Goal: Task Accomplishment & Management: Manage account settings

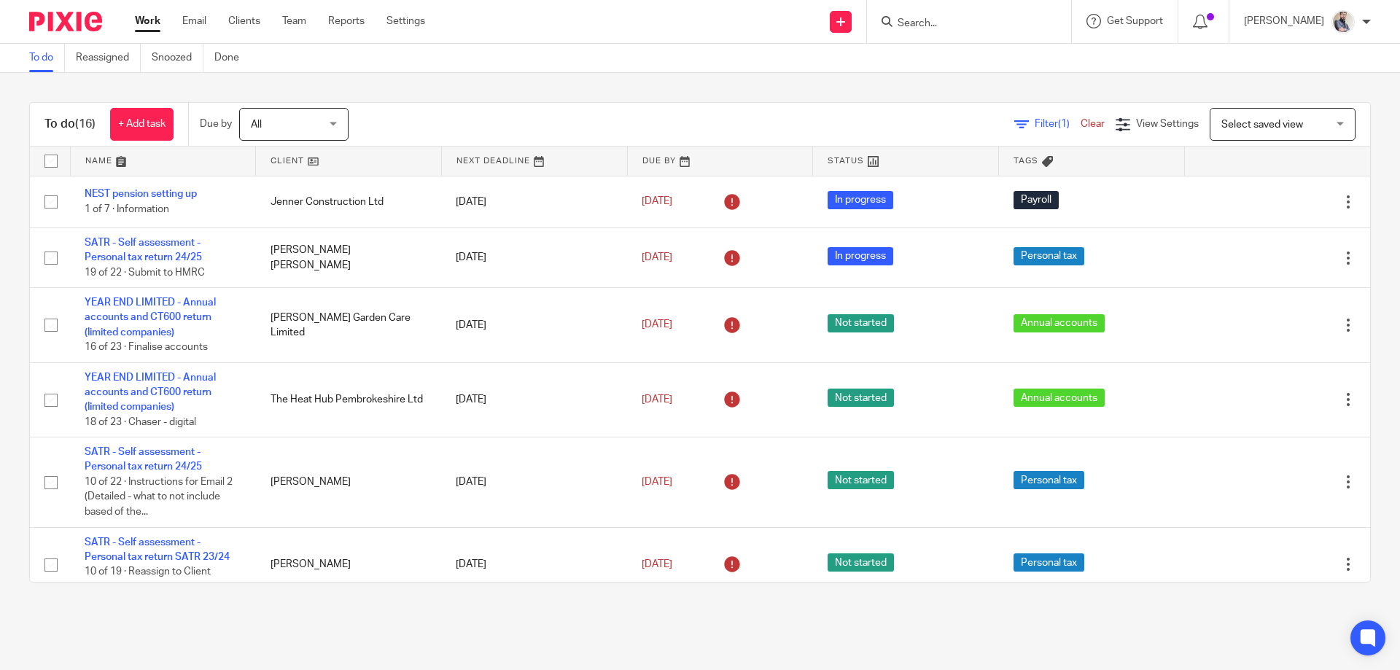
click at [1022, 18] on input "Search" at bounding box center [961, 24] width 131 height 13
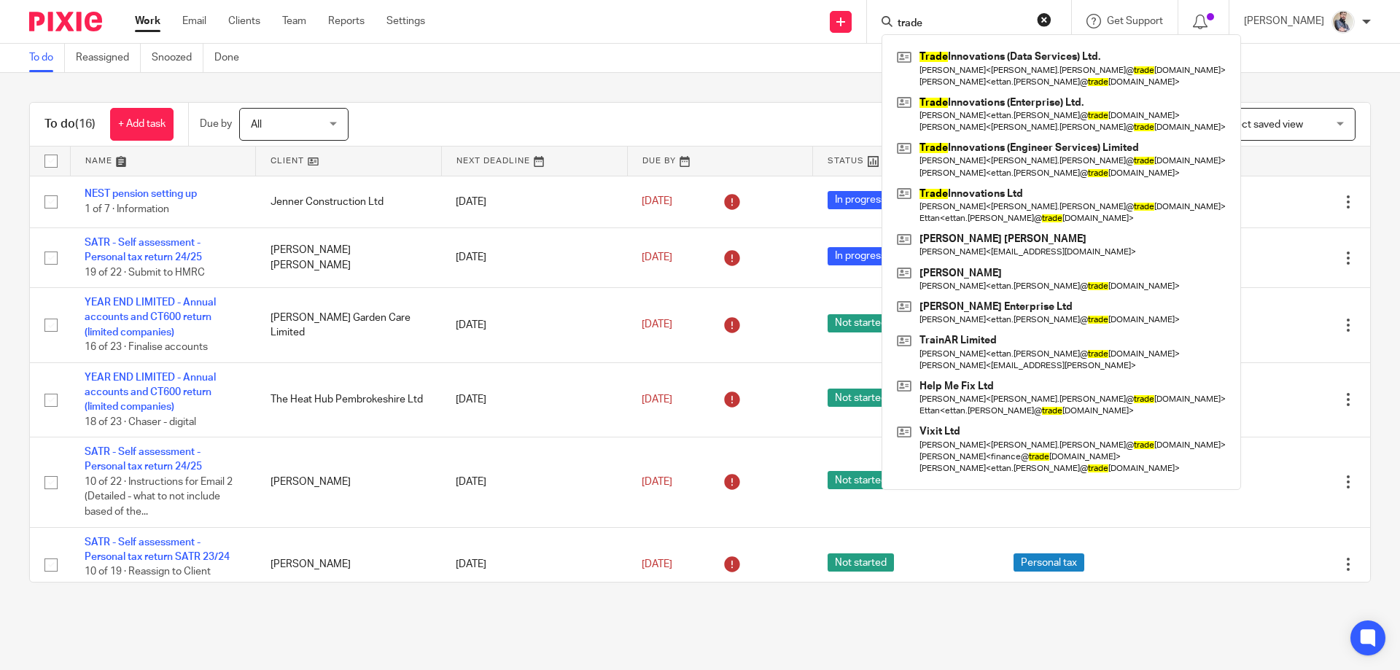
type input "trade"
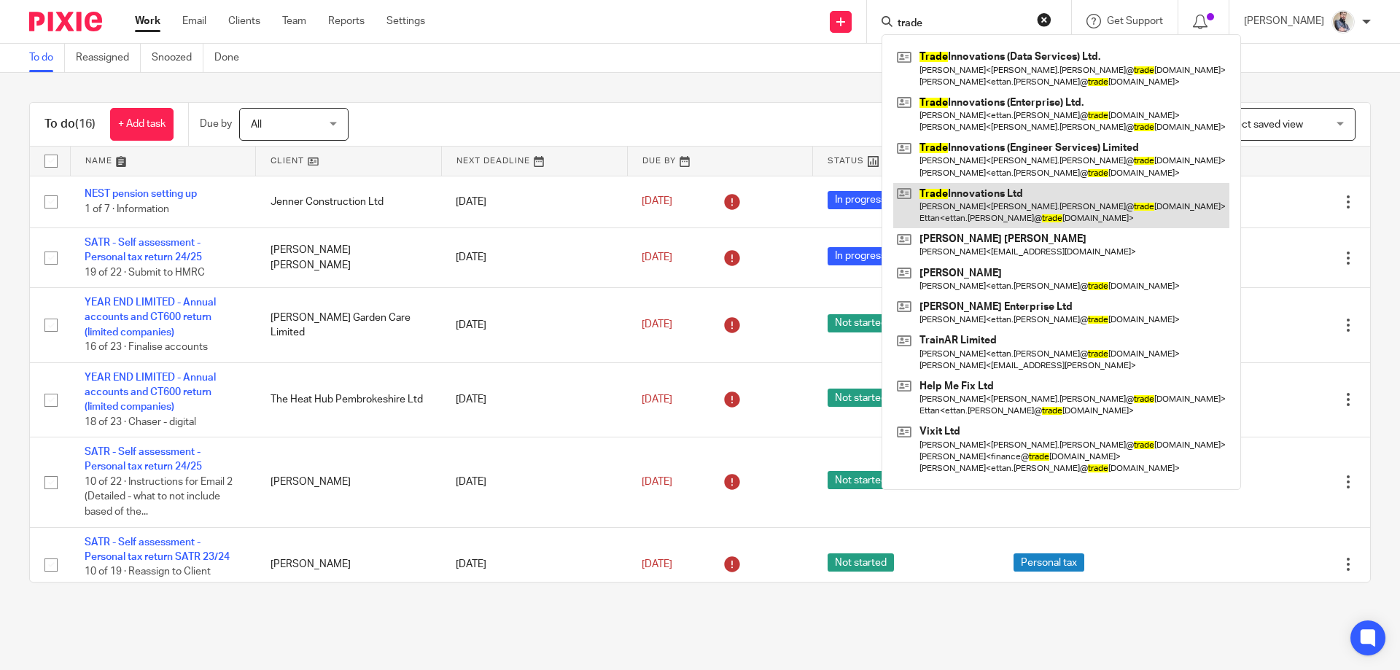
click at [993, 201] on link at bounding box center [1061, 205] width 336 height 45
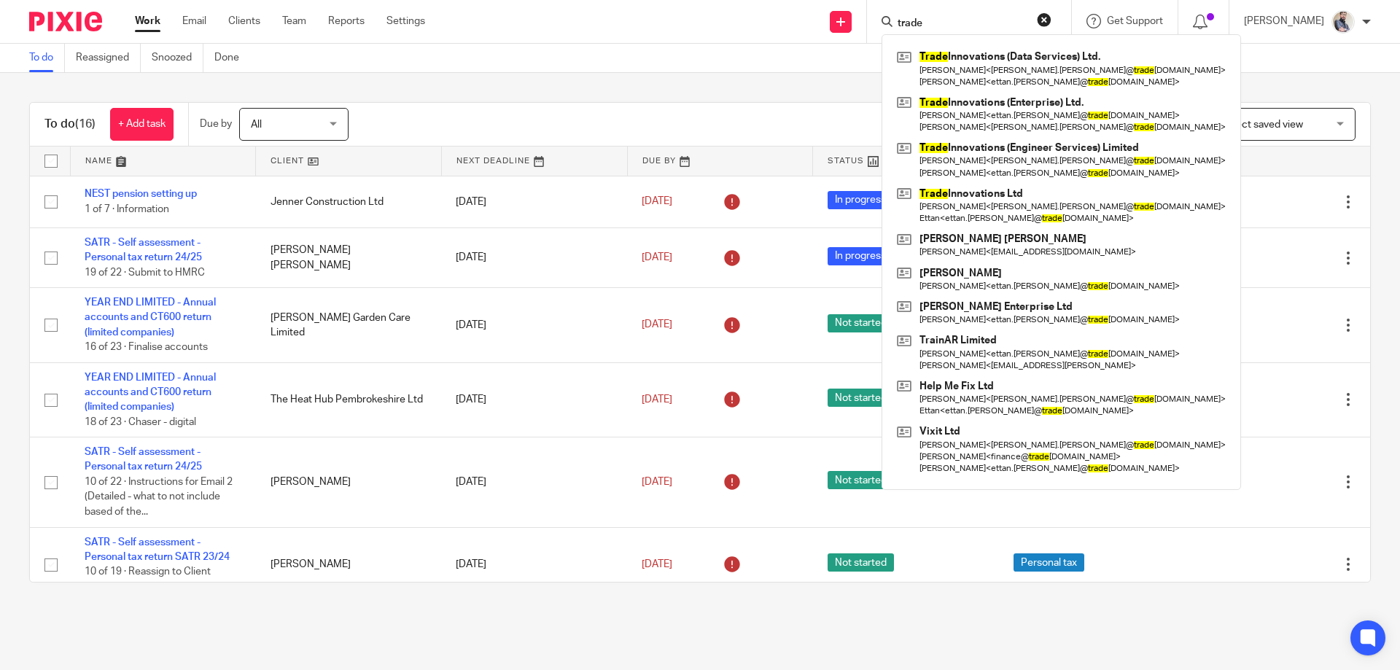
click at [470, 77] on div "To do (16) + Add task Due by All All Today Tomorrow This week Next week This mo…" at bounding box center [700, 342] width 1400 height 539
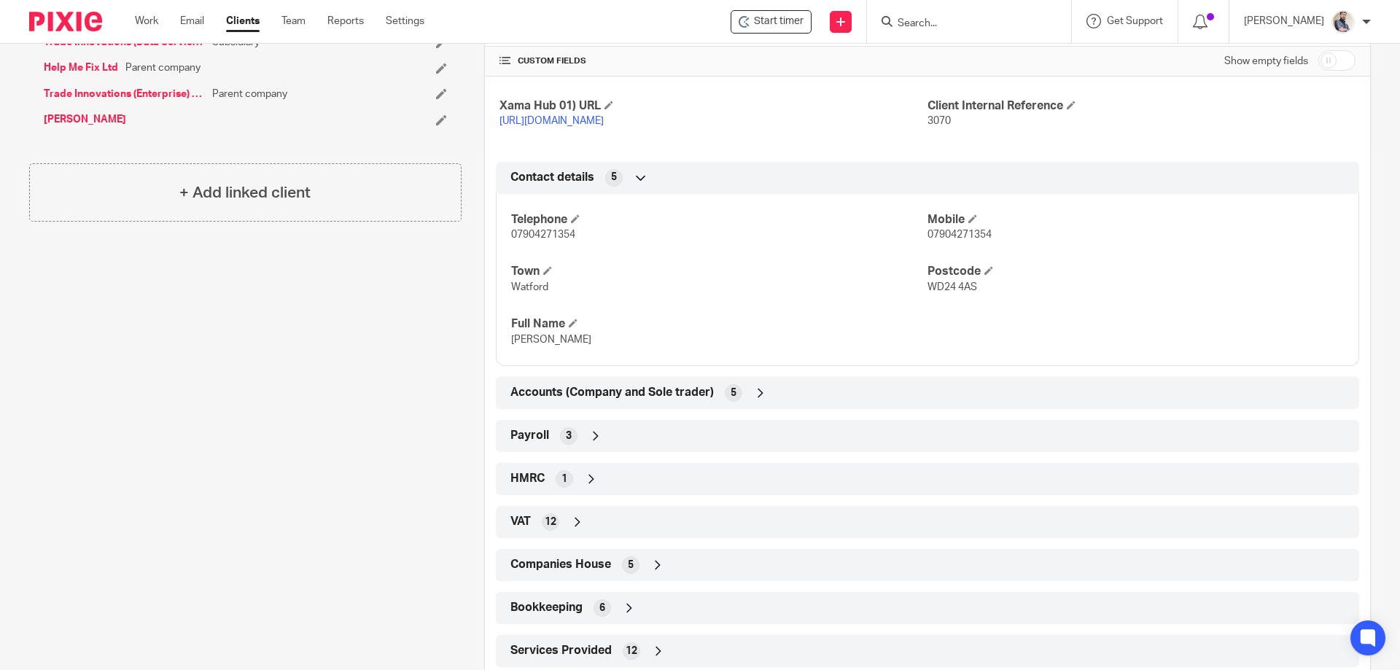
scroll to position [667, 0]
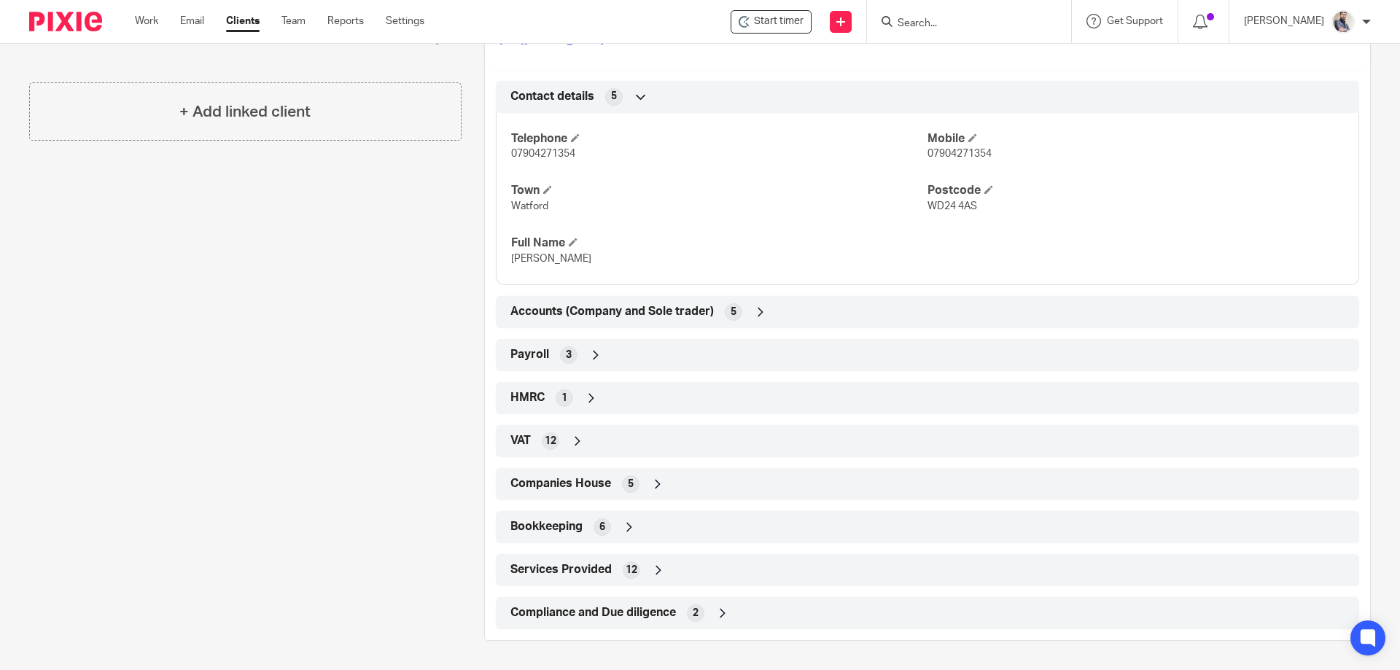
click at [522, 479] on span "Companies House" at bounding box center [560, 483] width 101 height 15
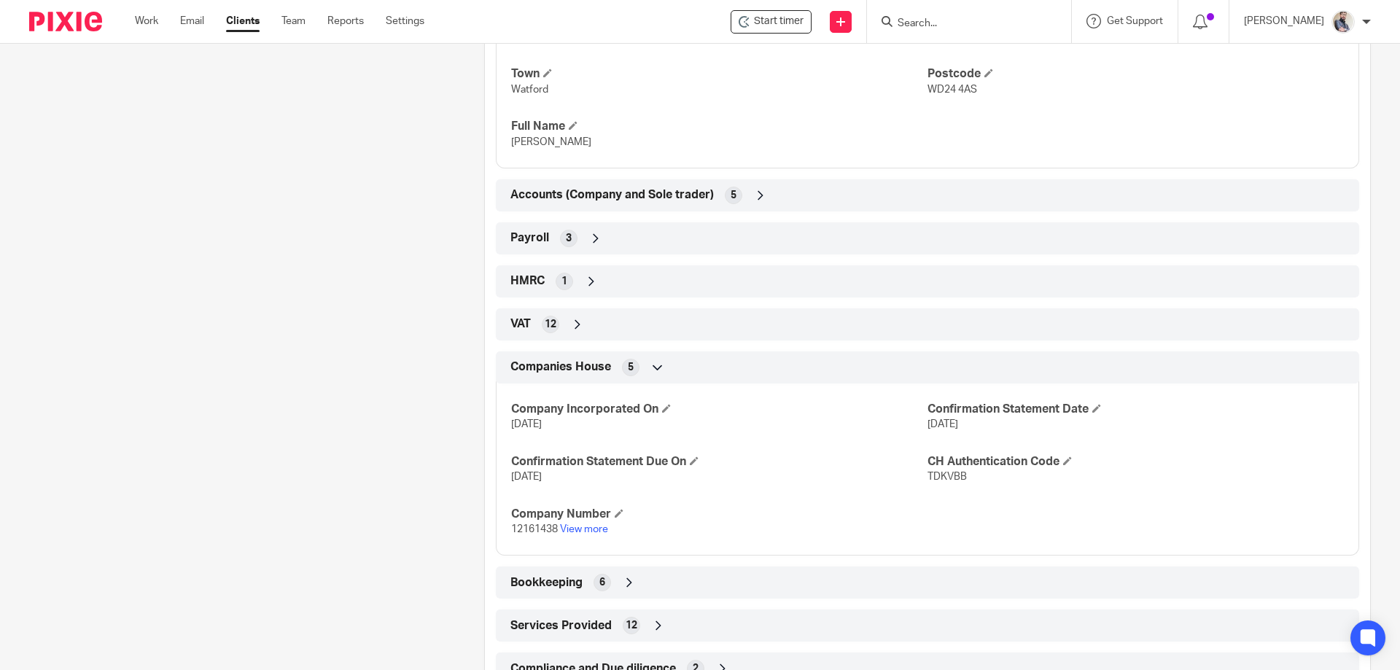
scroll to position [840, 0]
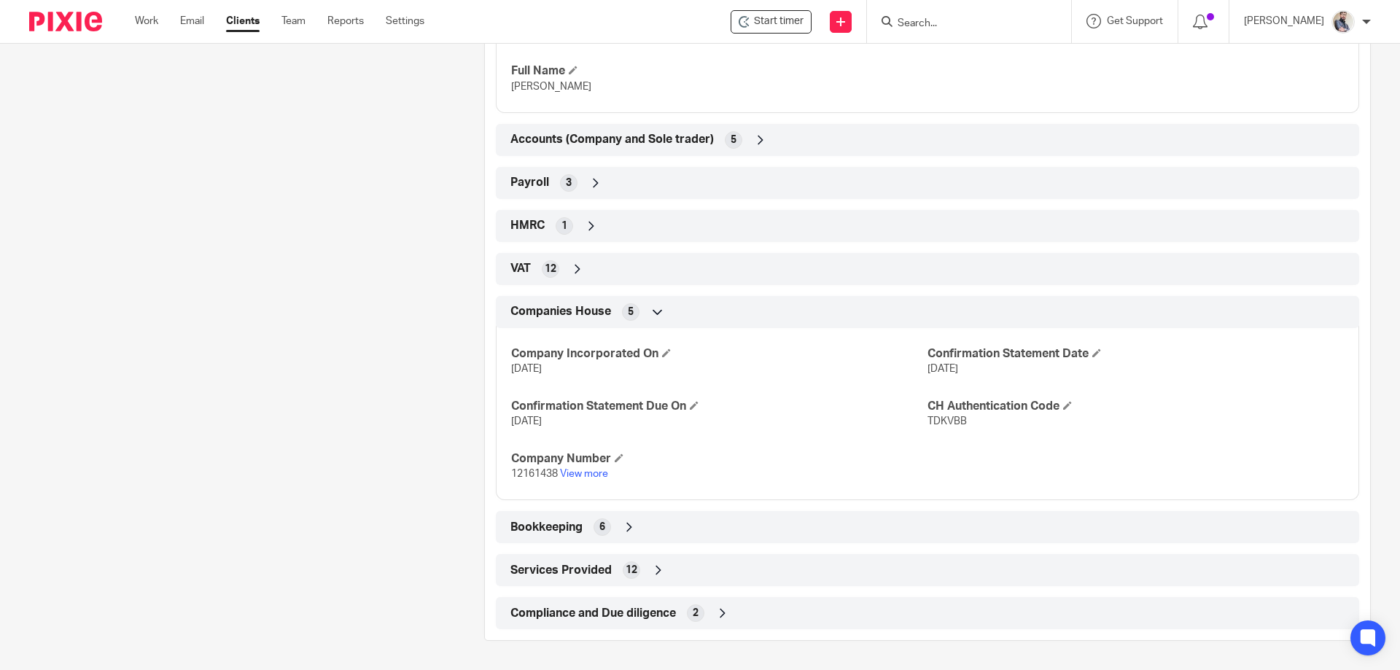
click at [527, 471] on span "12161438" at bounding box center [534, 474] width 47 height 10
copy p "12161438"
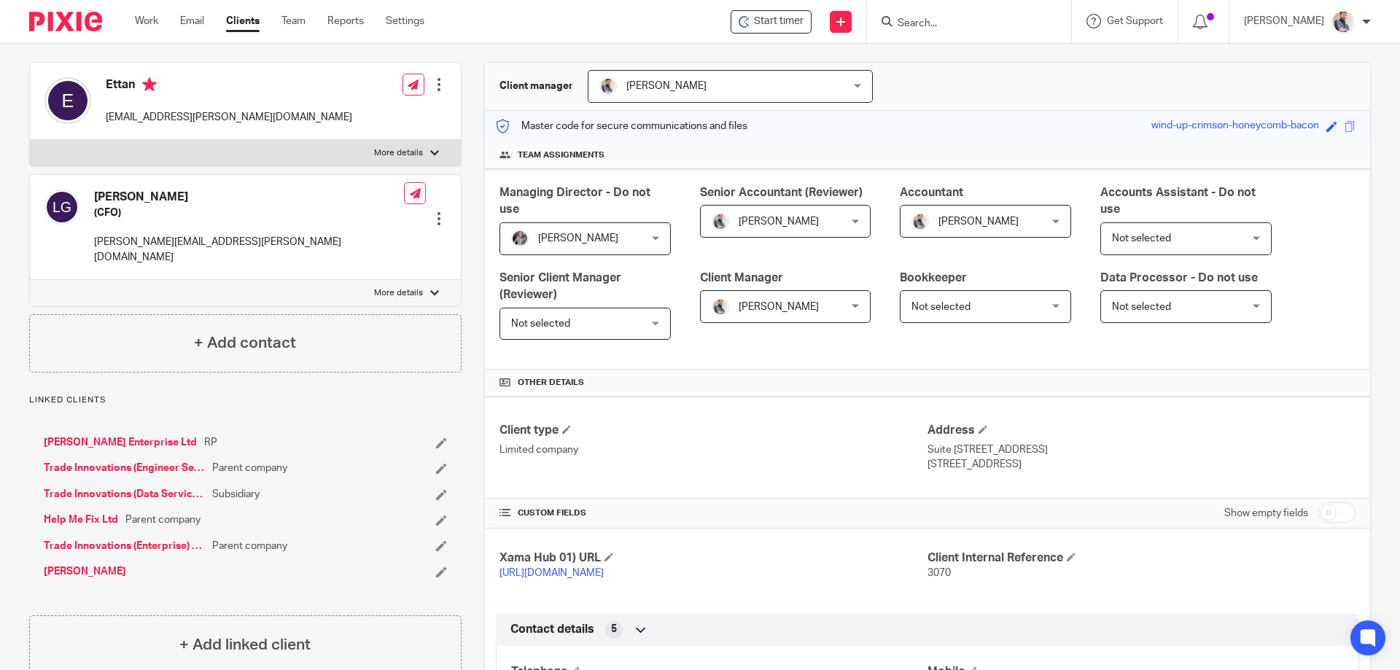
scroll to position [0, 0]
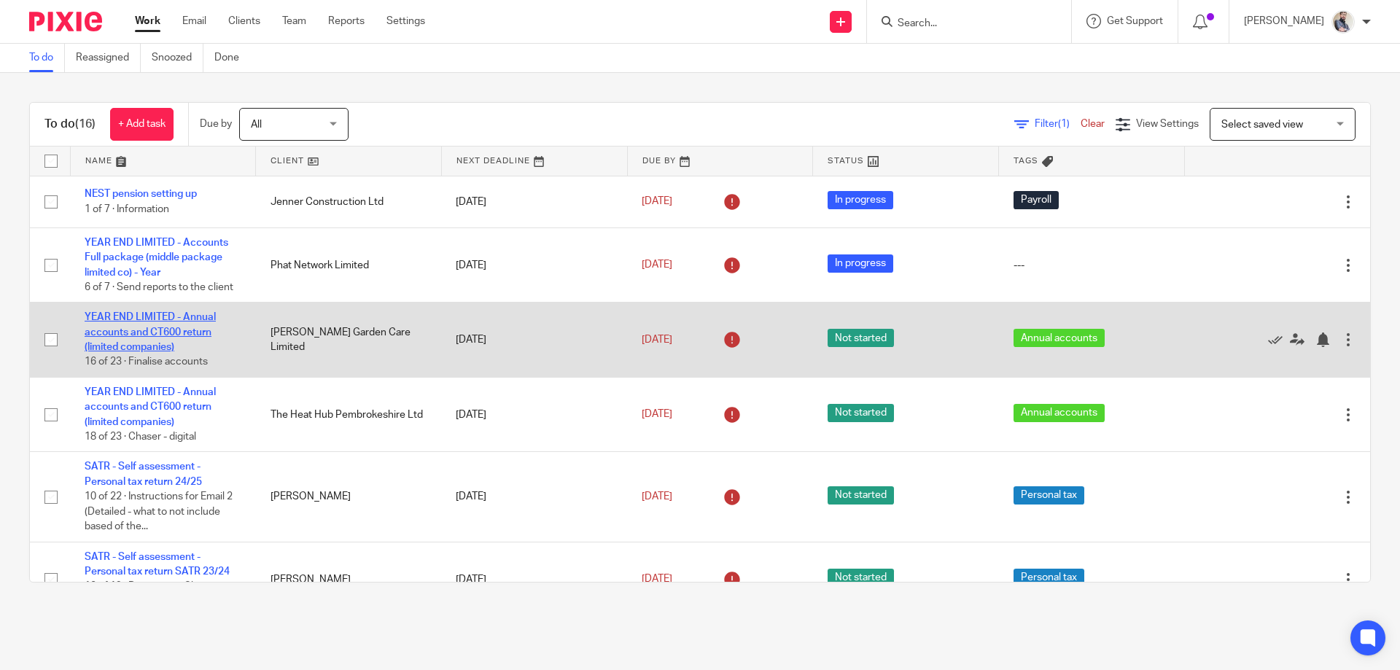
click at [163, 330] on link "YEAR END LIMITED - Annual accounts and CT600 return (limited companies)" at bounding box center [150, 332] width 131 height 40
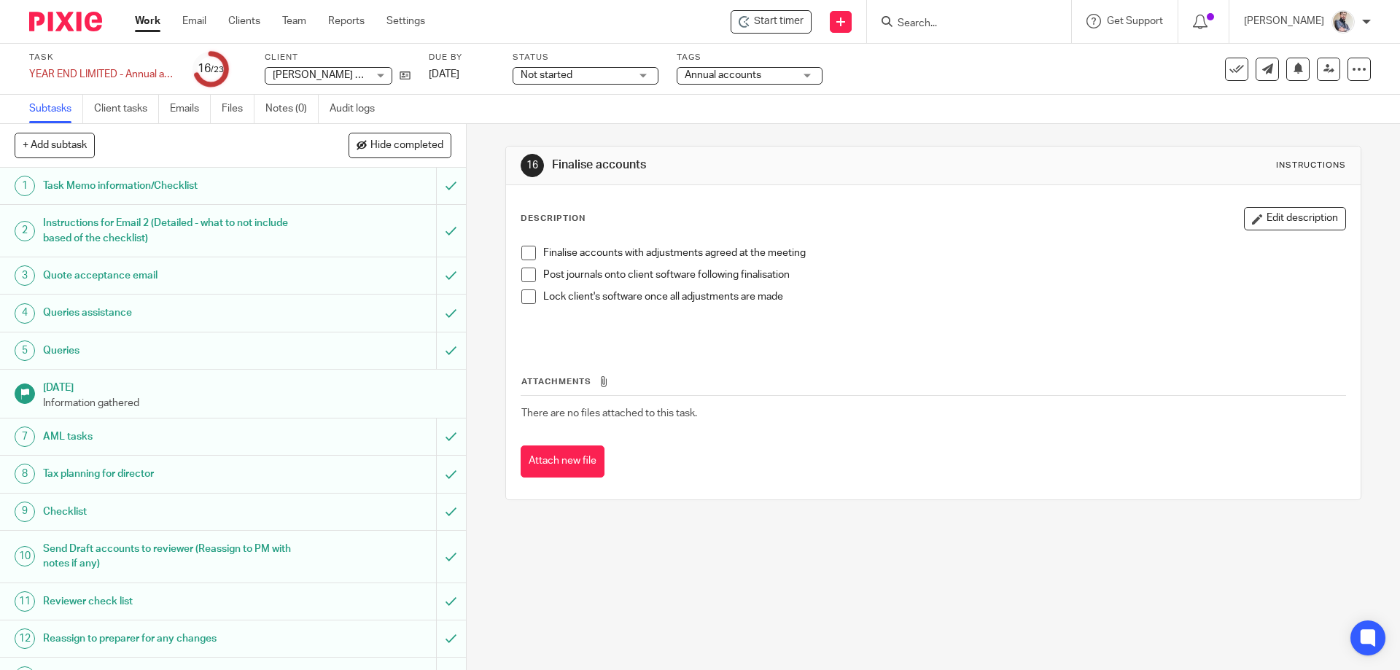
scroll to position [389, 0]
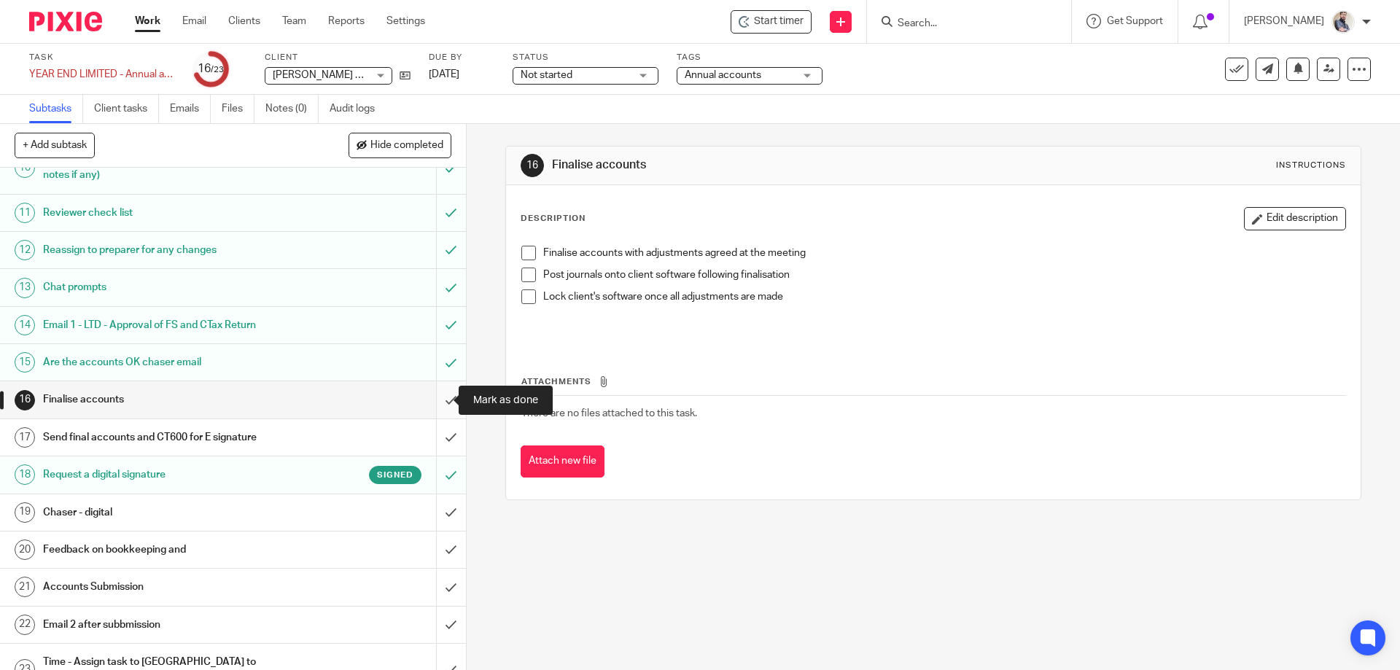
click at [427, 401] on input "submit" at bounding box center [233, 399] width 466 height 36
click at [434, 437] on input "submit" at bounding box center [233, 437] width 466 height 36
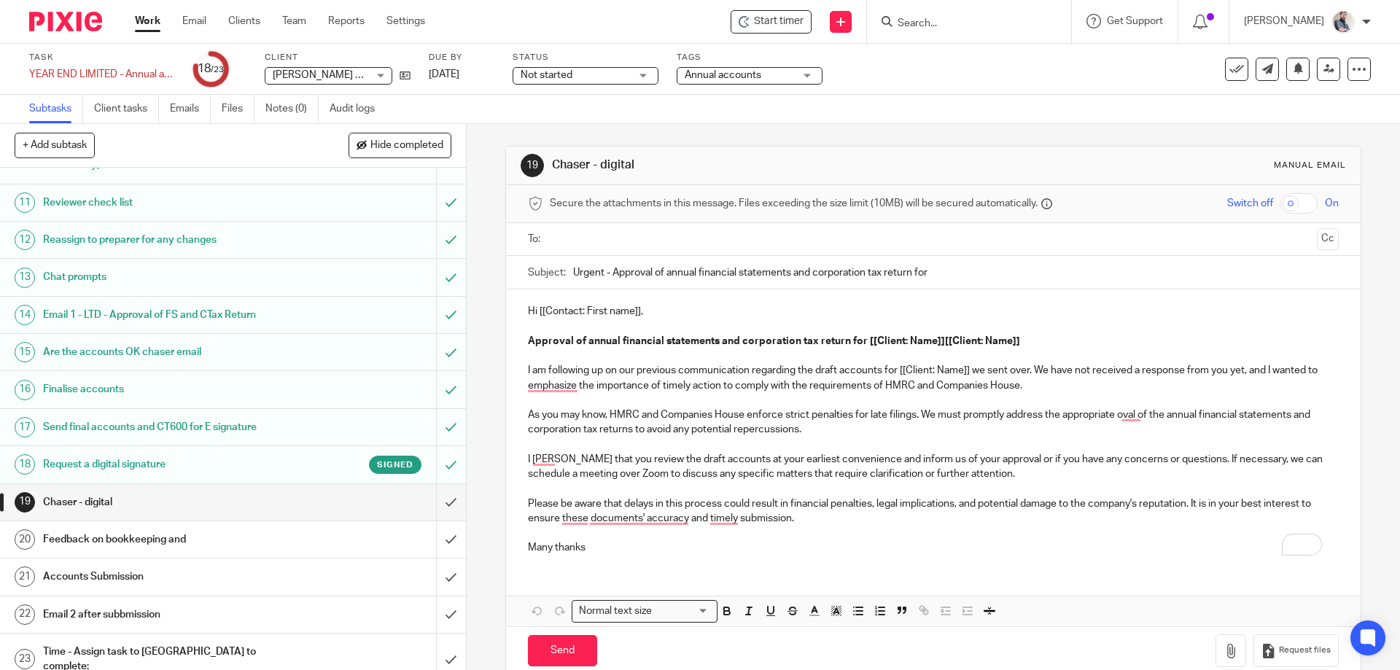
scroll to position [400, 0]
click at [436, 498] on input "submit" at bounding box center [233, 502] width 466 height 36
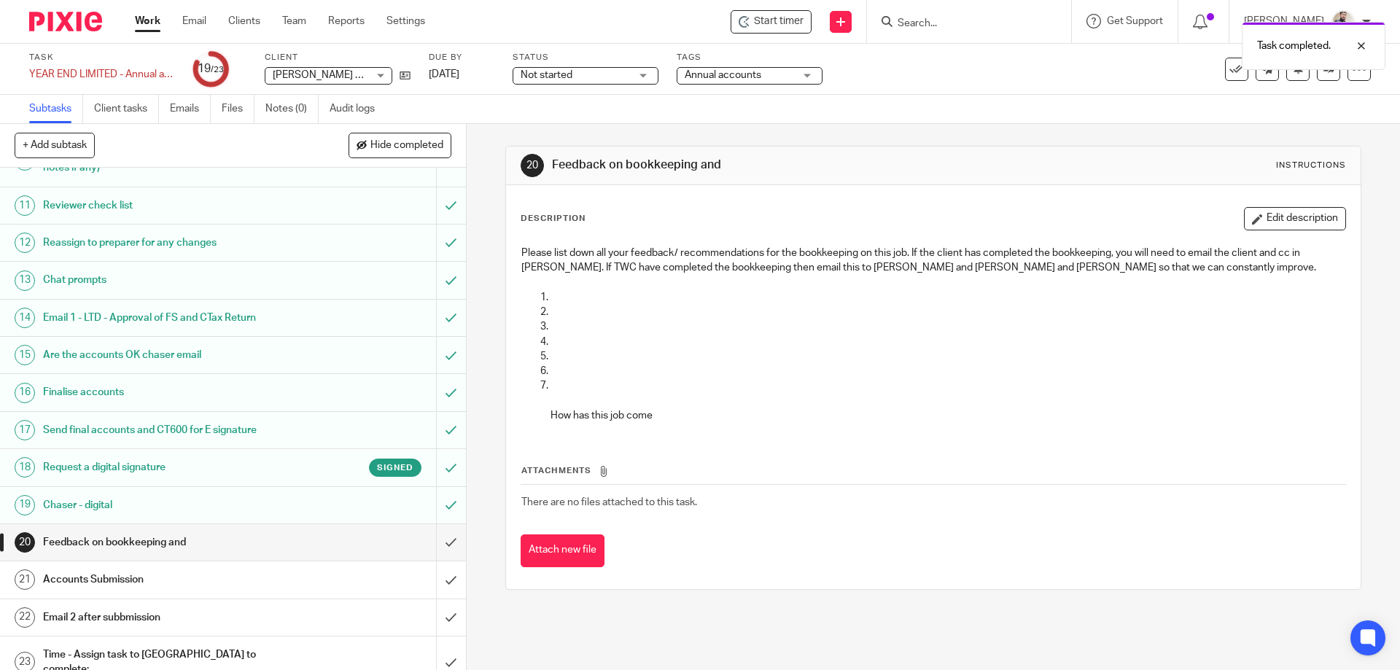
scroll to position [400, 0]
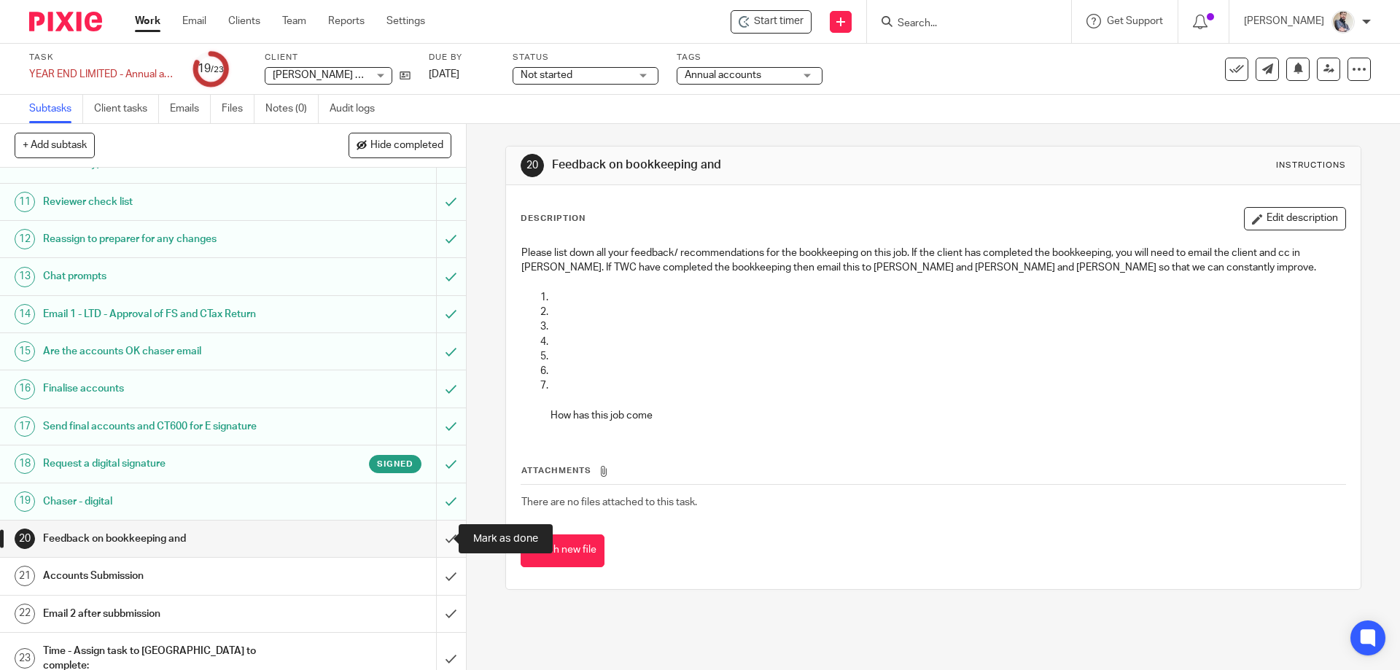
click at [432, 540] on input "submit" at bounding box center [233, 539] width 466 height 36
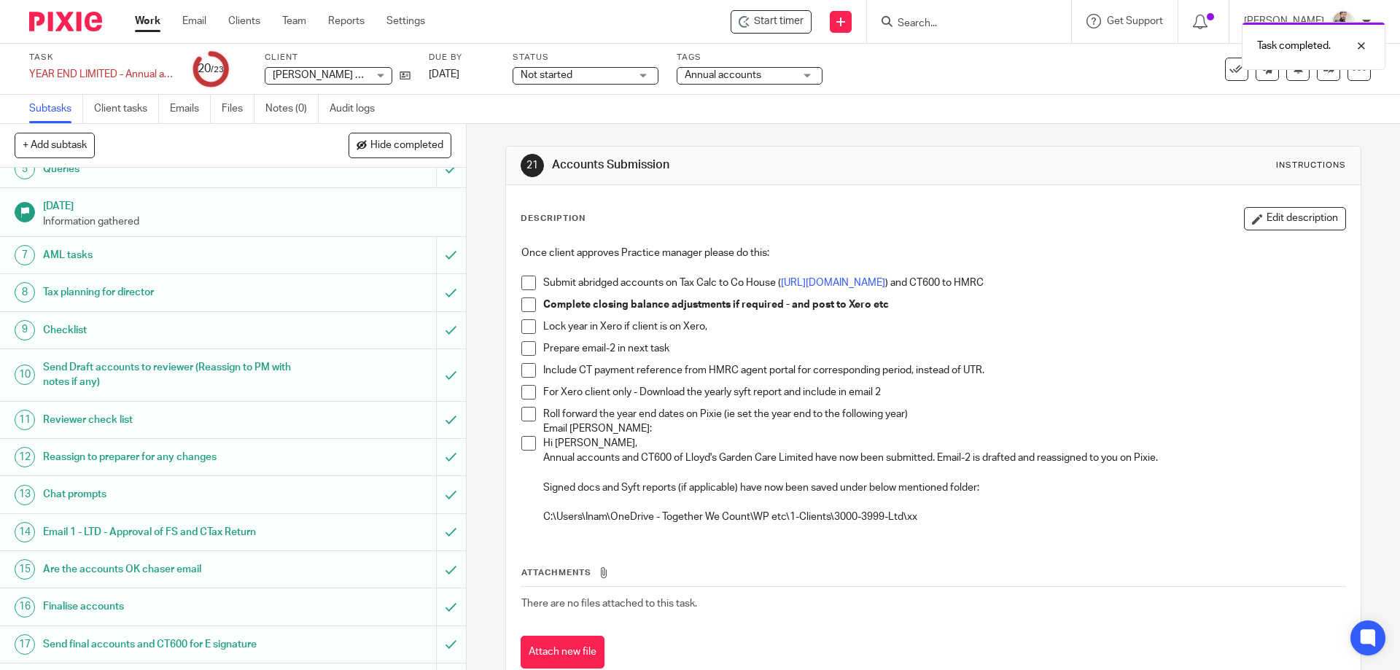
scroll to position [389, 0]
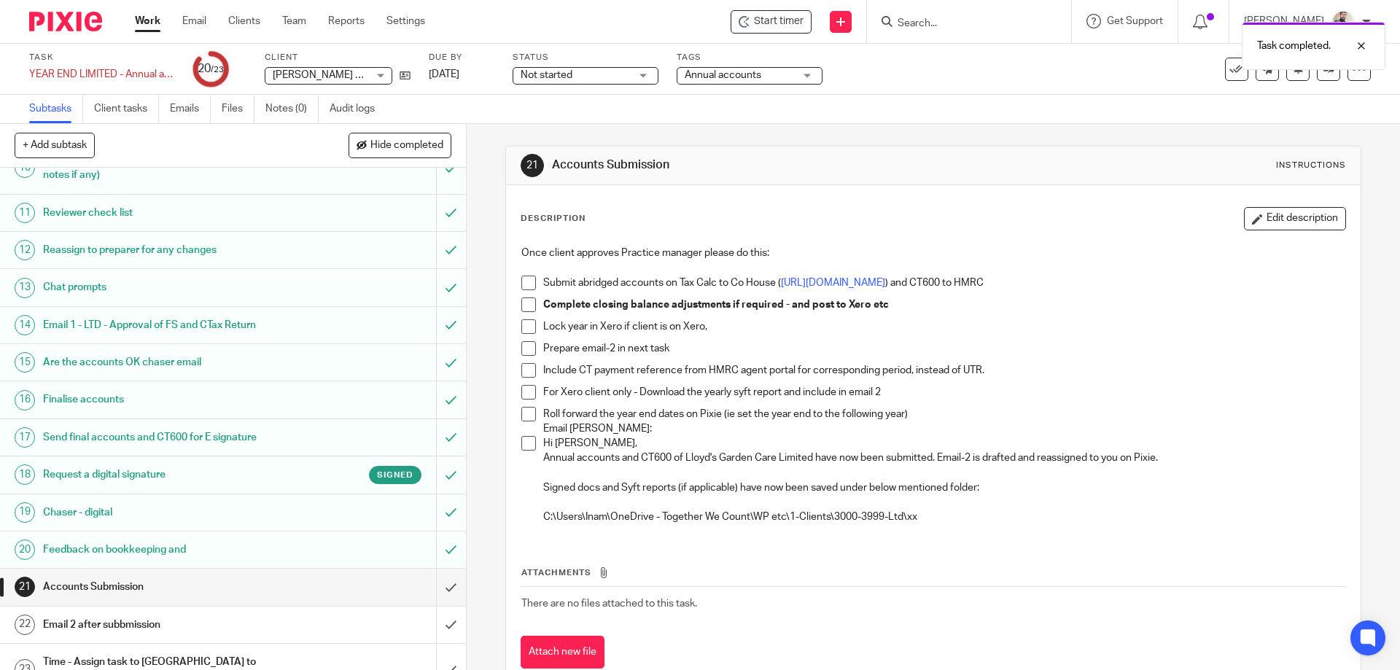
click at [146, 480] on h1 "Request a digital signature" at bounding box center [169, 475] width 252 height 22
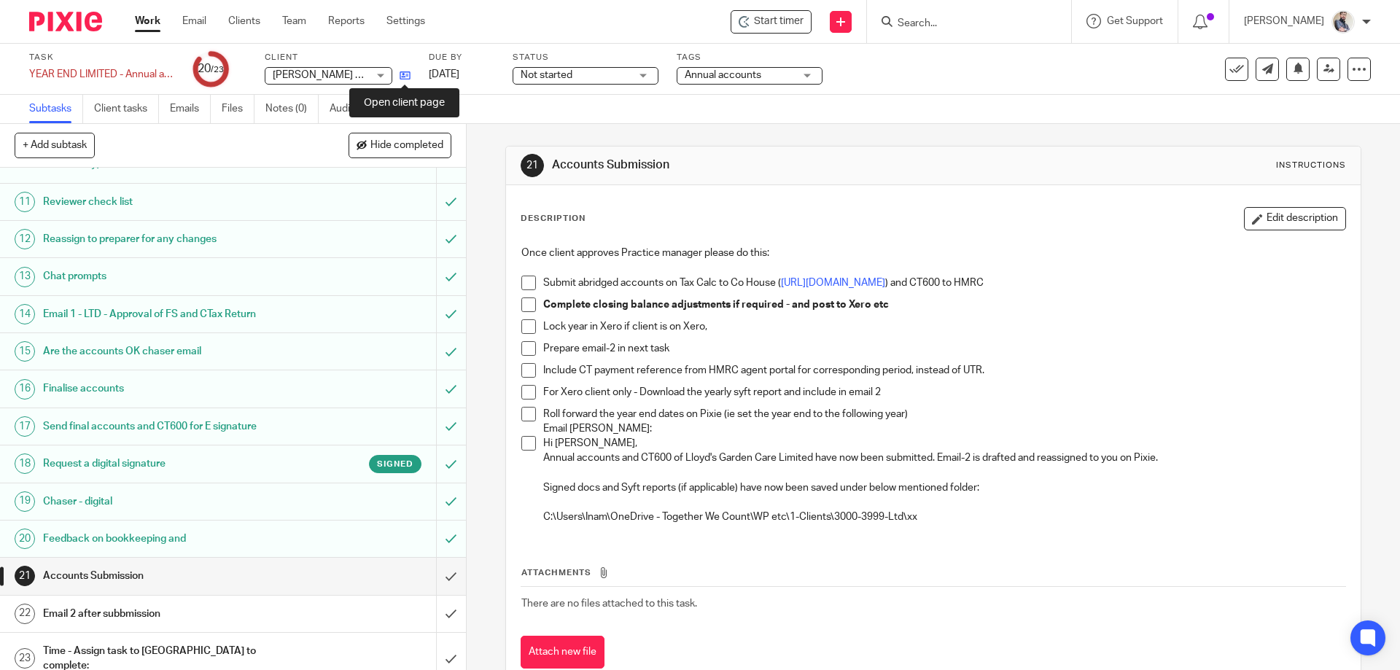
click at [407, 78] on icon at bounding box center [405, 75] width 11 height 11
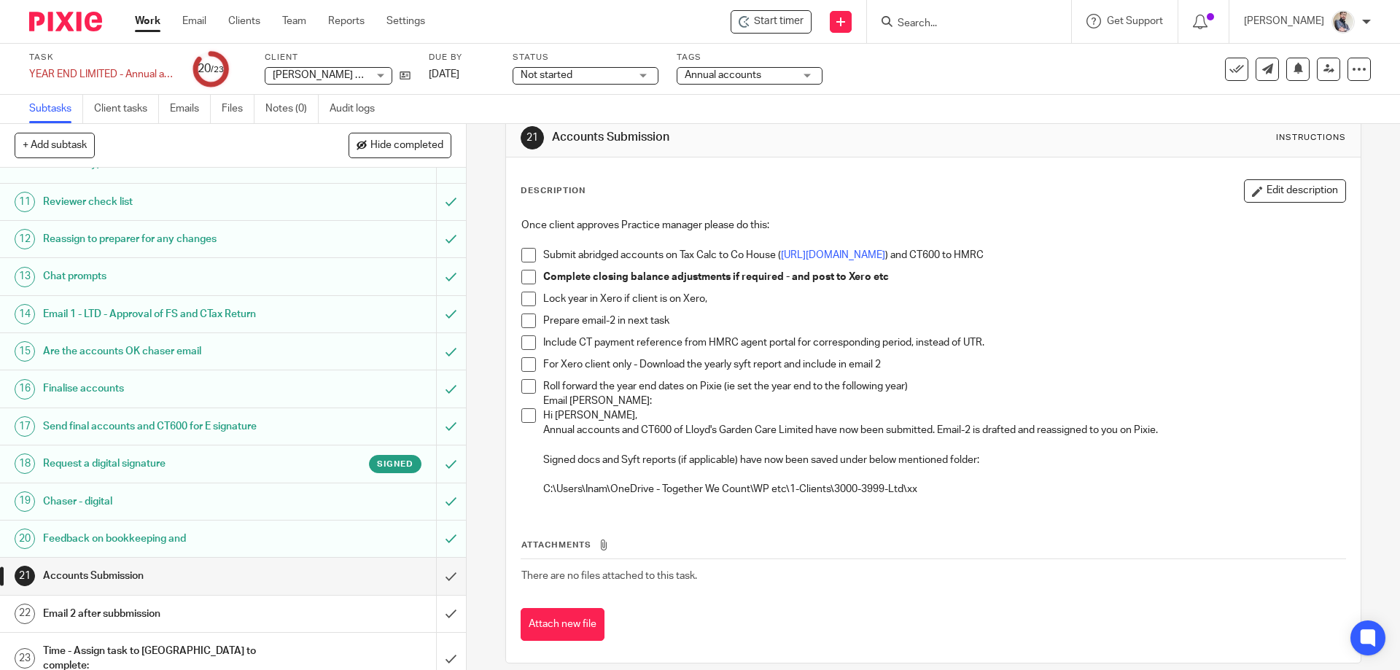
scroll to position [43, 0]
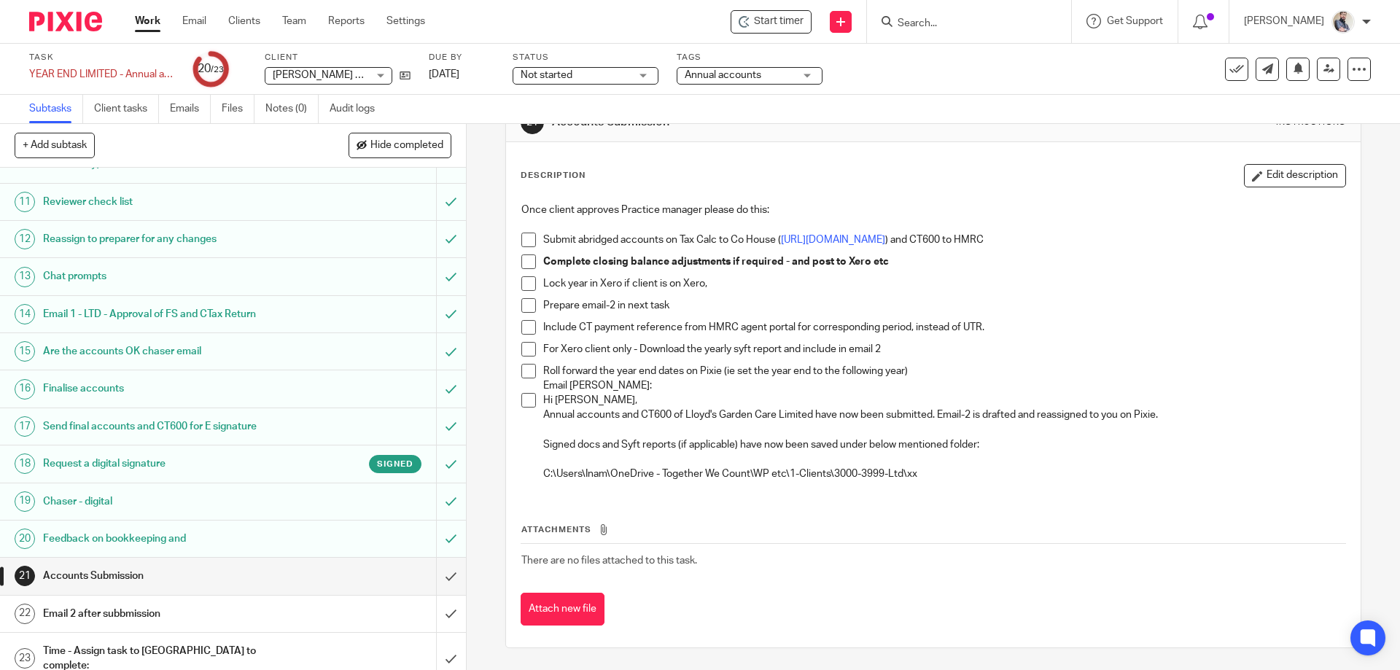
click at [525, 236] on span at bounding box center [528, 240] width 15 height 15
click at [79, 622] on h1 "Email 2 after subbmission" at bounding box center [169, 614] width 252 height 22
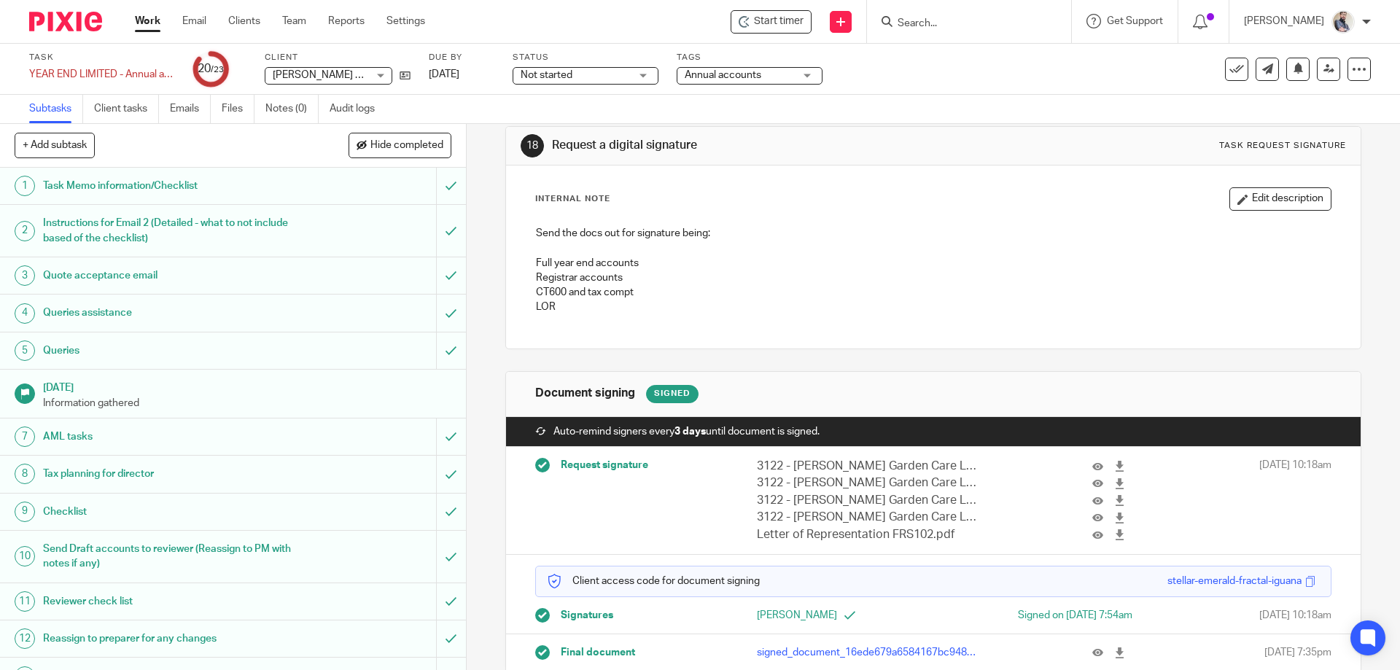
scroll to position [52, 0]
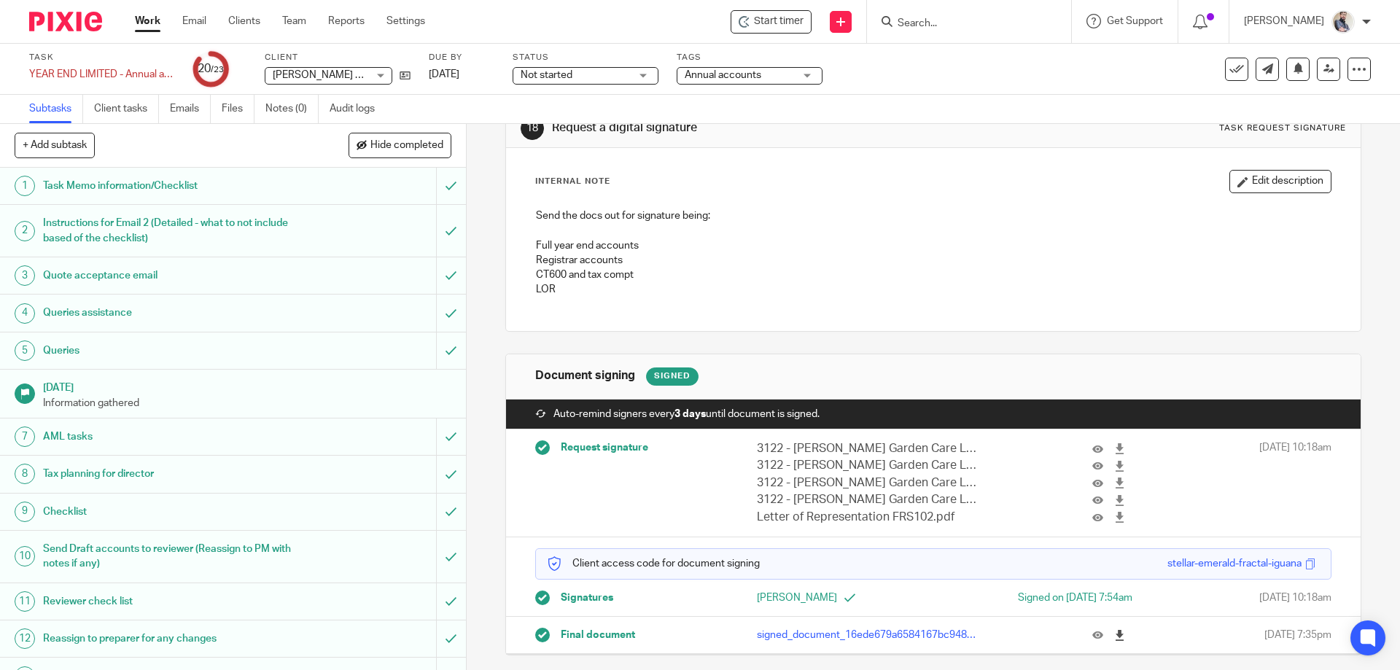
click at [1114, 638] on icon at bounding box center [1119, 635] width 11 height 11
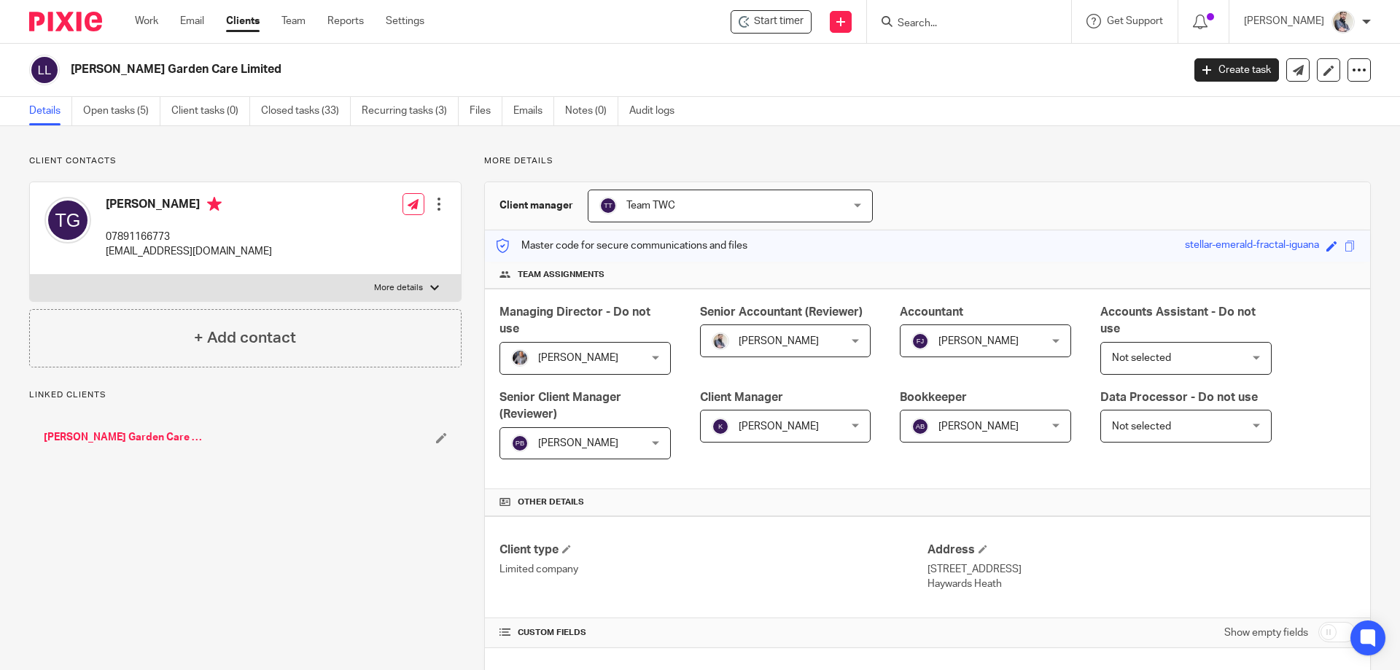
click at [70, 83] on div "[PERSON_NAME] Garden Care Limited" at bounding box center [601, 70] width 1144 height 31
drag, startPoint x: 105, startPoint y: 203, endPoint x: 154, endPoint y: 203, distance: 48.9
click at [154, 203] on div "[PERSON_NAME] 07891166773 [EMAIL_ADDRESS][DOMAIN_NAME]" at bounding box center [158, 228] width 228 height 77
copy h4 "[PERSON_NAME]"
drag, startPoint x: 72, startPoint y: 74, endPoint x: 222, endPoint y: 69, distance: 150.3
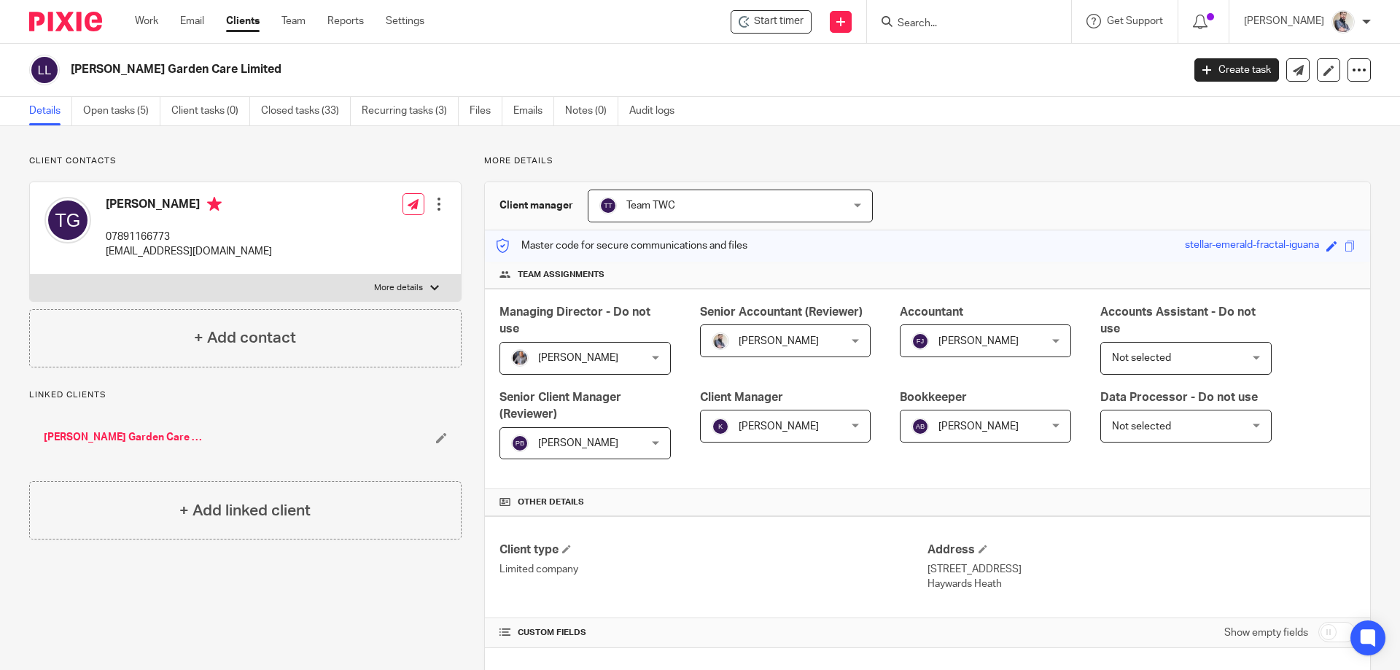
click at [226, 69] on h2 "[PERSON_NAME] Garden Care Limited" at bounding box center [512, 69] width 882 height 15
copy h2 "[PERSON_NAME] Garden Care Limited"
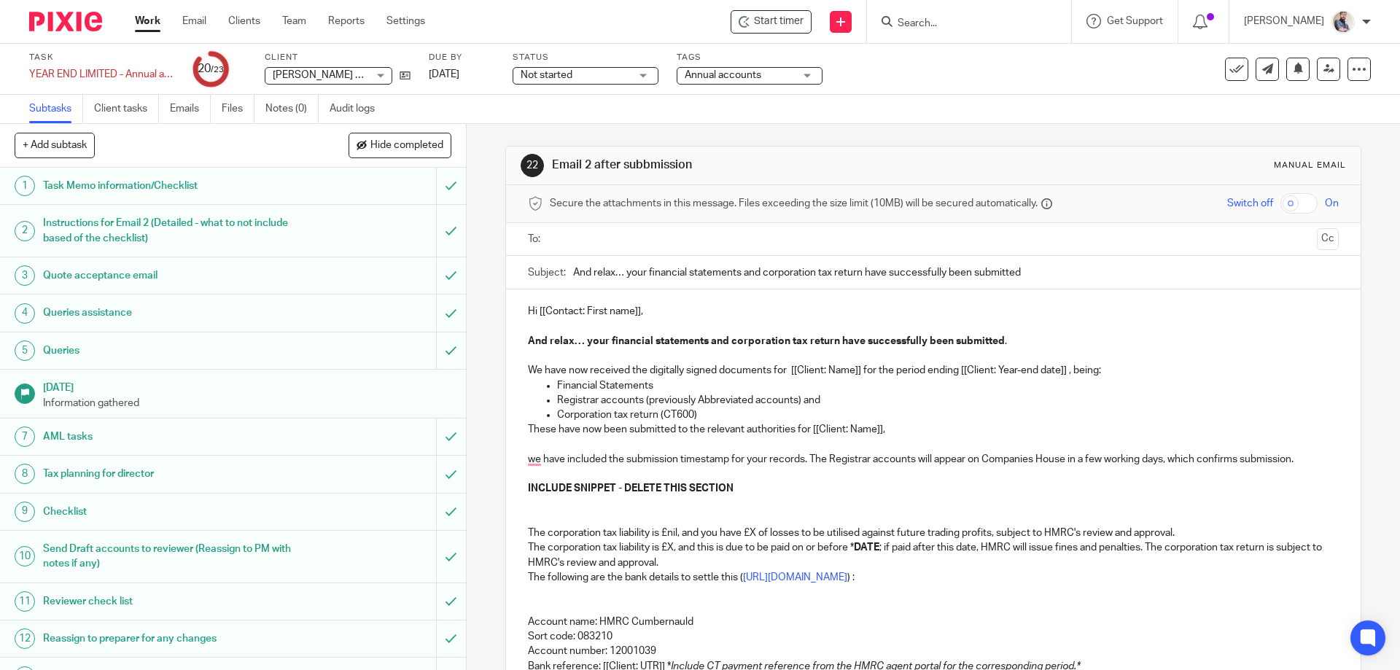
click at [641, 320] on p "To enrich screen reader interactions, please activate Accessibility in Grammarl…" at bounding box center [933, 326] width 810 height 15
click at [783, 370] on p "We have now received the digitally signed documents for [[Client: Name]] for th…" at bounding box center [933, 370] width 810 height 15
click at [555, 478] on p "To enrich screen reader interactions, please activate Accessibility in Grammarl…" at bounding box center [933, 474] width 810 height 15
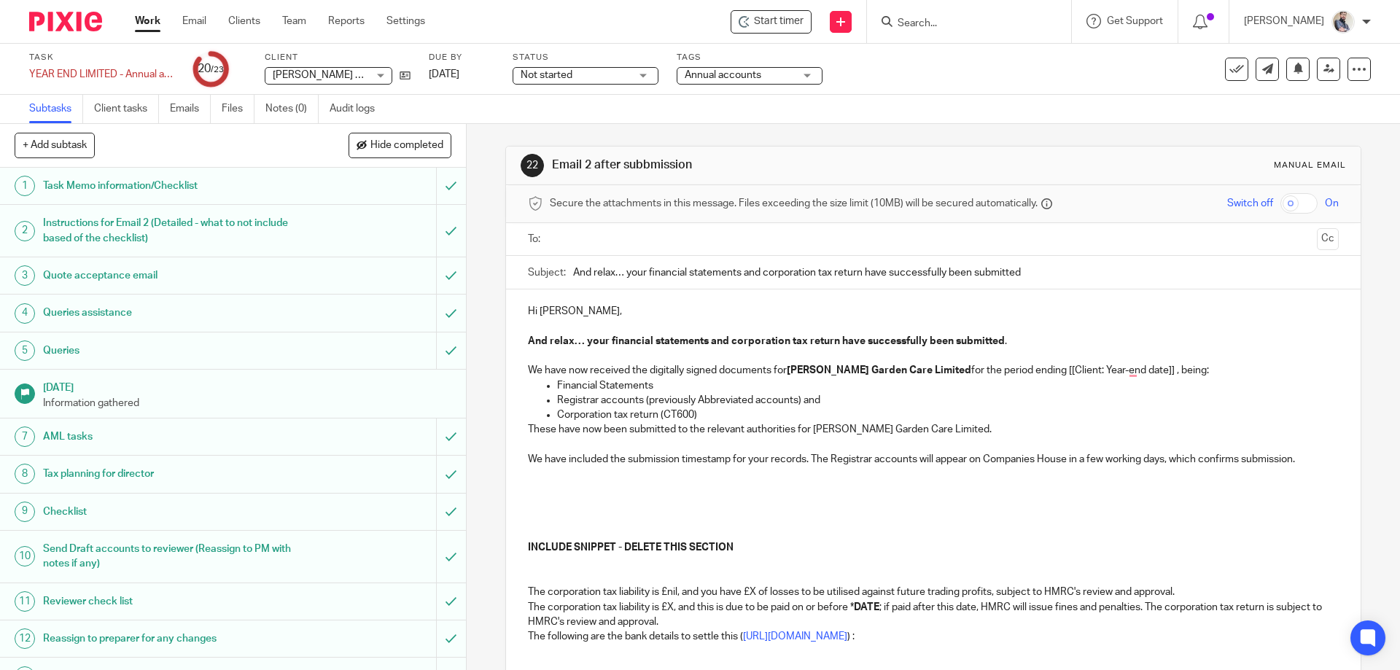
click at [583, 476] on p "To enrich screen reader interactions, please activate Accessibility in Grammarl…" at bounding box center [933, 474] width 810 height 15
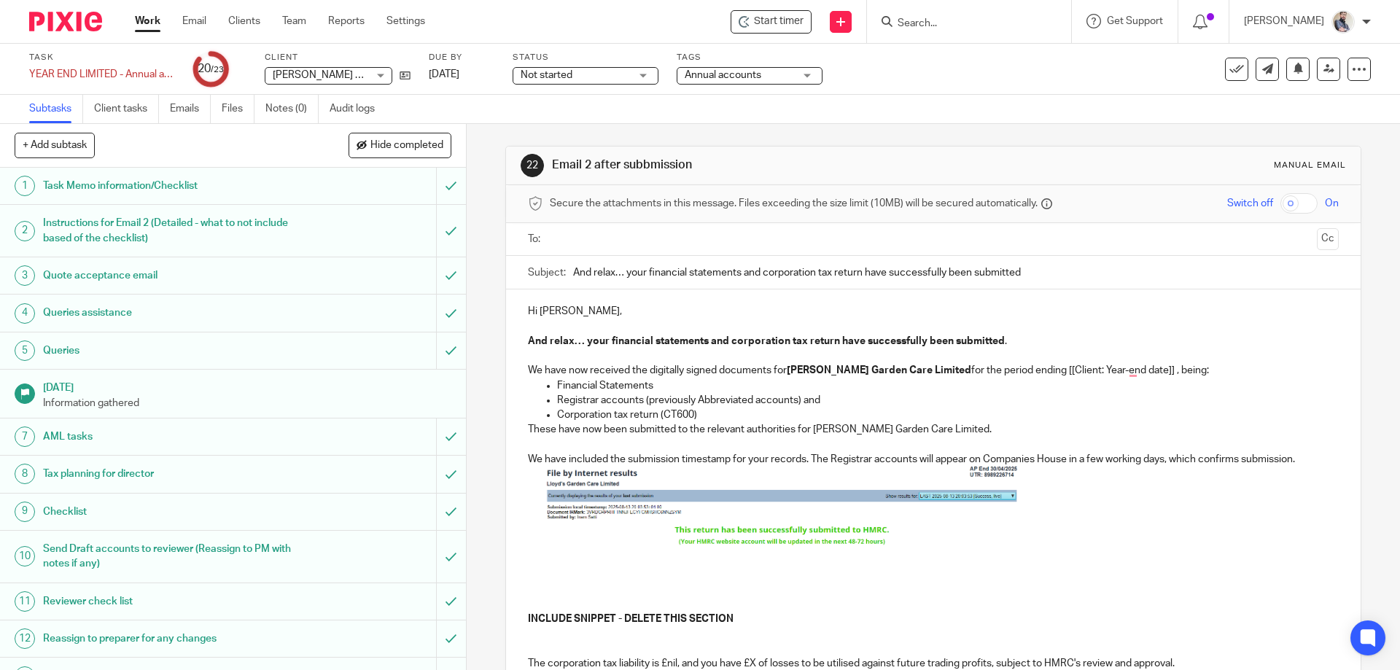
click at [879, 538] on img "To enrich screen reader interactions, please activate Accessibility in Grammarl…" at bounding box center [783, 508] width 474 height 82
drag, startPoint x: 1012, startPoint y: 541, endPoint x: 1136, endPoint y: 609, distance: 141.3
click at [754, 519] on img "To enrich screen reader interactions, please activate Accessibility in Grammarl…" at bounding box center [783, 508] width 474 height 82
drag, startPoint x: 776, startPoint y: 548, endPoint x: 791, endPoint y: 578, distance: 33.3
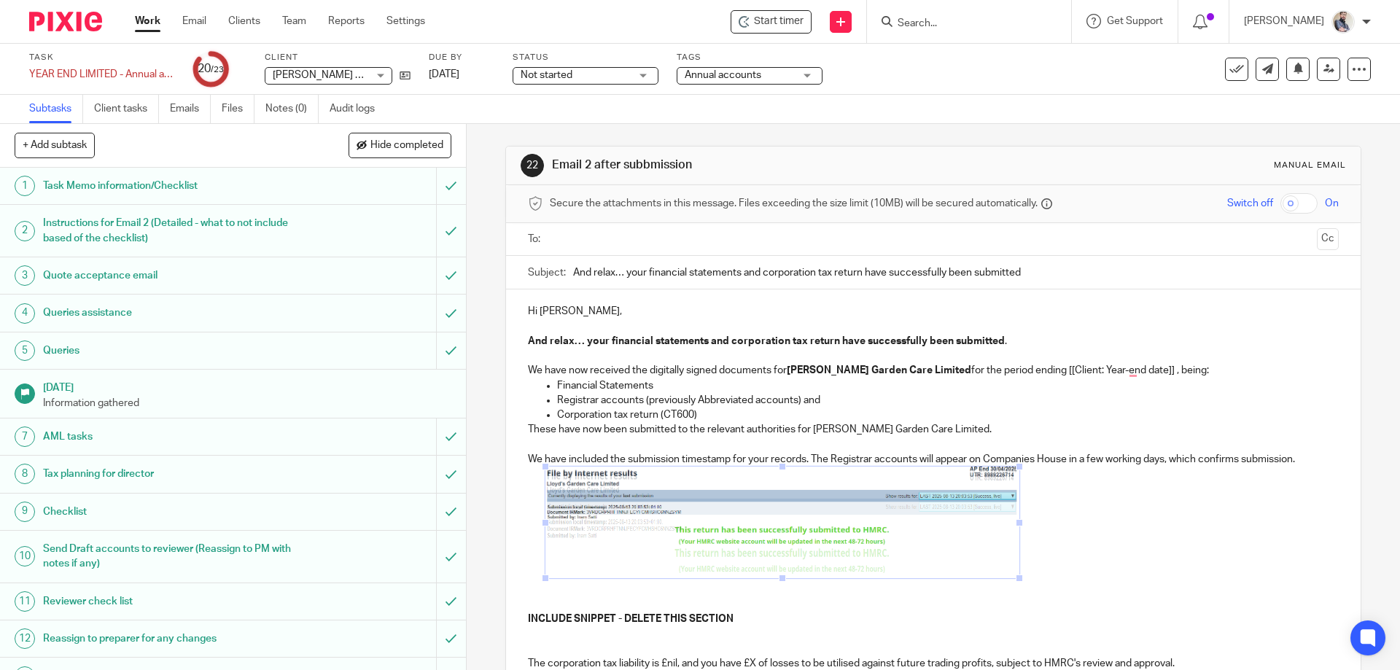
click at [790, 578] on span "To enrich screen reader interactions, please activate Accessibility in Grammarl…" at bounding box center [782, 578] width 15 height 15
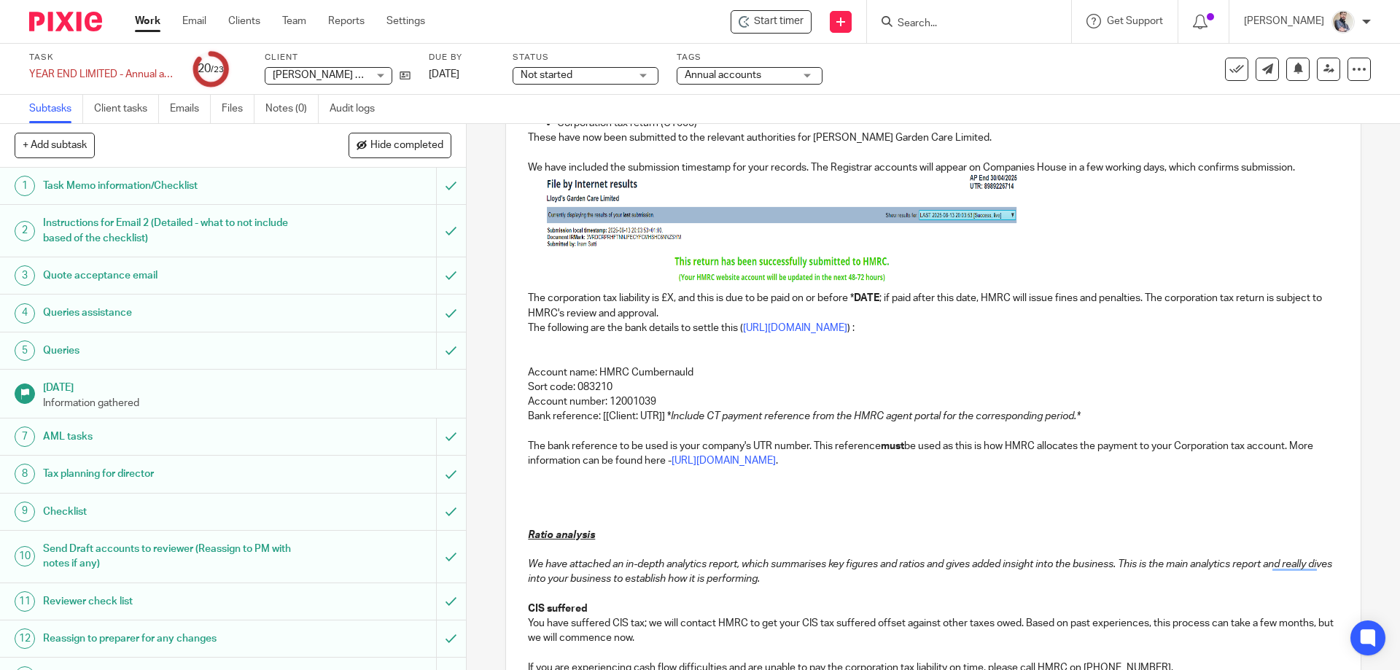
scroll to position [195, 0]
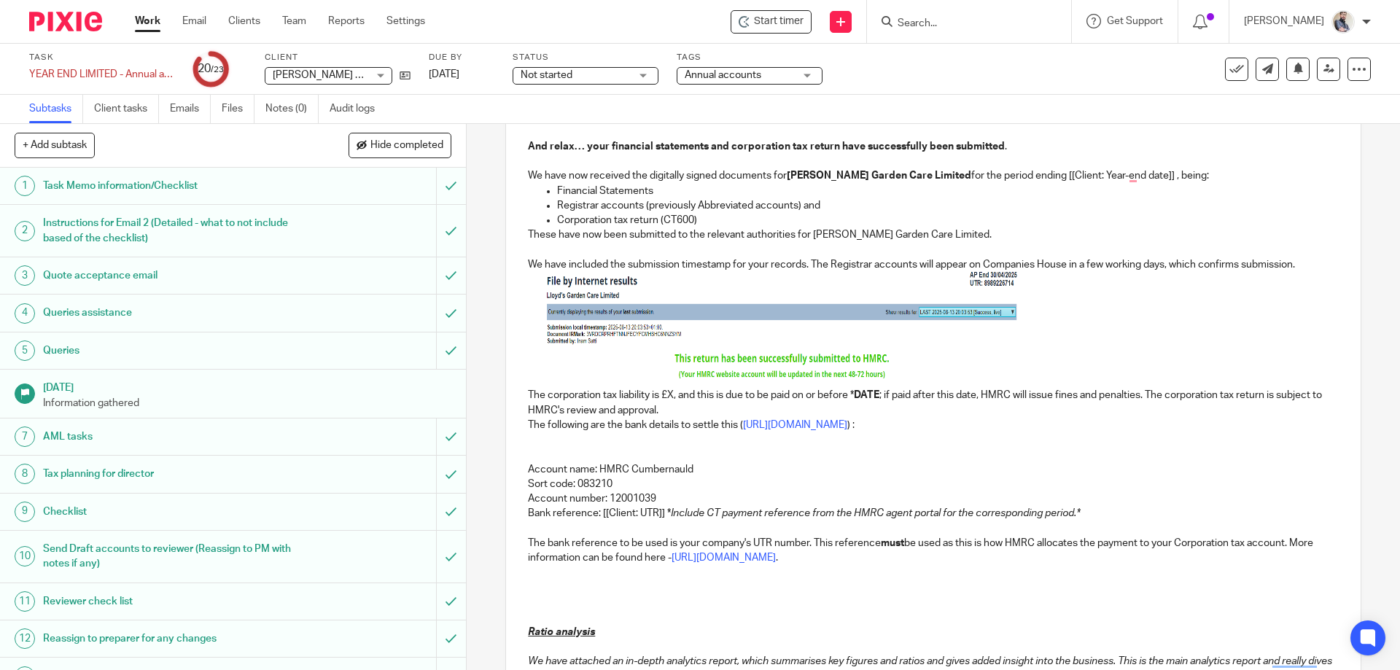
click at [1034, 352] on p "To enrich screen reader interactions, please activate Accessibility in Grammarl…" at bounding box center [933, 330] width 810 height 116
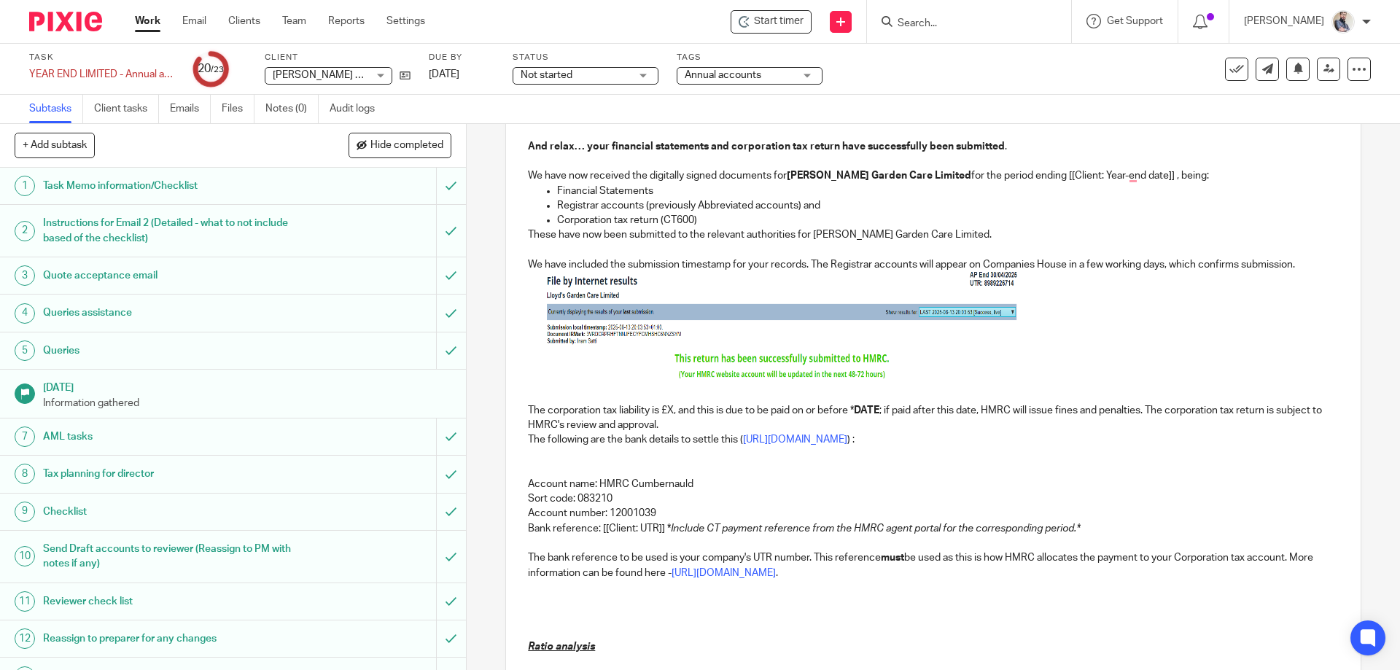
click at [667, 415] on p "The corporation tax liability is £X, and this is due to be paid on or before * …" at bounding box center [933, 418] width 810 height 30
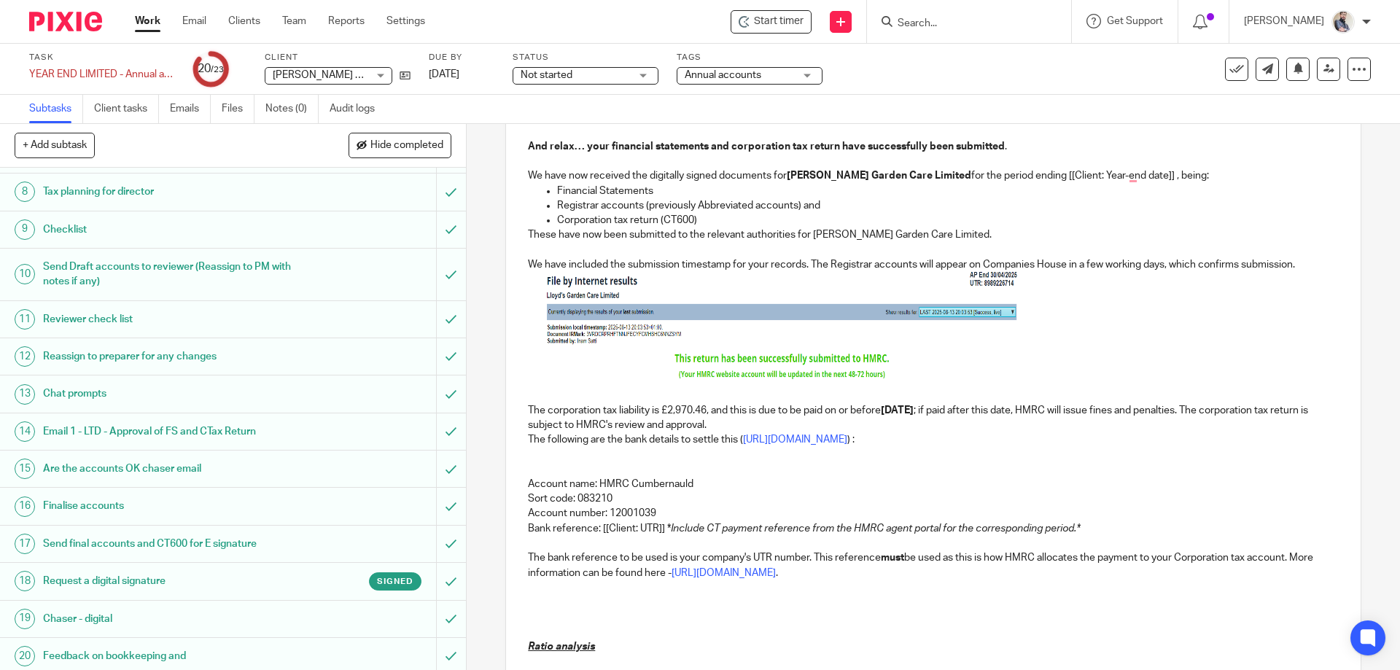
scroll to position [292, 0]
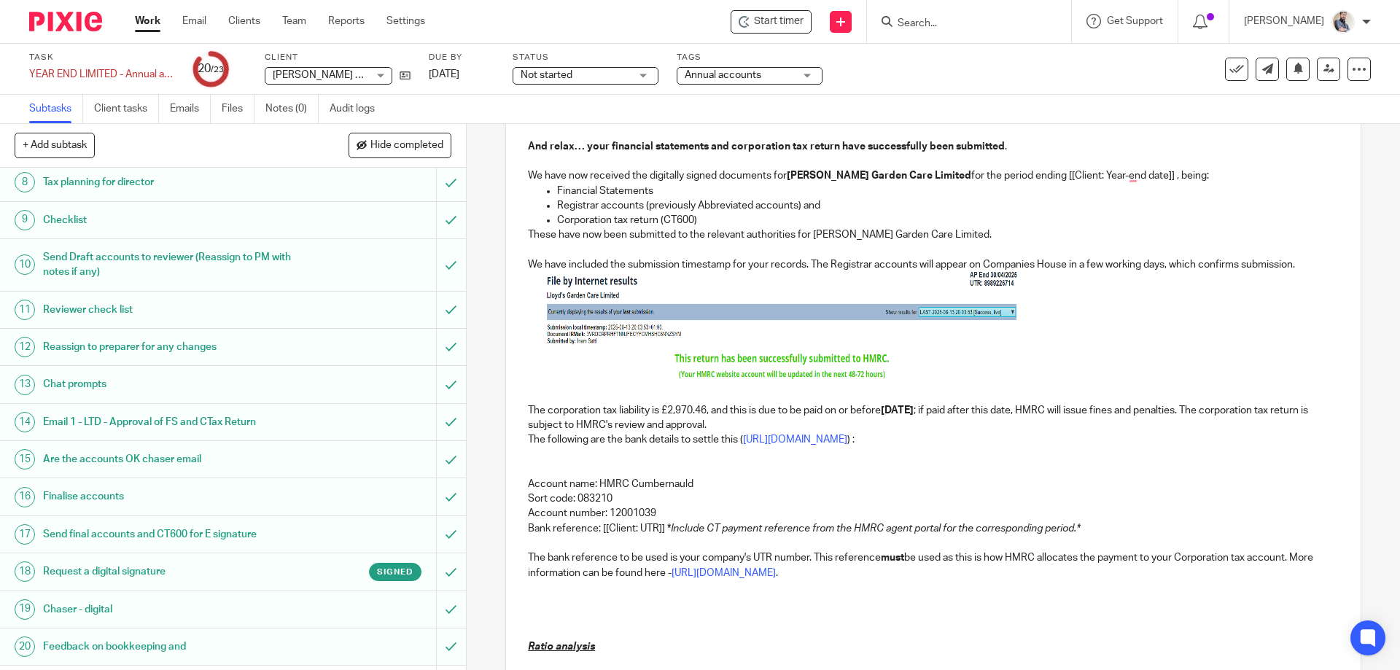
click at [160, 424] on h1 "Email 1 - LTD - Approval of FS and CTax Return" at bounding box center [169, 422] width 252 height 22
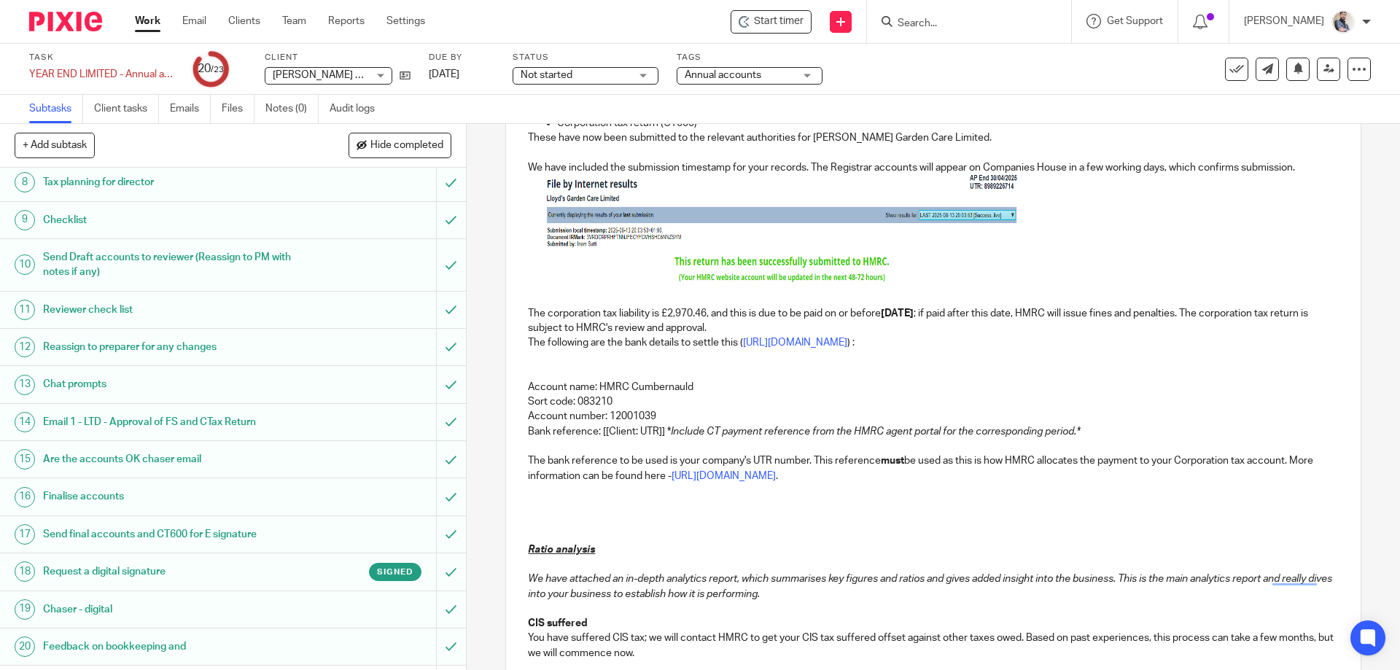
click at [593, 435] on p "Bank reference: [[Client: UTR]] * Include CT payment reference from the HMRC ag…" at bounding box center [933, 431] width 810 height 15
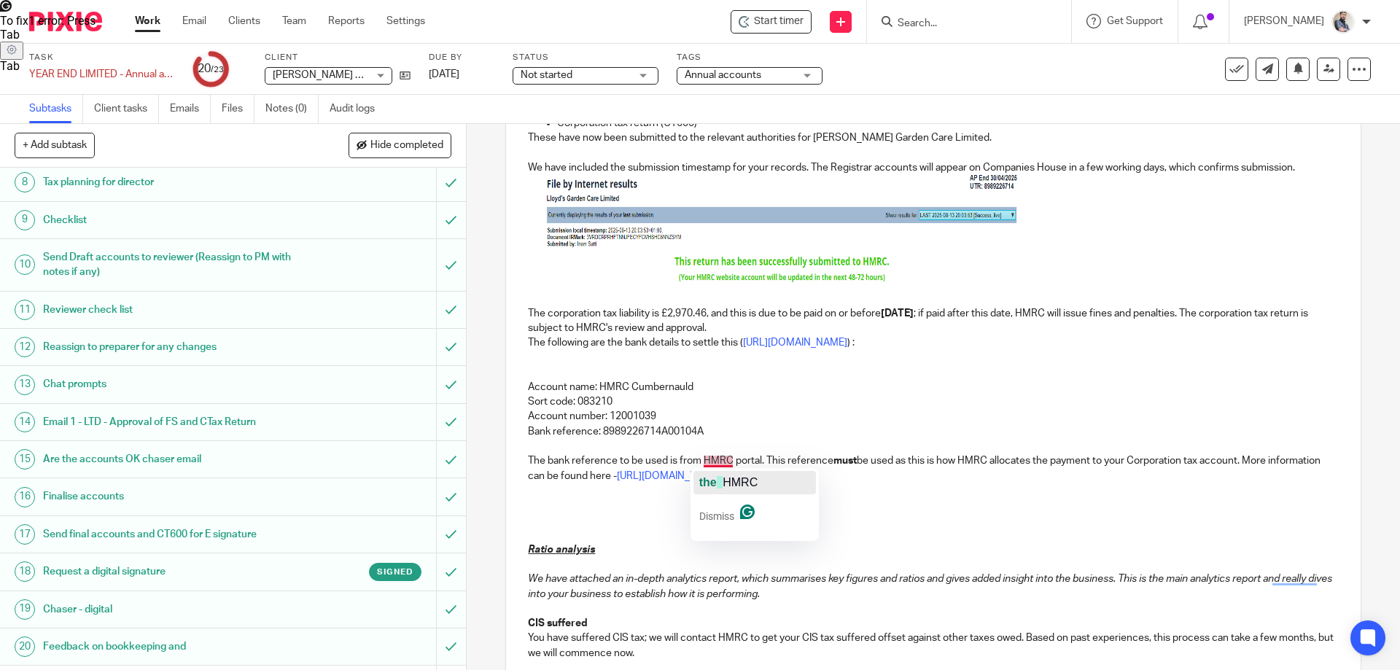
click at [722, 480] on span "button" at bounding box center [720, 482] width 6 height 12
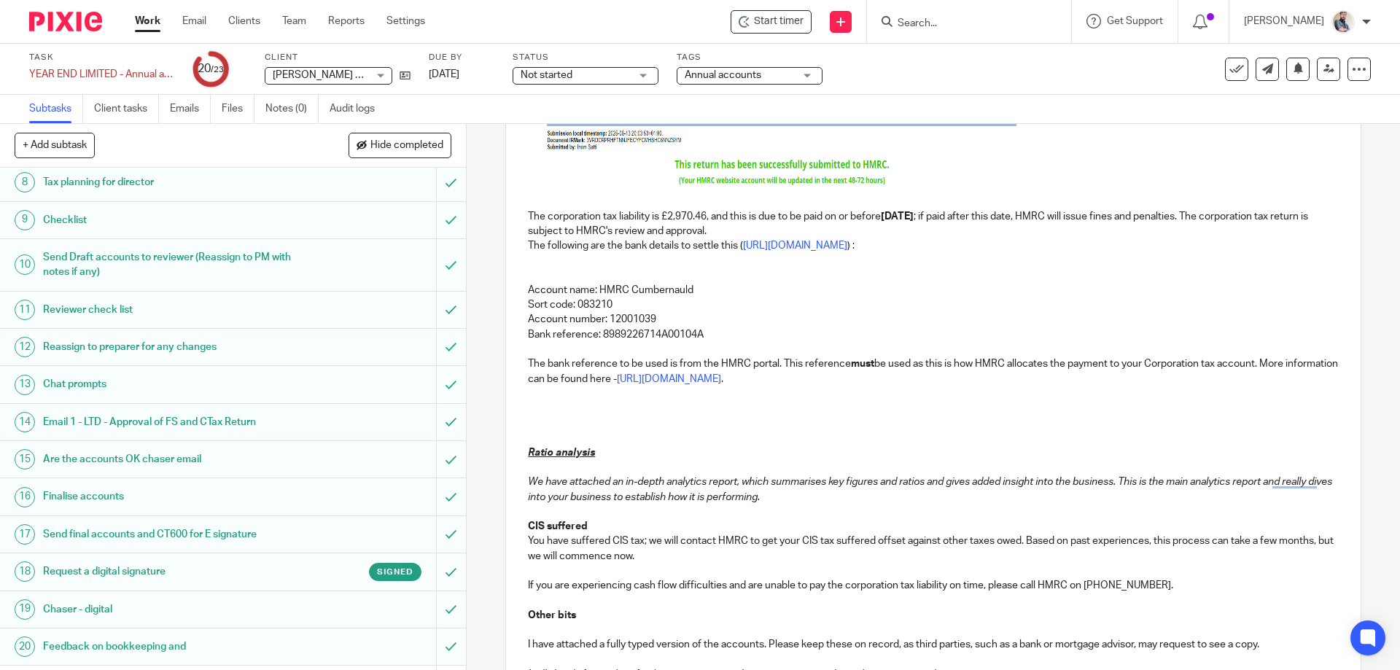
scroll to position [486, 0]
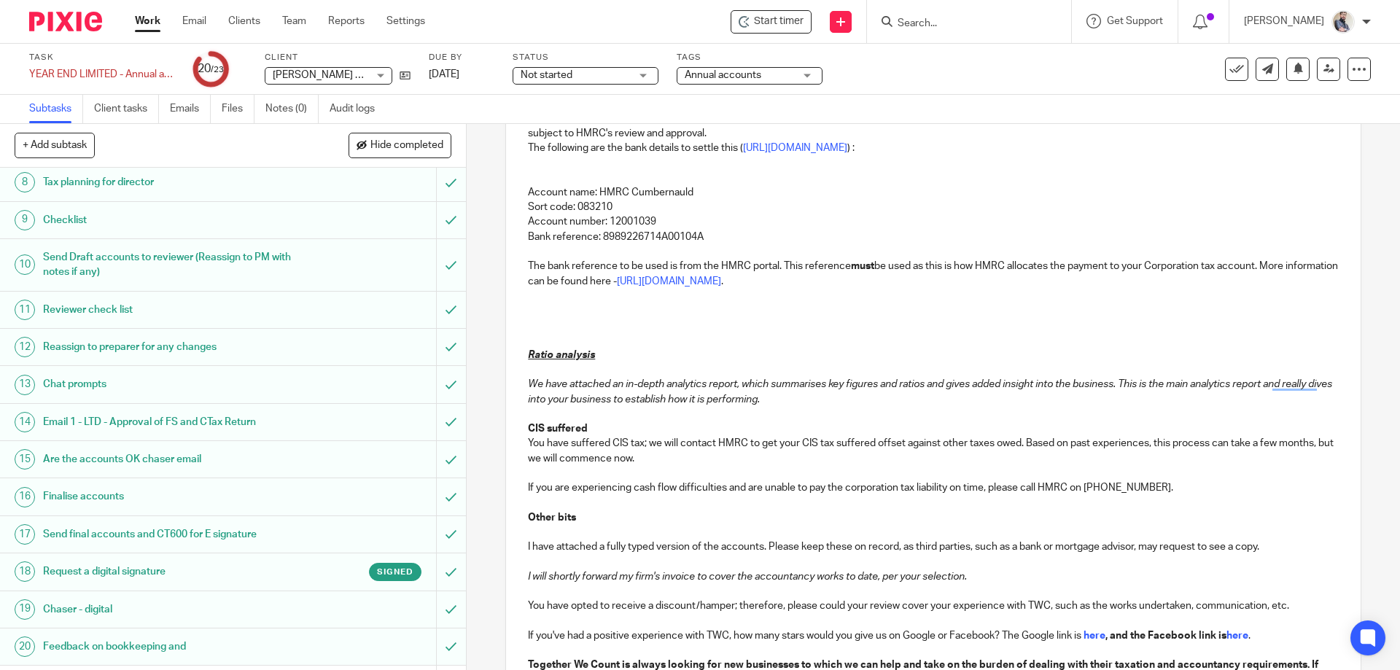
click at [1147, 488] on p "If you are experiencing cash flow difficulties and are unable to pay the corpor…" at bounding box center [933, 488] width 810 height 15
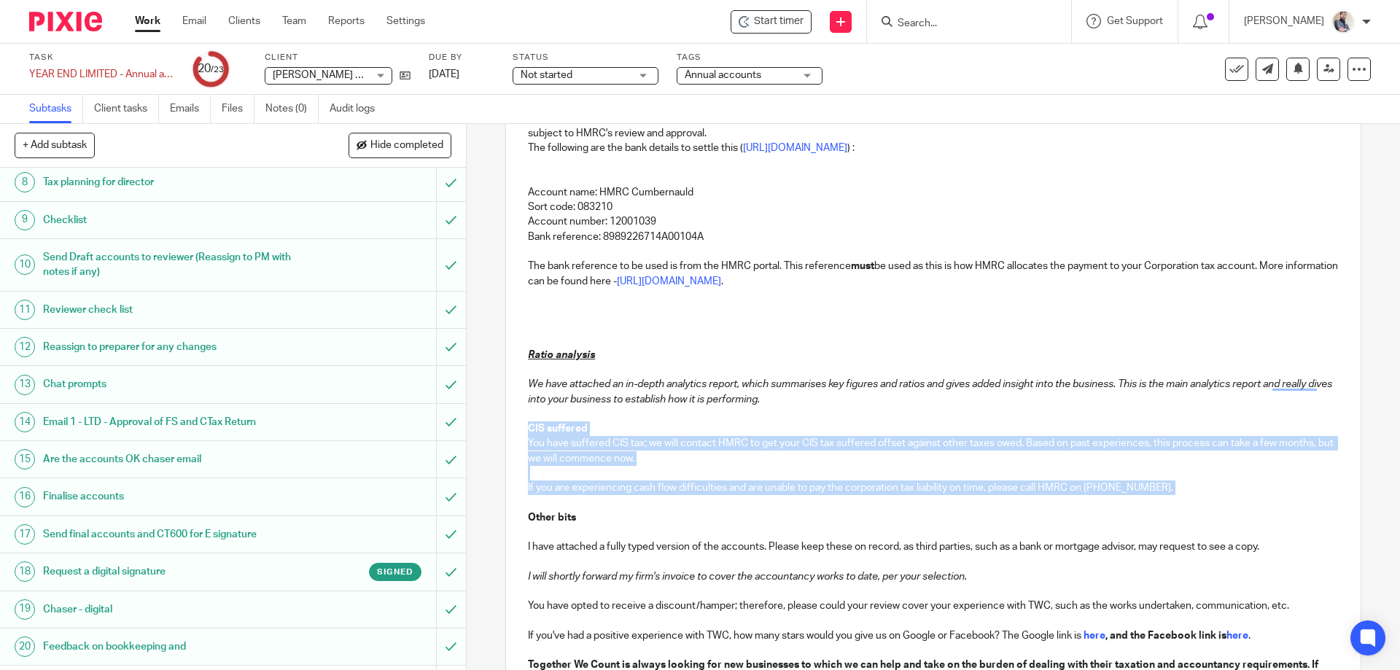
drag, startPoint x: 1162, startPoint y: 489, endPoint x: 513, endPoint y: 425, distance: 652.2
click at [513, 425] on div "Hi Thomas, And relax… your financial statements and corporation tax return have…" at bounding box center [933, 339] width 854 height 1073
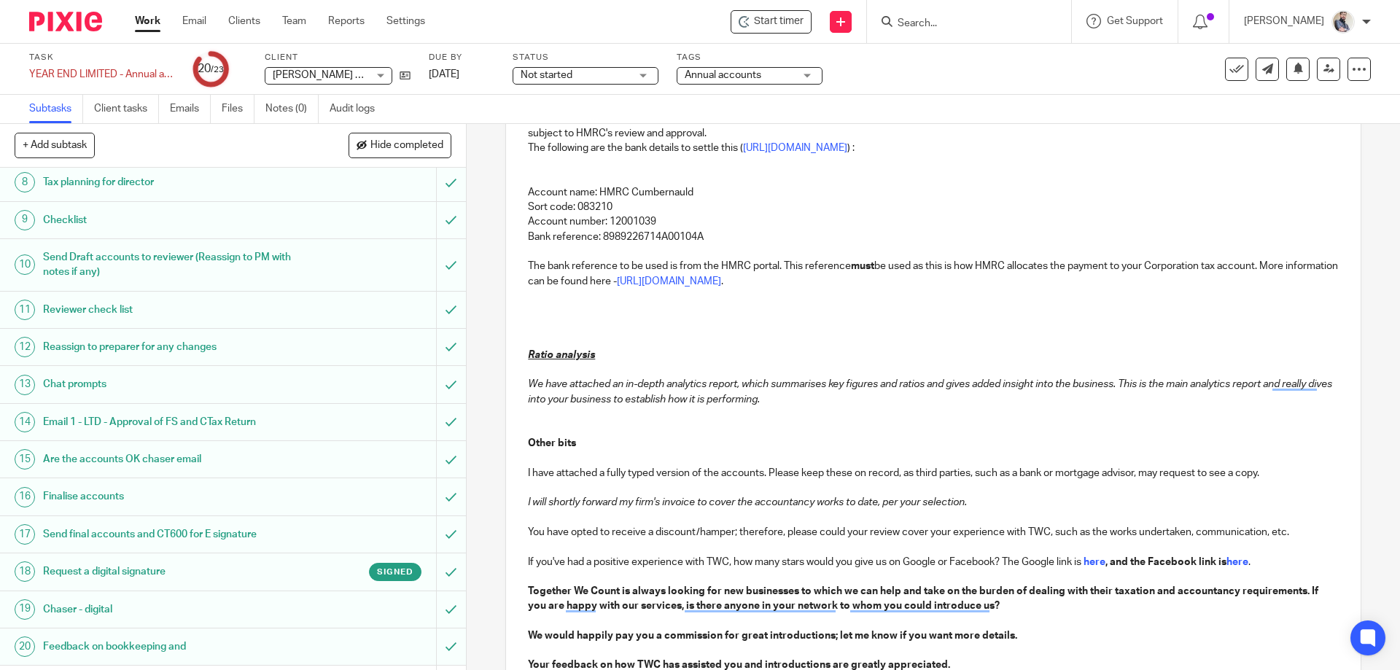
click at [547, 318] on p "To enrich screen reader interactions, please activate Accessibility in Grammarl…" at bounding box center [933, 325] width 810 height 15
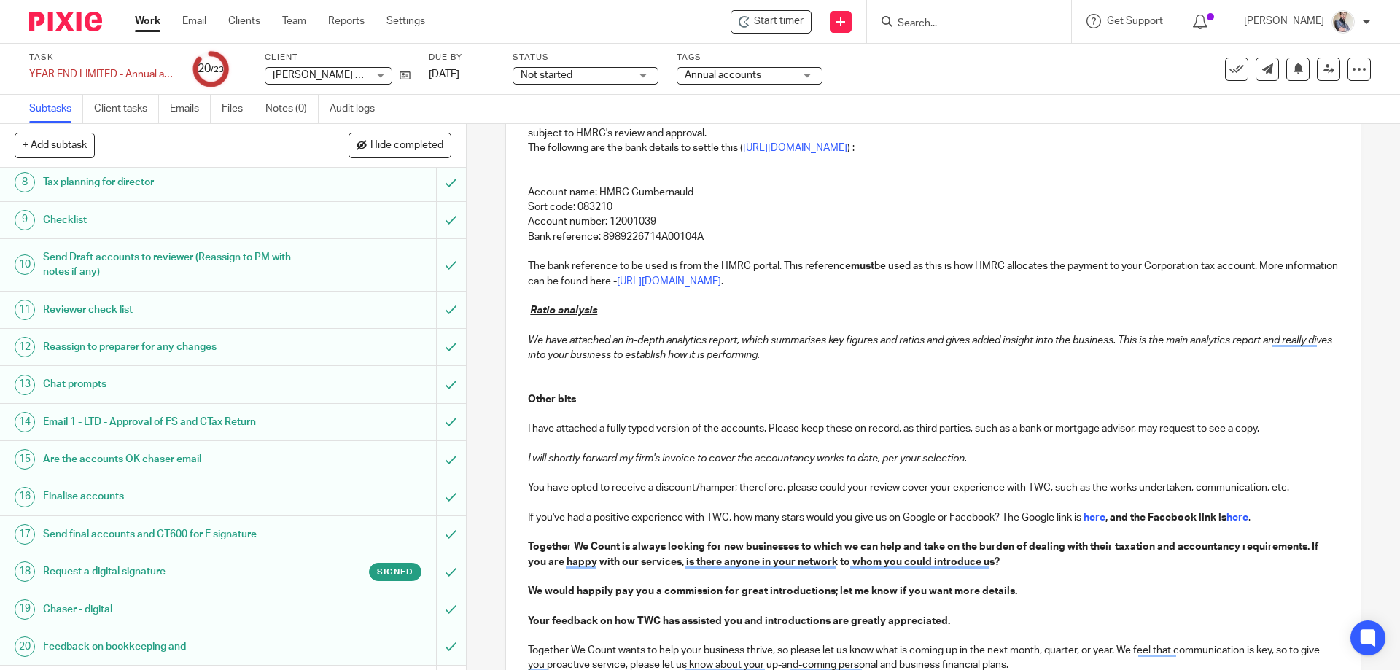
click at [510, 447] on div "Hi Thomas, And relax… your financial statements and corporation tax return have…" at bounding box center [933, 280] width 854 height 955
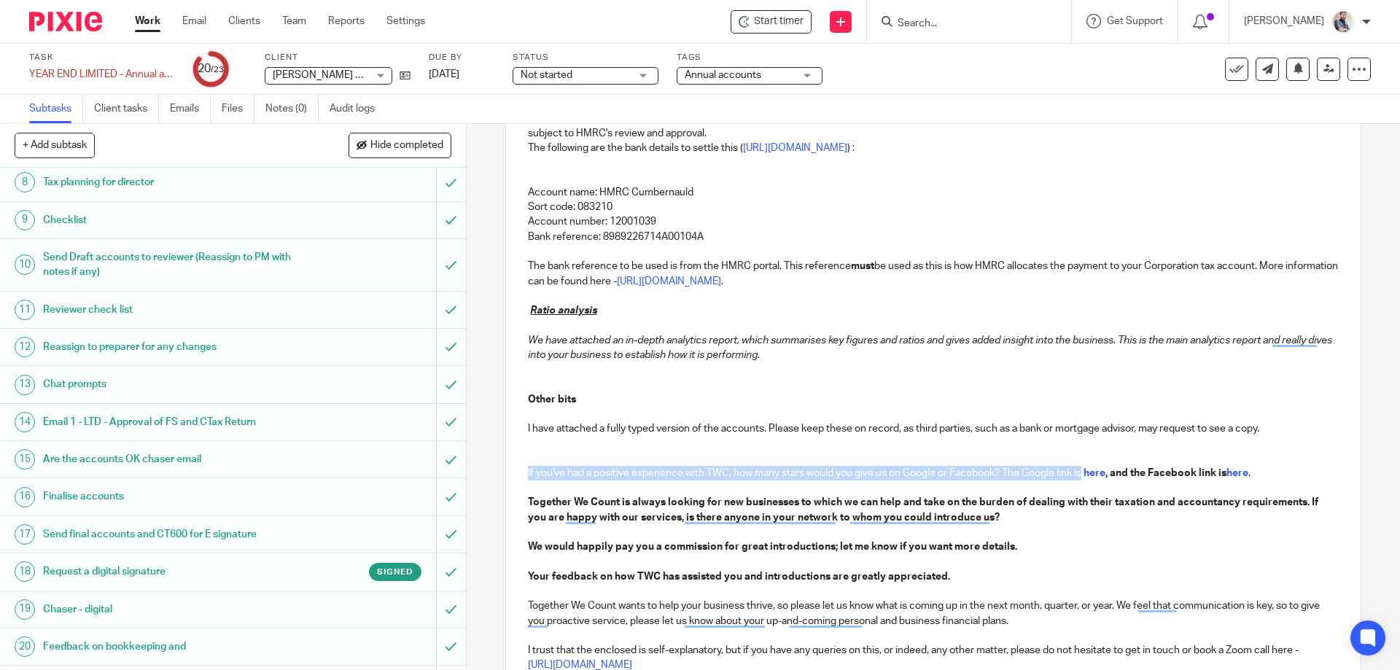
drag, startPoint x: 1085, startPoint y: 475, endPoint x: 514, endPoint y: 475, distance: 571.0
click at [514, 475] on div "Hi Thomas, And relax… your financial statements and corporation tax return have…" at bounding box center [933, 258] width 854 height 910
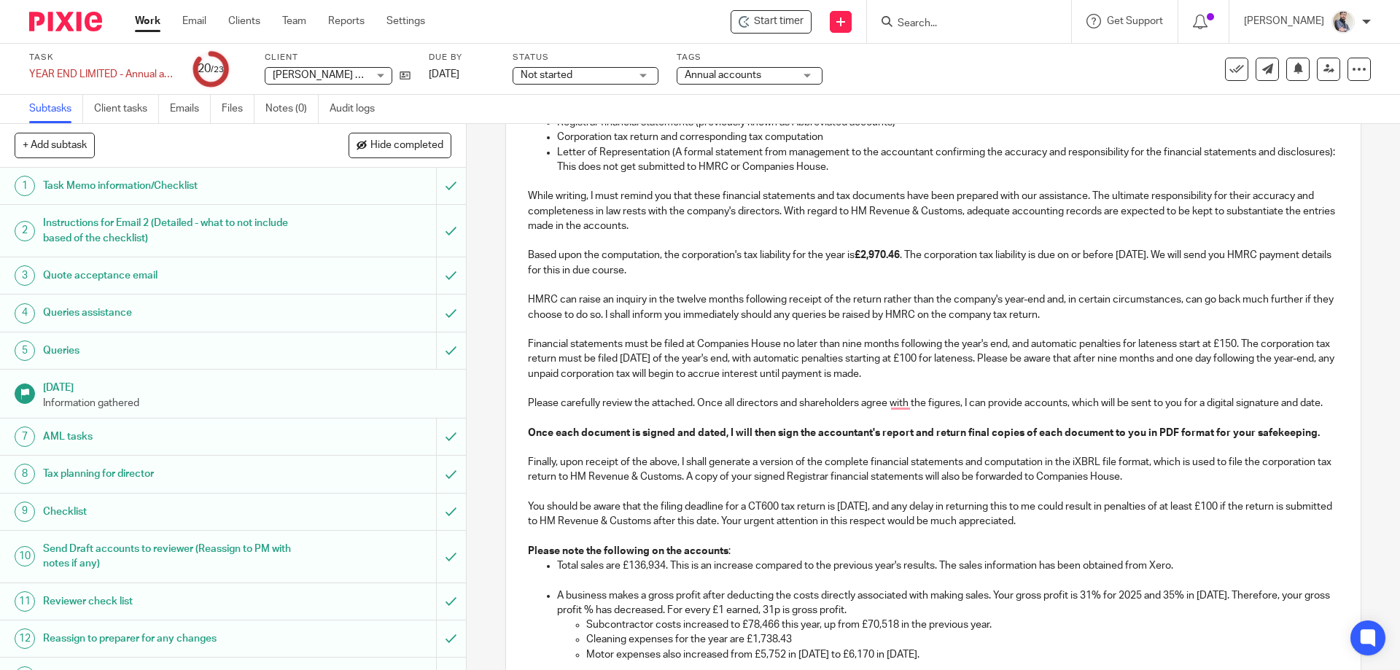
scroll to position [292, 0]
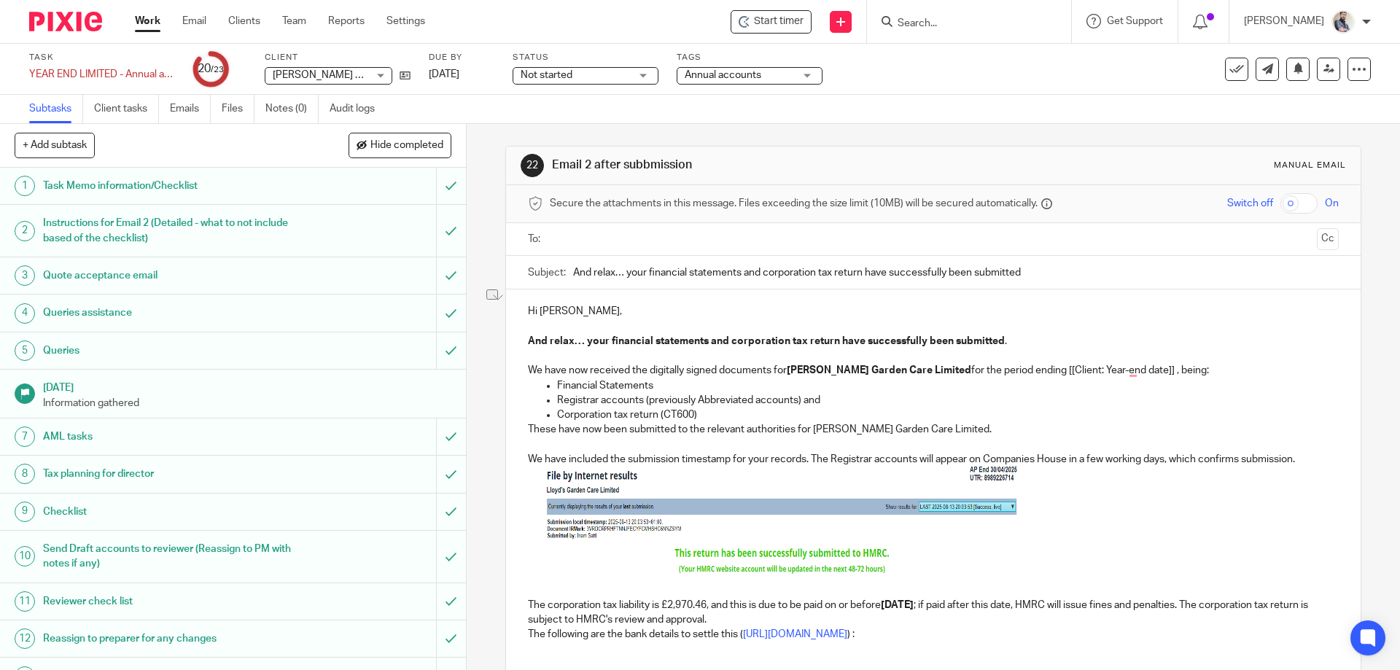
scroll to position [486, 0]
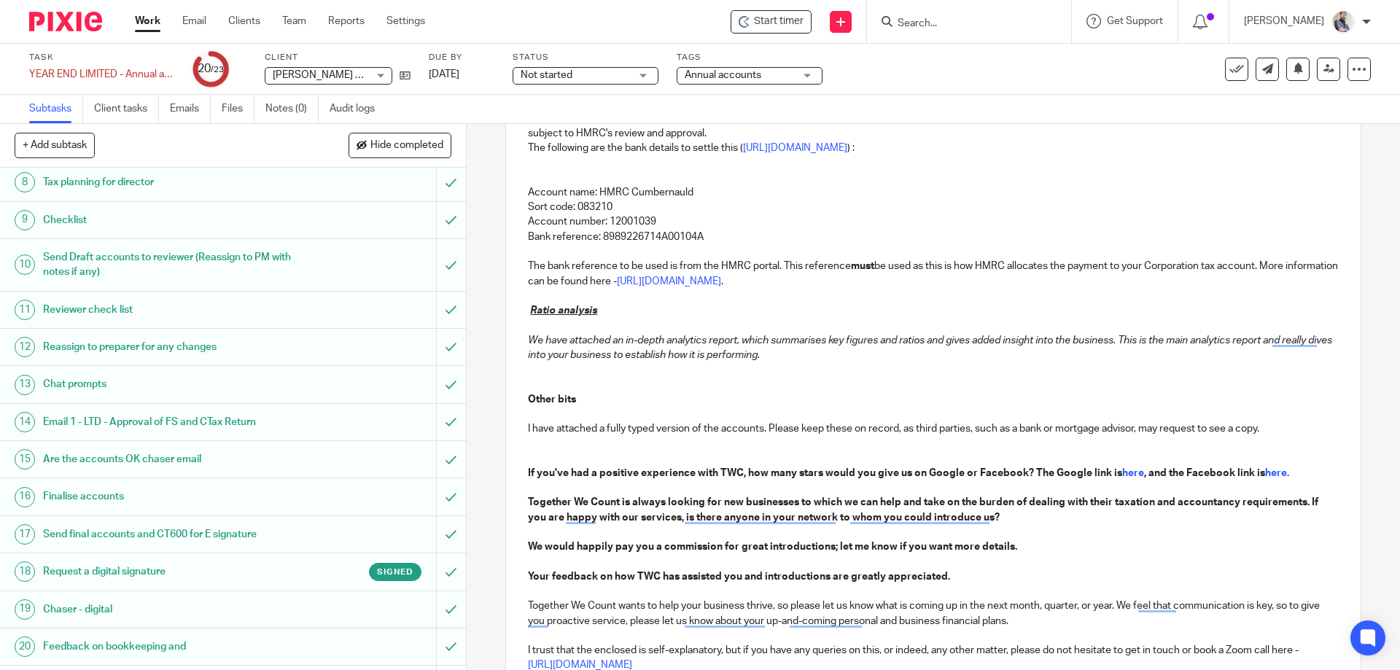
click at [1241, 570] on p "Your feedback on how TWC has assisted you and introductions are greatly appreci…" at bounding box center [933, 577] width 810 height 15
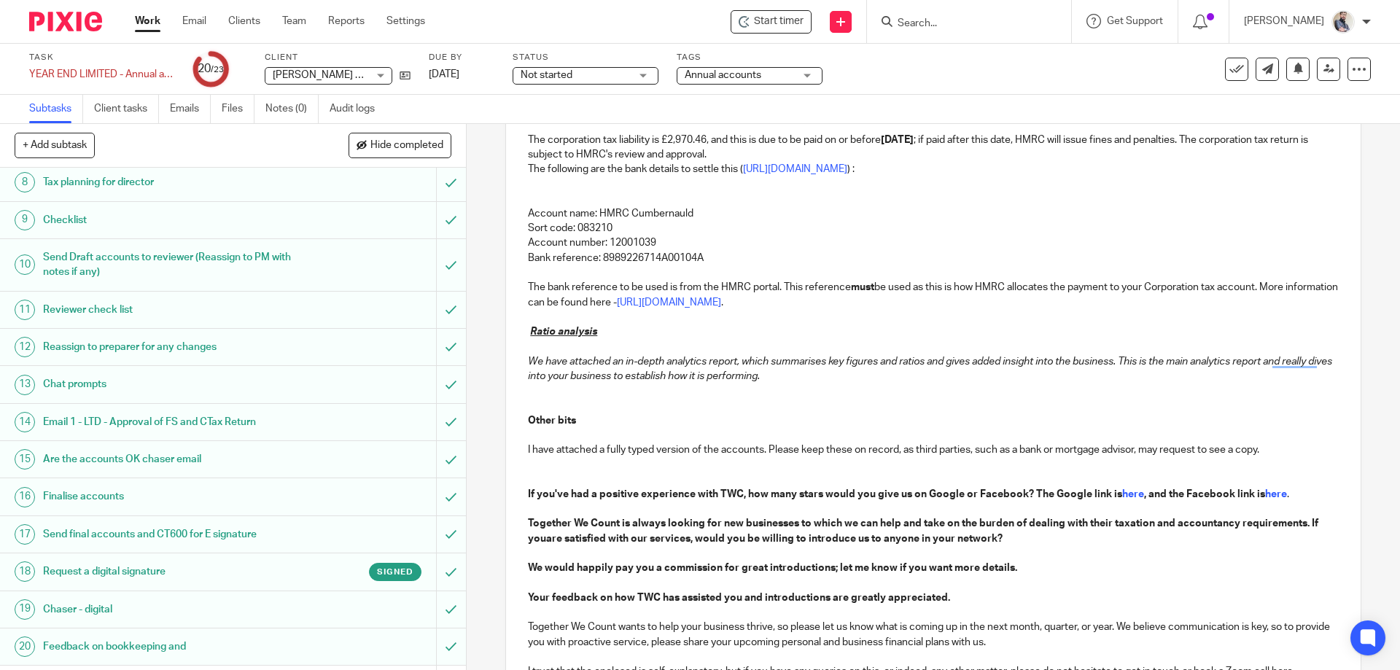
scroll to position [660, 0]
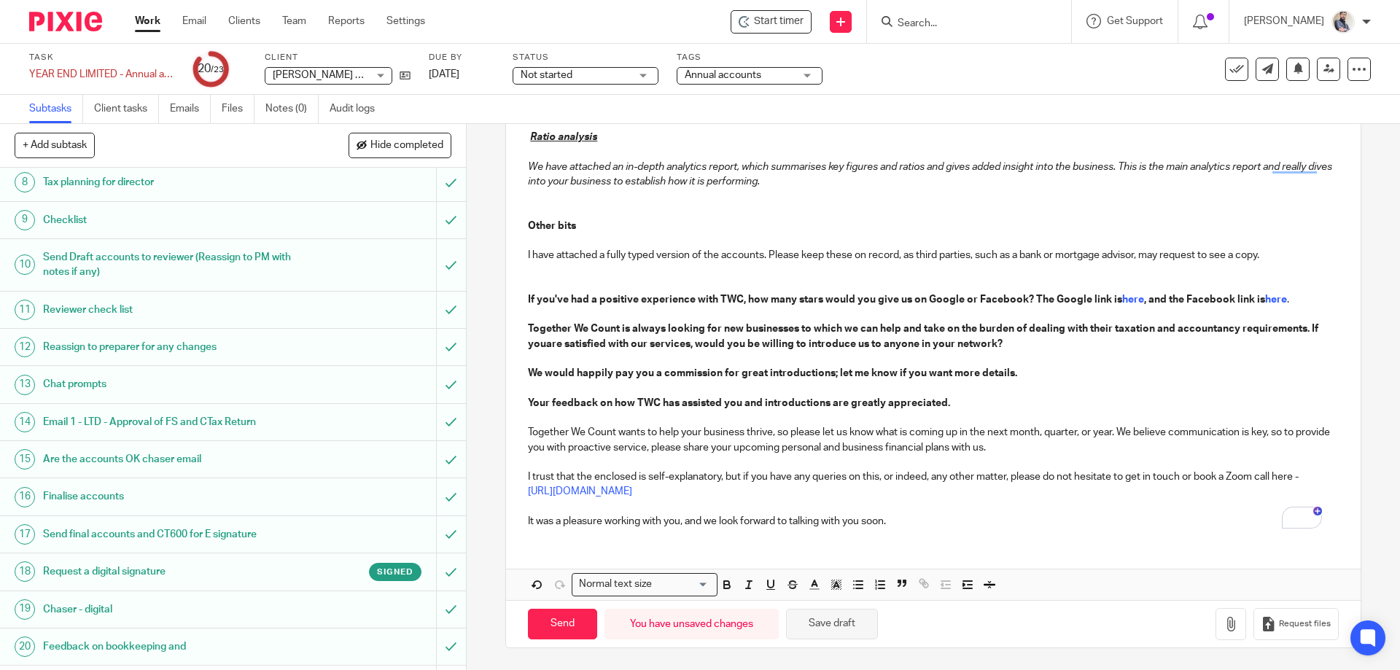
click at [858, 625] on button "Save draft" at bounding box center [832, 624] width 92 height 31
click at [839, 618] on button "Save draft" at bounding box center [832, 624] width 92 height 31
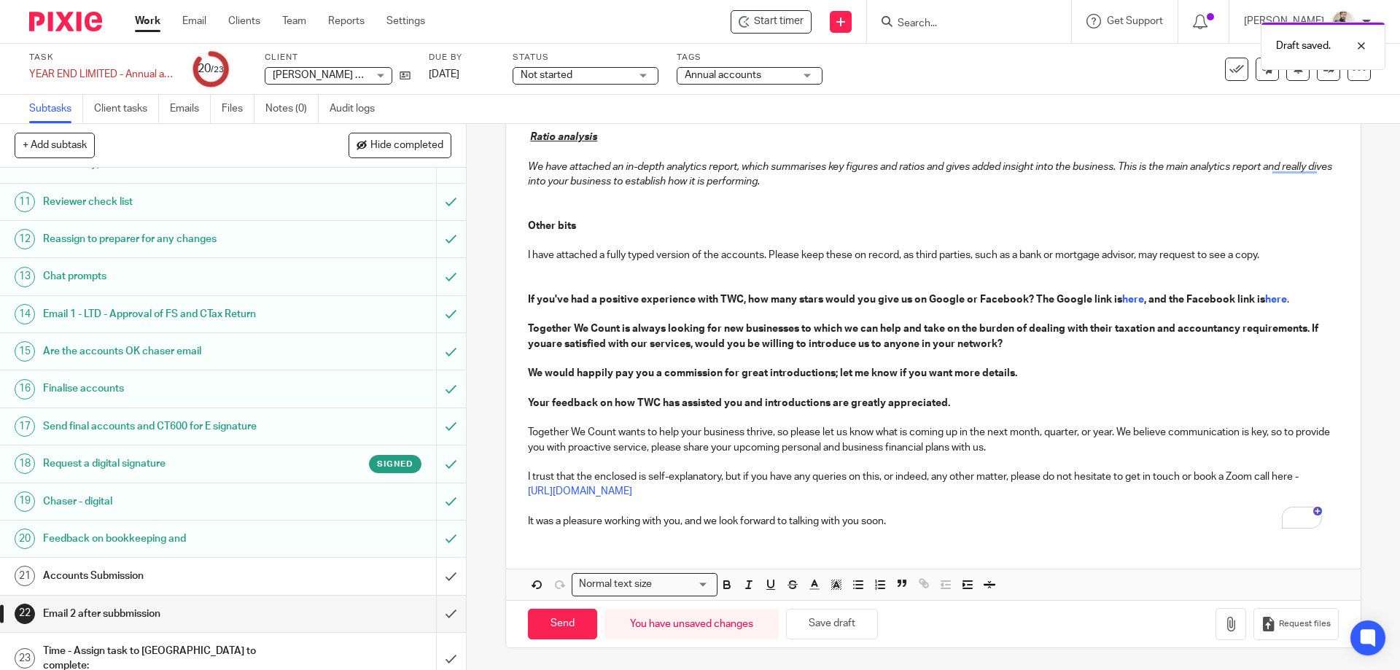
click at [118, 574] on h1 "Accounts Submission" at bounding box center [169, 576] width 252 height 22
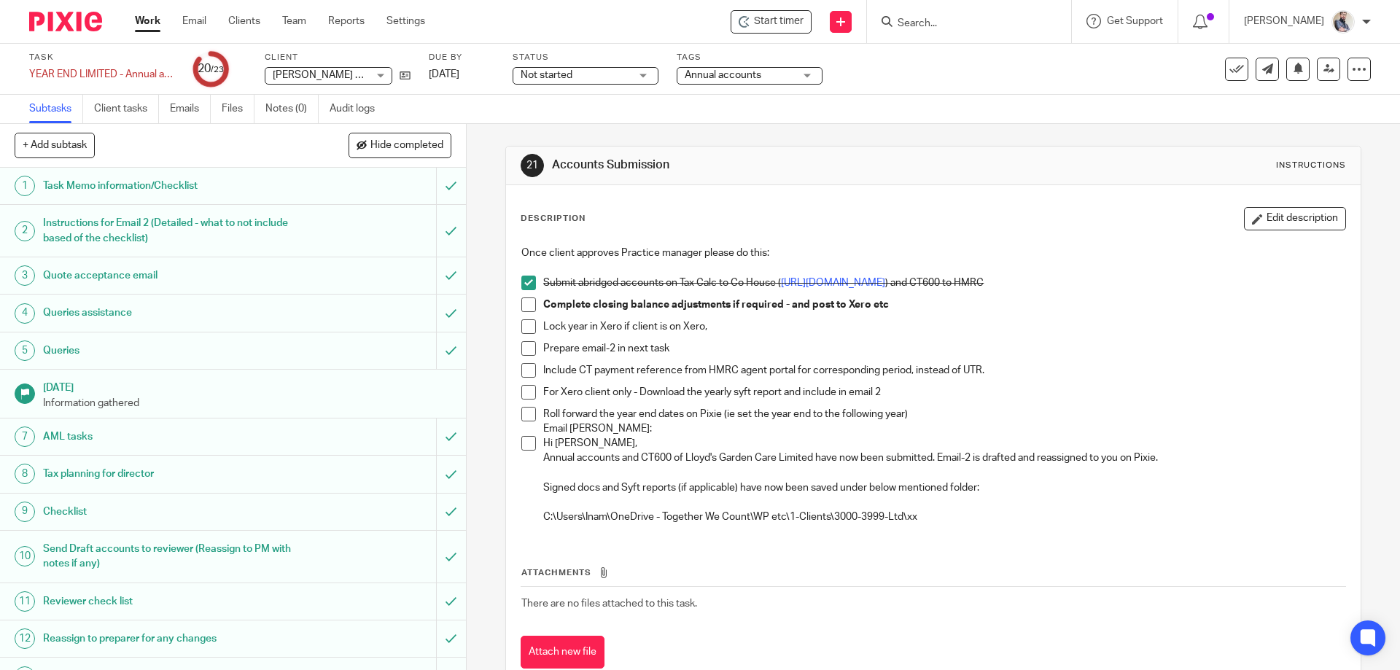
click at [523, 300] on span at bounding box center [528, 305] width 15 height 15
click at [521, 332] on span at bounding box center [528, 326] width 15 height 15
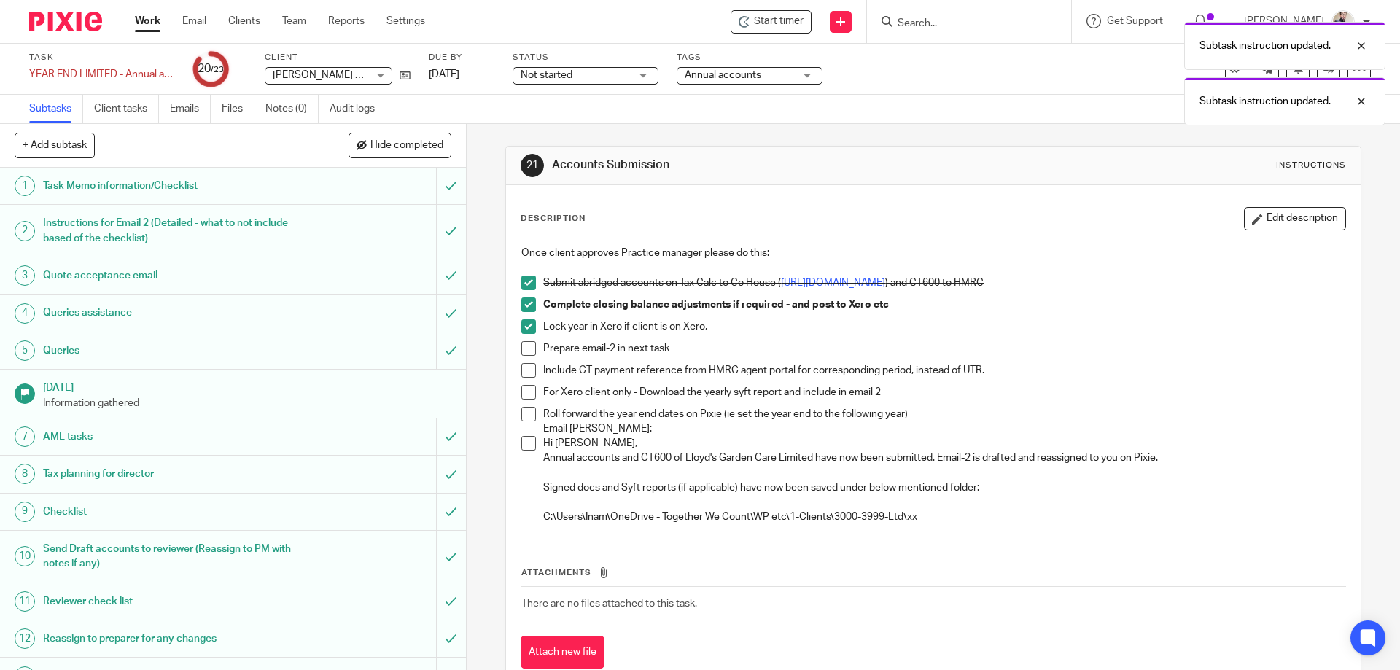
click at [521, 353] on span at bounding box center [528, 348] width 15 height 15
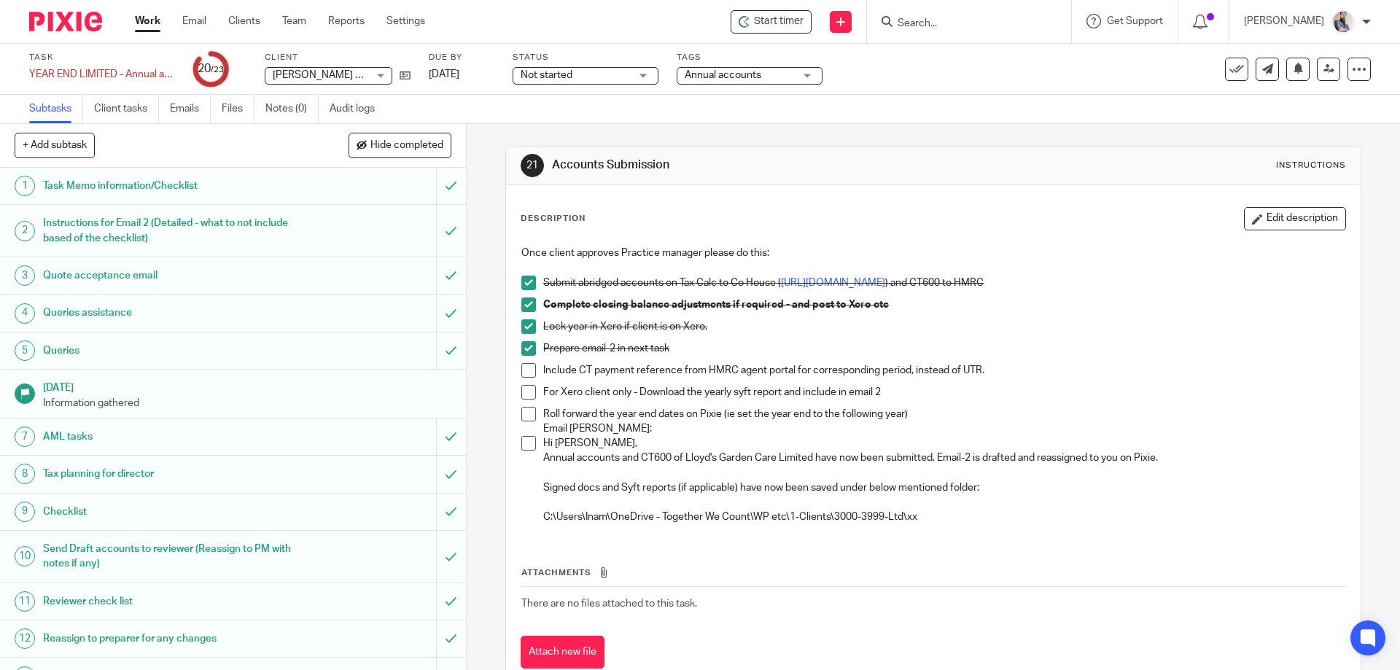
click at [528, 373] on span at bounding box center [528, 370] width 15 height 15
click at [524, 397] on span at bounding box center [528, 392] width 15 height 15
click at [527, 411] on span at bounding box center [528, 414] width 15 height 15
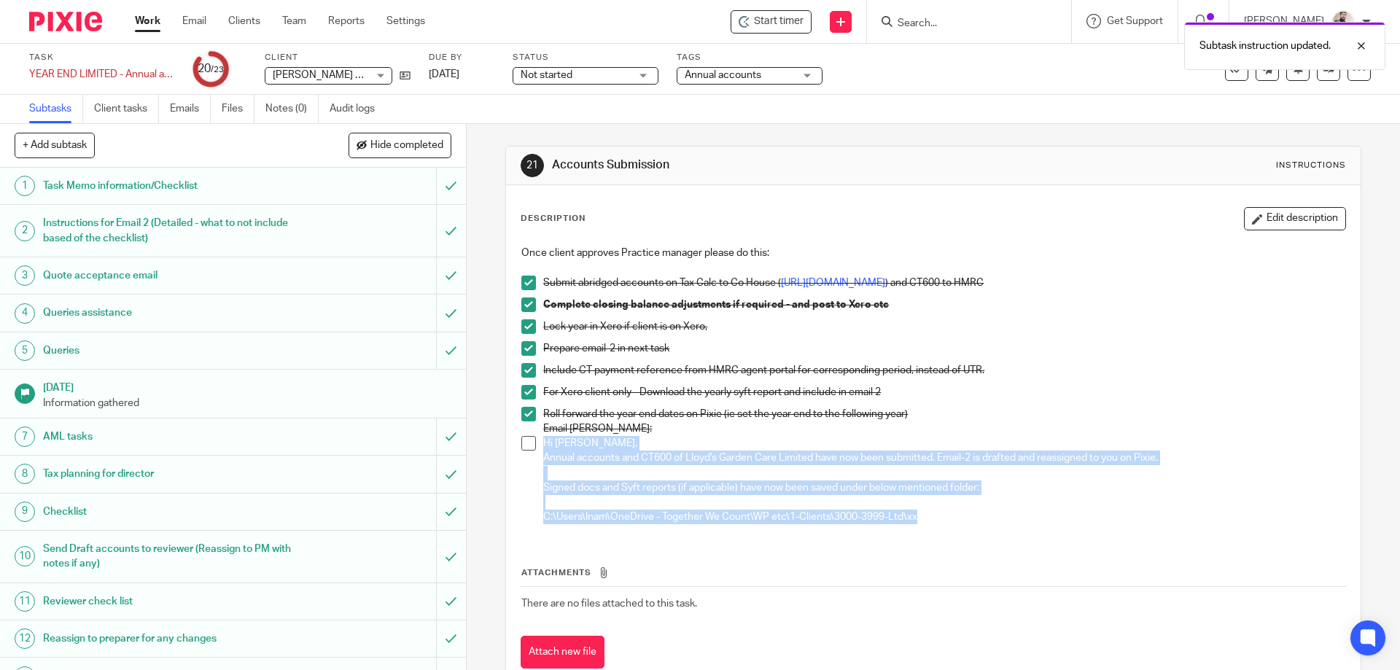
drag, startPoint x: 542, startPoint y: 442, endPoint x: 916, endPoint y: 549, distance: 389.2
click at [916, 549] on div "Description Edit description Once client approves Practice manager please do th…" at bounding box center [933, 438] width 825 height 462
copy div "Hi [PERSON_NAME], Annual accounts and CT600 of Lloyd's Garden Care Limited have…"
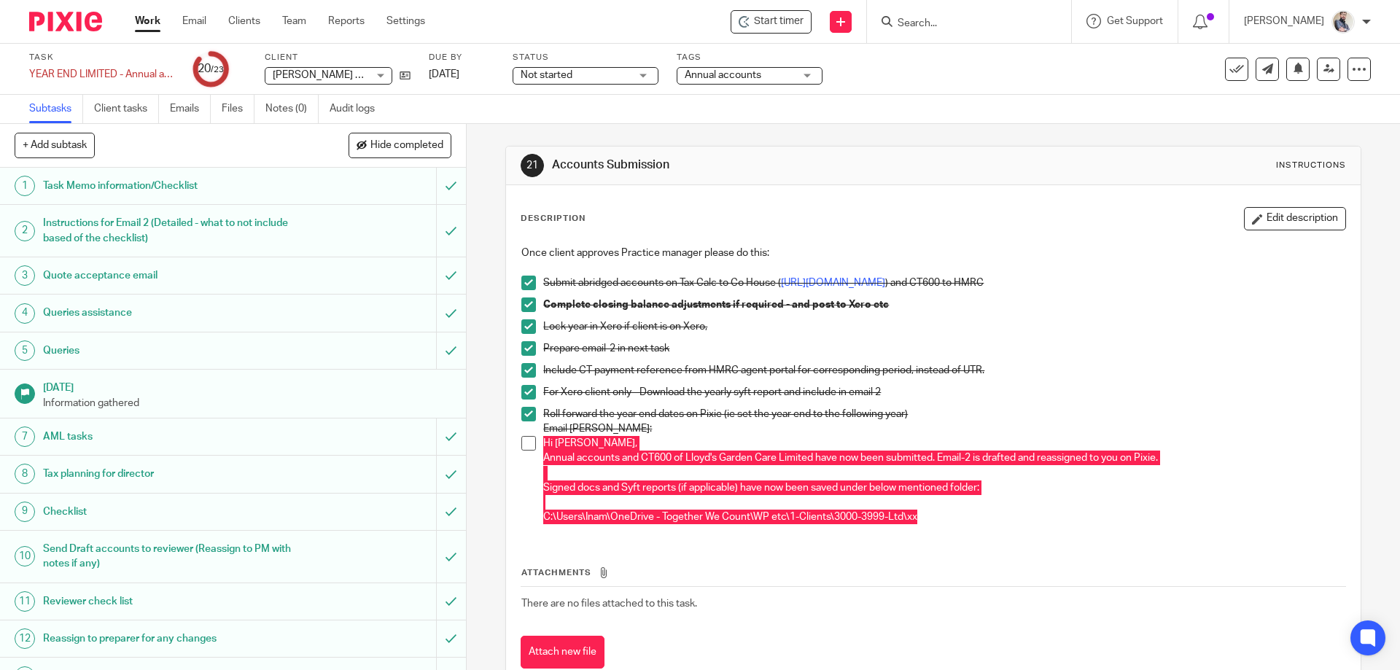
scroll to position [400, 0]
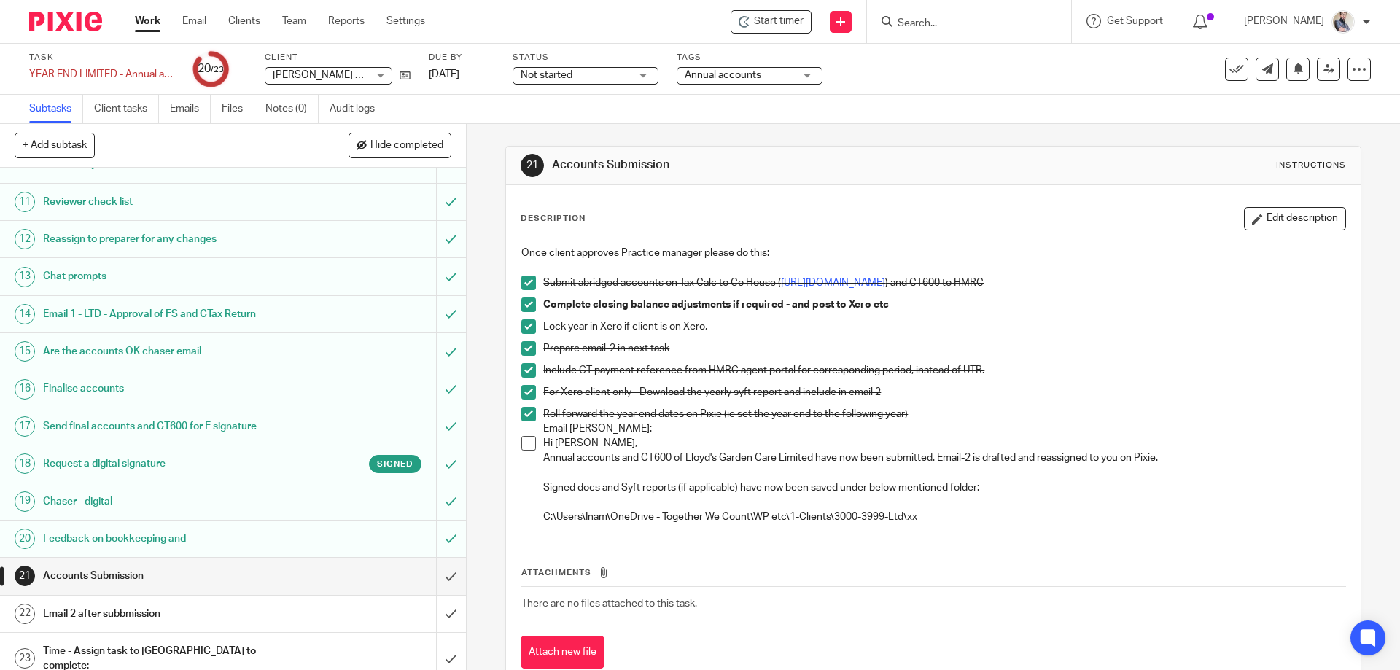
click at [529, 445] on span at bounding box center [528, 443] width 15 height 15
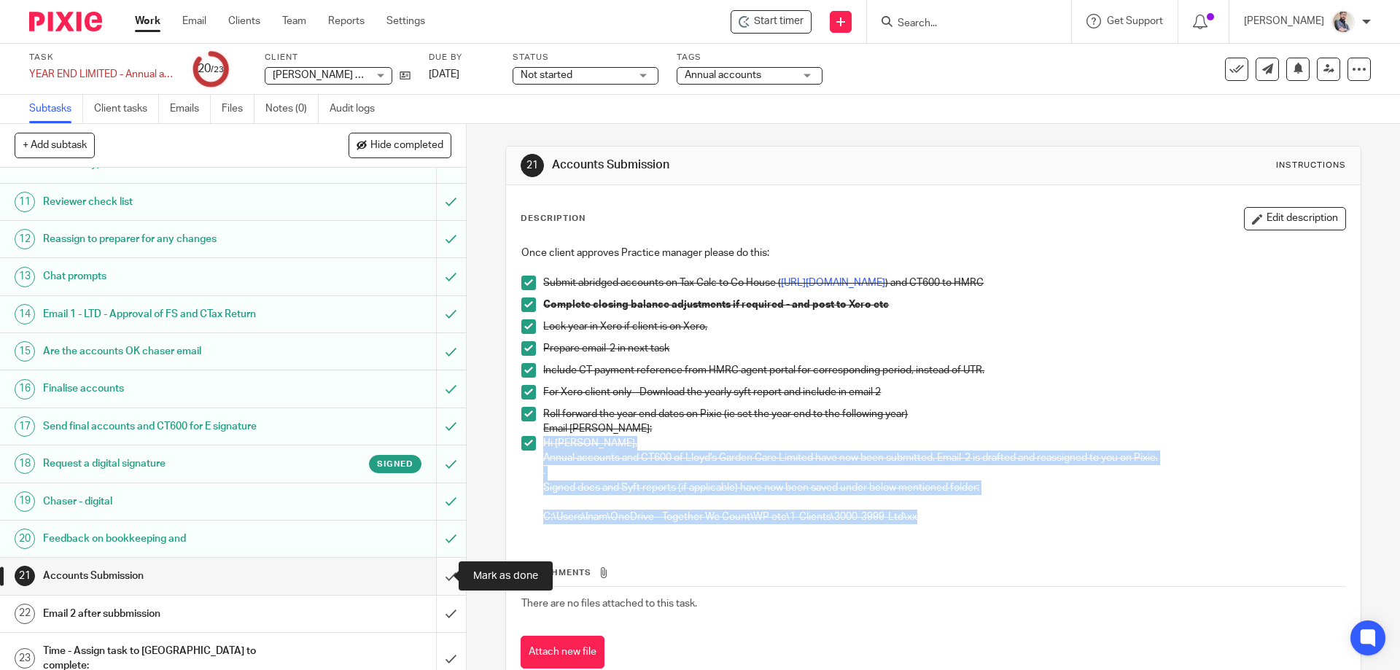
click at [432, 572] on input "submit" at bounding box center [233, 576] width 466 height 36
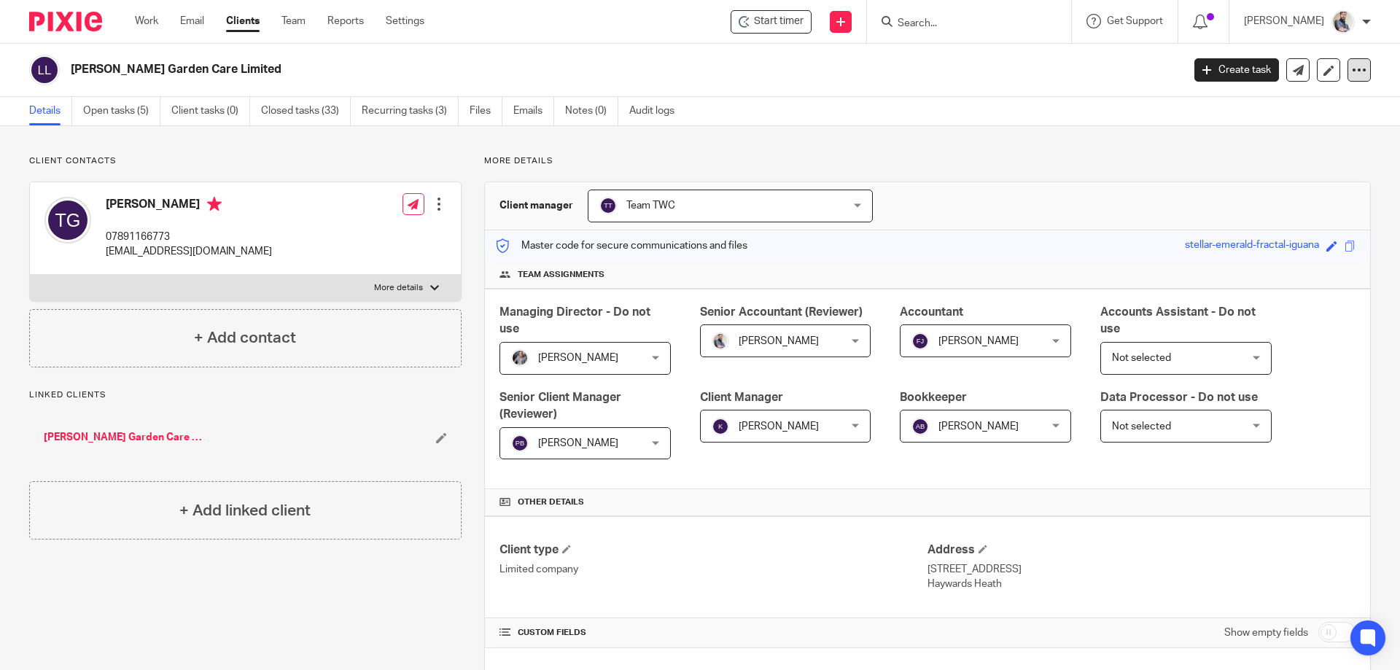
click at [1356, 63] on div at bounding box center [1359, 69] width 23 height 23
click at [1257, 107] on link "Update from Companies House" at bounding box center [1268, 106] width 161 height 21
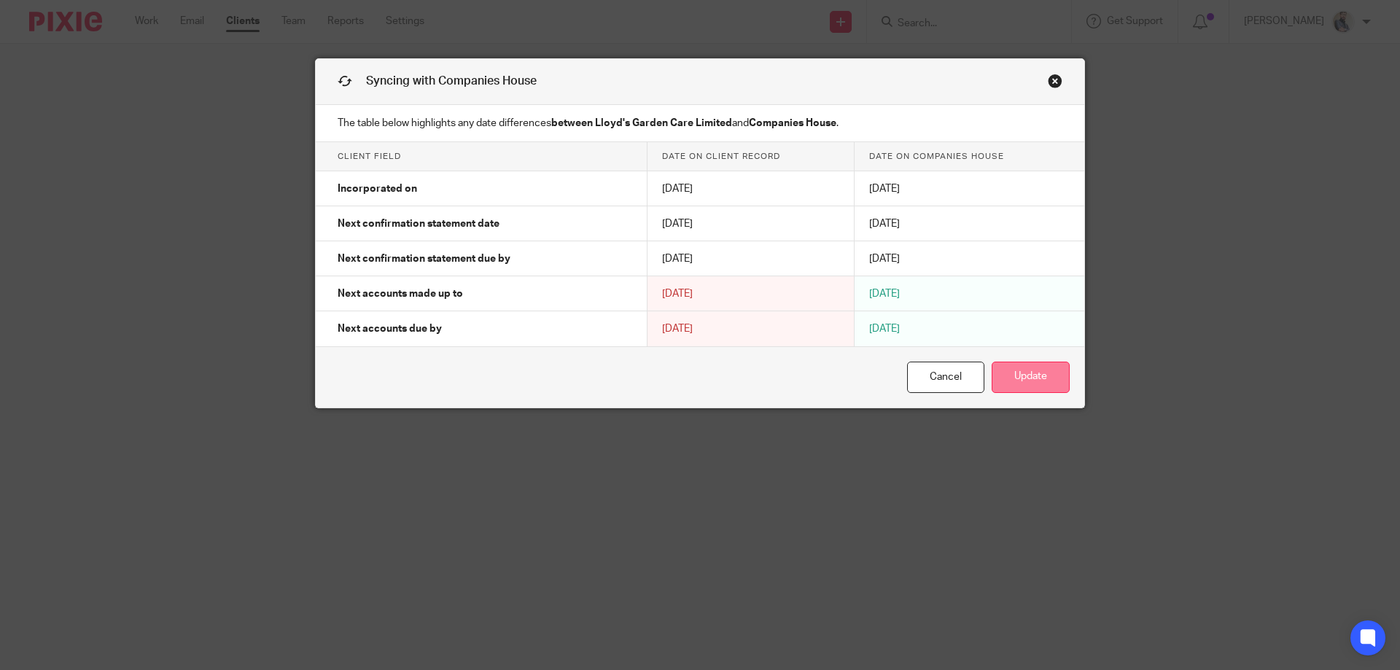
click at [1022, 373] on button "Update" at bounding box center [1031, 377] width 78 height 31
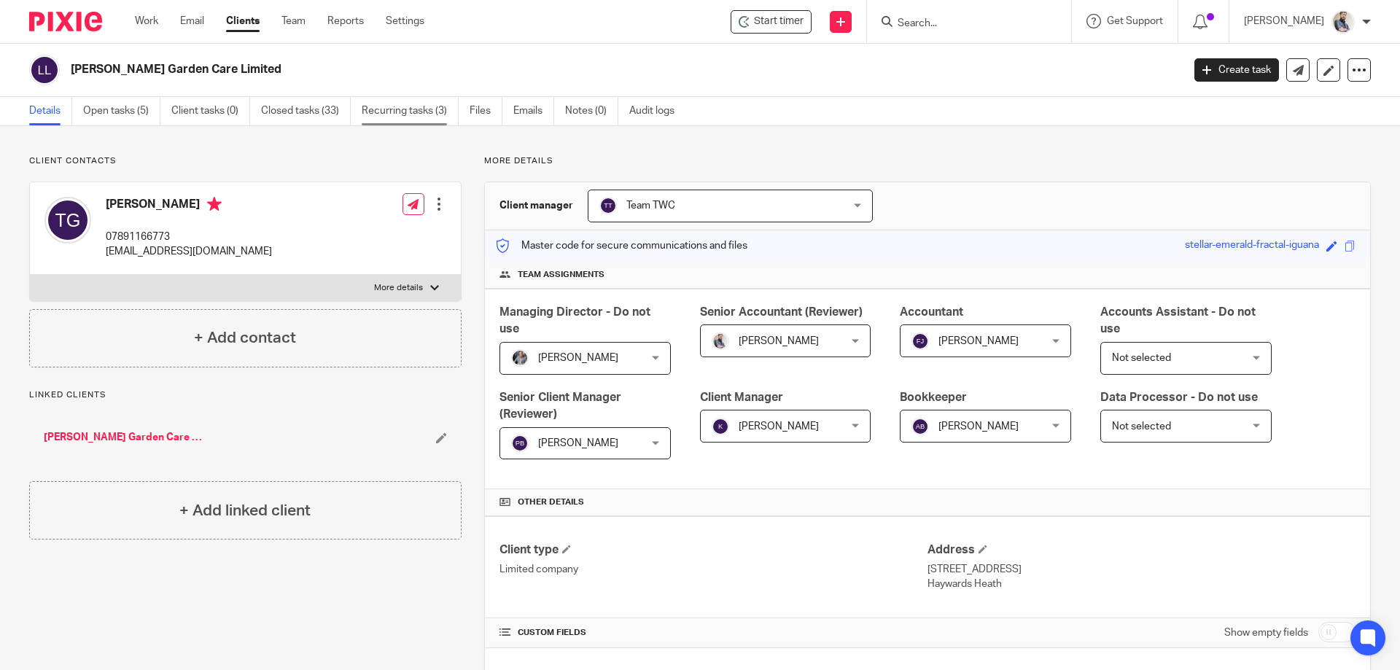
click at [400, 107] on link "Recurring tasks (3)" at bounding box center [410, 111] width 97 height 28
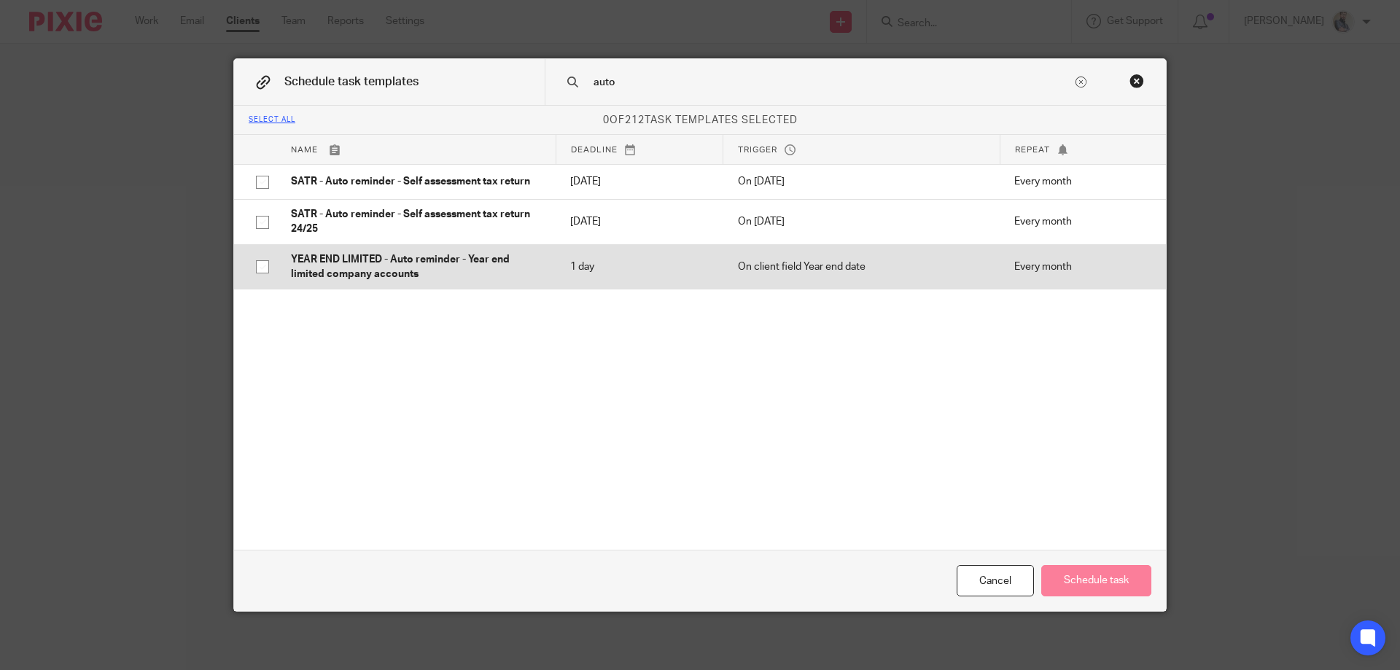
type input "auto"
click at [383, 270] on p "YEAR END LIMITED - Auto reminder - Year end limited company accounts" at bounding box center [416, 267] width 250 height 30
checkbox input "true"
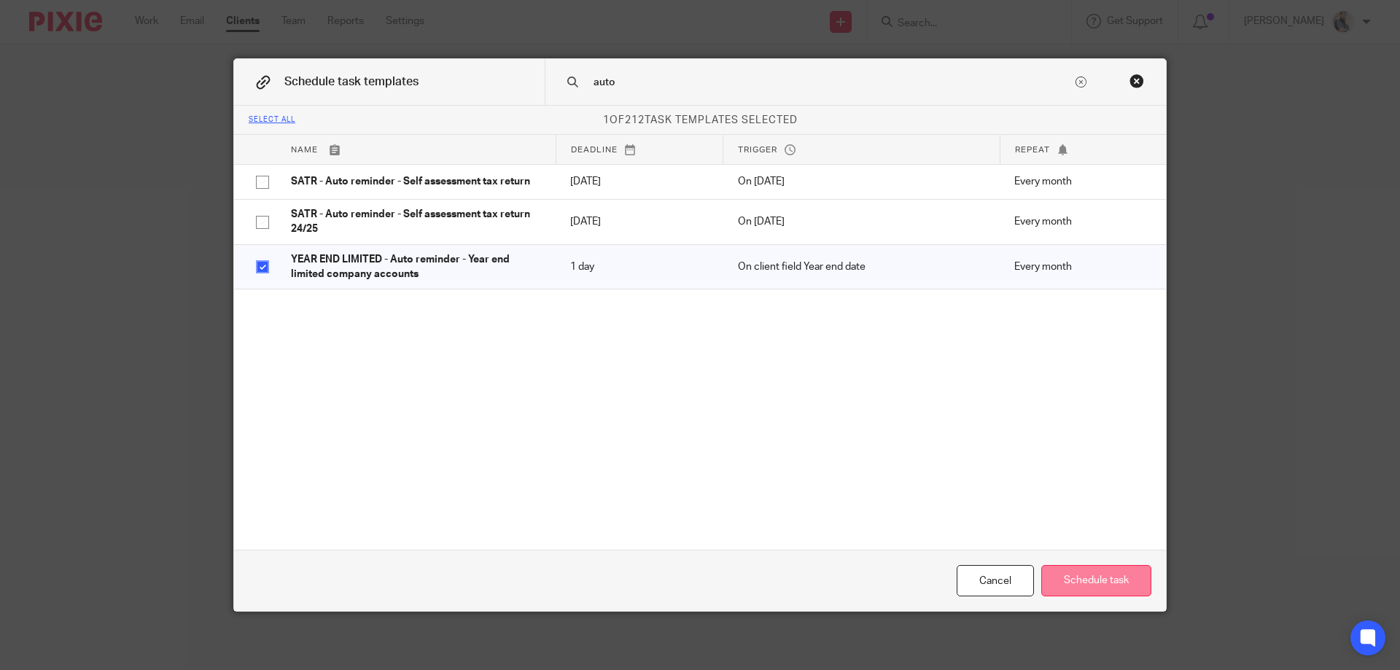
click at [1068, 576] on button "Schedule task" at bounding box center [1096, 580] width 110 height 31
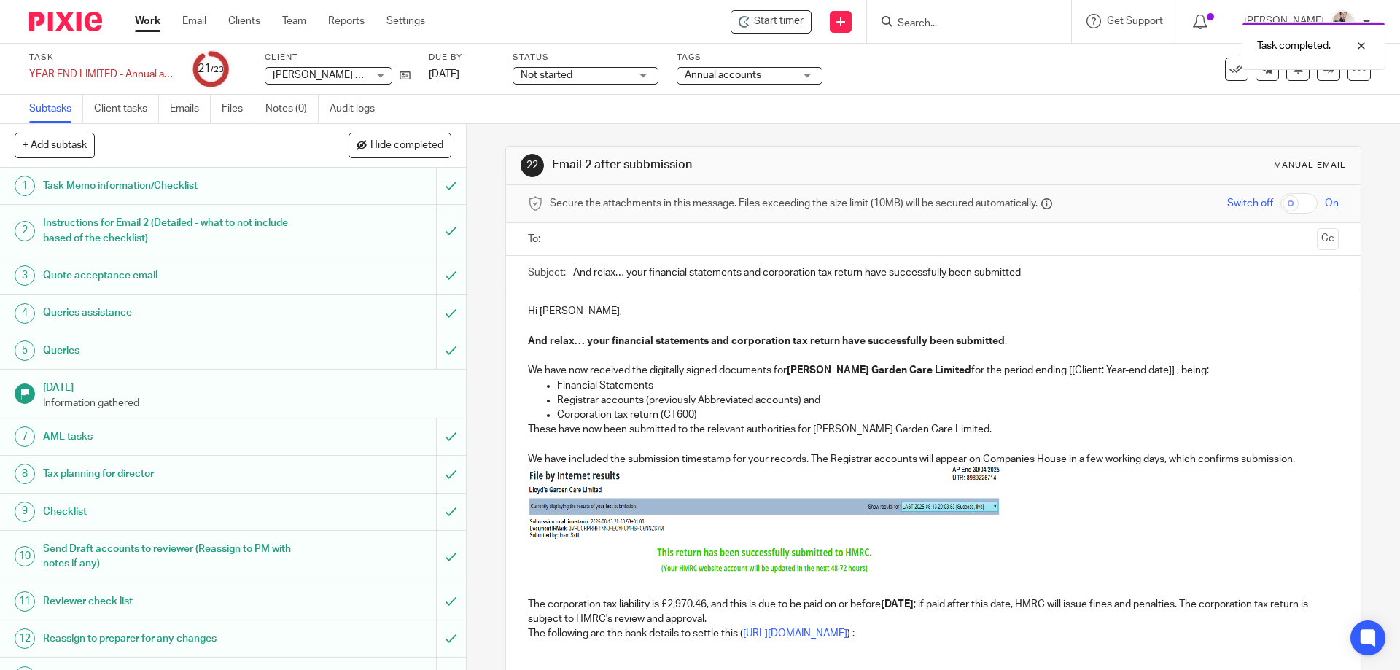
scroll to position [195, 0]
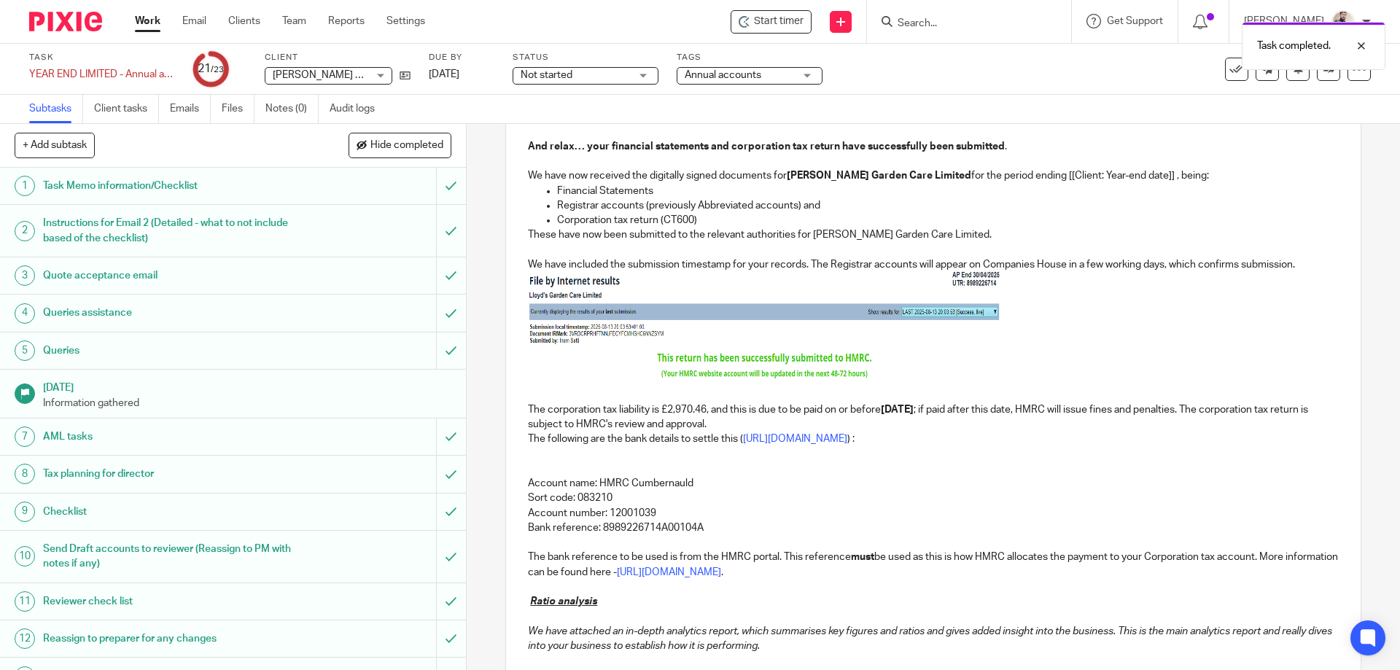
click at [1023, 180] on p "We have now received the digitally signed documents for Lloyd's Garden Care Lim…" at bounding box center [933, 175] width 810 height 15
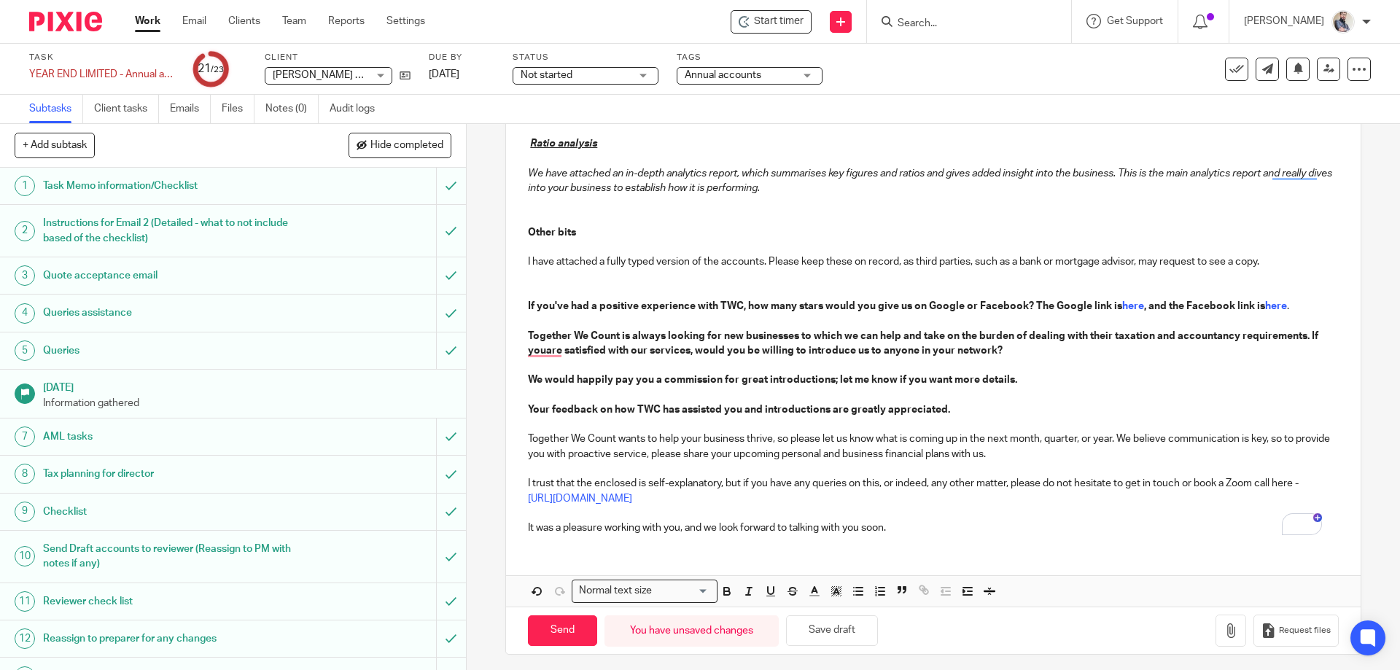
scroll to position [659, 0]
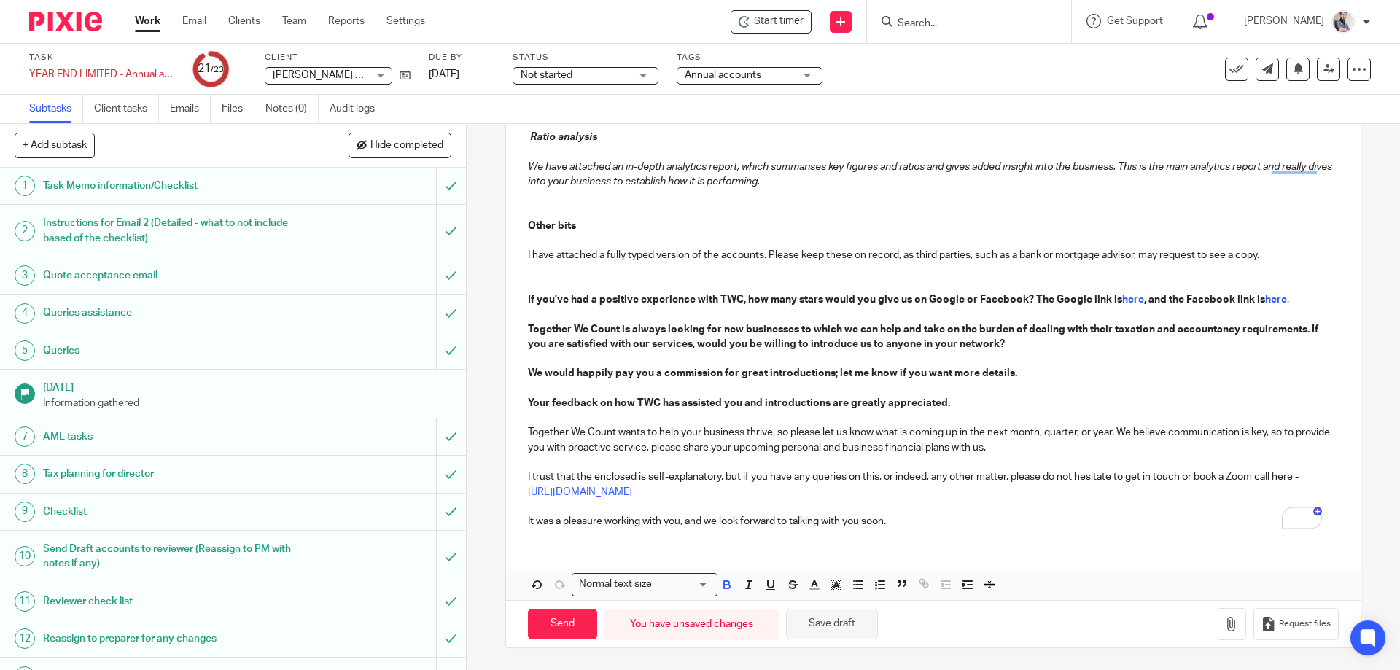
click at [818, 624] on button "Save draft" at bounding box center [832, 624] width 92 height 31
click at [851, 626] on button "Save draft" at bounding box center [832, 624] width 92 height 31
click at [845, 618] on button "Save draft" at bounding box center [832, 624] width 92 height 31
click at [590, 83] on div "Not started Not started" at bounding box center [586, 76] width 146 height 18
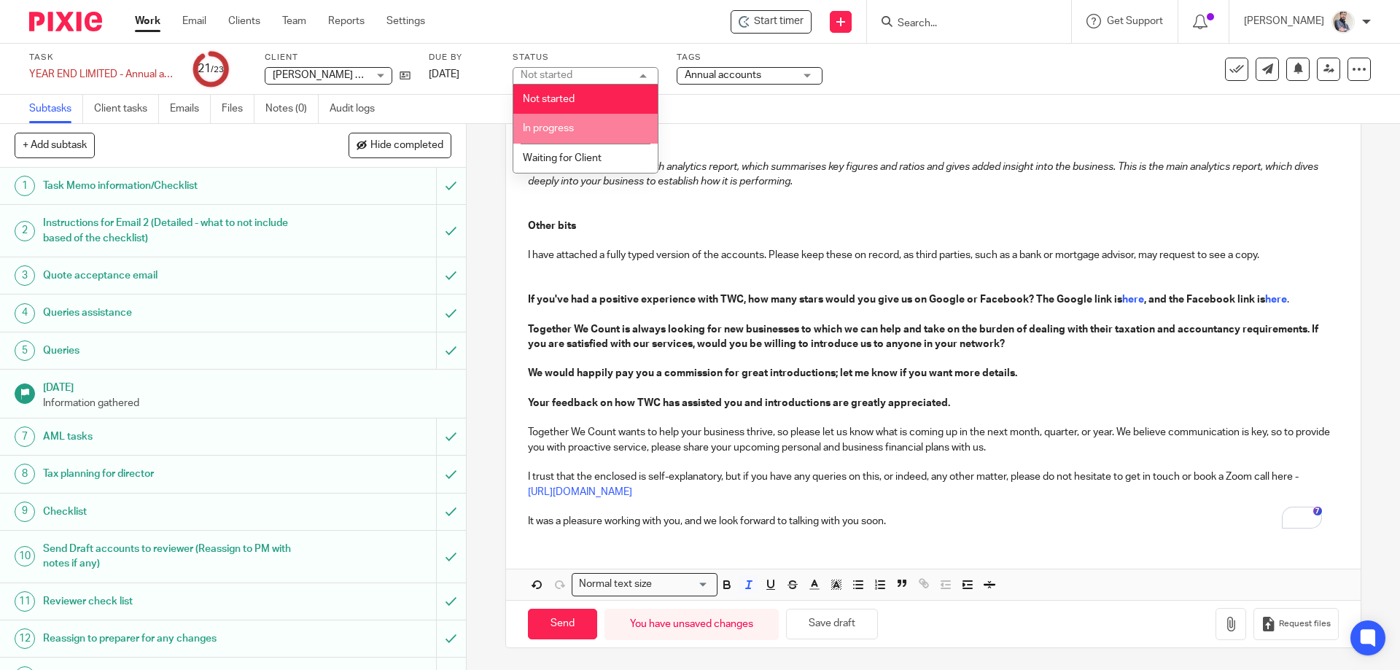
click at [562, 128] on span "In progress" at bounding box center [548, 128] width 51 height 10
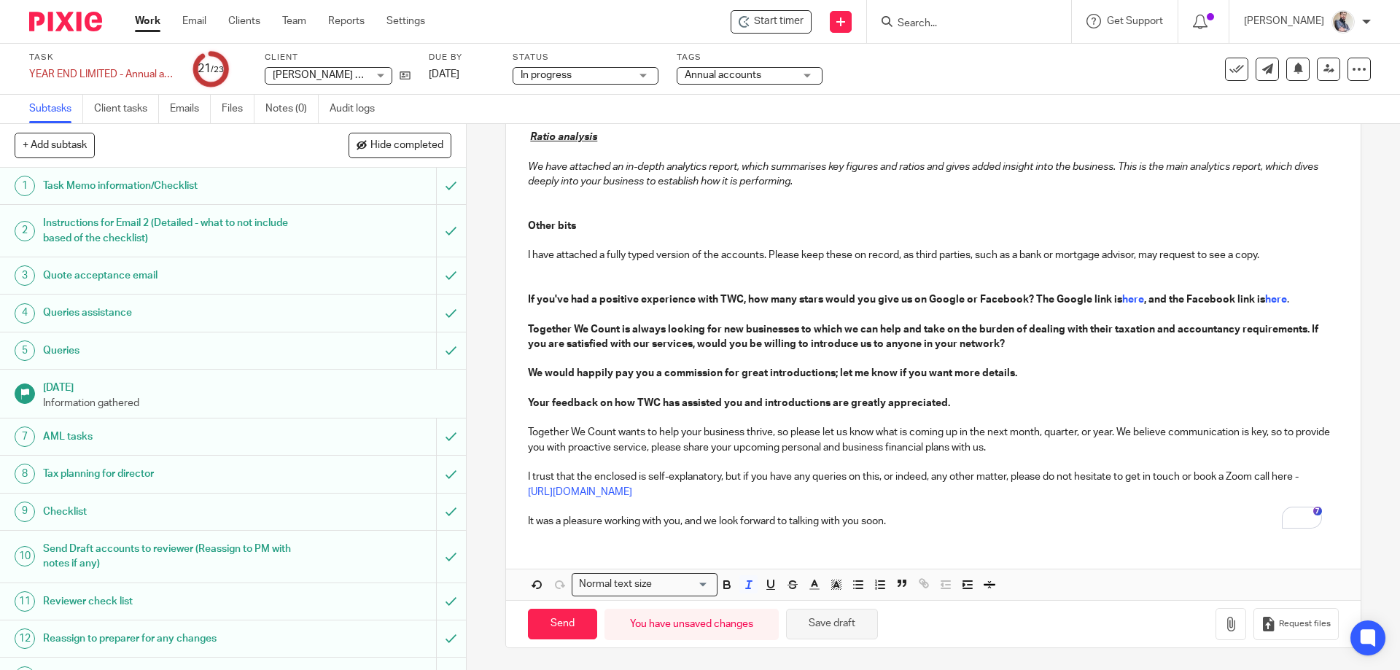
click at [802, 629] on button "Save draft" at bounding box center [832, 624] width 92 height 31
click at [1324, 71] on link at bounding box center [1328, 69] width 23 height 23
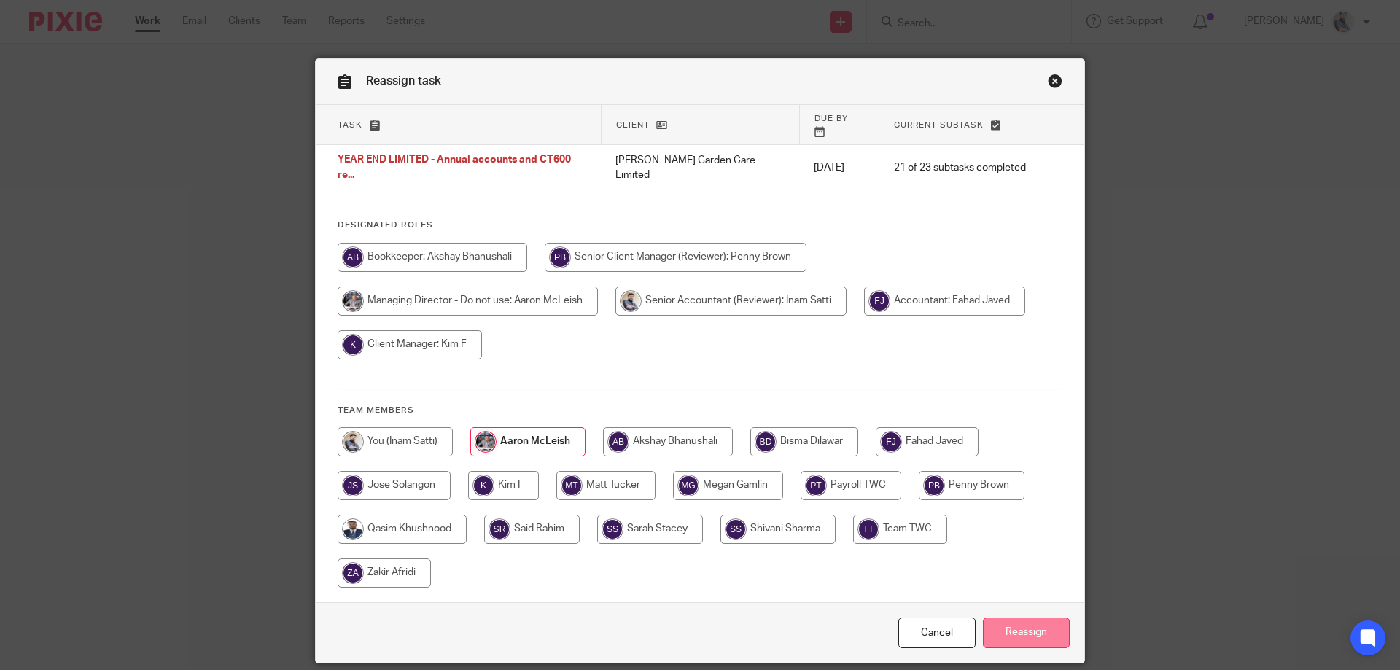
click at [1034, 618] on input "Reassign" at bounding box center [1026, 633] width 87 height 31
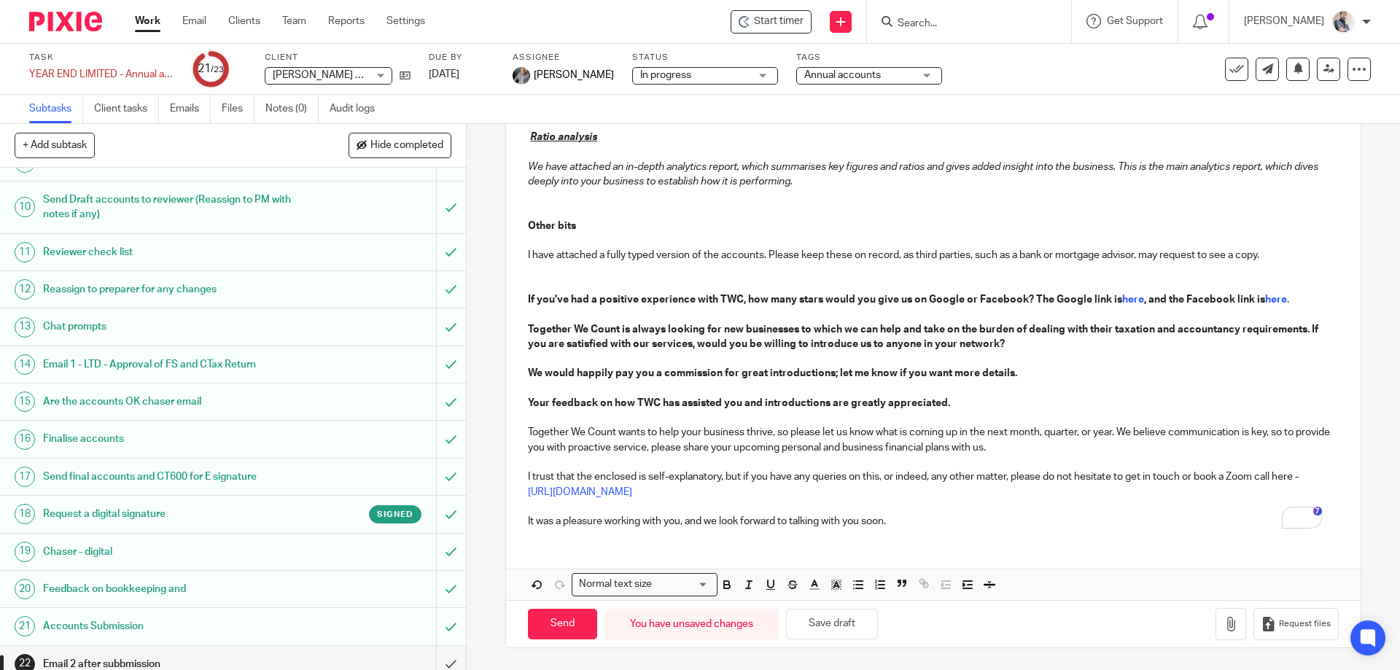
scroll to position [400, 0]
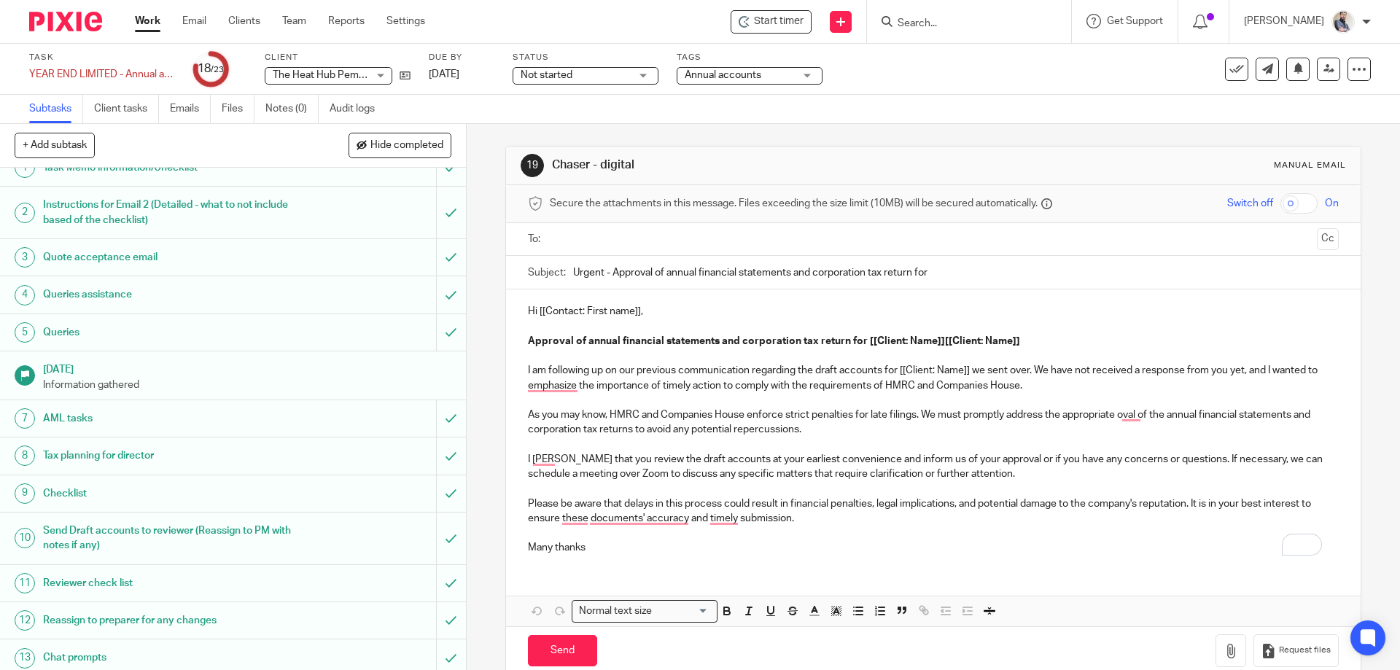
scroll to position [400, 0]
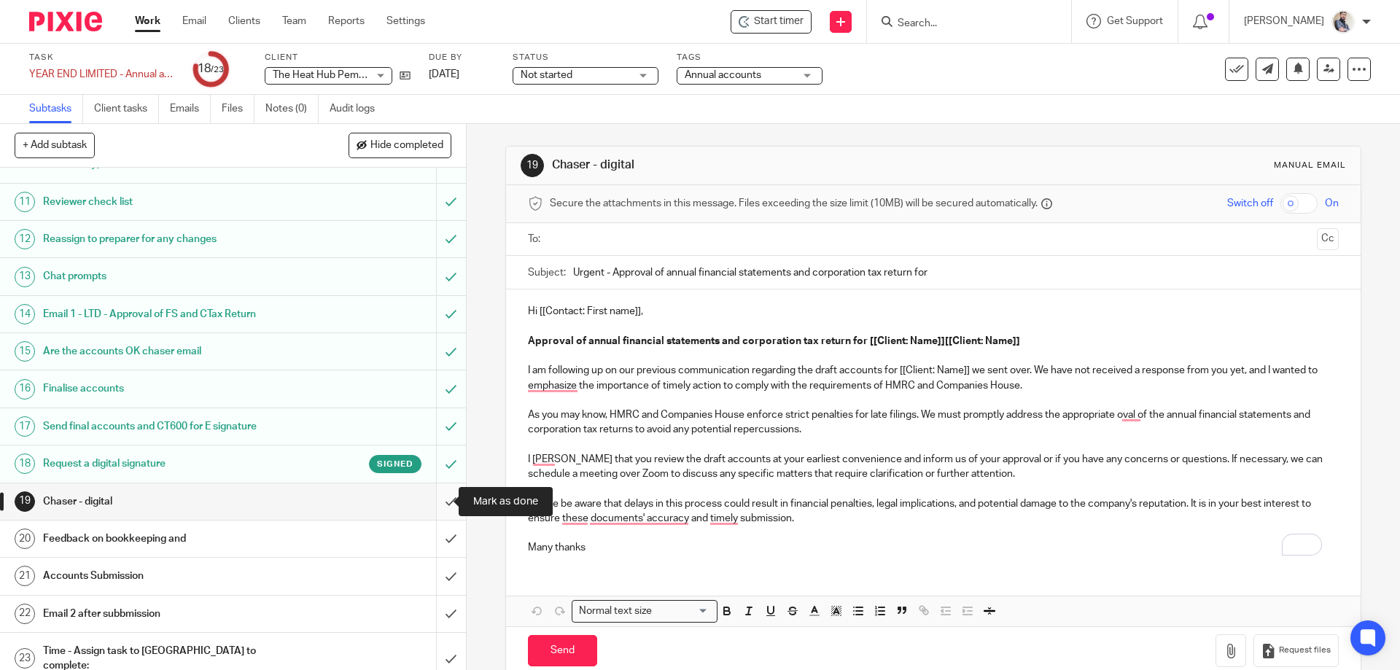
click at [437, 499] on input "submit" at bounding box center [233, 502] width 466 height 36
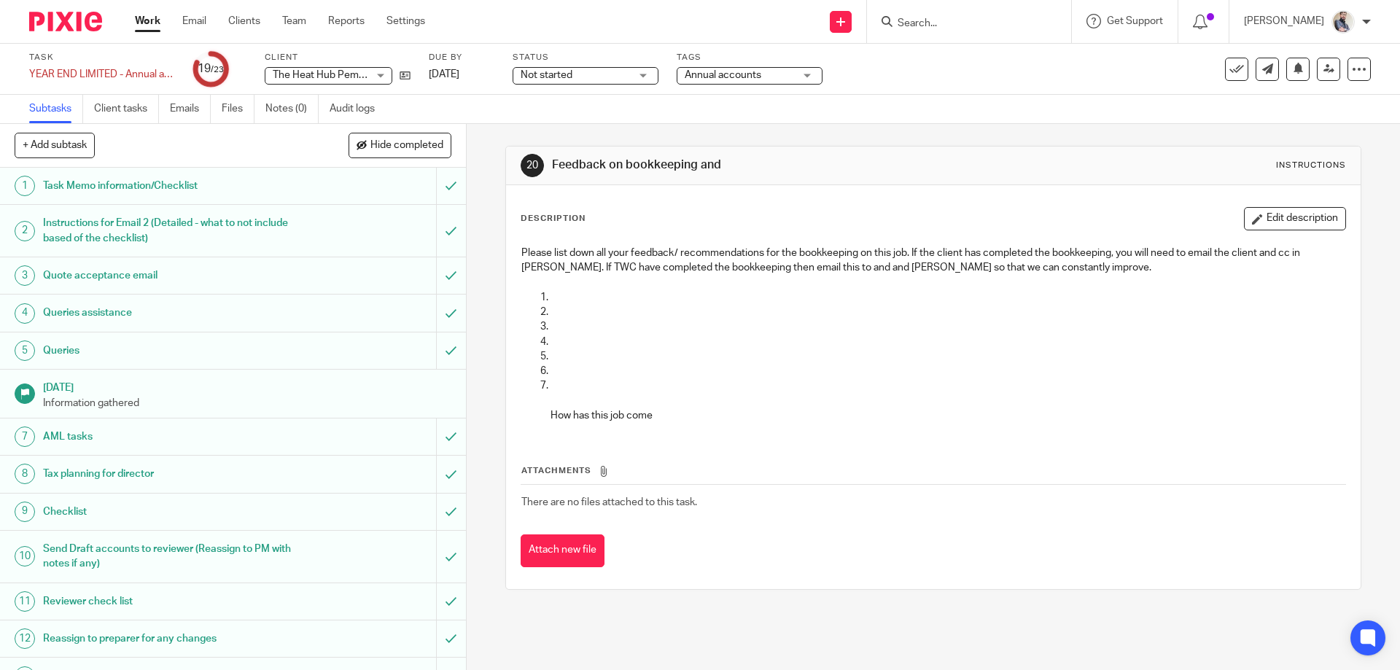
scroll to position [400, 0]
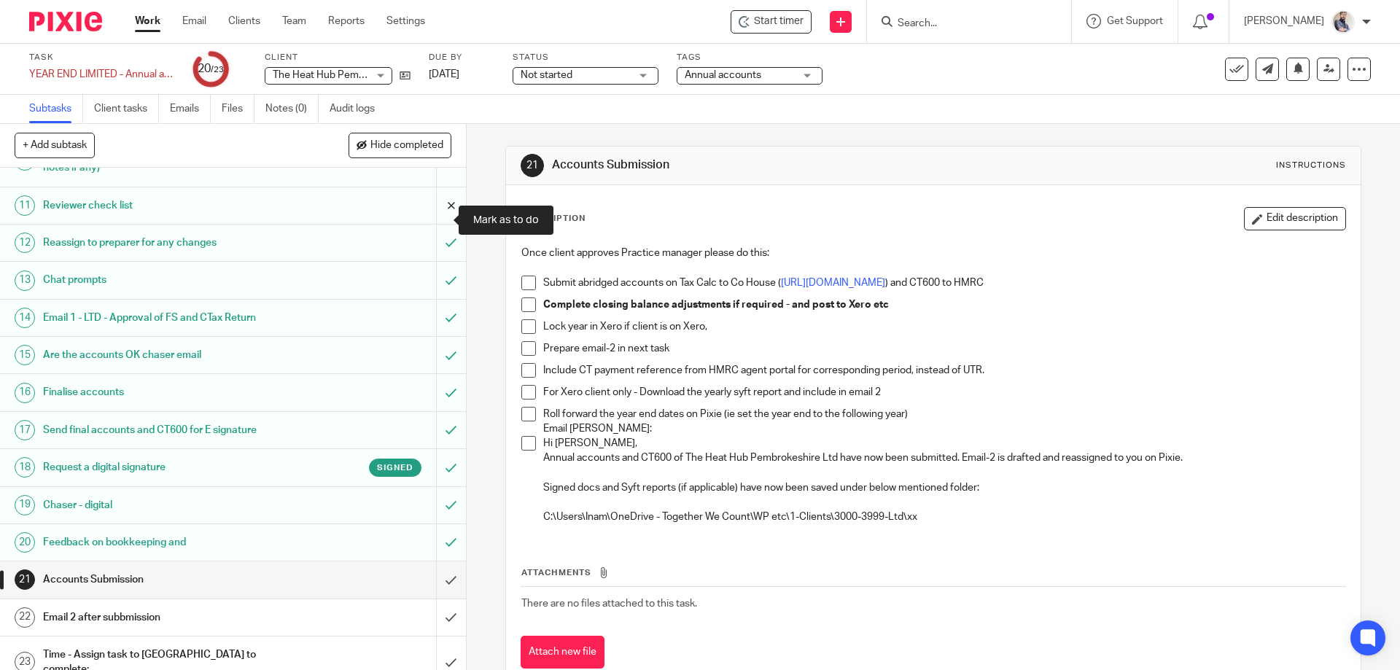
scroll to position [400, 0]
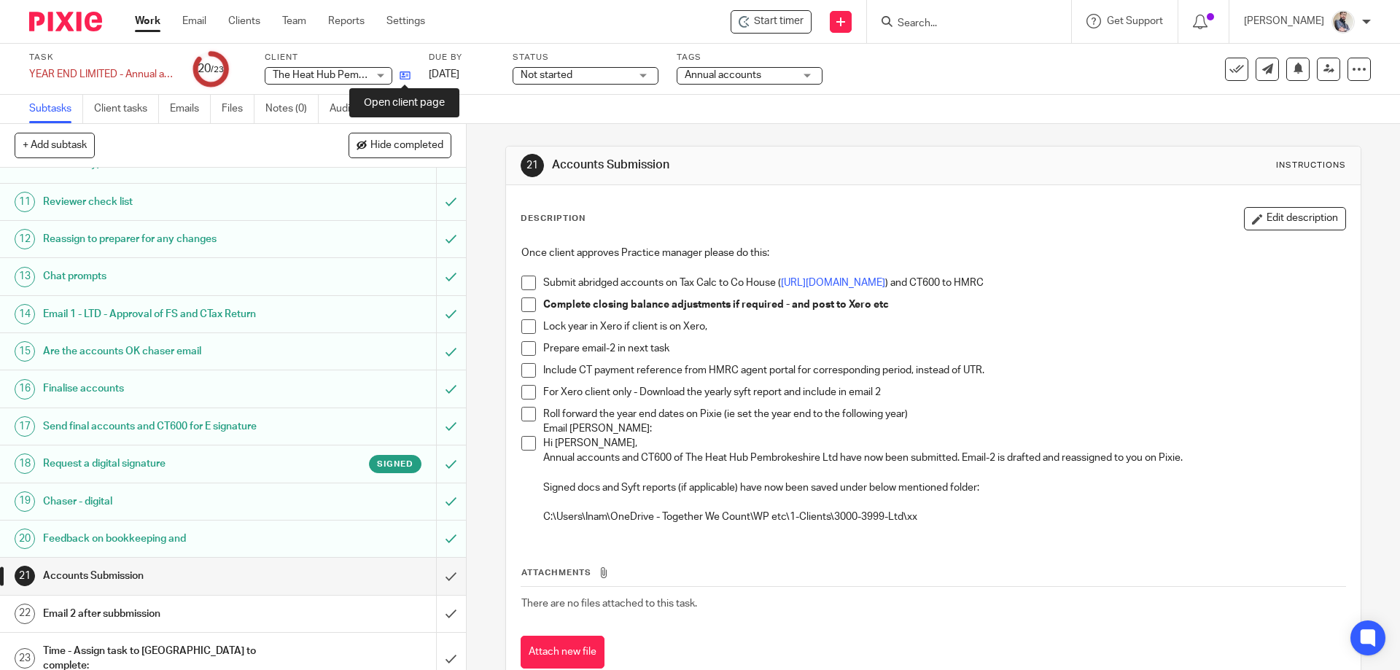
click at [405, 77] on icon at bounding box center [405, 75] width 11 height 11
click at [217, 618] on h1 "Email 2 after subbmission" at bounding box center [169, 614] width 252 height 22
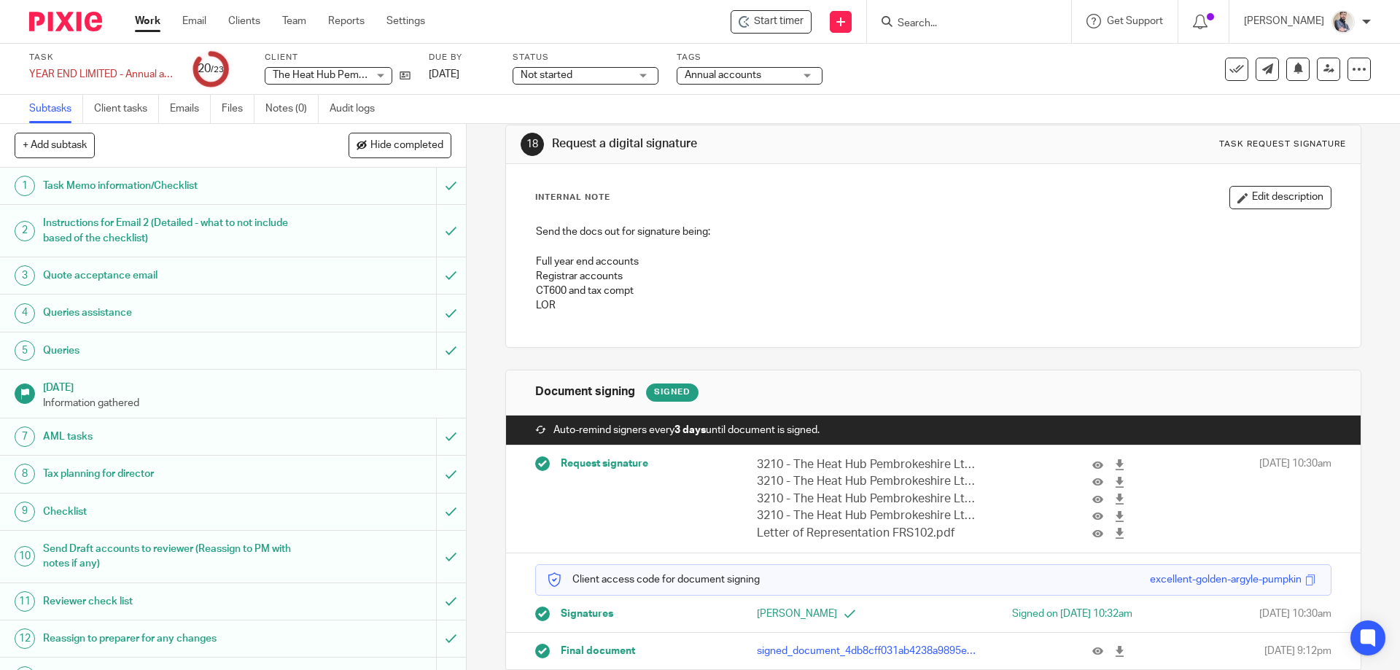
scroll to position [52, 0]
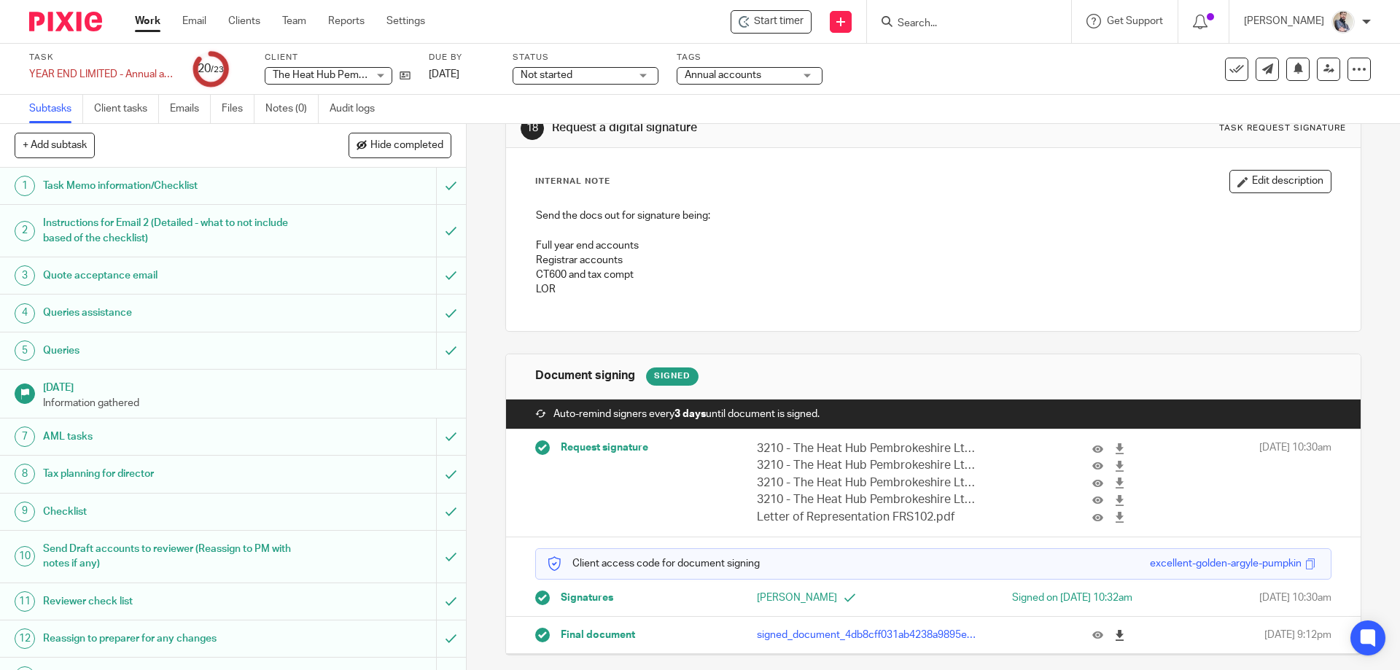
click at [1114, 629] on link at bounding box center [1123, 635] width 18 height 15
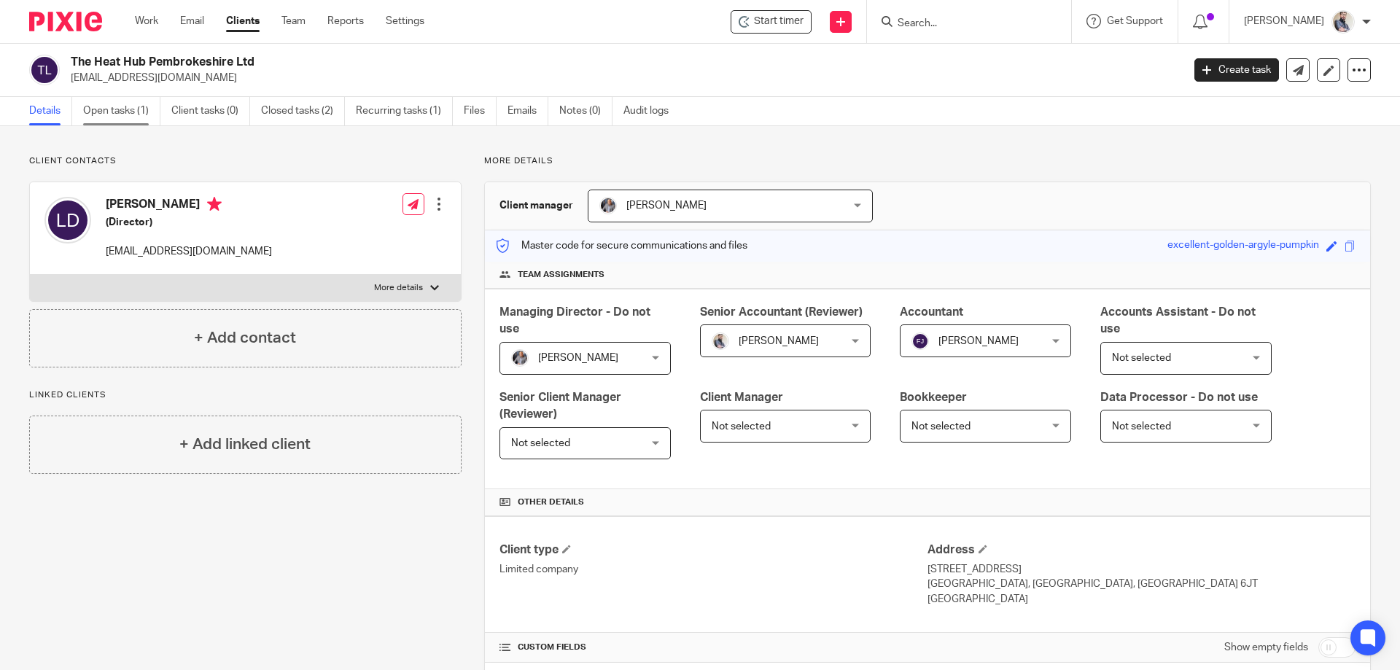
click at [110, 105] on link "Open tasks (1)" at bounding box center [121, 111] width 77 height 28
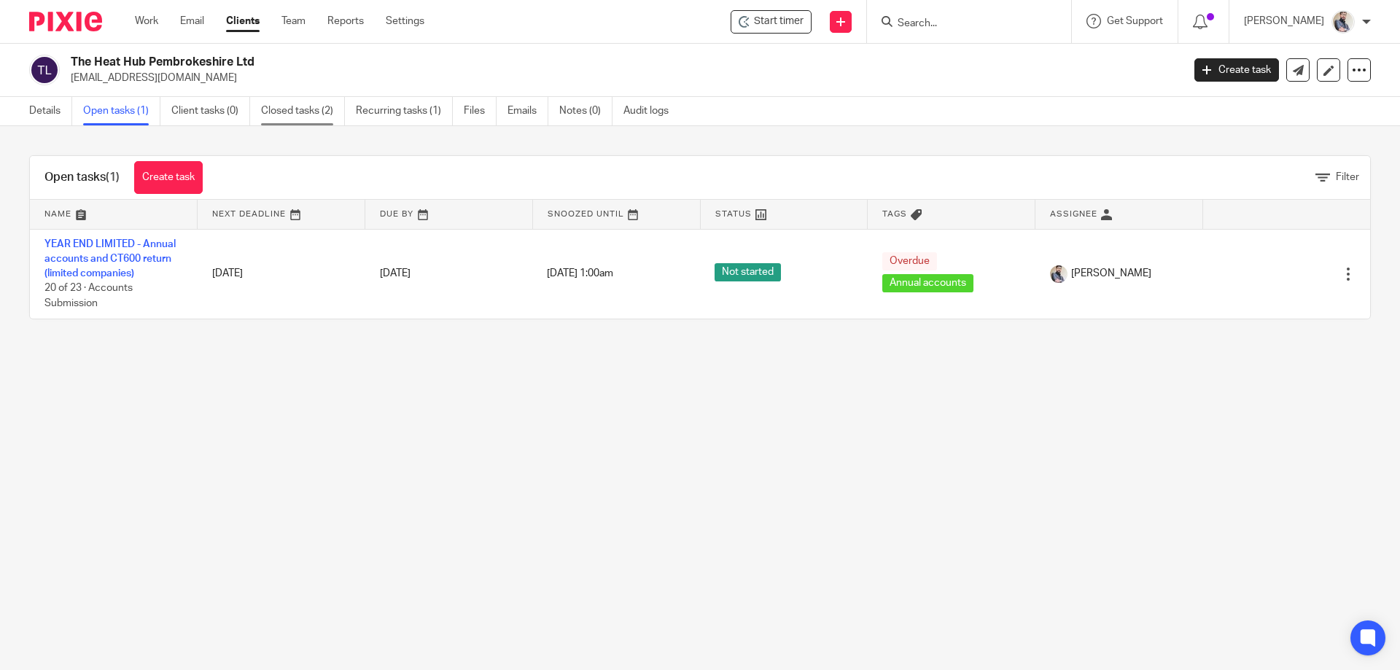
click at [283, 114] on link "Closed tasks (2)" at bounding box center [303, 111] width 84 height 28
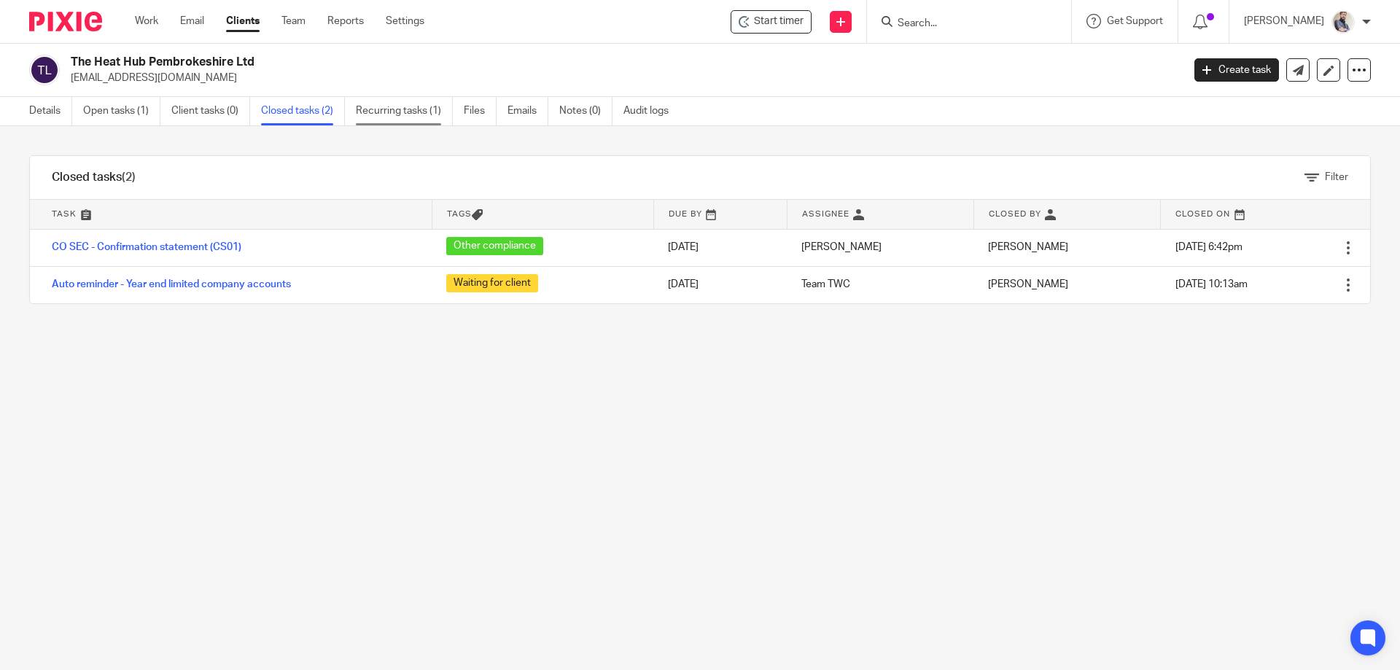
click at [375, 113] on link "Recurring tasks (1)" at bounding box center [404, 111] width 97 height 28
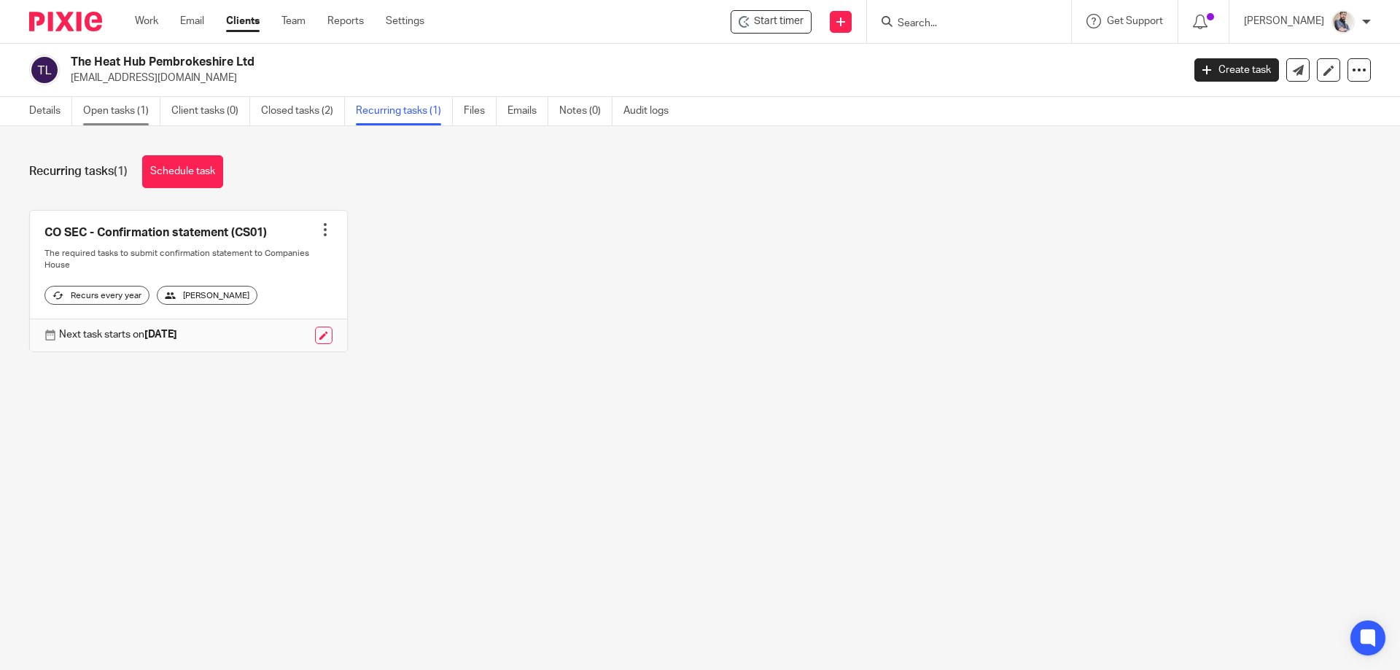
click at [139, 102] on link "Open tasks (1)" at bounding box center [121, 111] width 77 height 28
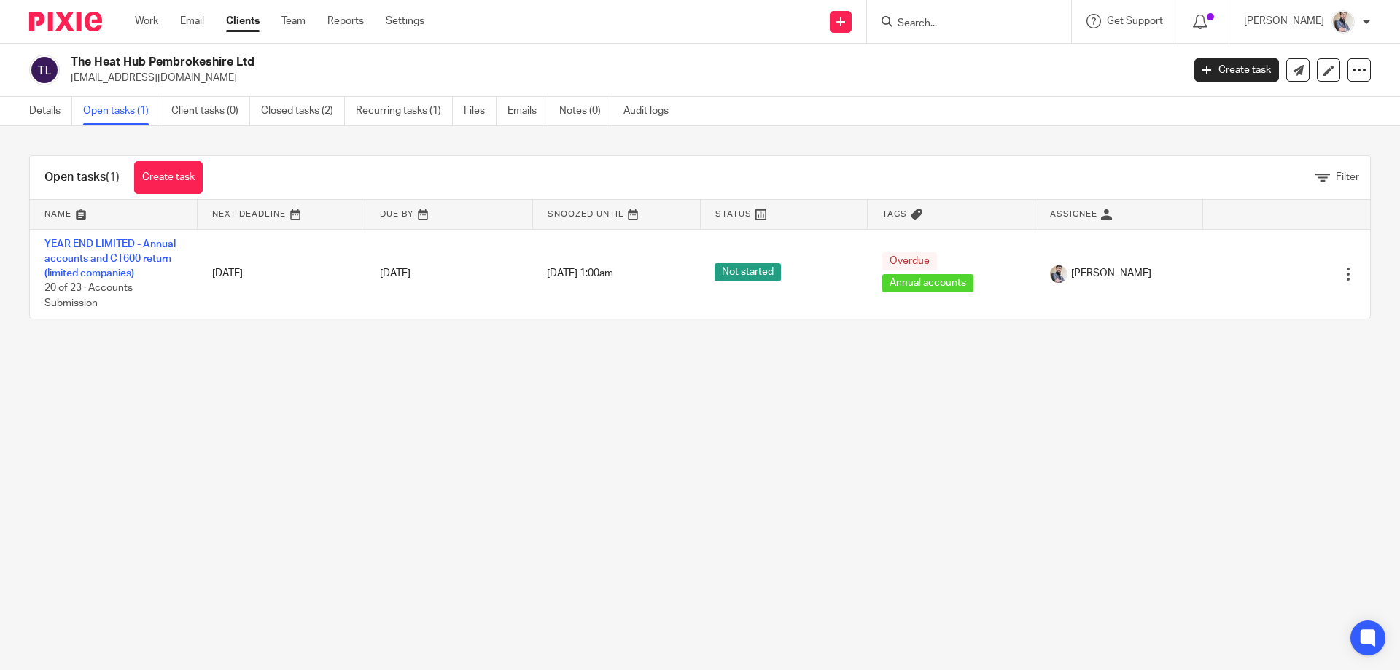
click at [1214, 68] on link "Create task" at bounding box center [1237, 69] width 85 height 23
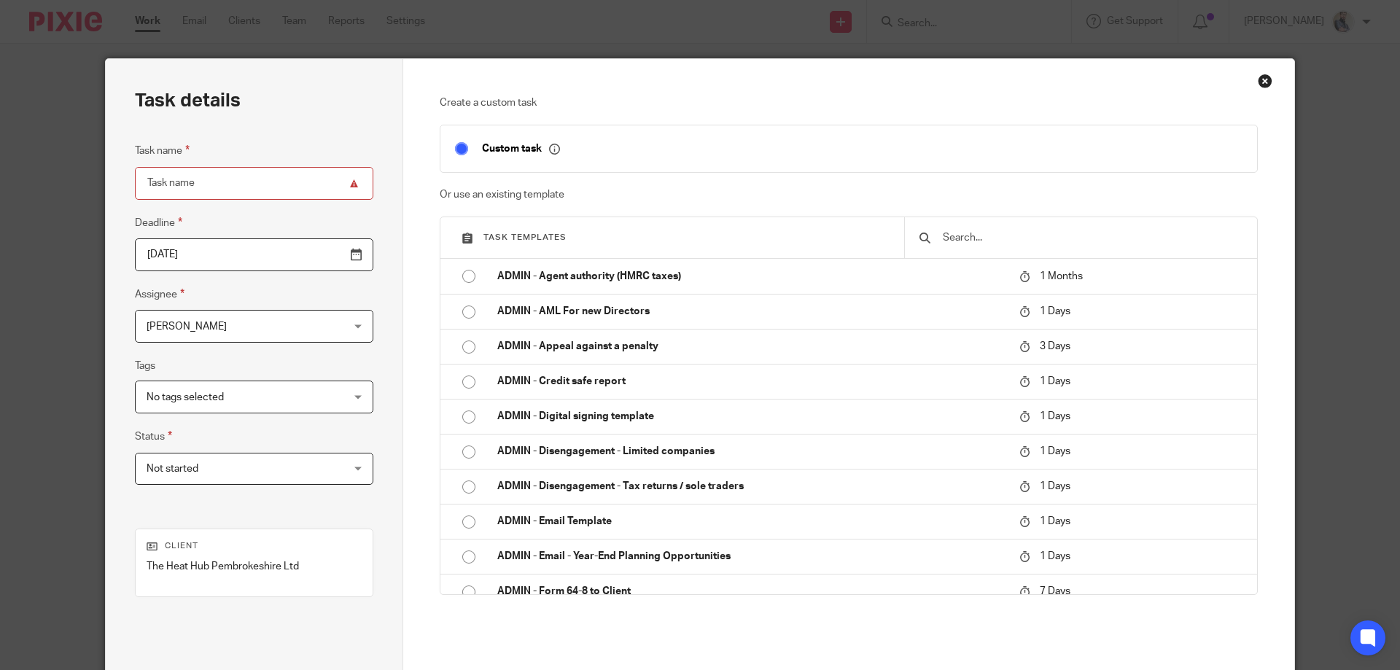
click at [982, 230] on input "text" at bounding box center [1092, 238] width 301 height 16
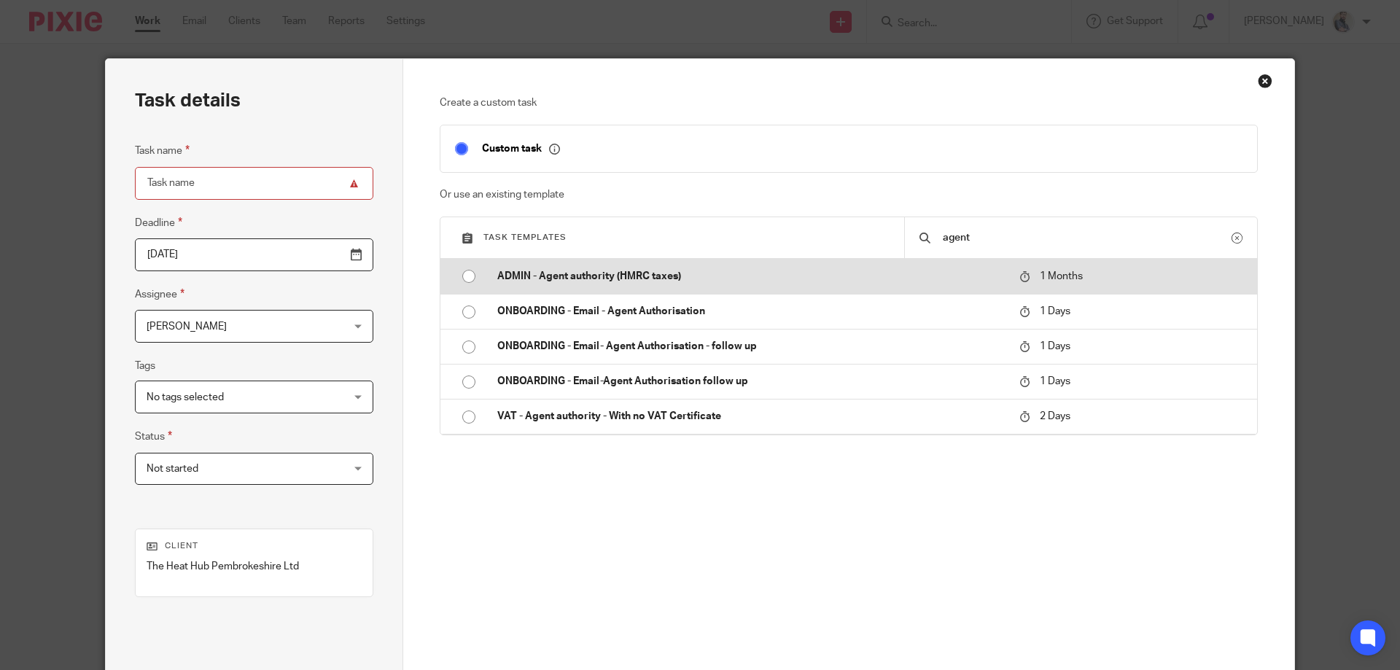
type input "agent"
click at [613, 269] on p "ADMIN - Agent authority (HMRC taxes)" at bounding box center [751, 276] width 508 height 15
type input "2025-09-13"
type input "ADMIN - Agent authority (HMRC taxes)"
checkbox input "false"
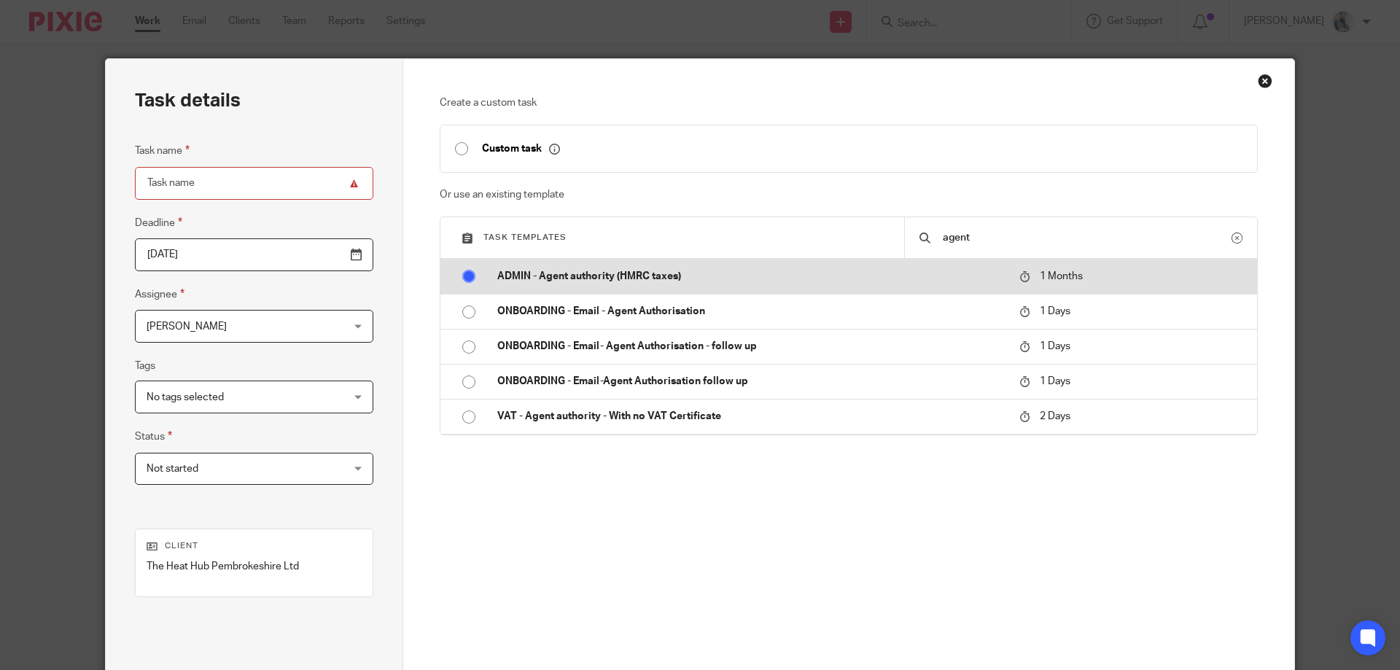
radio input "true"
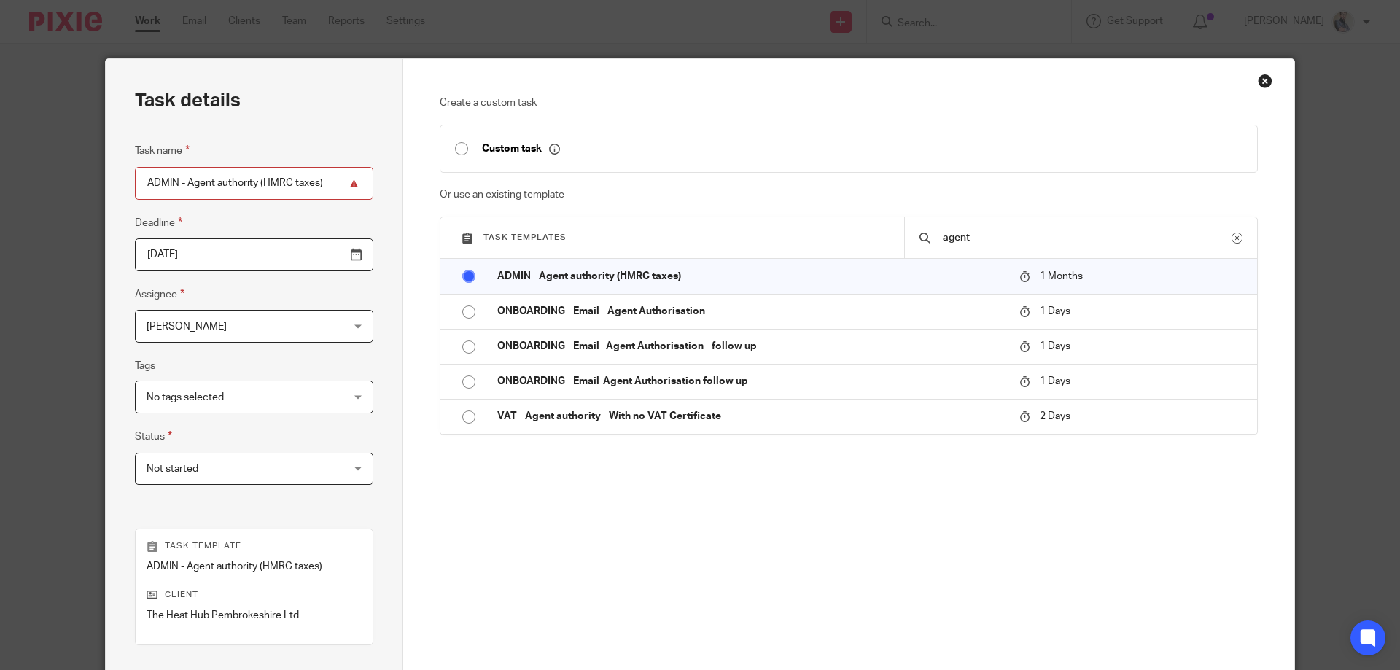
click at [280, 331] on span "[PERSON_NAME]" at bounding box center [237, 326] width 181 height 31
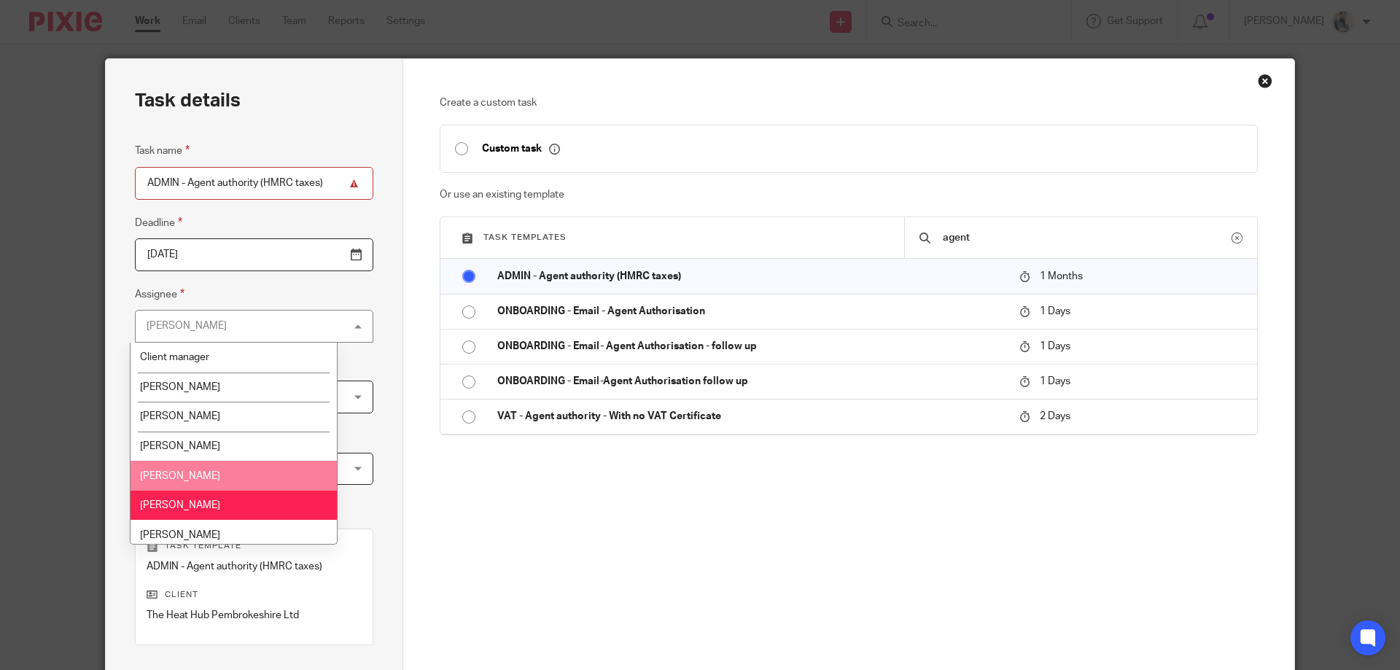
click at [206, 484] on li "[PERSON_NAME]" at bounding box center [234, 476] width 206 height 30
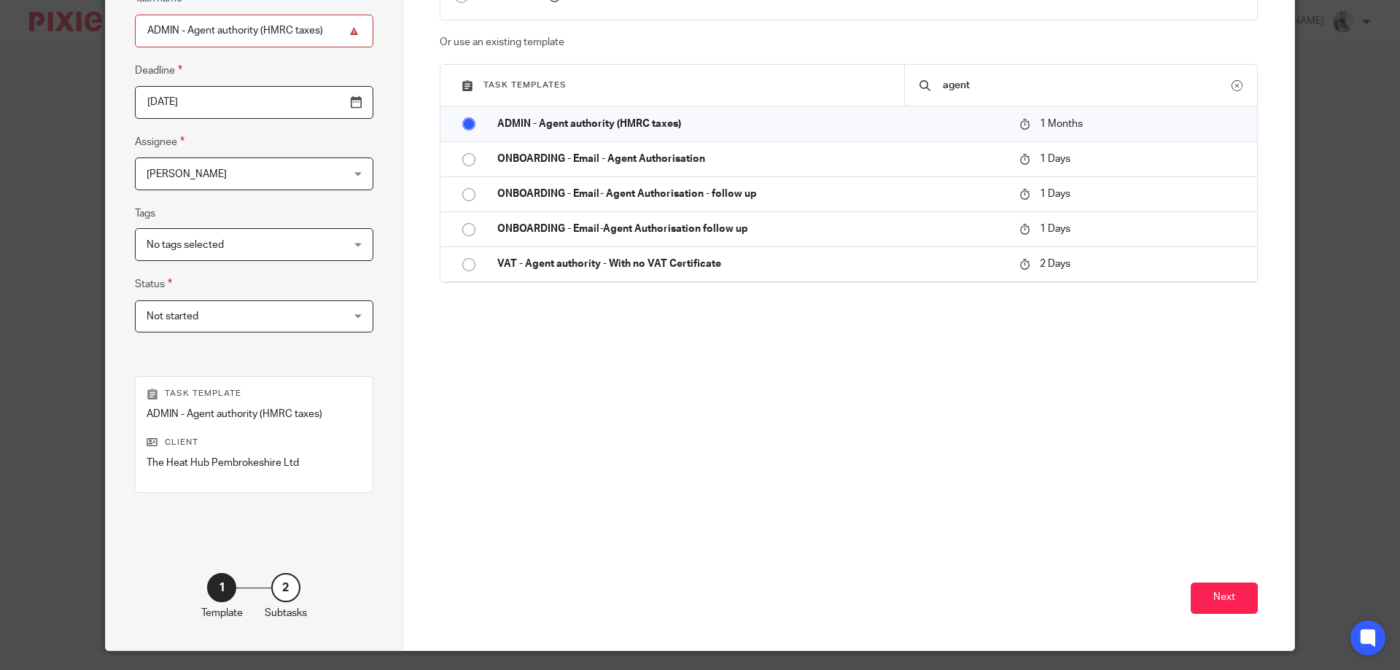
scroll to position [192, 0]
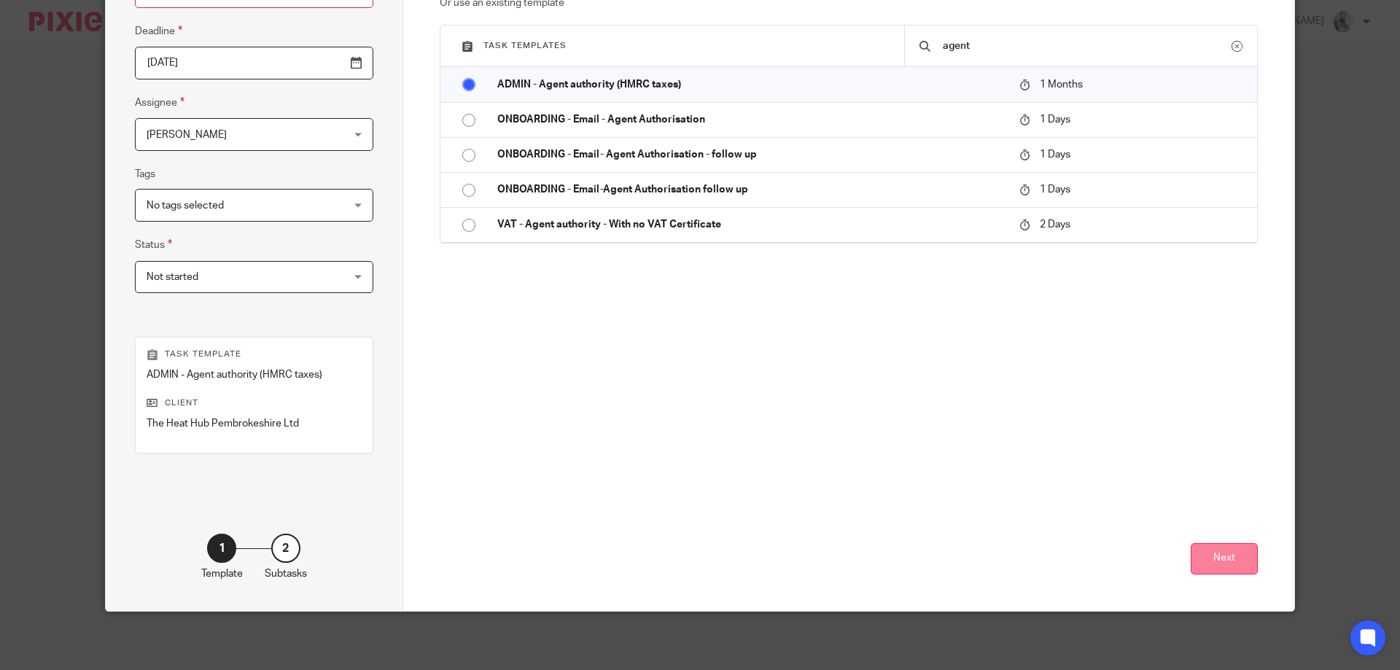
click at [1207, 567] on button "Next" at bounding box center [1224, 558] width 67 height 31
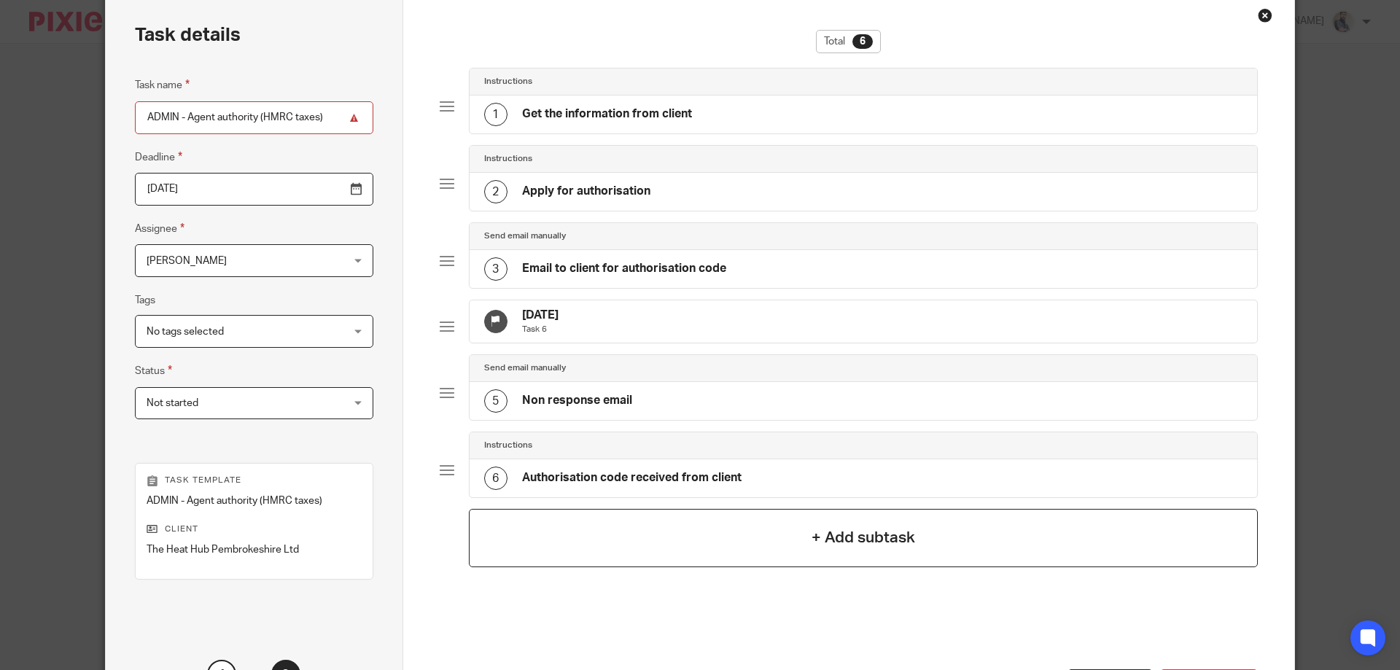
scroll to position [97, 0]
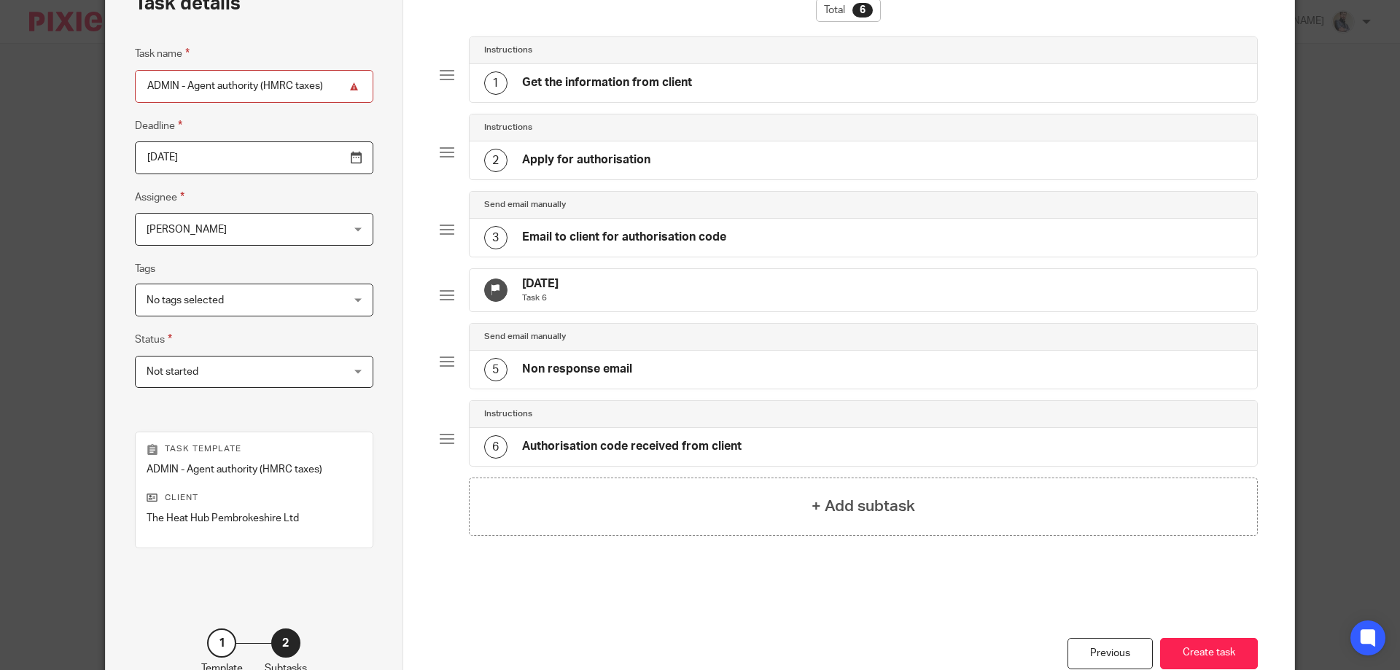
click at [575, 98] on div "1 Get the information from client" at bounding box center [864, 83] width 788 height 38
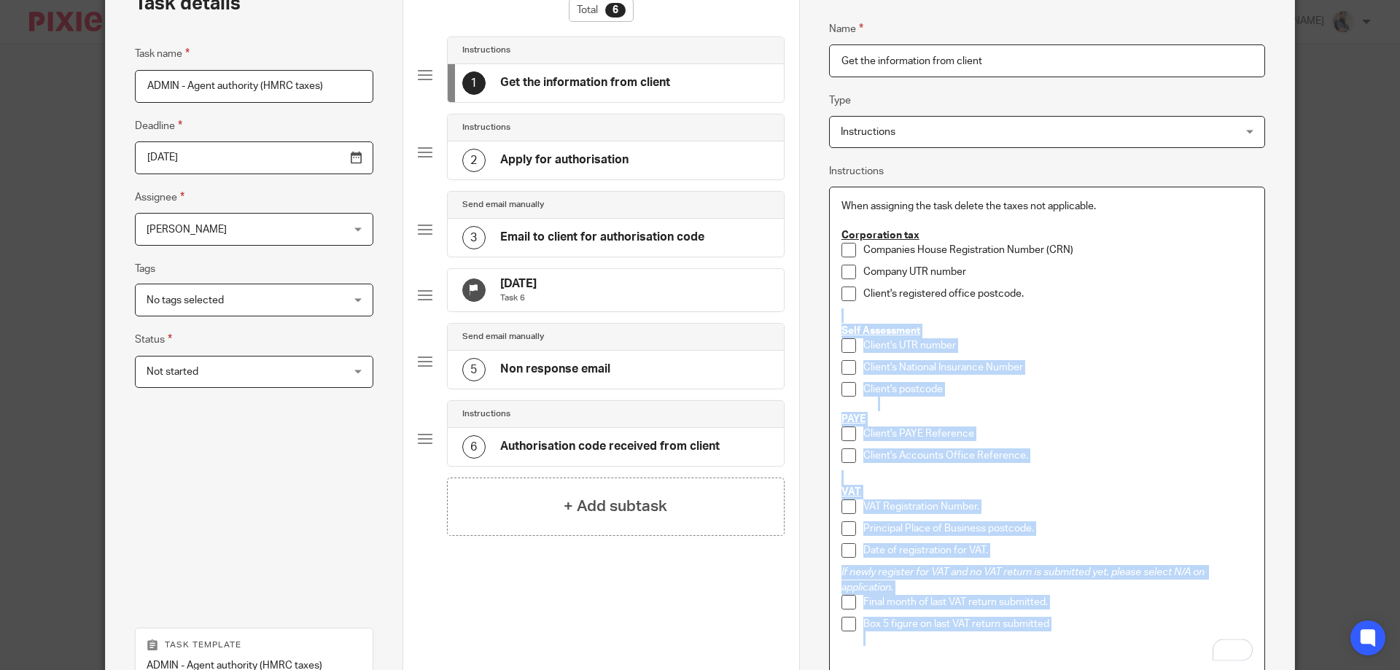
drag, startPoint x: 843, startPoint y: 321, endPoint x: 1061, endPoint y: 637, distance: 384.4
click at [1061, 637] on div "When assigning the task delete the taxes not applicable. Corporation tax Compan…" at bounding box center [1047, 433] width 435 height 492
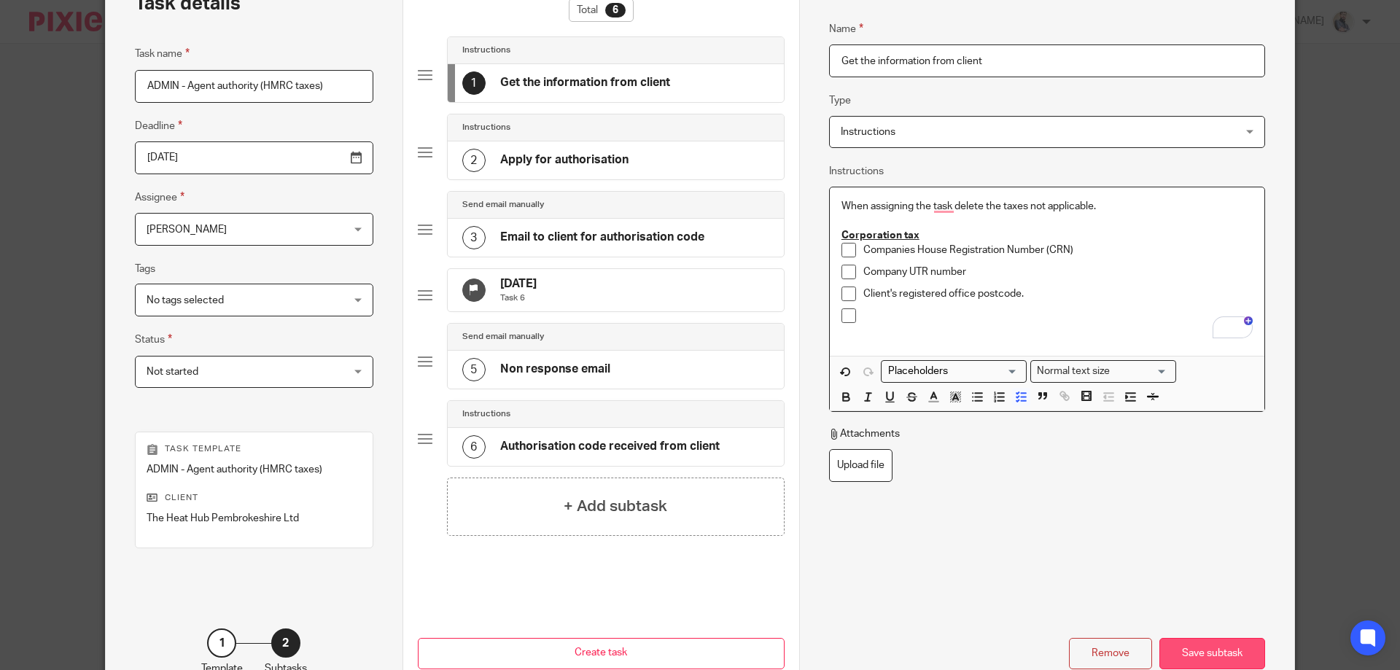
click at [1204, 655] on div "Save subtask" at bounding box center [1213, 653] width 106 height 31
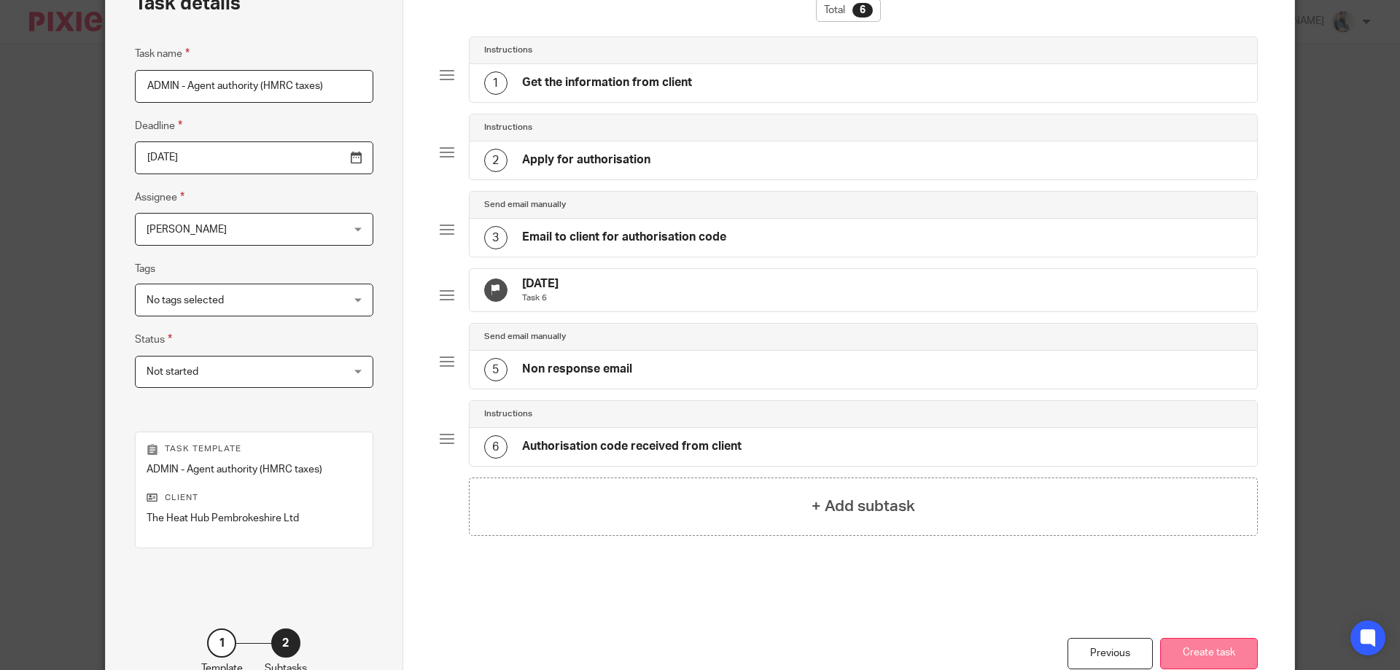
click at [1179, 655] on button "Create task" at bounding box center [1209, 653] width 98 height 31
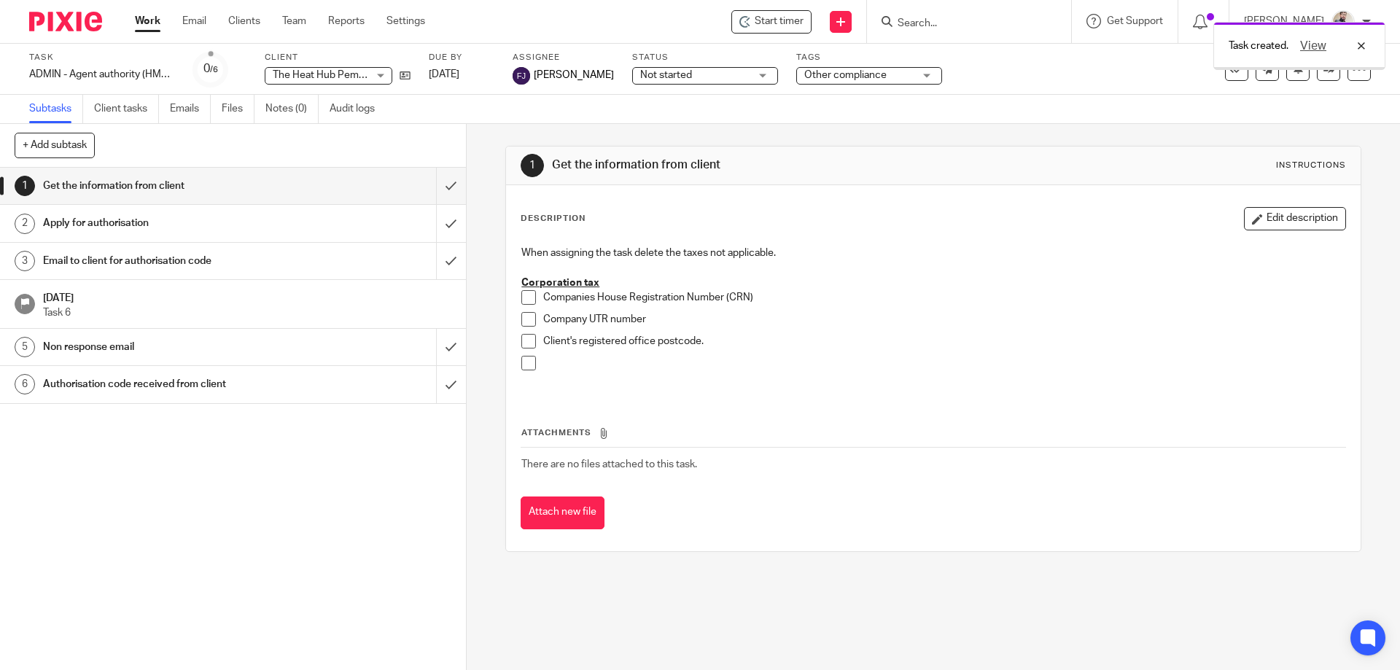
click at [818, 71] on span "Other compliance" at bounding box center [845, 75] width 82 height 10
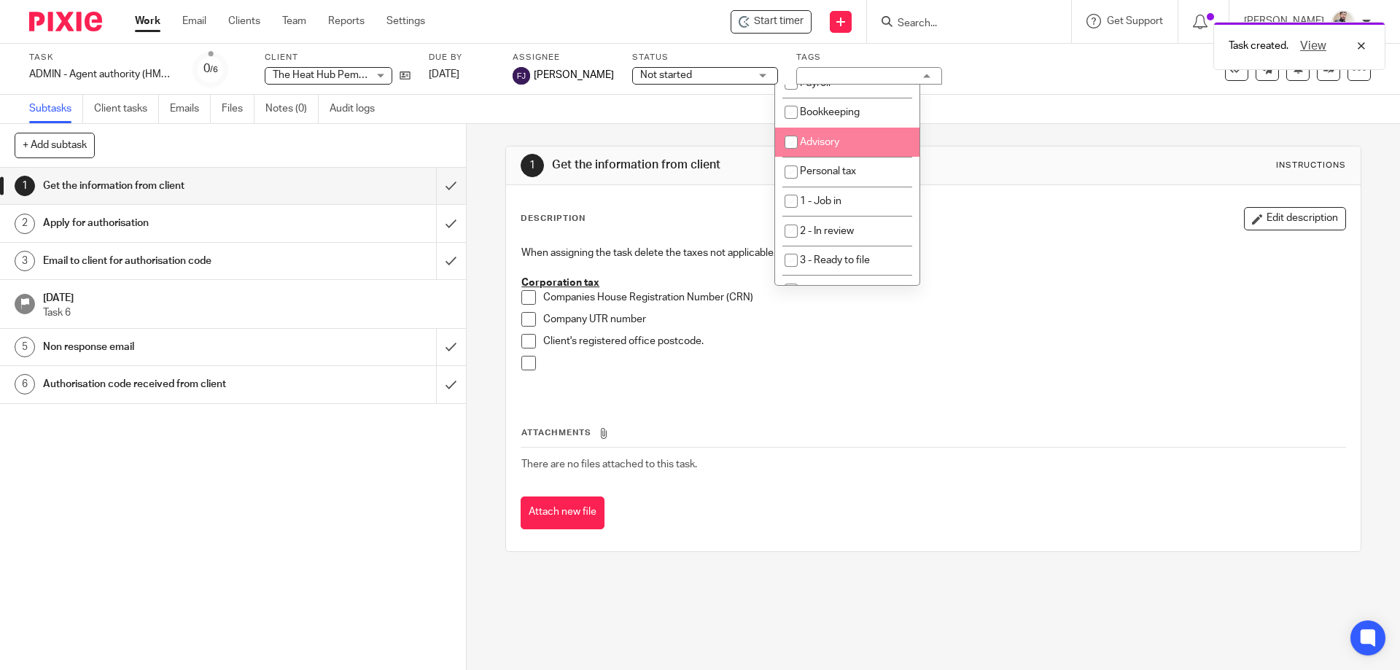
scroll to position [195, 0]
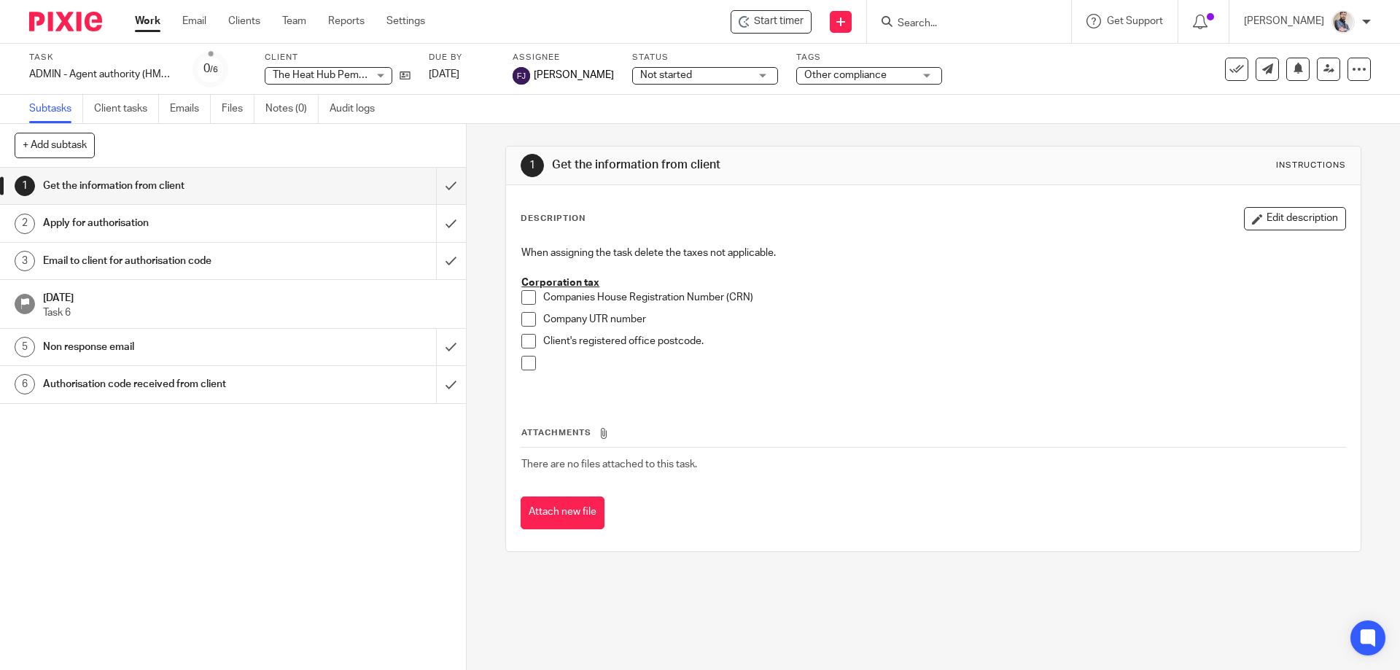
click at [1009, 89] on div "Task ADMIN - Agent authority (HMRC taxes) Save ADMIN - Agent authority (HMRC ta…" at bounding box center [700, 69] width 1400 height 51
click at [683, 79] on span "Not started" at bounding box center [694, 75] width 109 height 15
click at [963, 65] on div "Task ADMIN - Agent authority (HMRC taxes) Save ADMIN - Agent authority (HMRC ta…" at bounding box center [588, 69] width 1118 height 35
click at [407, 75] on icon at bounding box center [405, 75] width 11 height 11
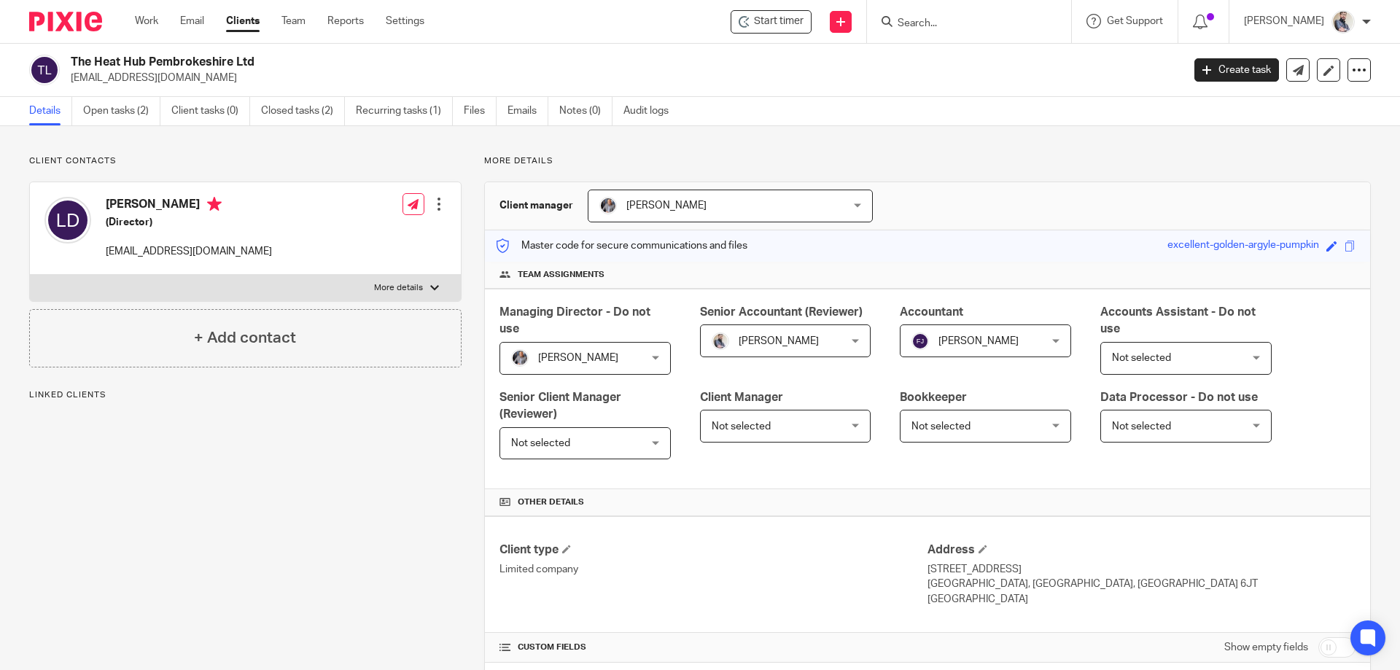
scroll to position [510, 0]
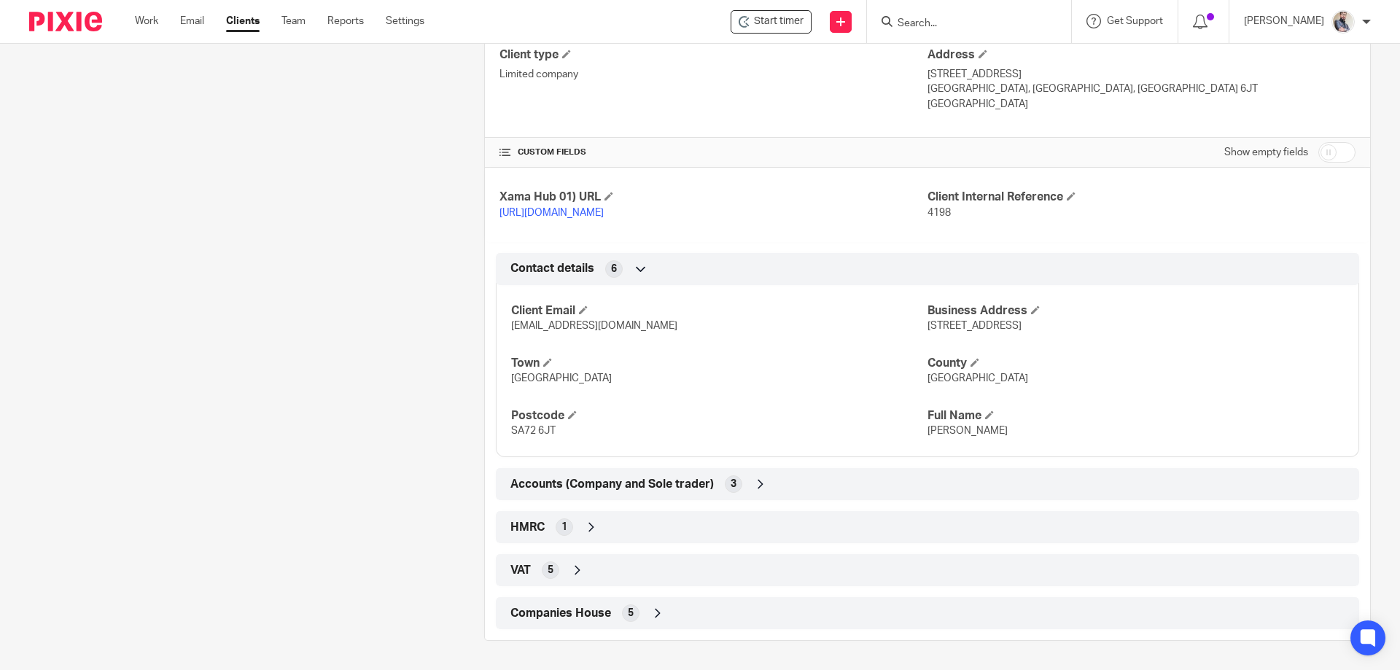
click at [567, 488] on span "Accounts (Company and Sole trader)" at bounding box center [611, 484] width 203 height 15
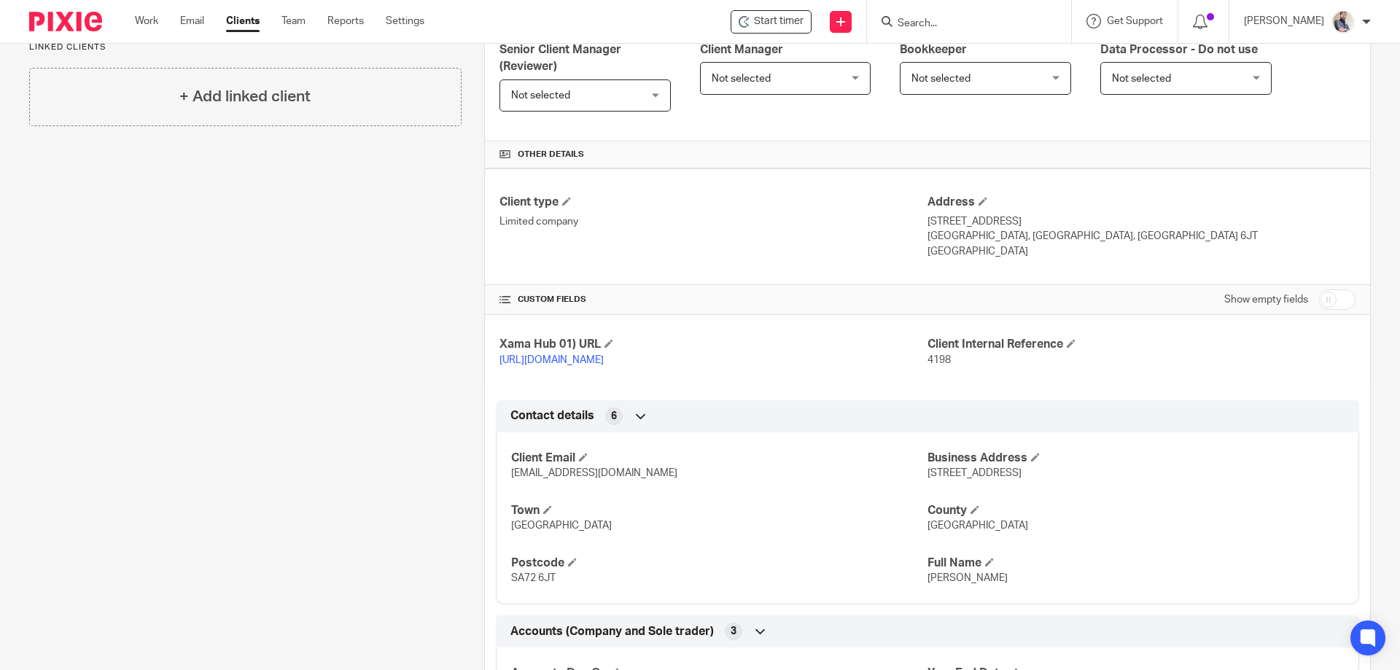
scroll to position [630, 0]
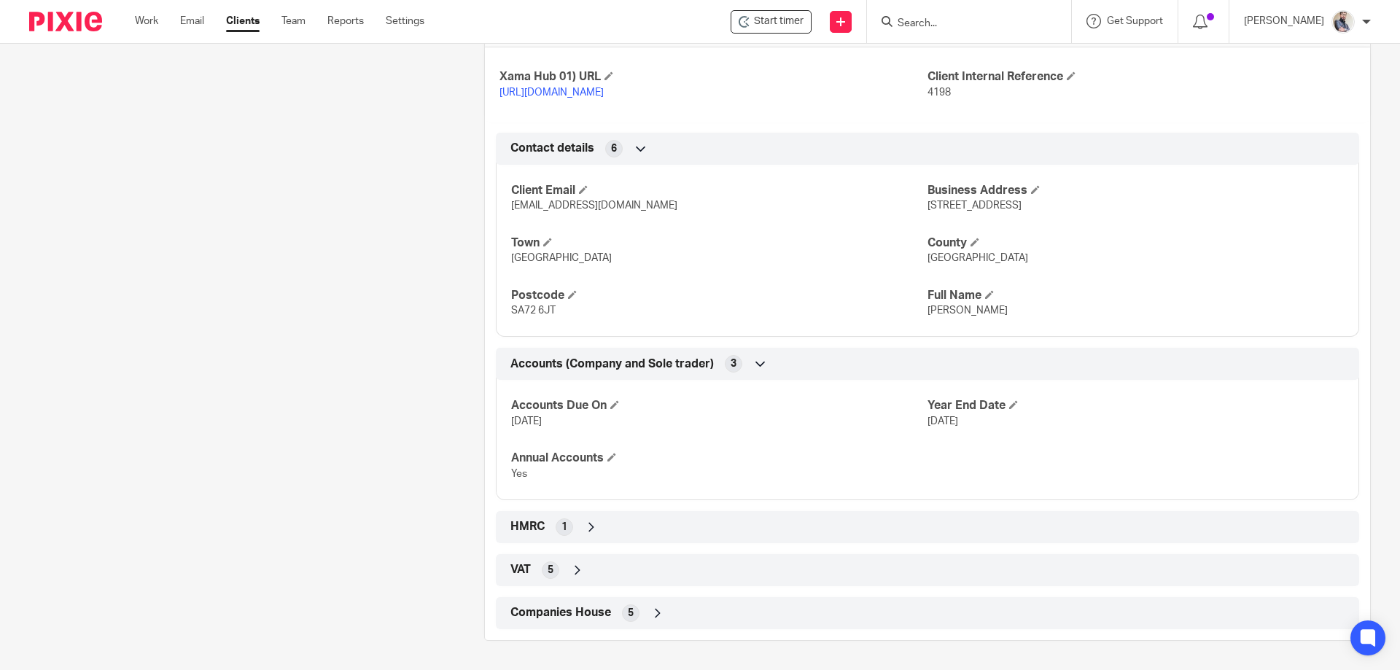
click at [601, 618] on span "Companies House" at bounding box center [560, 612] width 101 height 15
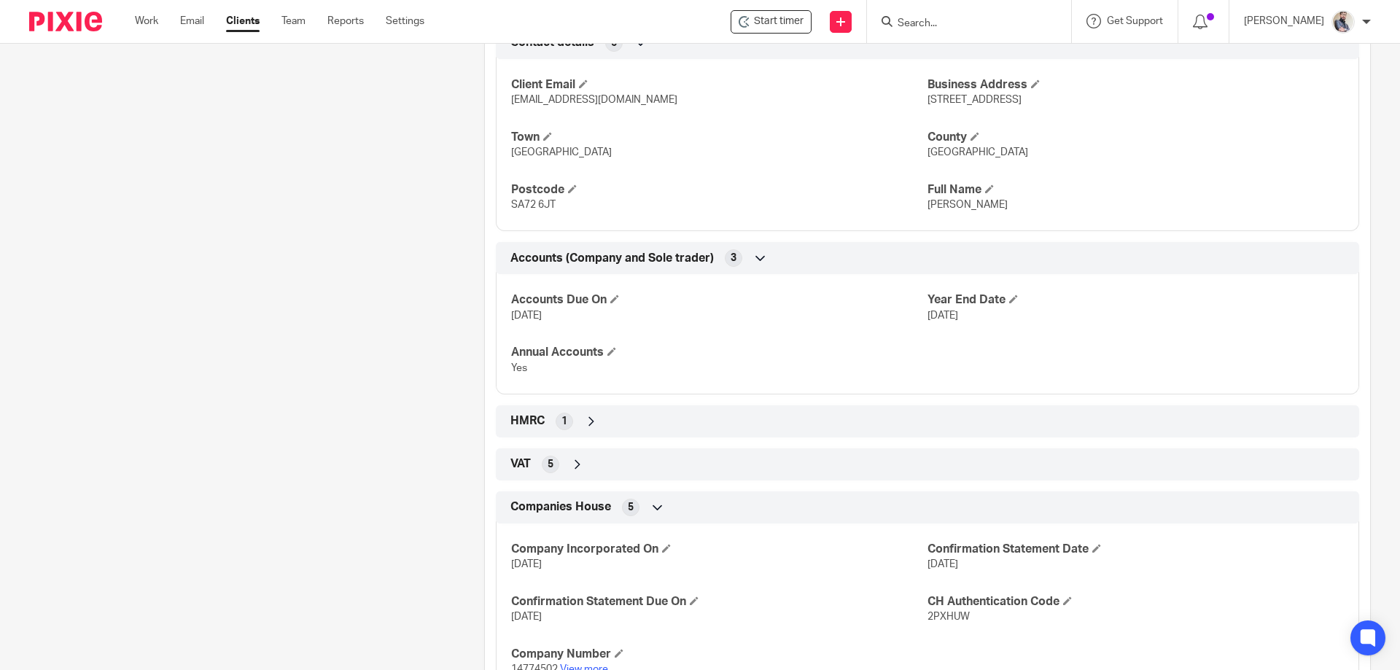
scroll to position [803, 0]
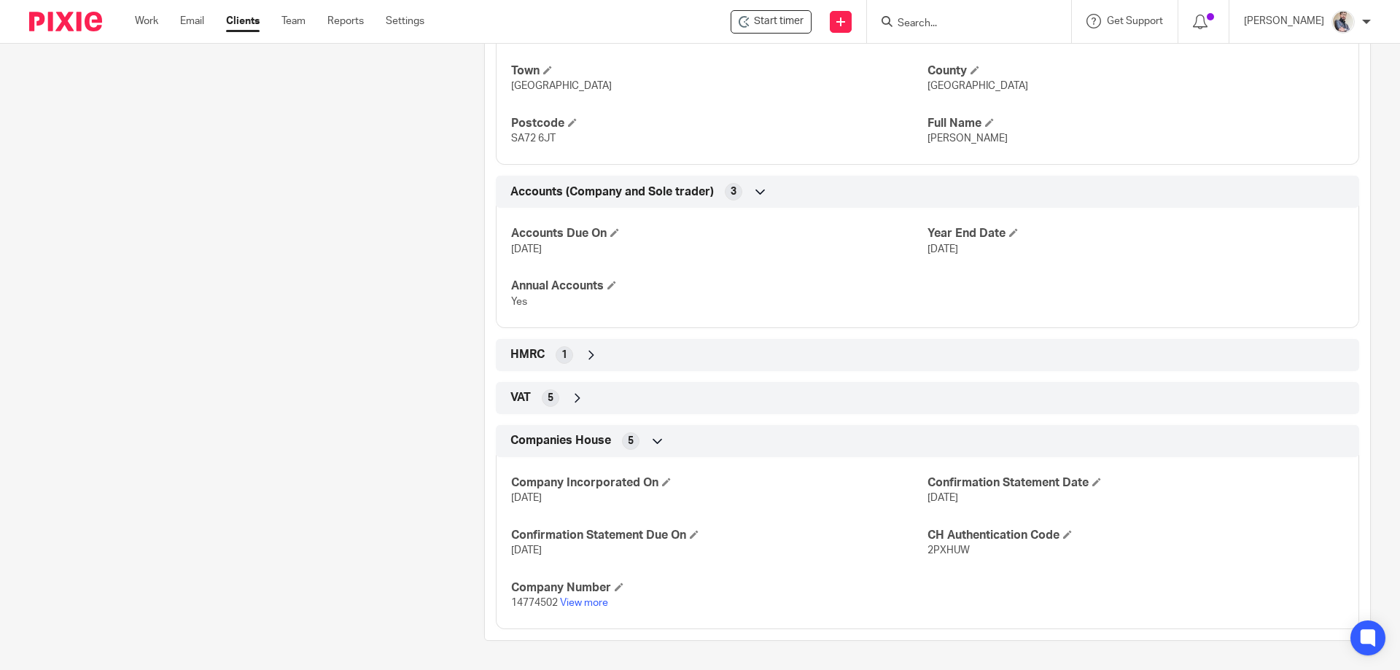
click at [958, 546] on span "2PXHUW" at bounding box center [949, 551] width 42 height 10
click at [947, 546] on span "2PXHUW" at bounding box center [949, 551] width 42 height 10
copy span "2PXHUW"
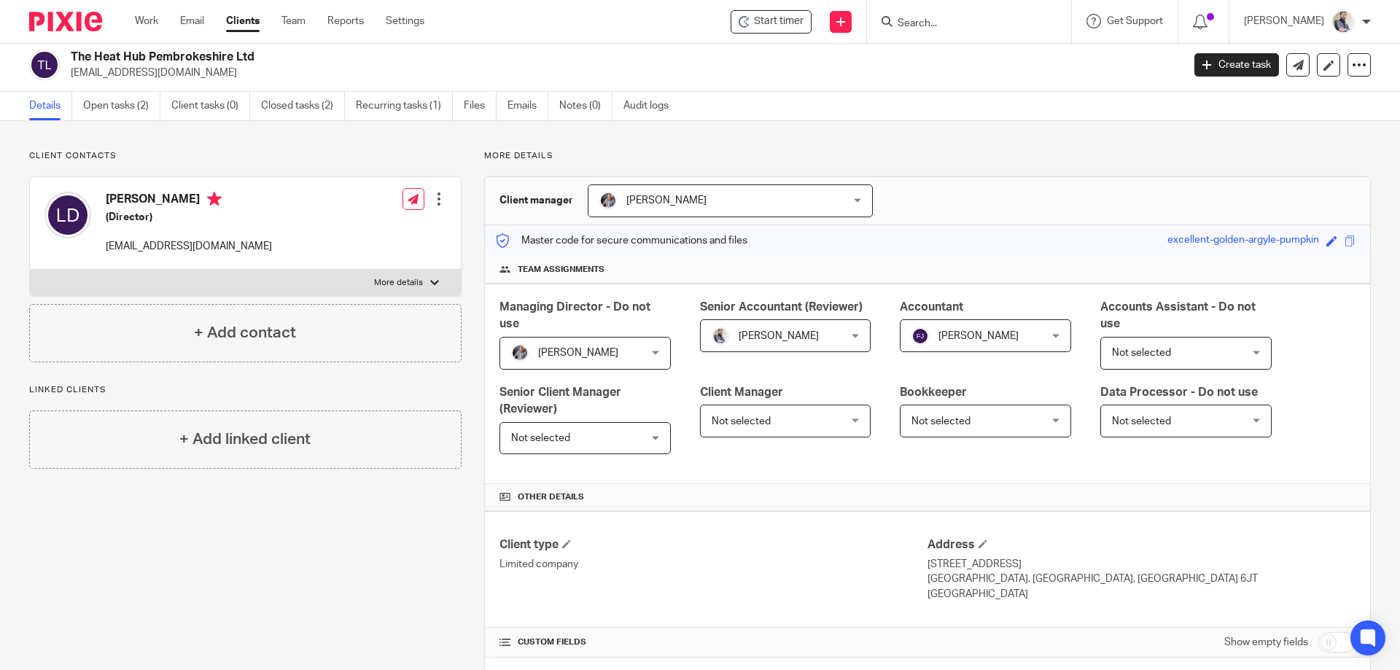
scroll to position [0, 0]
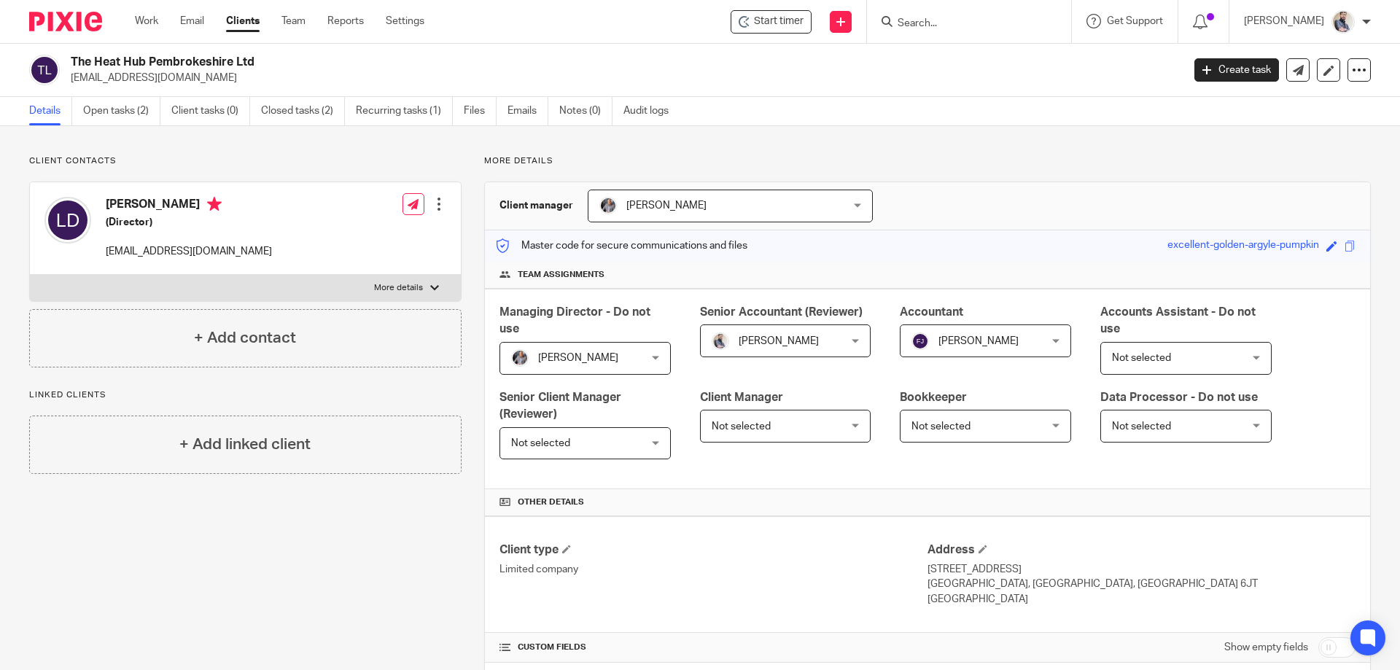
drag, startPoint x: 264, startPoint y: 58, endPoint x: 79, endPoint y: 58, distance: 185.2
click at [79, 58] on h2 "The Heat Hub Pembrokeshire Ltd" at bounding box center [512, 62] width 882 height 15
copy h2 "The Heat Hub Pembrokeshire Ltd"
click at [1352, 71] on icon at bounding box center [1359, 70] width 15 height 15
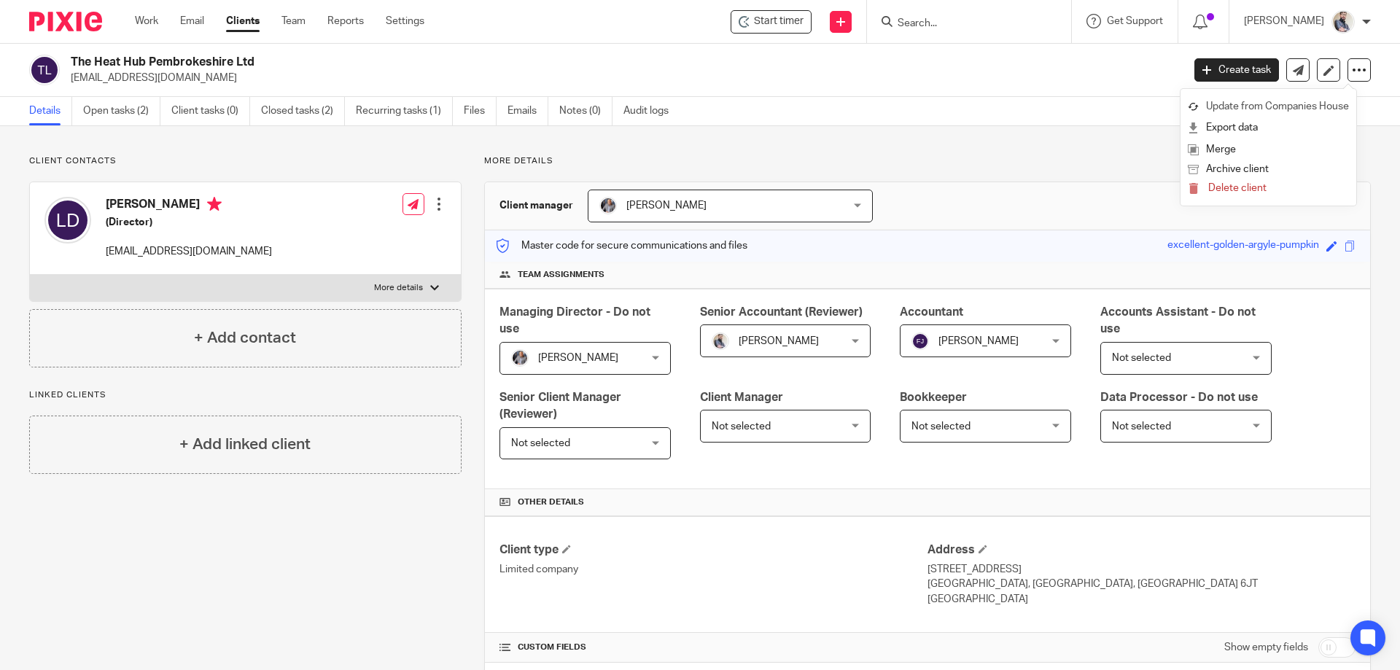
click at [1251, 97] on link "Update from Companies House" at bounding box center [1268, 106] width 161 height 21
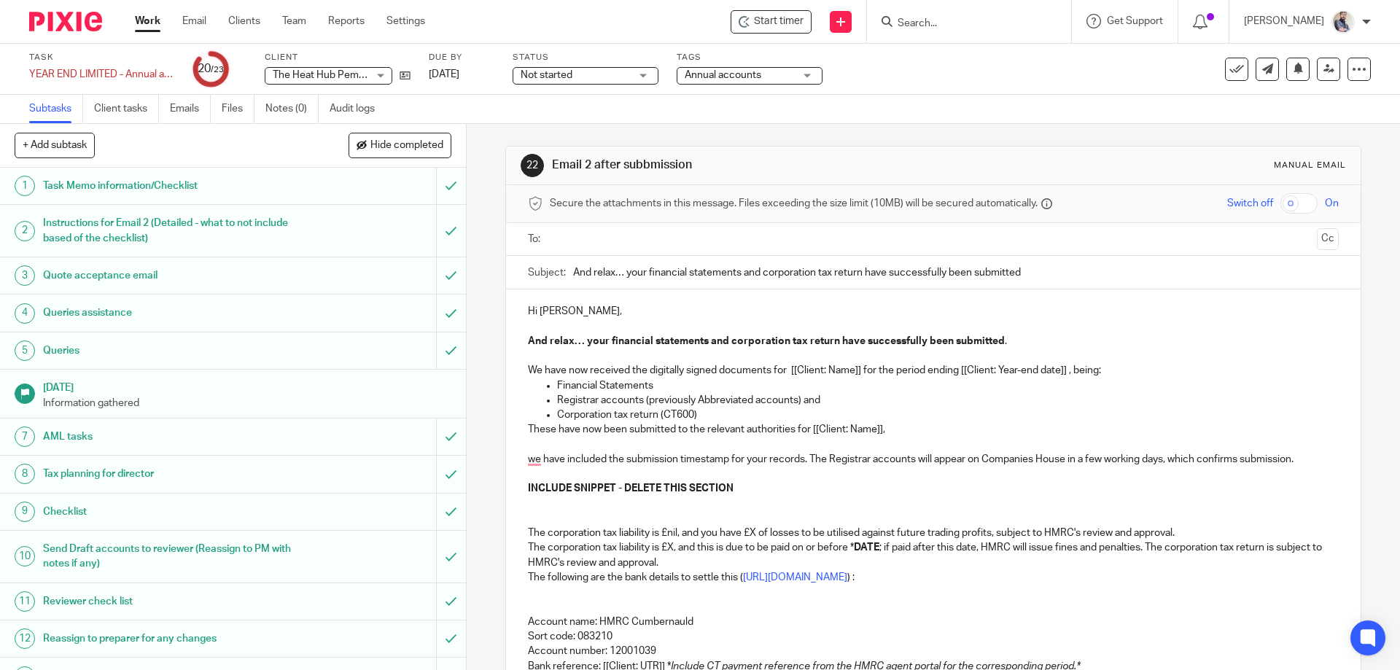
click at [788, 376] on p "We have now received the digitally signed documents for [[Client: Name]] for th…" at bounding box center [933, 370] width 810 height 15
click at [528, 465] on p "we have included the submission timestamp for your records. The Registrar accou…" at bounding box center [933, 459] width 810 height 15
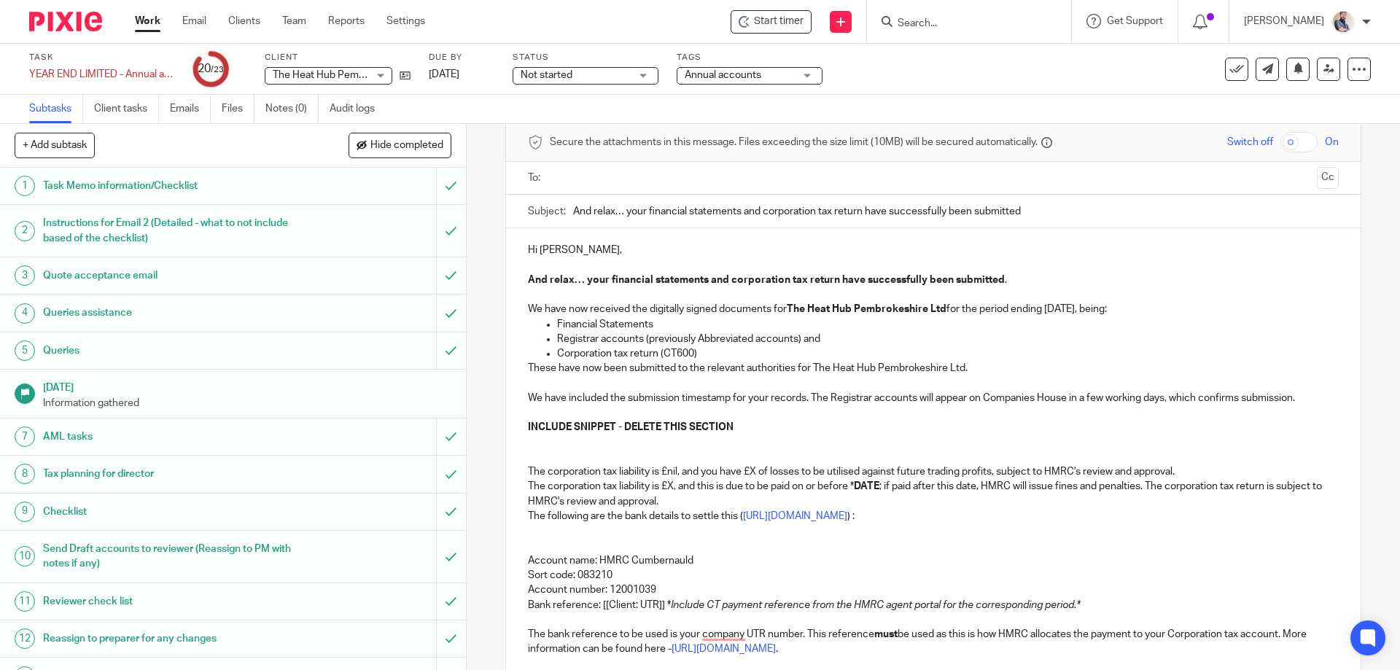
scroll to position [97, 0]
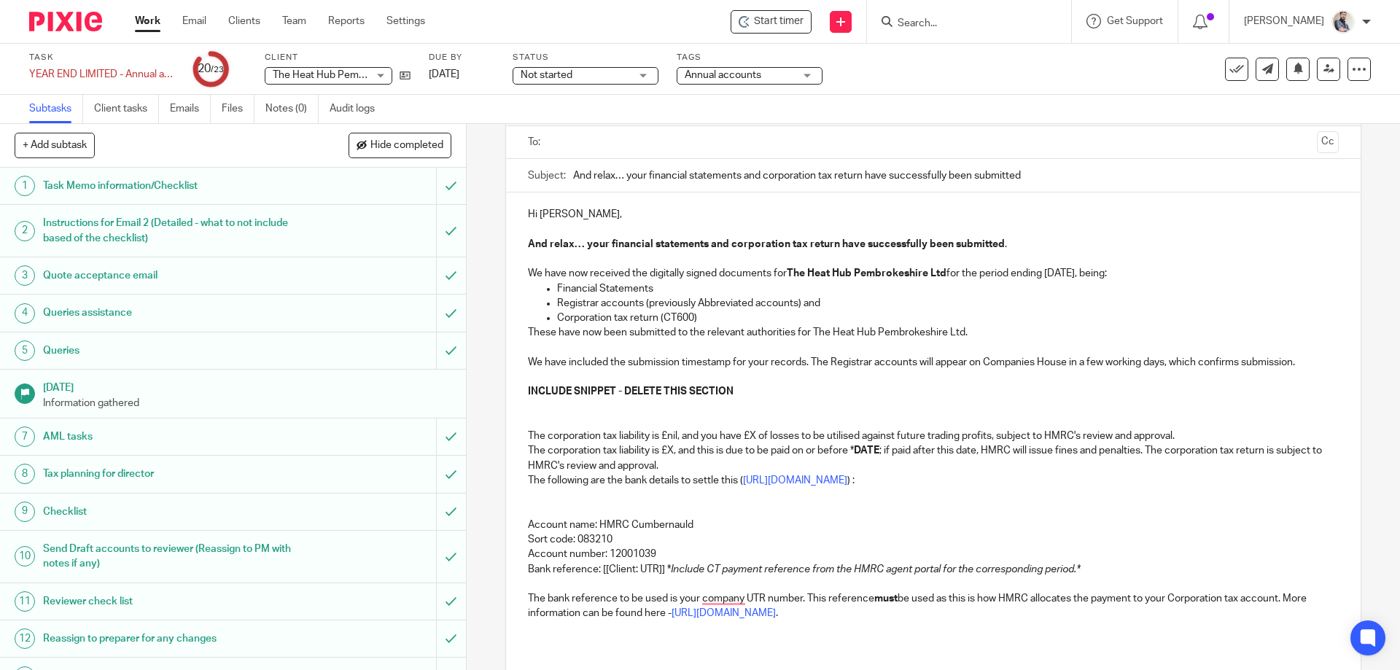
click at [613, 377] on p "To enrich screen reader interactions, please activate Accessibility in Grammarl…" at bounding box center [933, 377] width 810 height 15
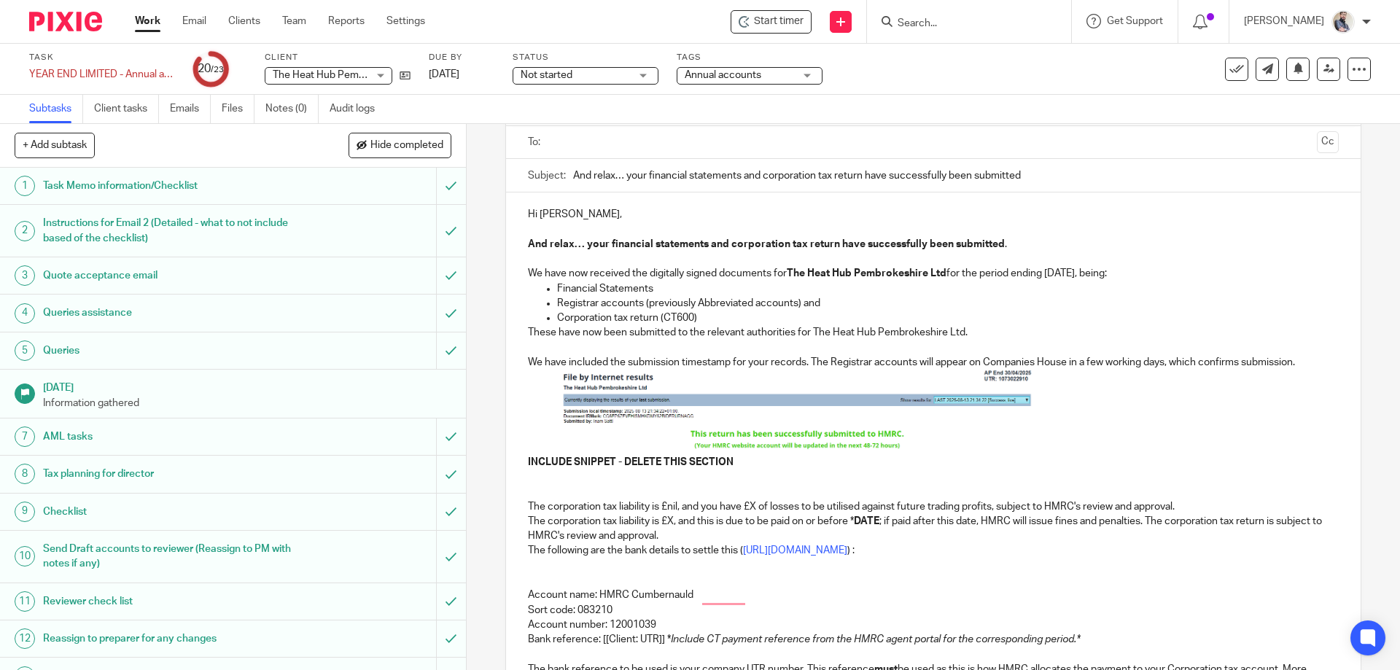
scroll to position [0, 0]
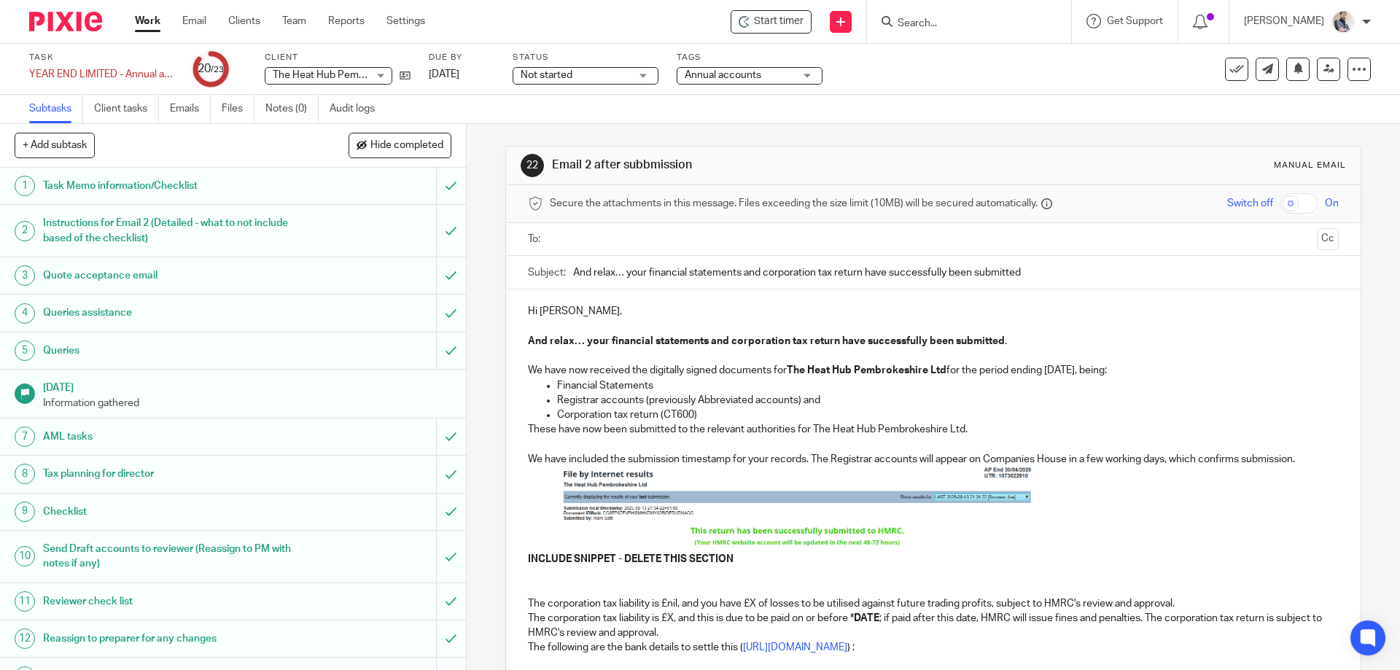
click at [545, 566] on p "INCLUDE SNIPPET - DELETE THIS SECTION" at bounding box center [933, 559] width 810 height 15
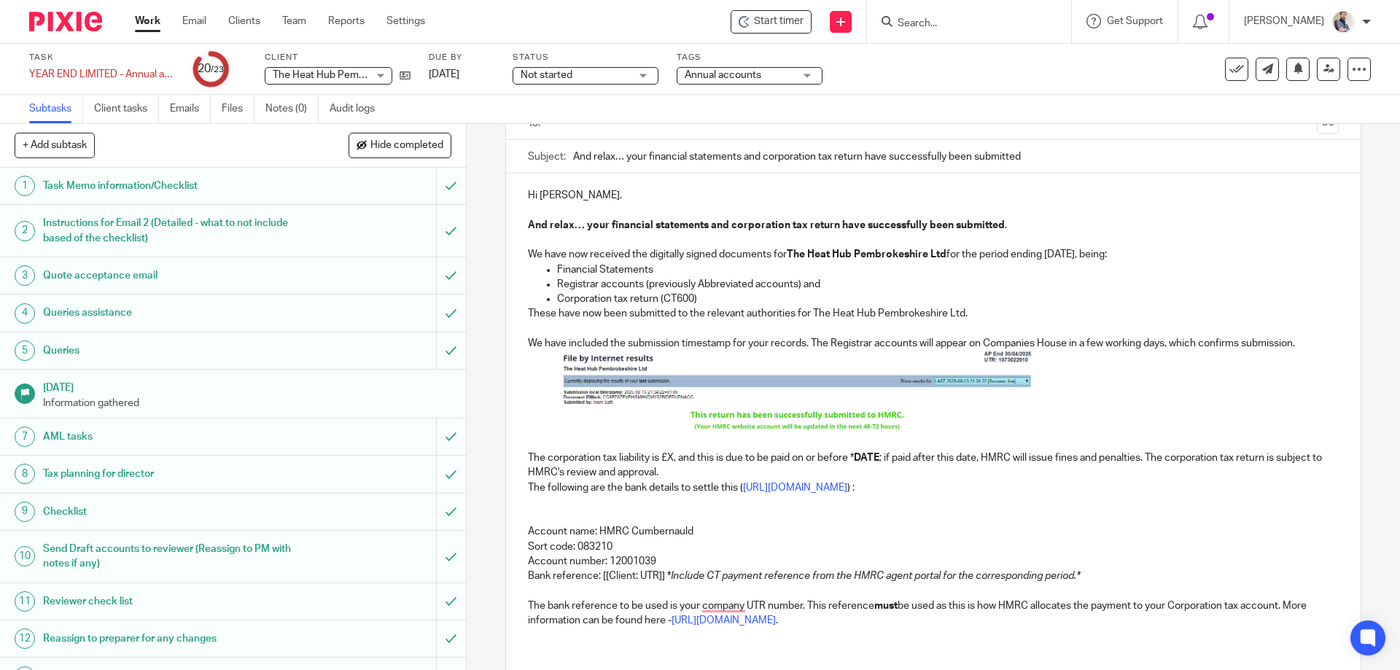
scroll to position [195, 0]
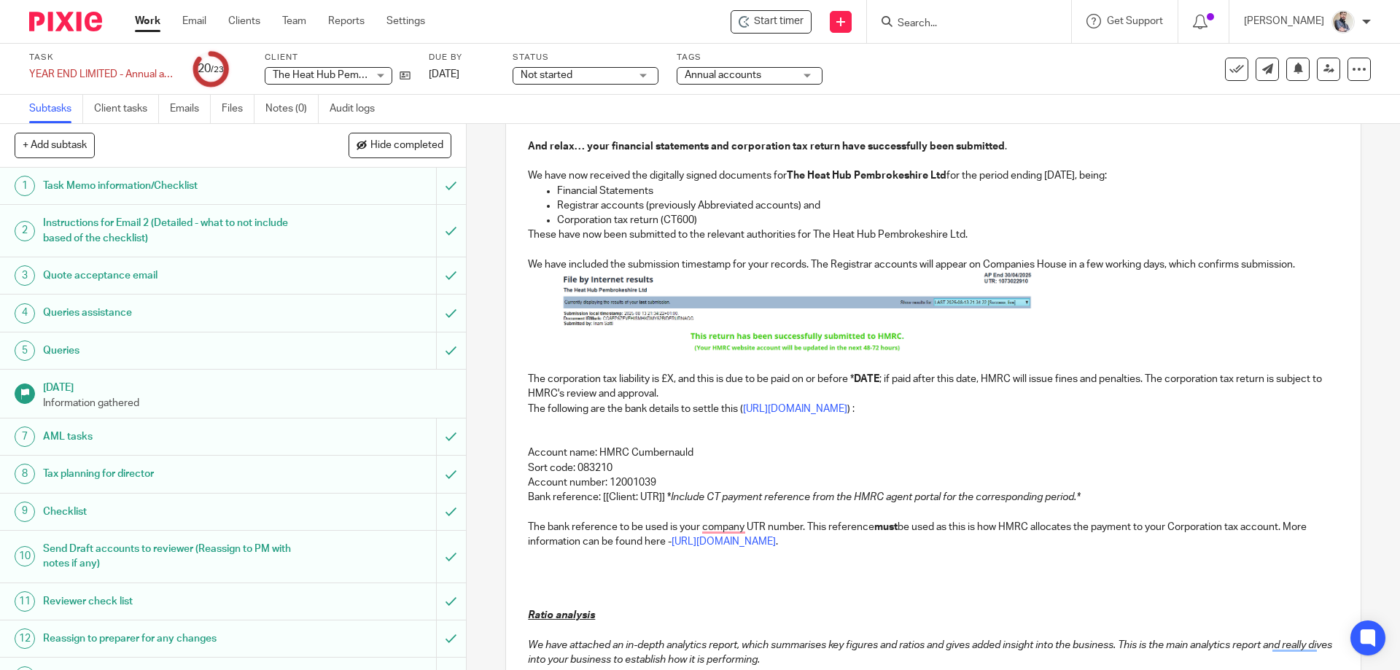
click at [672, 377] on p "The corporation tax liability is £X, and this is due to be paid on or before * …" at bounding box center [933, 387] width 810 height 30
click at [890, 382] on strong "DATE" at bounding box center [900, 379] width 26 height 10
click at [605, 500] on p "Bank reference: [[Client: UTR]] * Include CT payment reference from the HMRC ag…" at bounding box center [933, 497] width 810 height 15
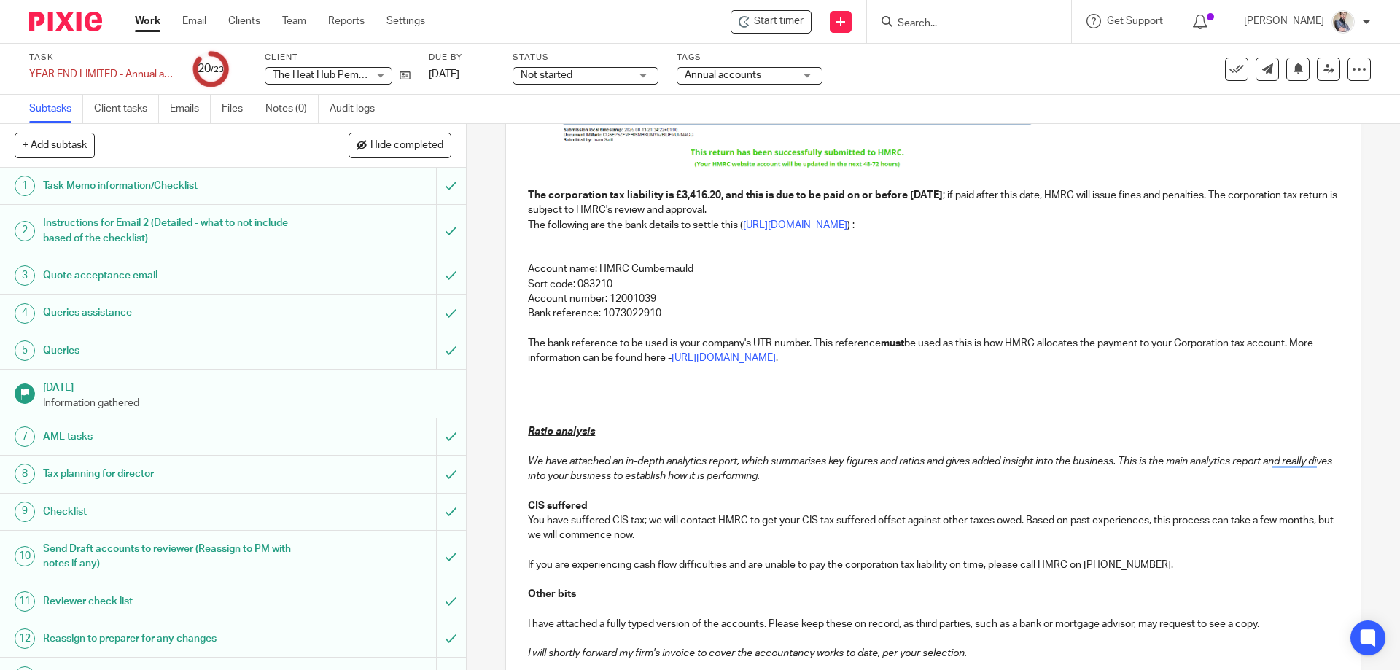
scroll to position [389, 0]
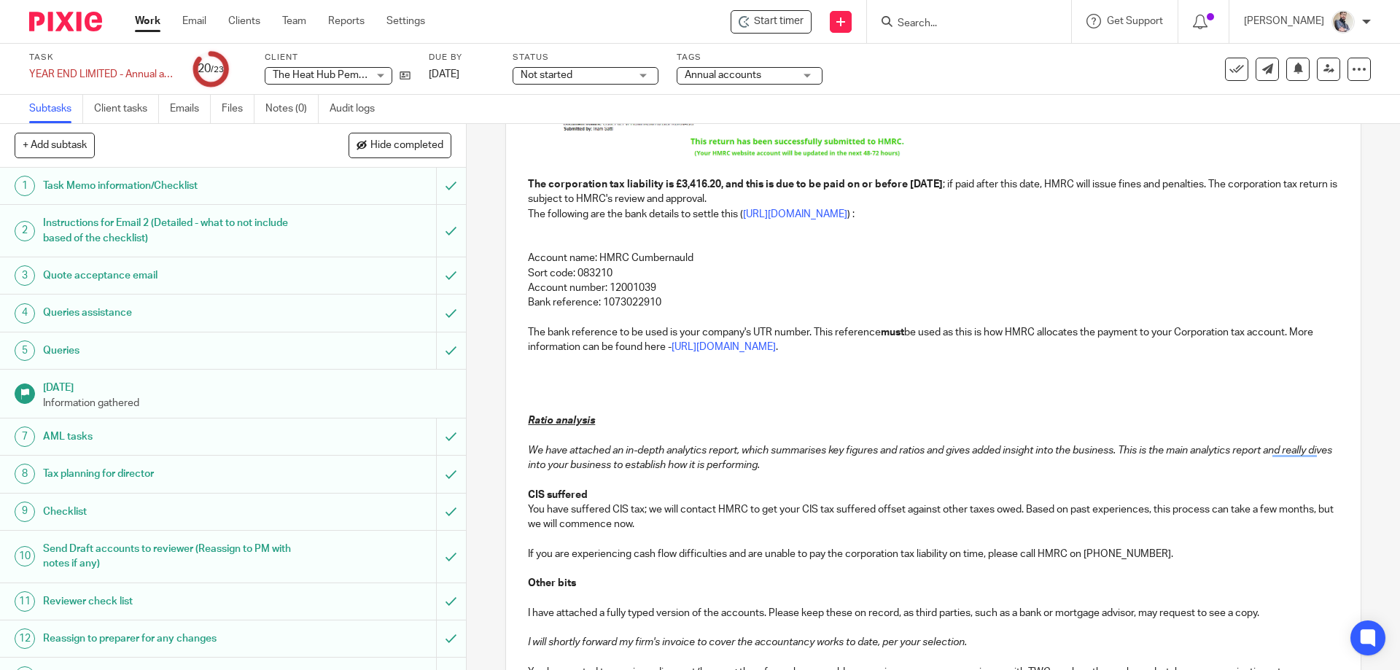
click at [565, 358] on p "To enrich screen reader interactions, please activate Accessibility in Grammarl…" at bounding box center [933, 361] width 810 height 15
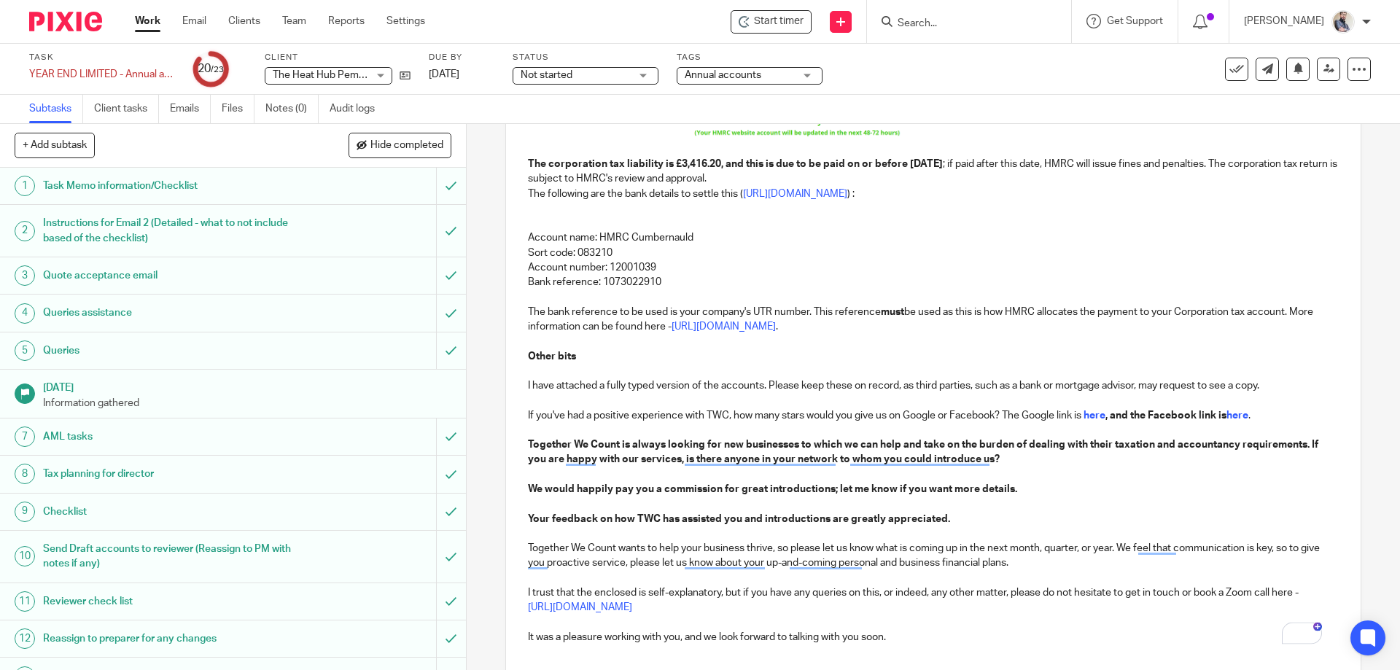
scroll to position [456, 0]
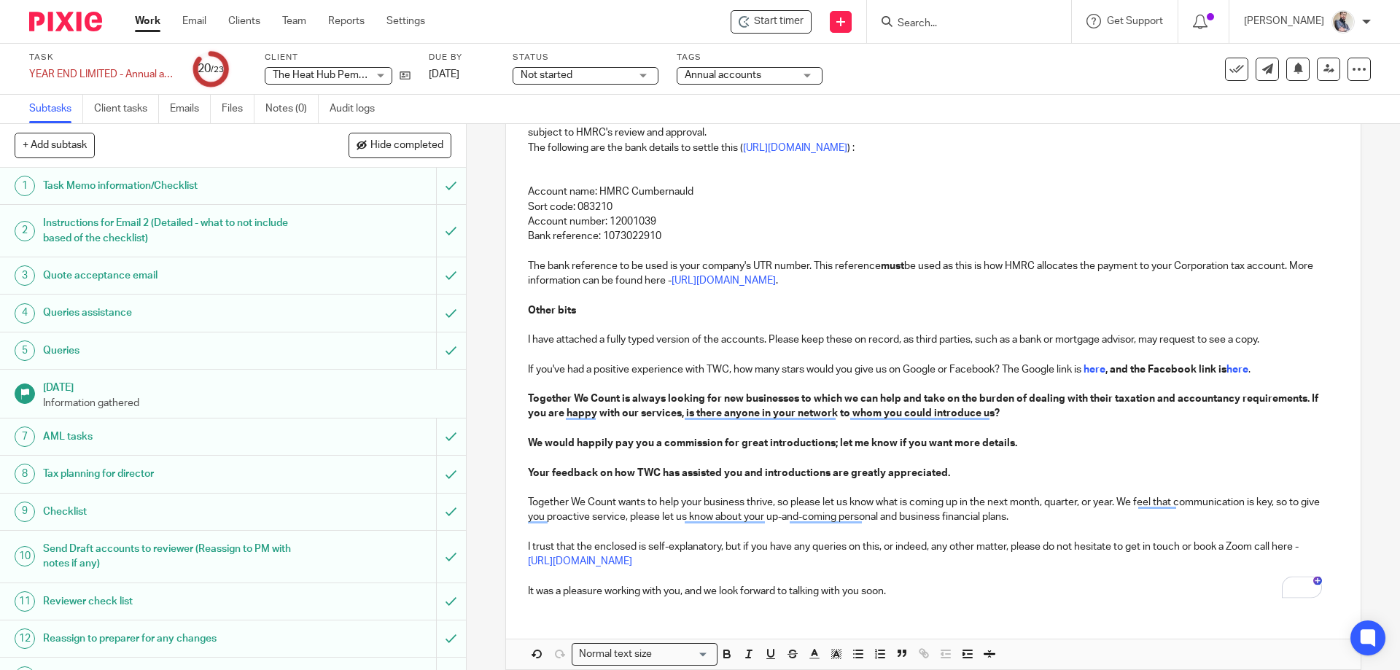
click at [1084, 371] on strong "To enrich screen reader interactions, please activate Accessibility in Grammarl…" at bounding box center [1083, 370] width 2 height 10
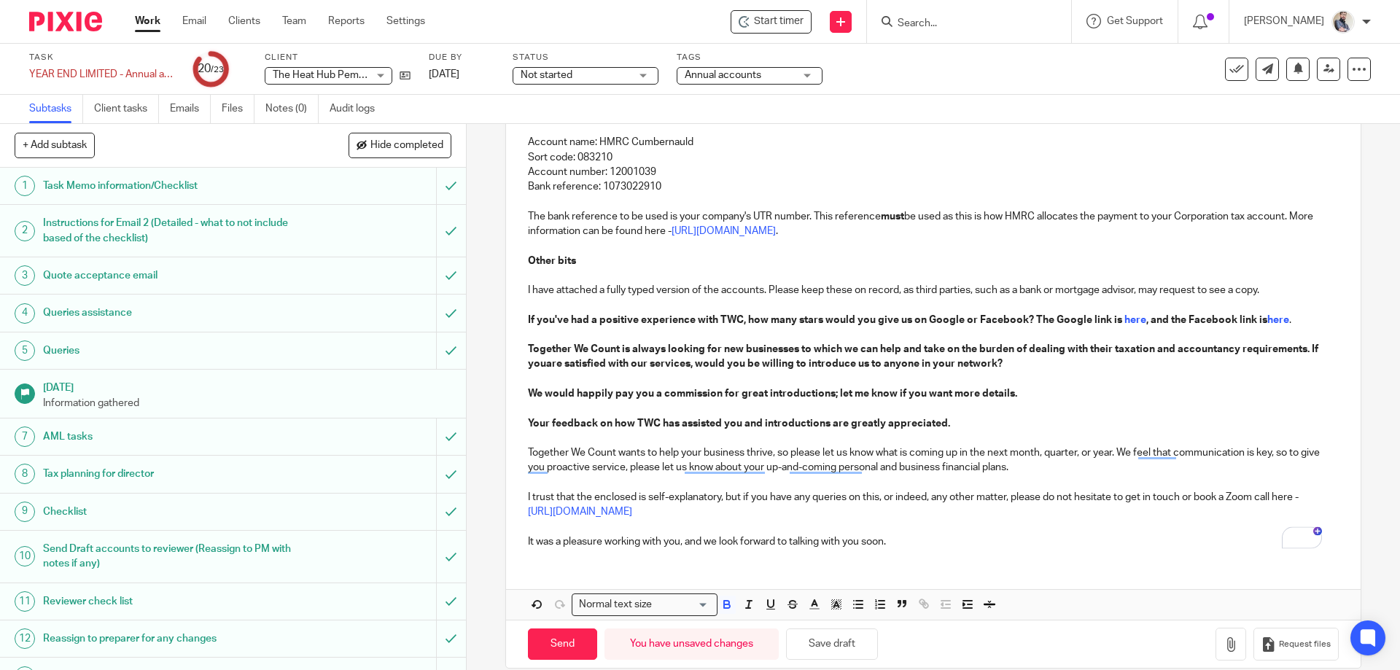
scroll to position [526, 0]
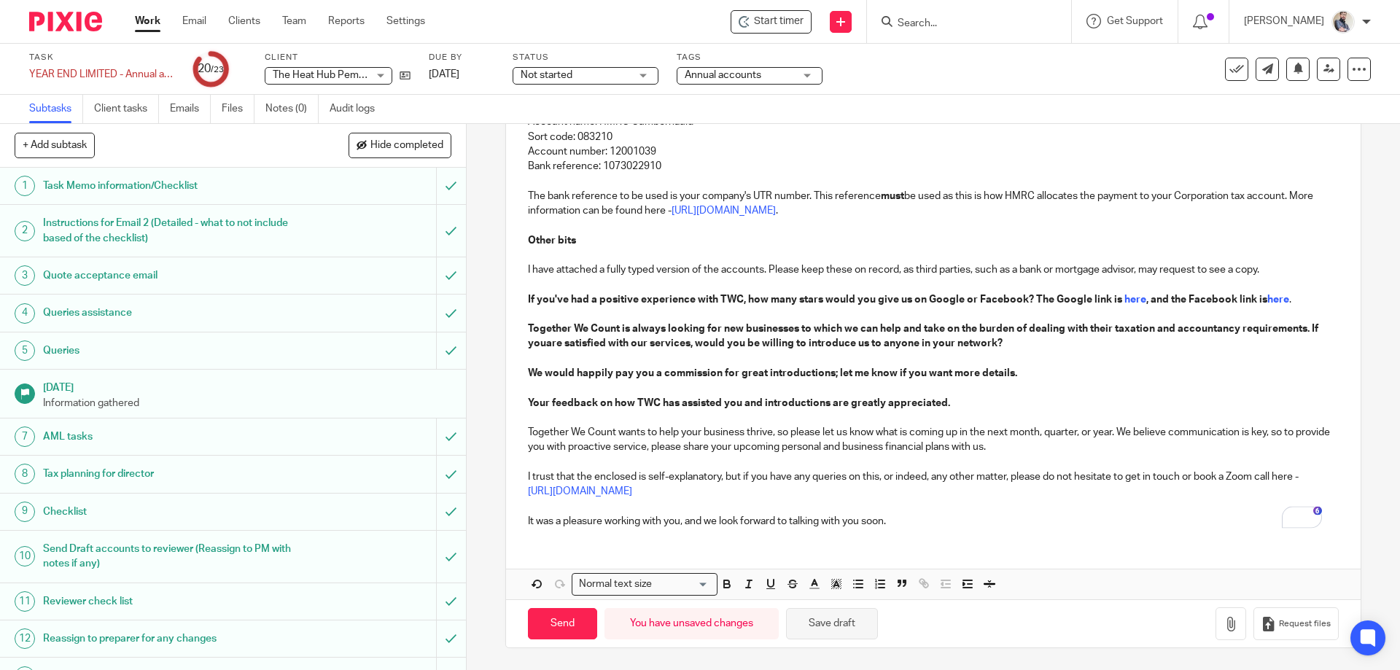
click at [862, 620] on button "Save draft" at bounding box center [832, 623] width 92 height 31
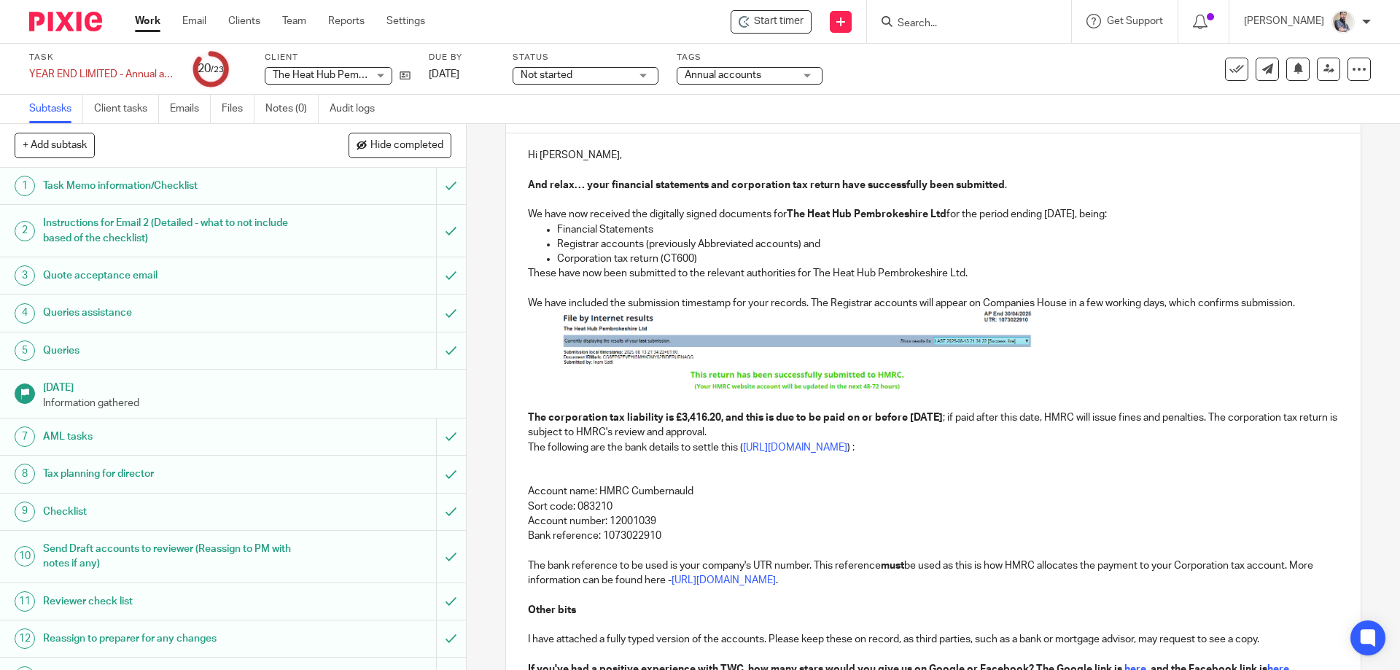
scroll to position [137, 0]
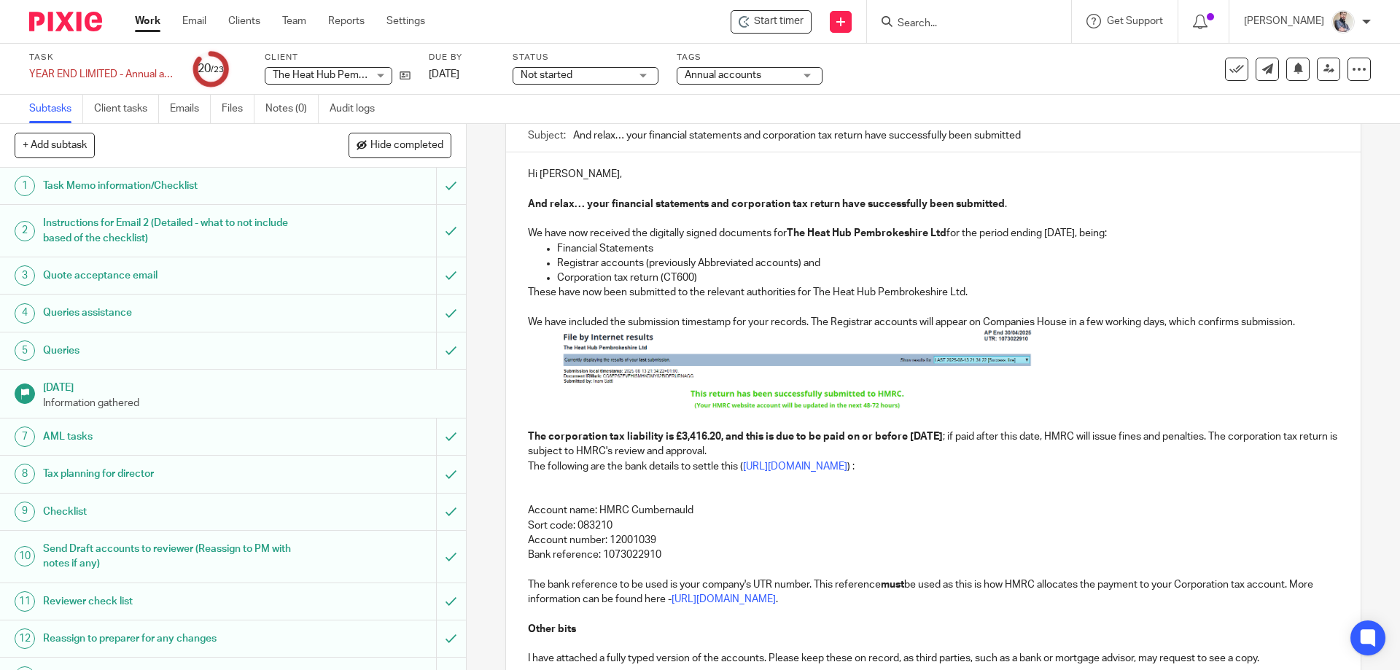
click at [841, 365] on img "To enrich screen reader interactions, please activate Accessibility in Grammarl…" at bounding box center [796, 370] width 474 height 80
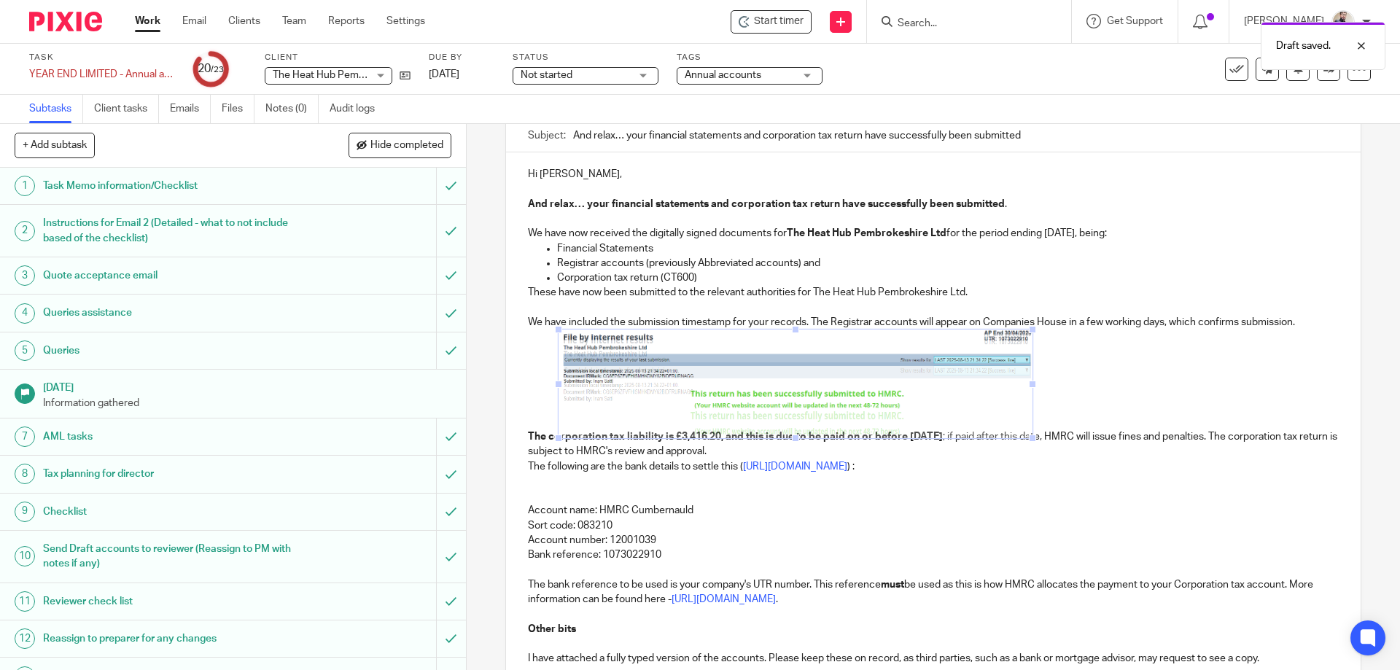
drag, startPoint x: 797, startPoint y: 409, endPoint x: 797, endPoint y: 440, distance: 30.6
click at [797, 440] on span "To enrich screen reader interactions, please activate Accessibility in Grammarl…" at bounding box center [795, 438] width 15 height 15
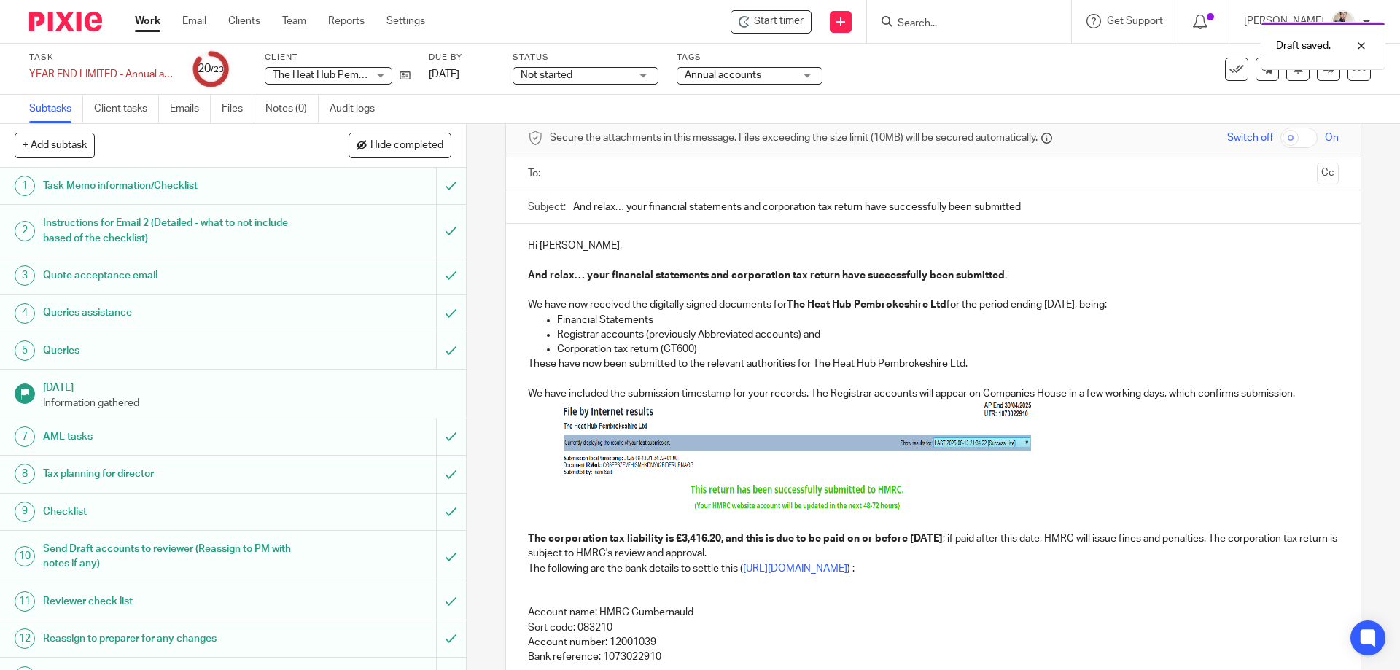
scroll to position [39, 0]
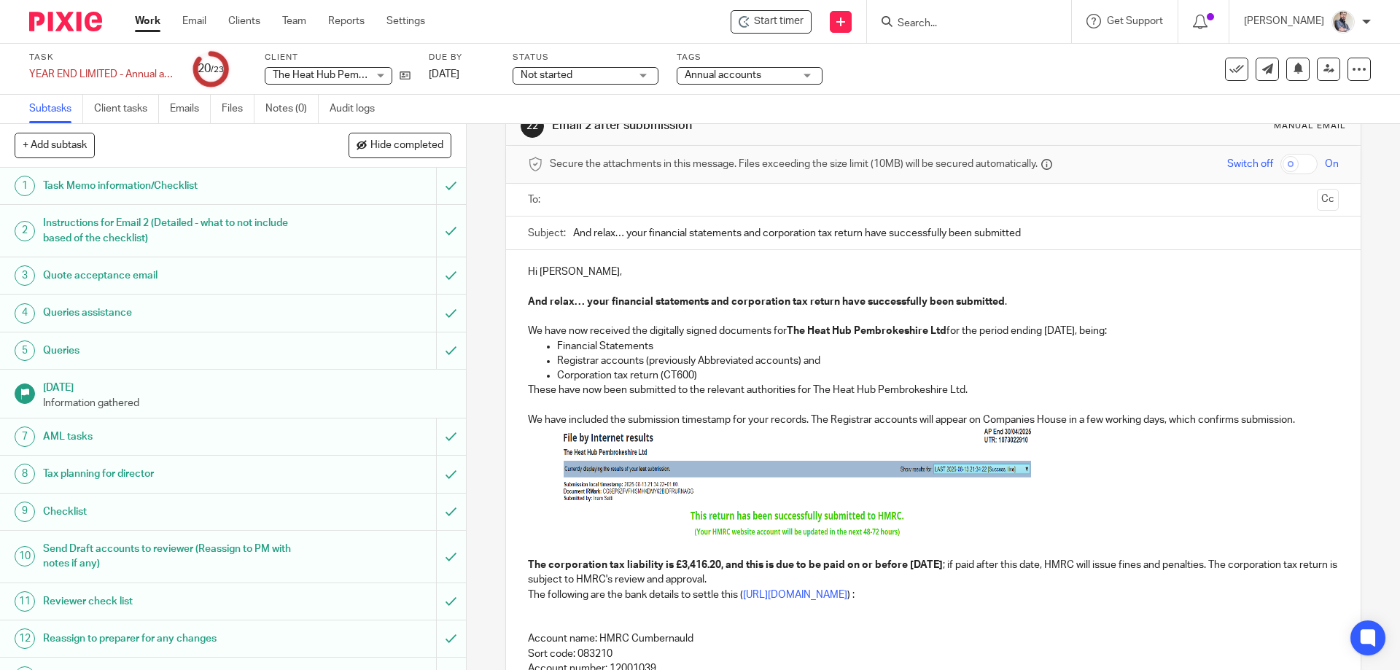
click at [1308, 417] on p "We have included the submission timestamp for your records. The Registrar accou…" at bounding box center [933, 420] width 810 height 15
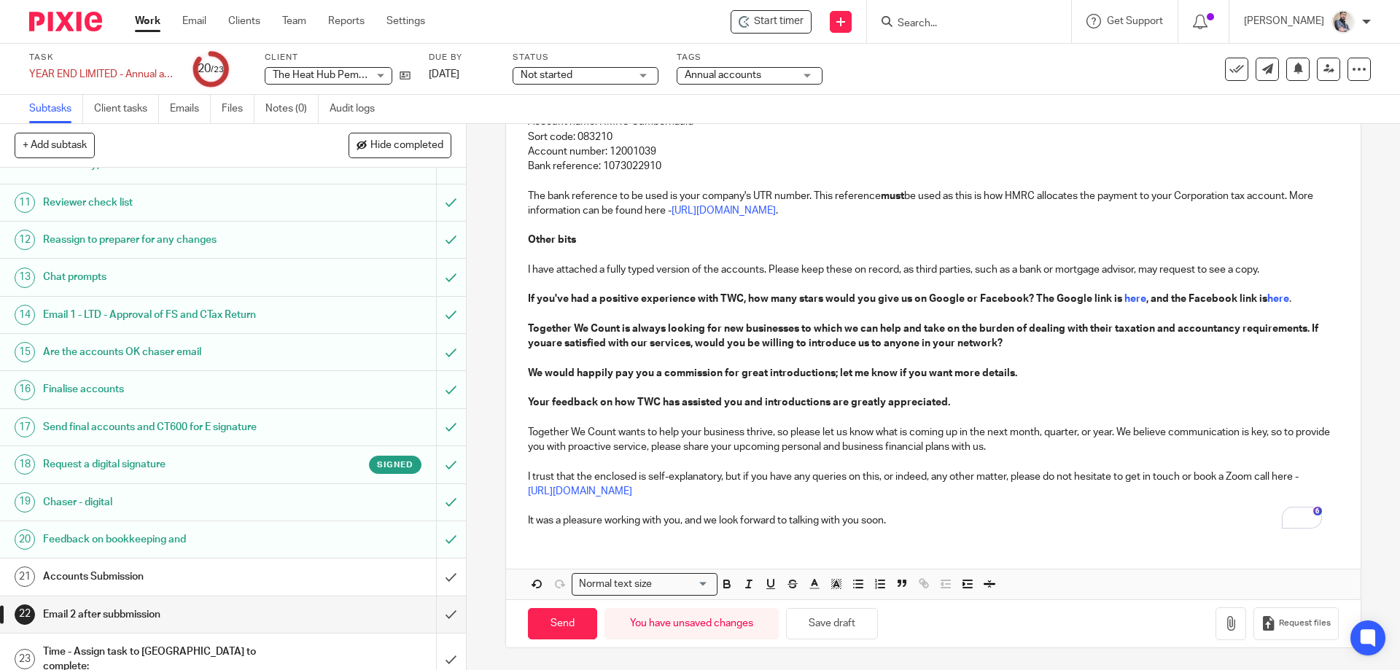
scroll to position [400, 0]
click at [858, 629] on button "Save draft" at bounding box center [832, 623] width 92 height 31
click at [182, 578] on h1 "Accounts Submission" at bounding box center [169, 576] width 252 height 22
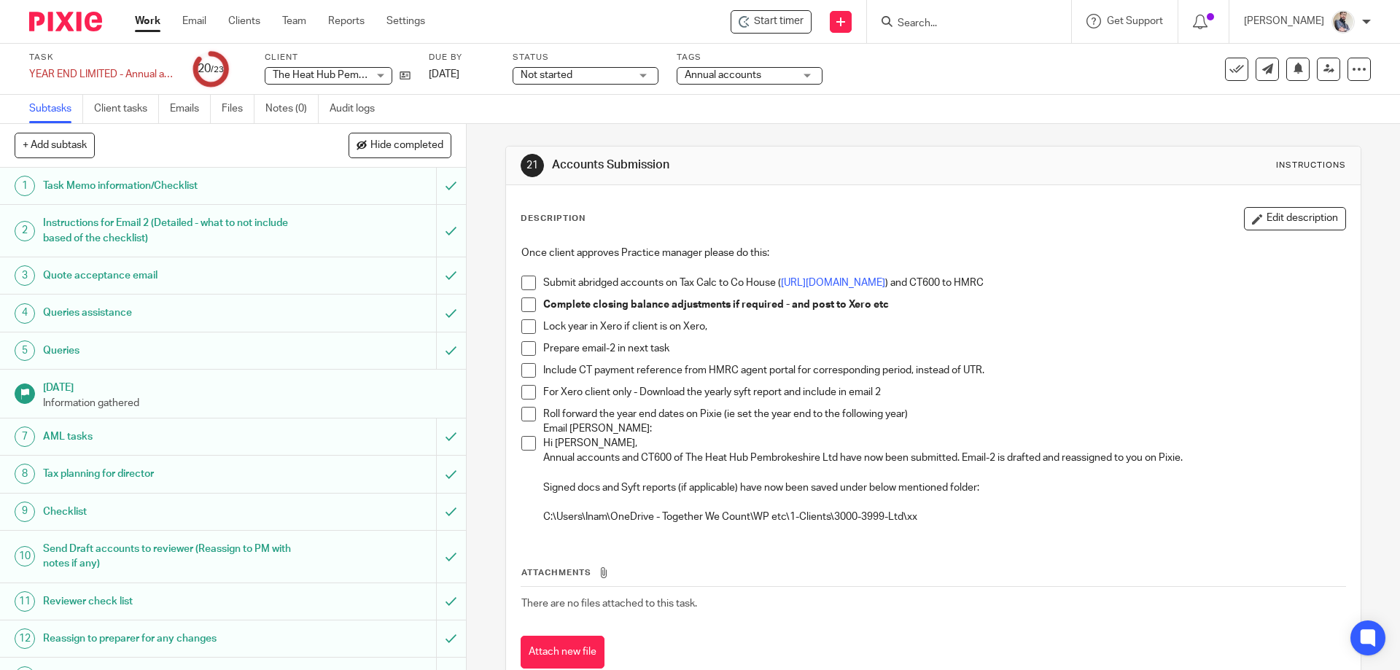
click at [523, 279] on span at bounding box center [528, 283] width 15 height 15
click at [525, 306] on span at bounding box center [528, 305] width 15 height 15
click at [527, 347] on span at bounding box center [528, 348] width 15 height 15
click at [527, 367] on span at bounding box center [528, 370] width 15 height 15
click at [531, 417] on span at bounding box center [528, 414] width 15 height 15
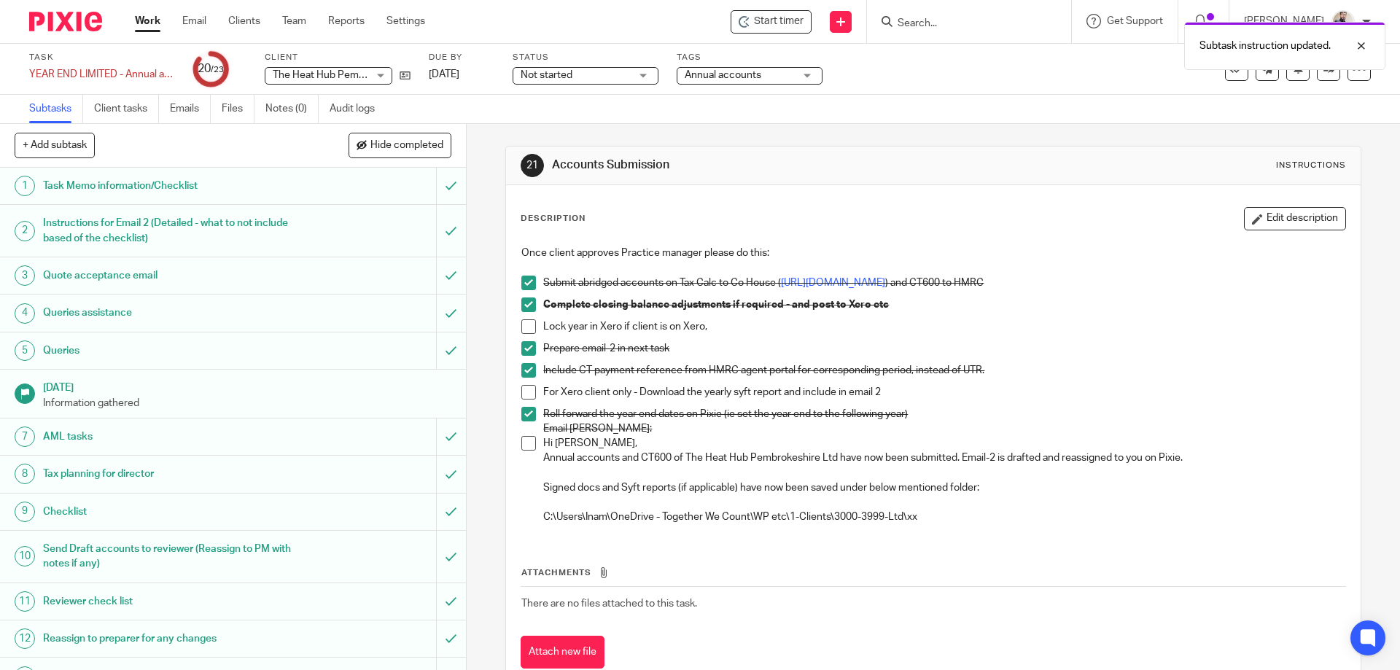
click at [648, 473] on p at bounding box center [943, 473] width 801 height 15
click at [578, 464] on p "Hi Aaron, Annual accounts and CT600 of The Heat Hub Pembrokeshire Ltd have now …" at bounding box center [943, 451] width 801 height 30
click at [560, 448] on p "Hi Aaron, Annual accounts and CT600 of The Heat Hub Pembrokeshire Ltd have now …" at bounding box center [943, 451] width 801 height 30
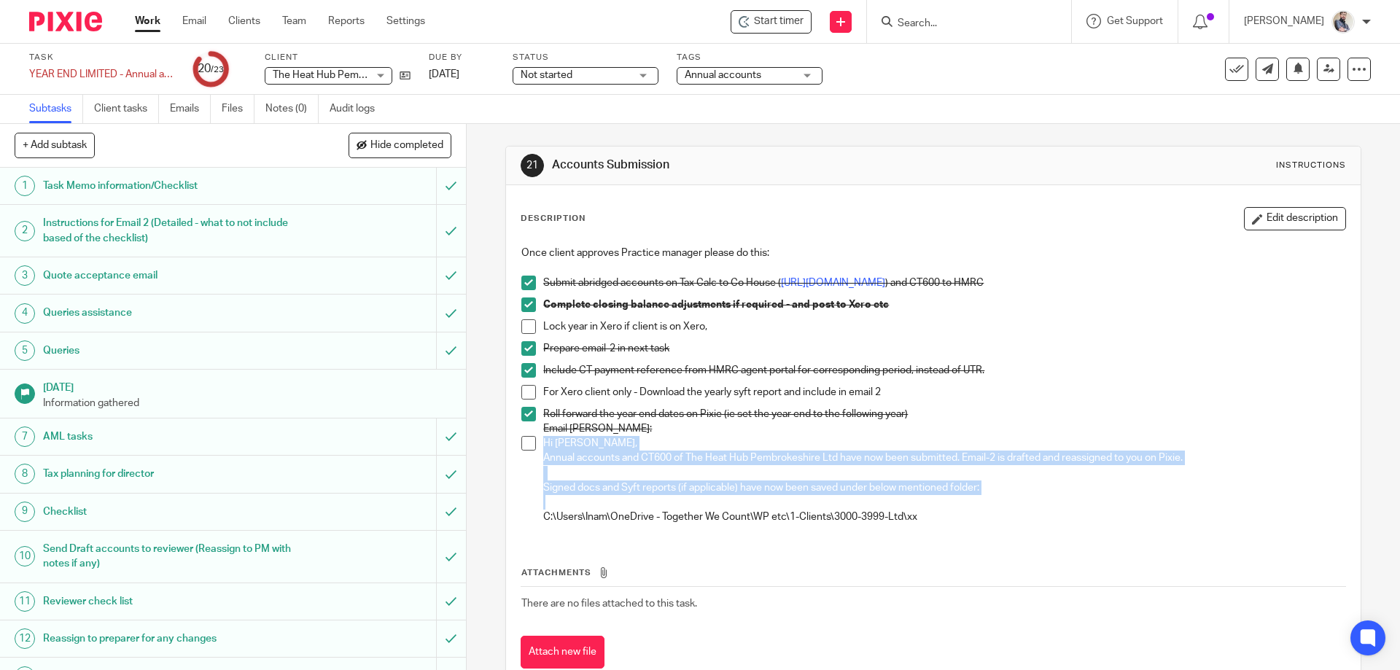
drag, startPoint x: 542, startPoint y: 438, endPoint x: 938, endPoint y: 498, distance: 400.5
click at [938, 498] on div "Hi Aaron, Annual accounts and CT600 of The Heat Hub Pembrokeshire Ltd have now …" at bounding box center [943, 480] width 801 height 89
copy div "Hi Aaron, Annual accounts and CT600 of The Heat Hub Pembrokeshire Ltd have now …"
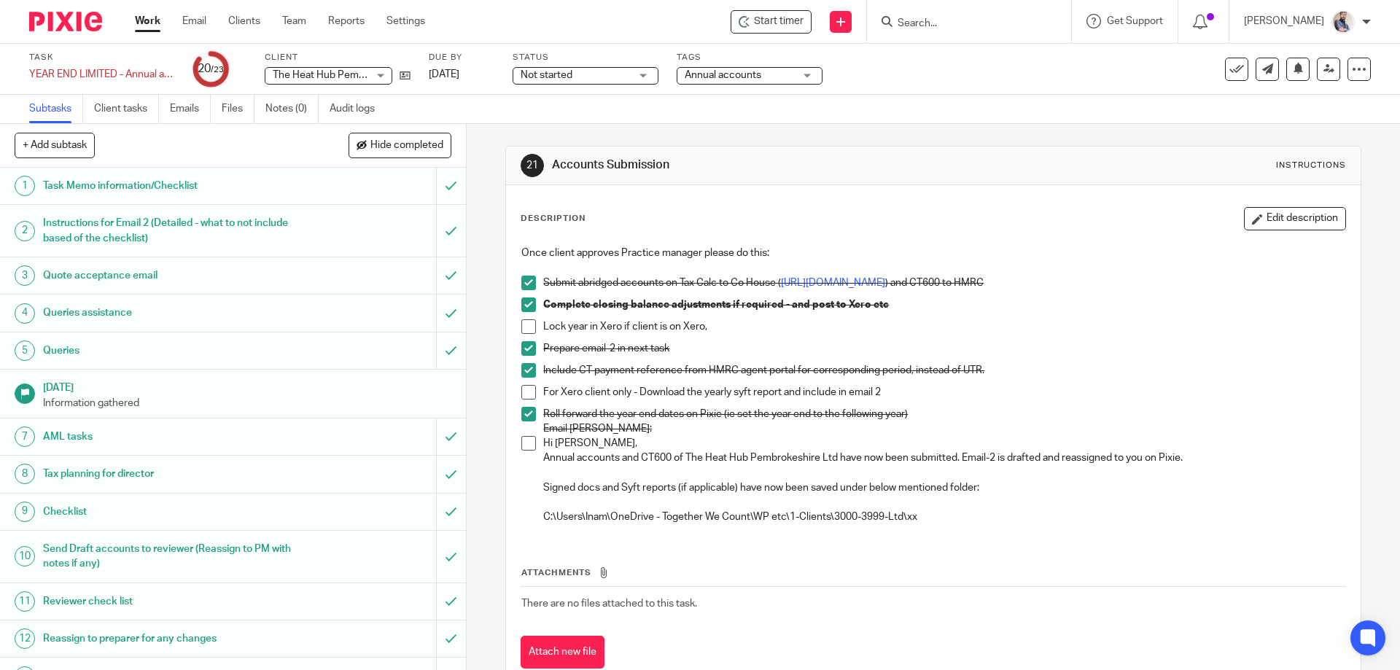
click at [524, 451] on li "Hi Aaron, Annual accounts and CT600 of The Heat Hub Pembrokeshire Ltd have now …" at bounding box center [932, 480] width 823 height 89
click at [524, 438] on span at bounding box center [528, 443] width 15 height 15
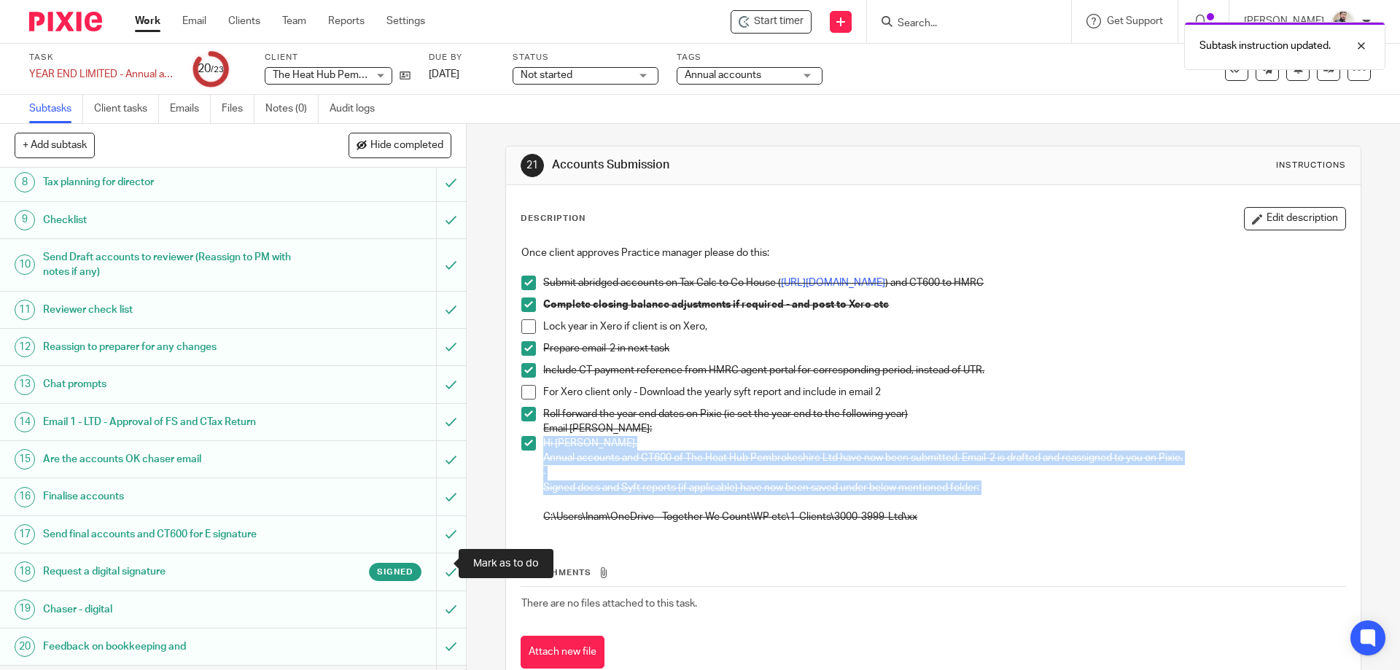
scroll to position [400, 0]
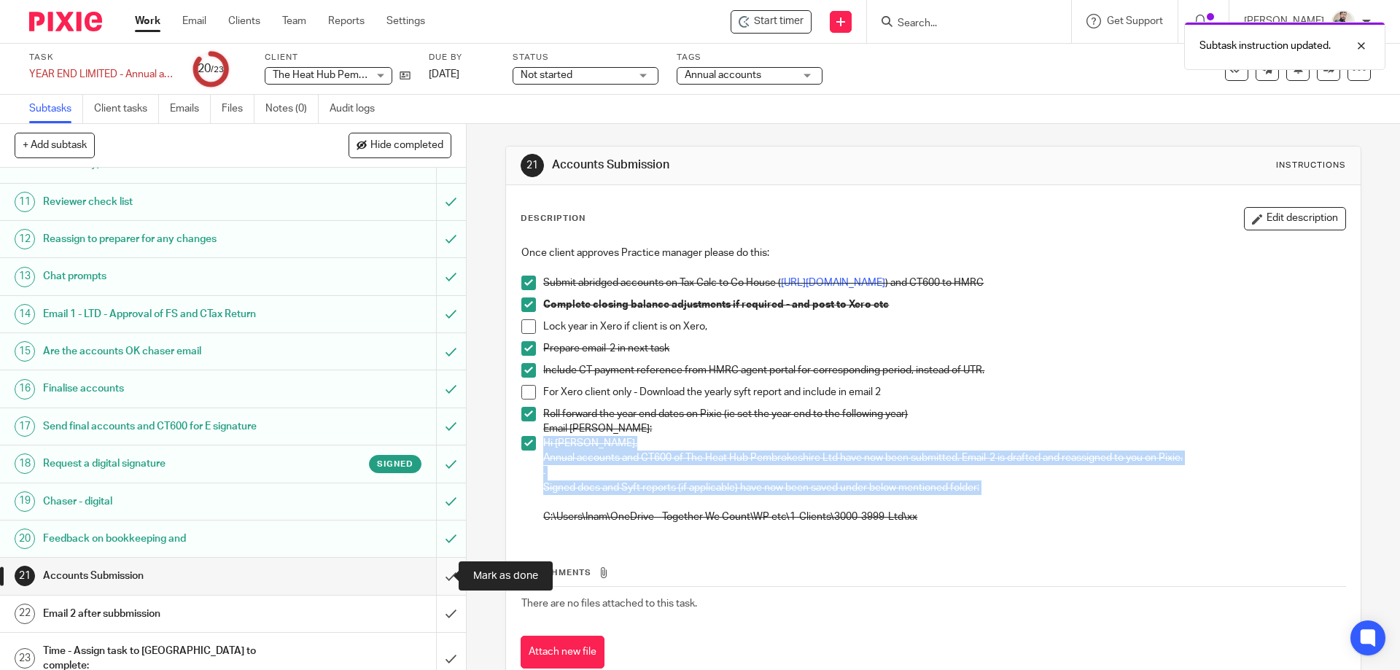
click at [434, 572] on input "submit" at bounding box center [233, 576] width 466 height 36
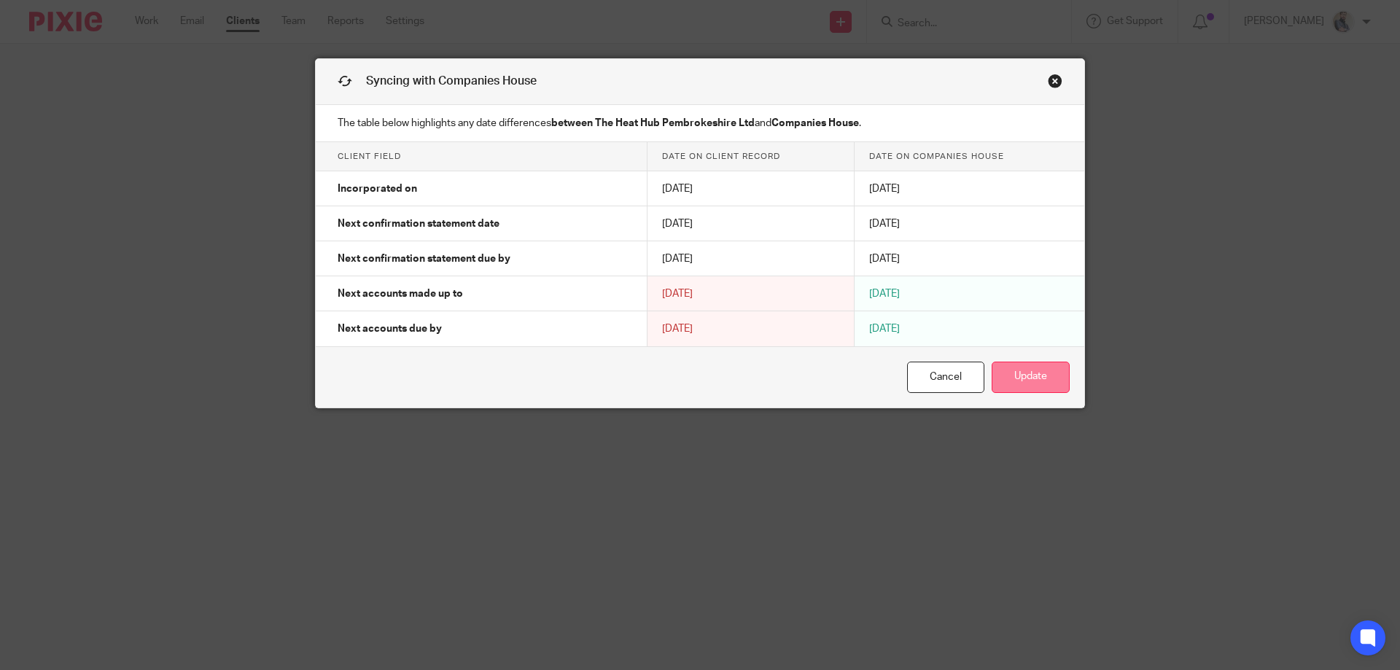
click at [1017, 374] on button "Update" at bounding box center [1031, 377] width 78 height 31
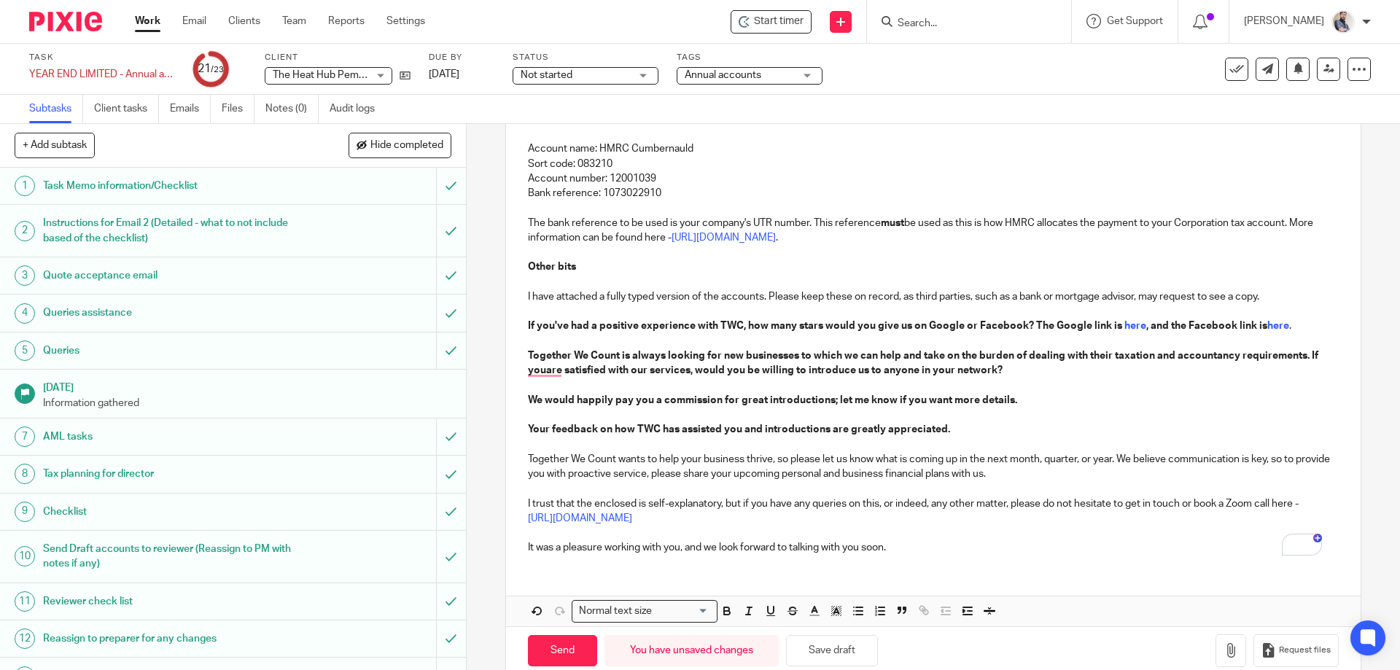
scroll to position [571, 0]
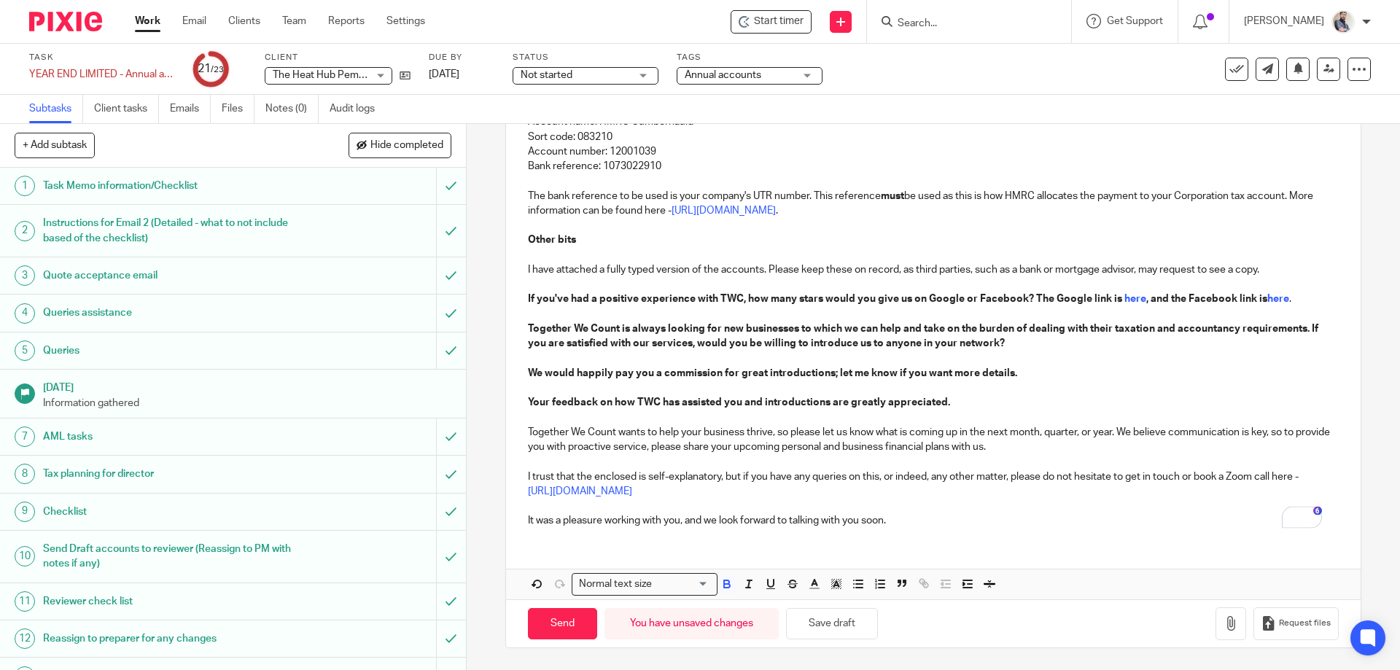
click at [836, 640] on div "Send You have unsaved changes Save draft Request files" at bounding box center [933, 623] width 854 height 48
click at [840, 620] on button "Save draft" at bounding box center [832, 623] width 92 height 31
click at [812, 618] on button "Save draft" at bounding box center [832, 623] width 92 height 31
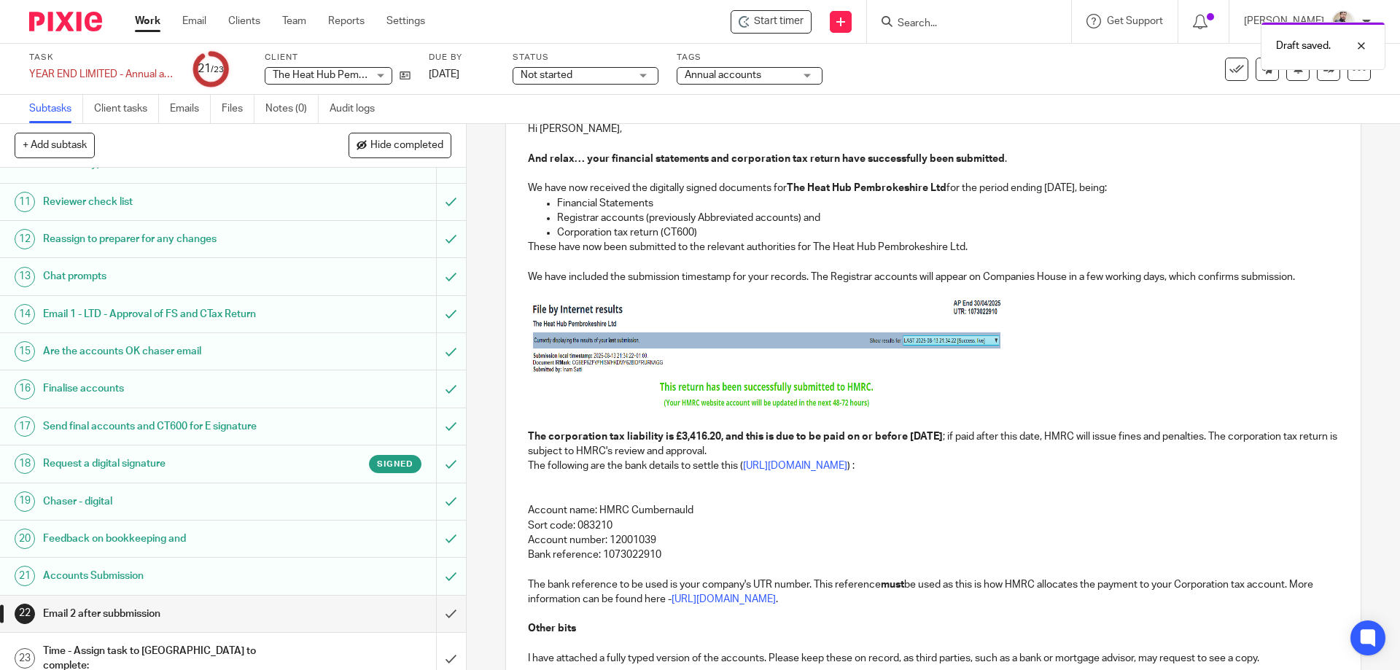
scroll to position [0, 0]
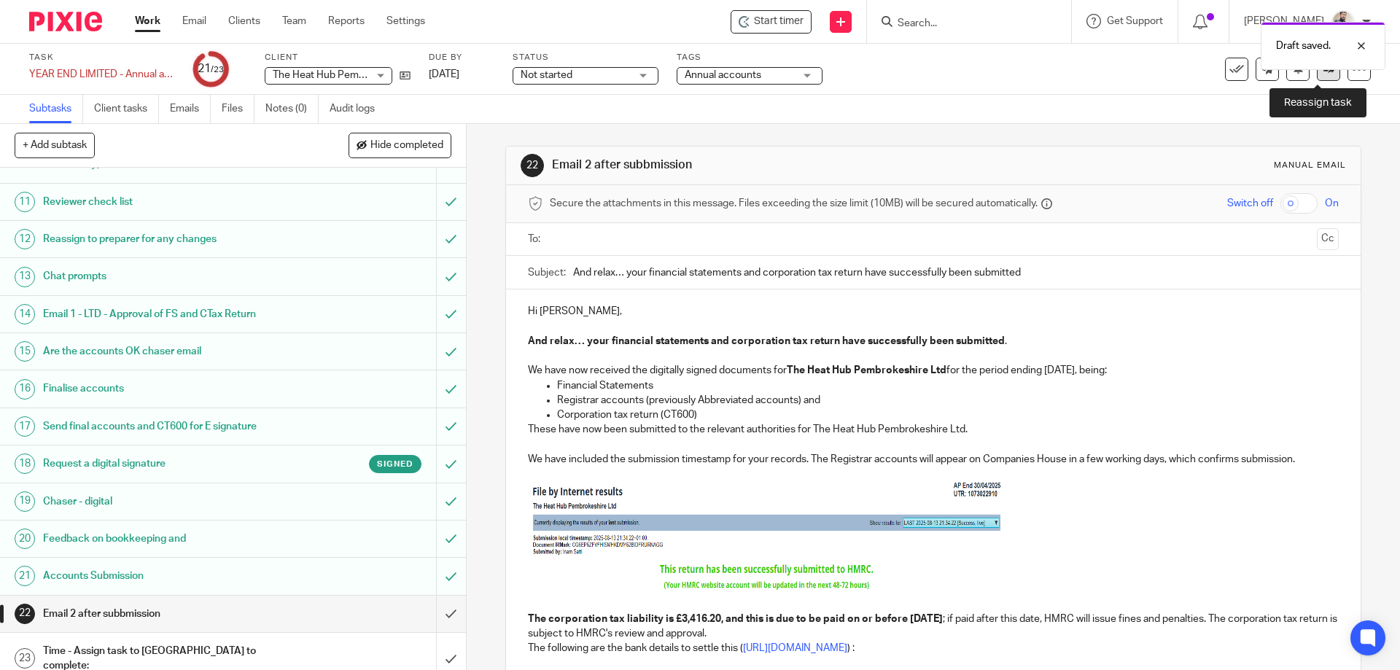
click at [1324, 72] on icon at bounding box center [1329, 68] width 11 height 11
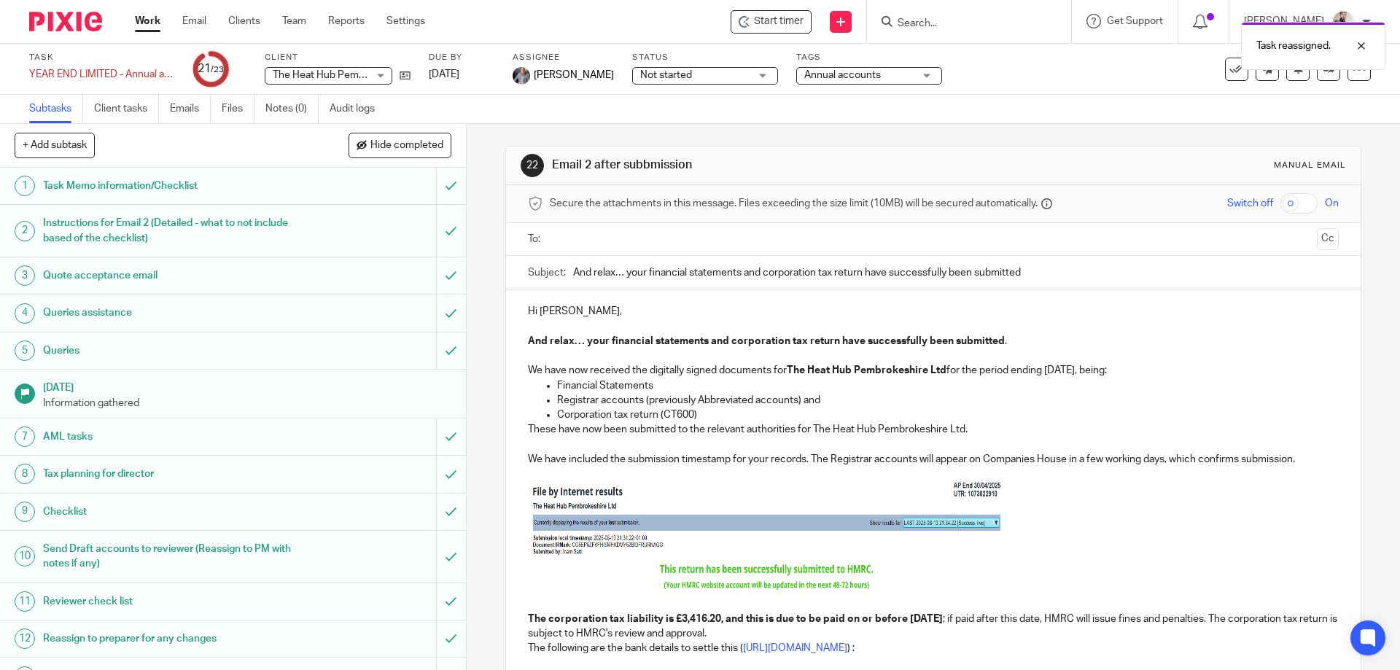
click at [651, 404] on p "Registrar accounts (previously Abbreviated accounts) and" at bounding box center [947, 400] width 781 height 15
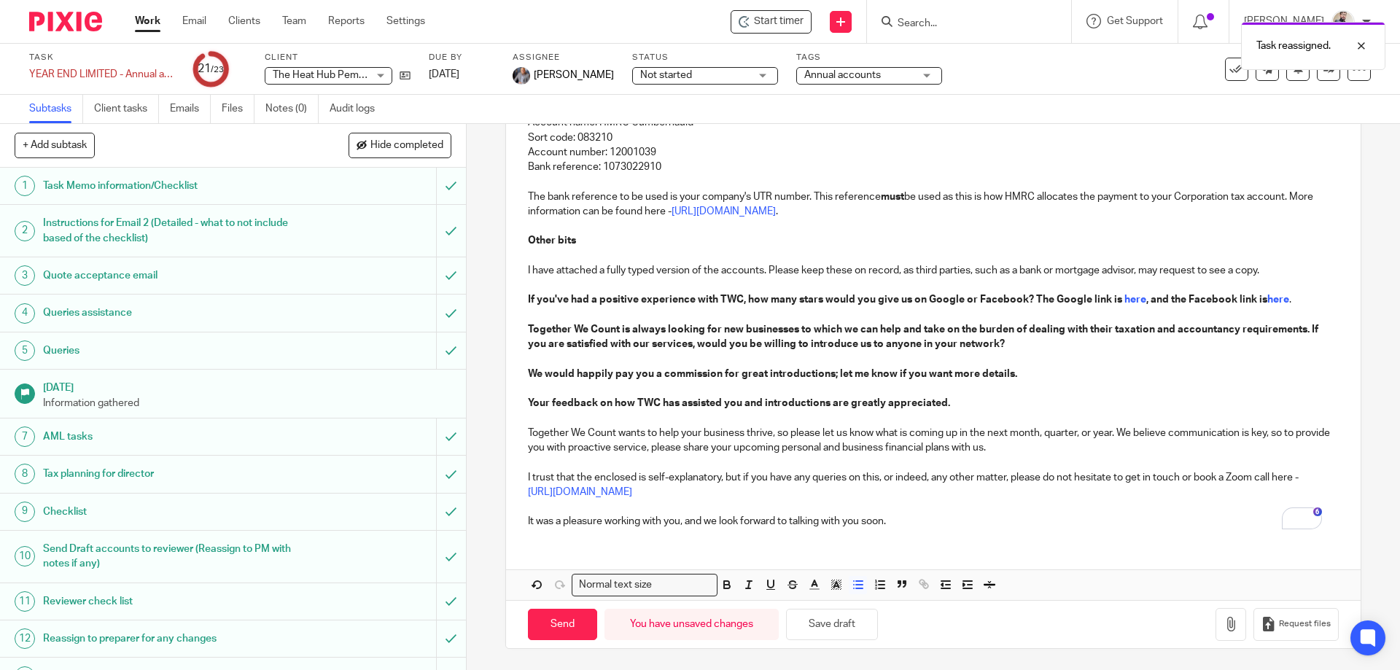
scroll to position [571, 0]
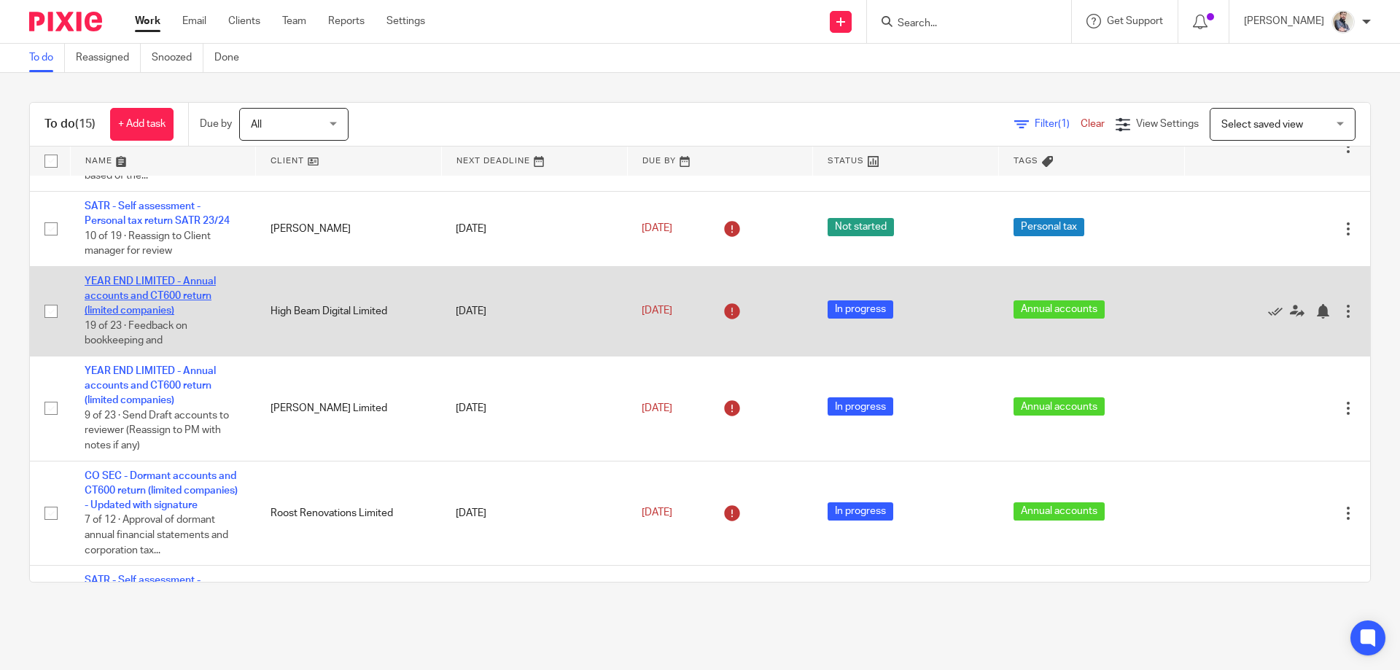
scroll to position [290, 0]
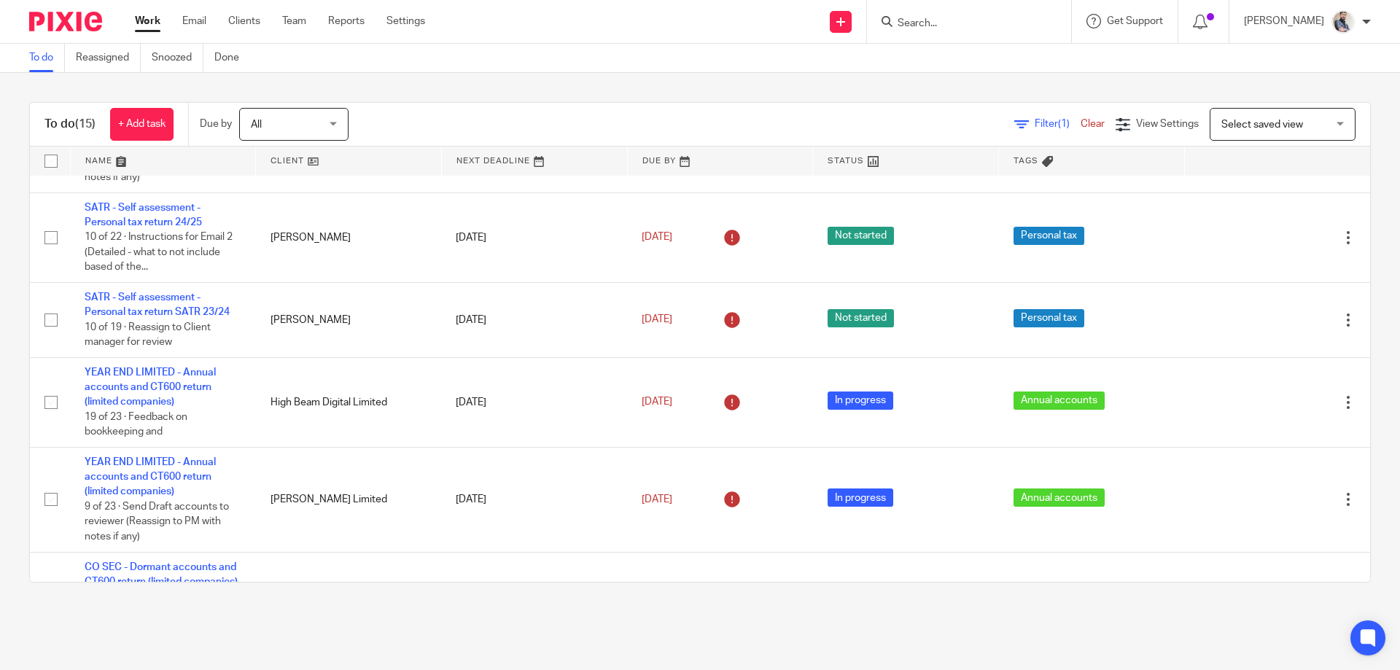
click at [993, 25] on input "Search" at bounding box center [961, 24] width 131 height 13
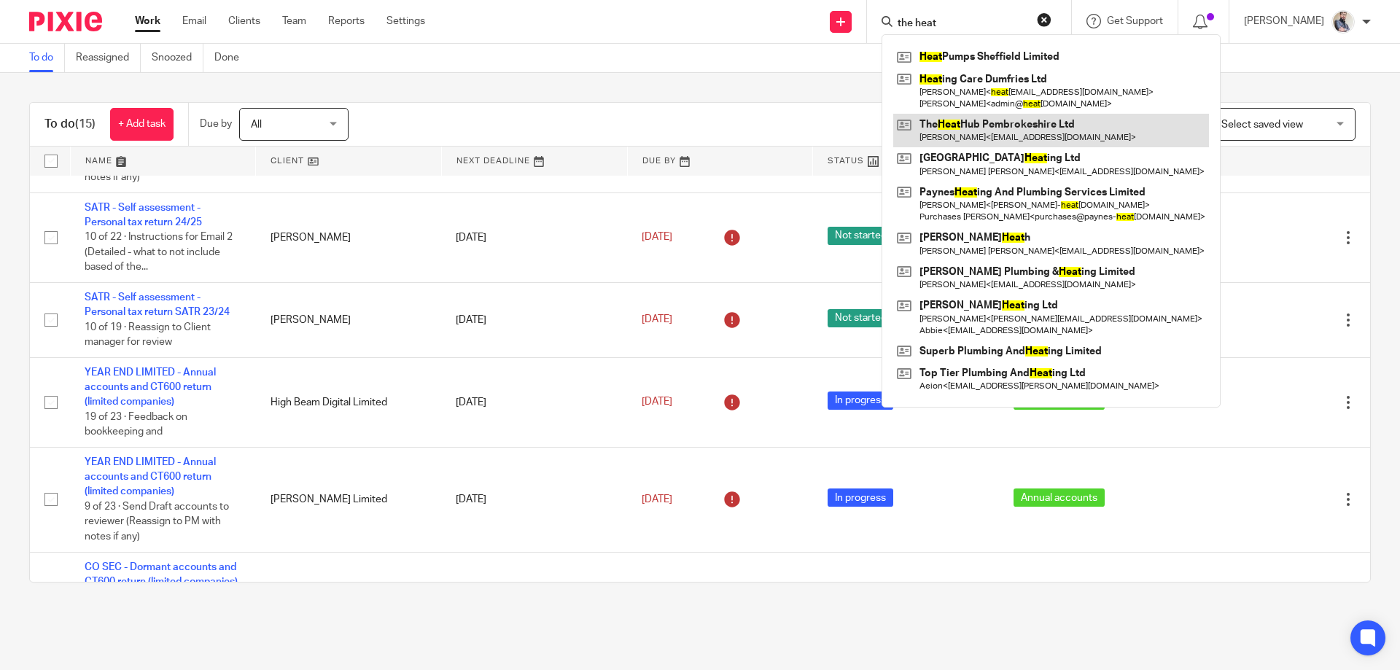
type input "the heat"
click at [1068, 131] on link at bounding box center [1051, 131] width 316 height 34
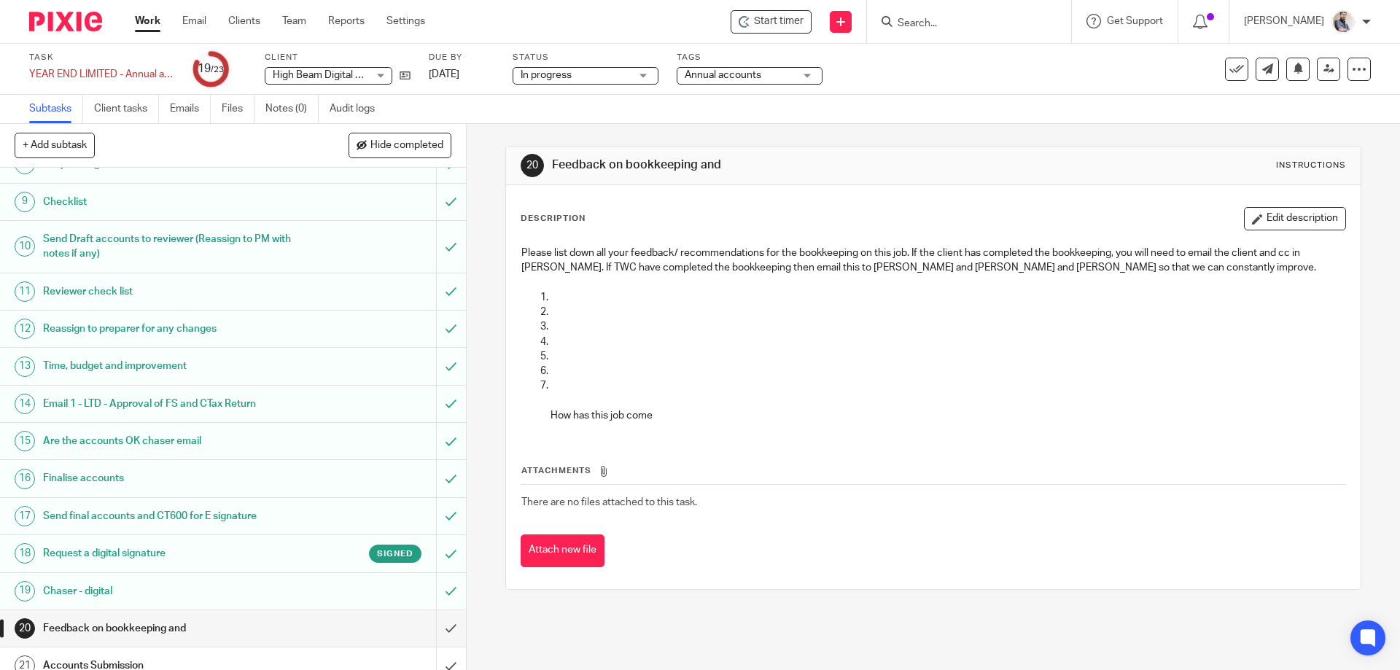
scroll to position [389, 0]
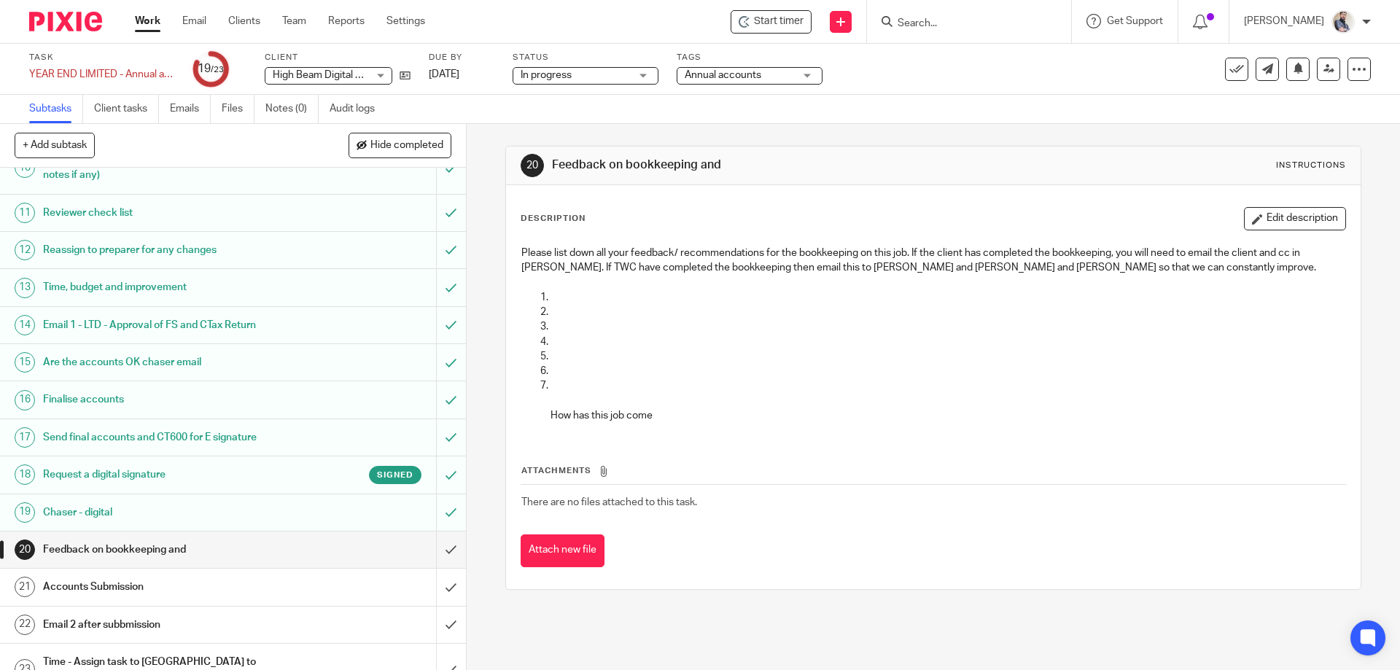
click at [113, 473] on h1 "Request a digital signature" at bounding box center [169, 475] width 252 height 22
click at [398, 79] on link at bounding box center [401, 75] width 18 height 15
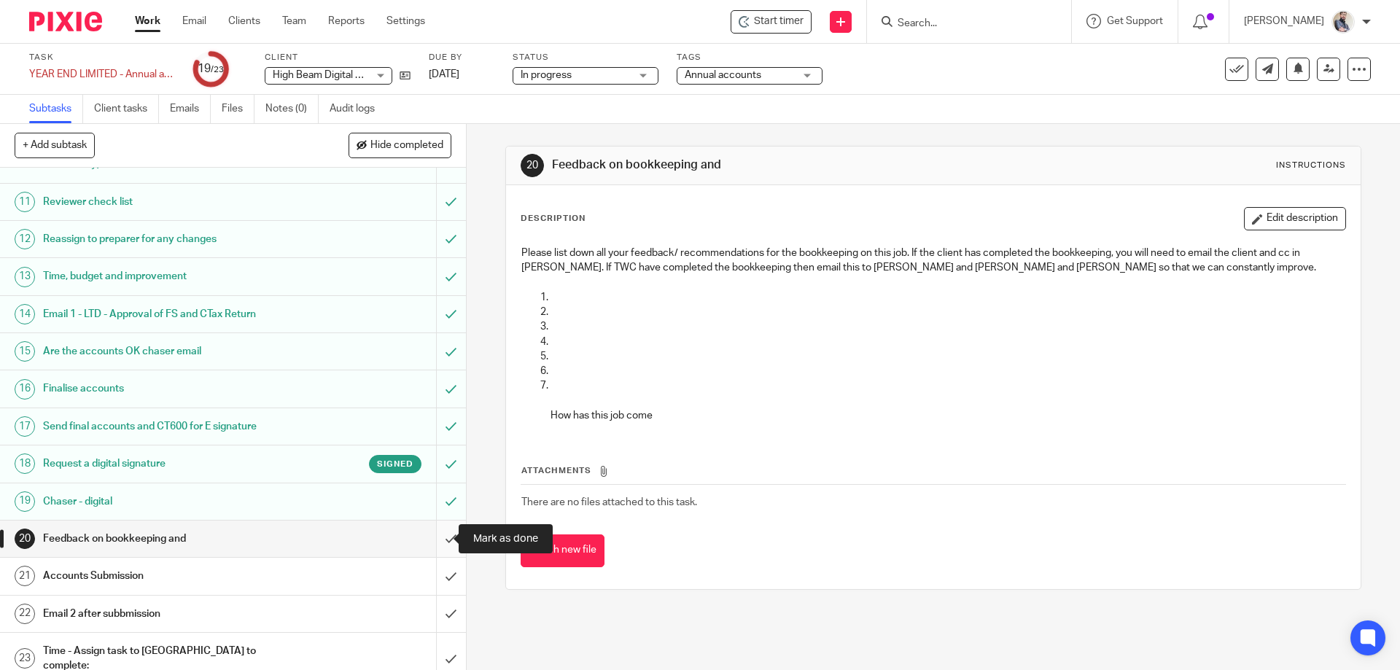
click at [431, 532] on input "submit" at bounding box center [233, 539] width 466 height 36
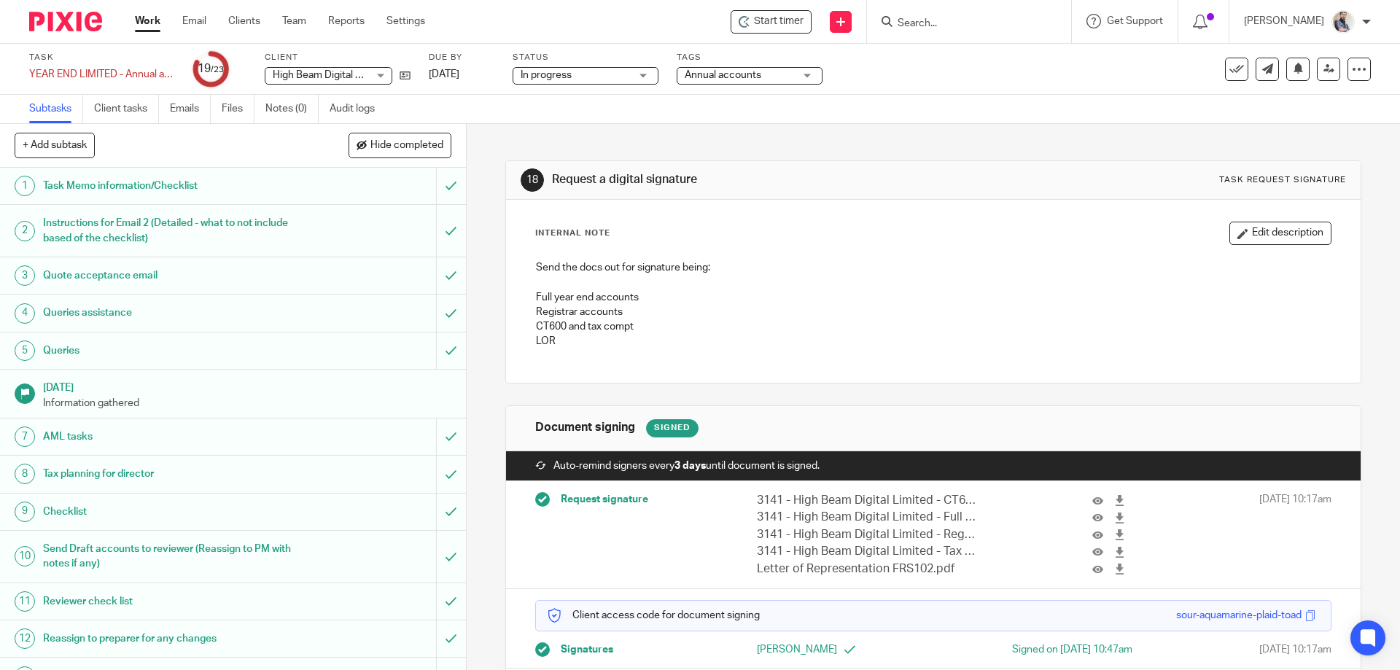
scroll to position [52, 0]
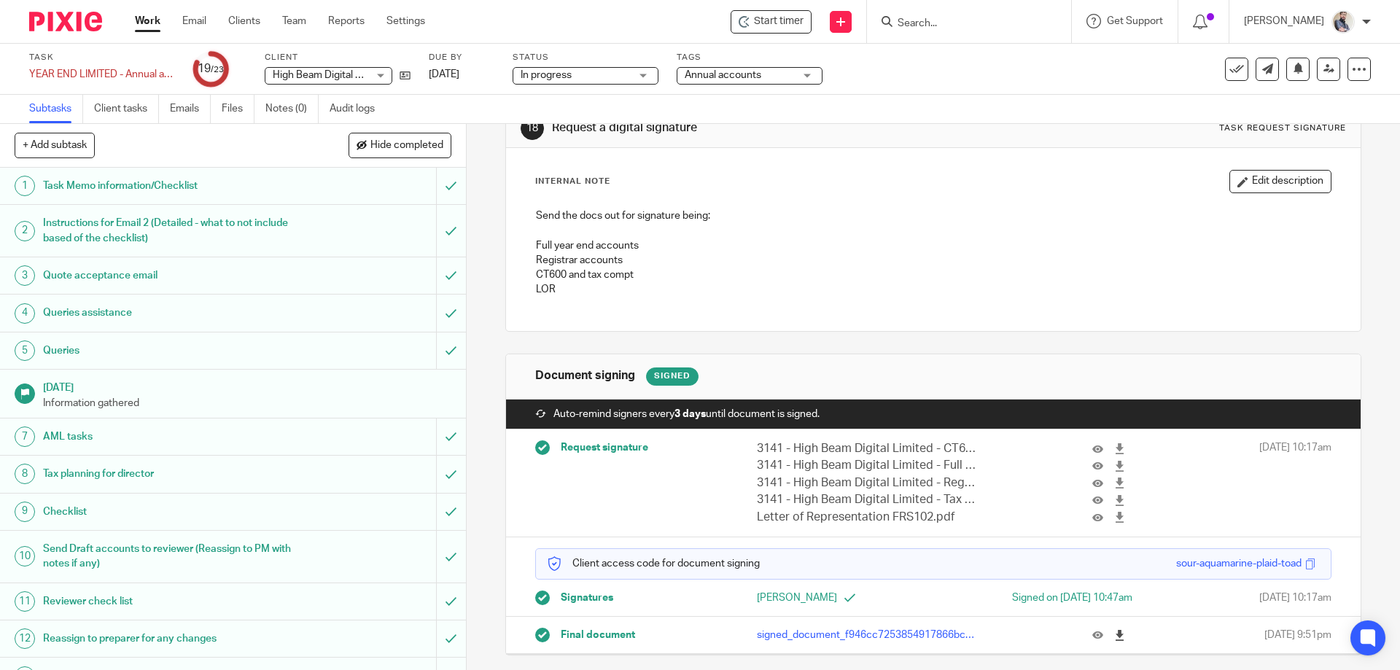
click at [1114, 640] on icon at bounding box center [1119, 635] width 11 height 11
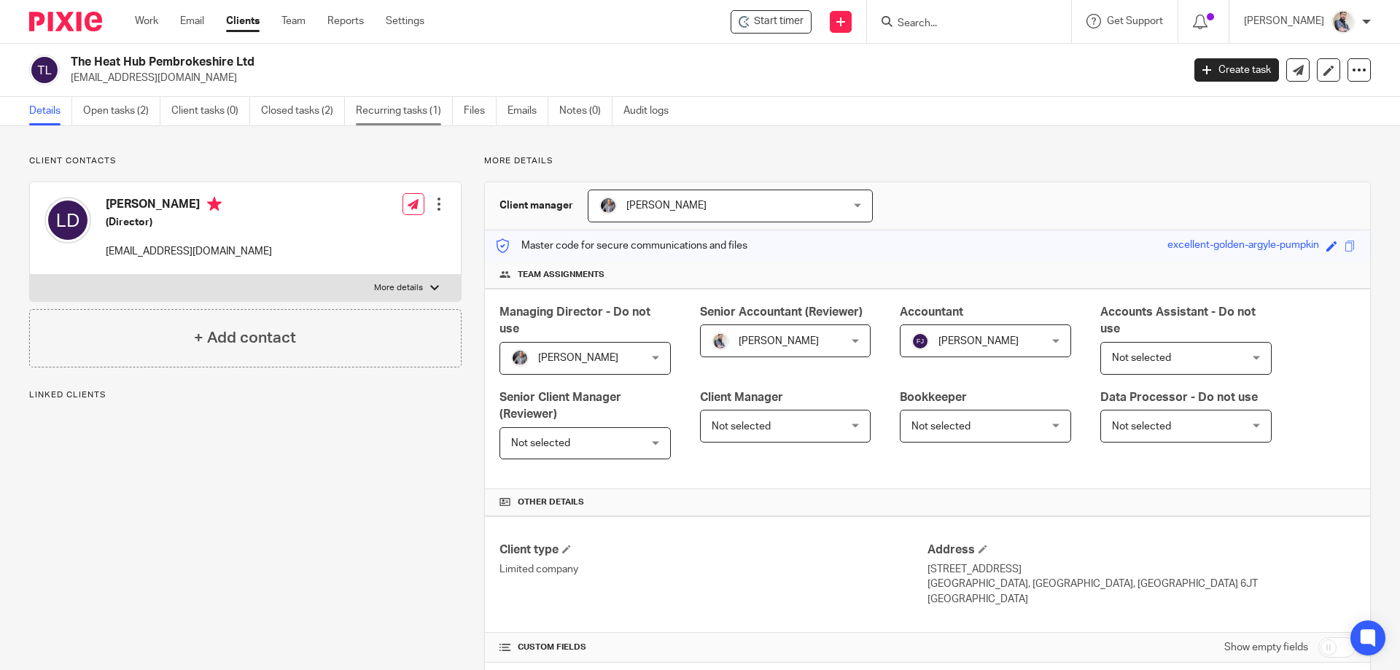
click at [397, 112] on link "Recurring tasks (1)" at bounding box center [404, 111] width 97 height 28
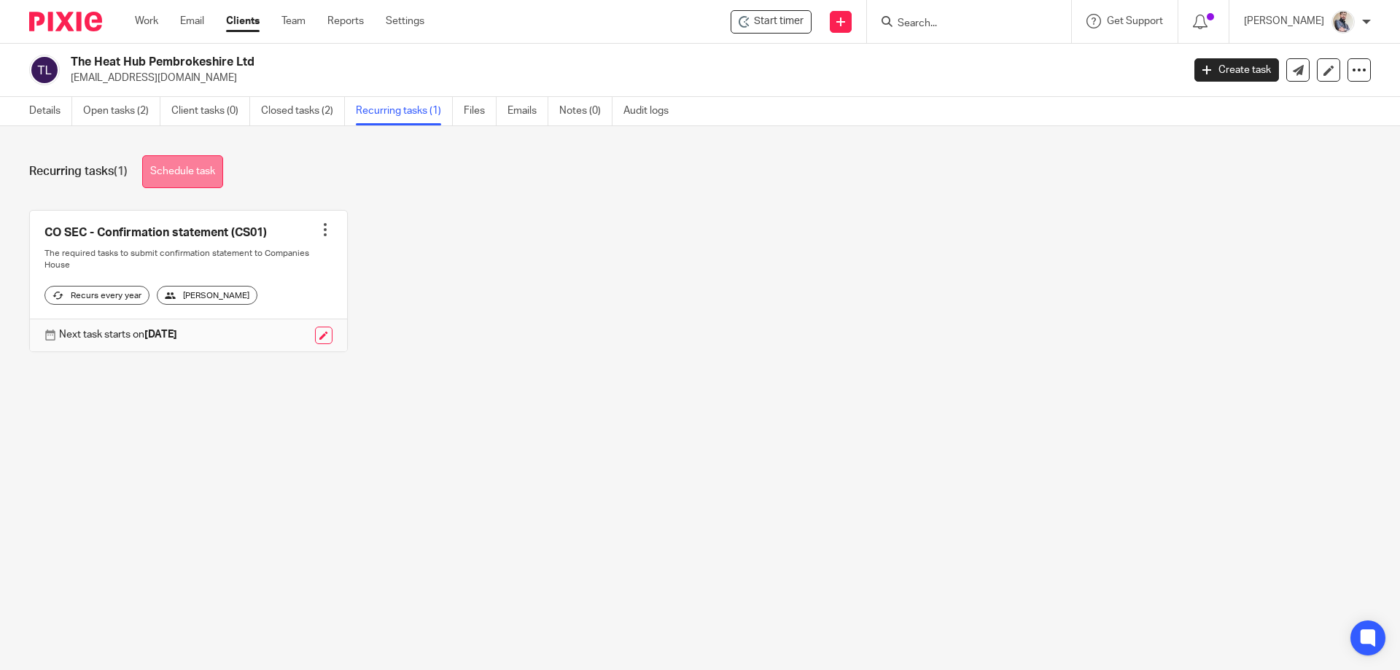
click at [207, 181] on link "Schedule task" at bounding box center [182, 171] width 81 height 33
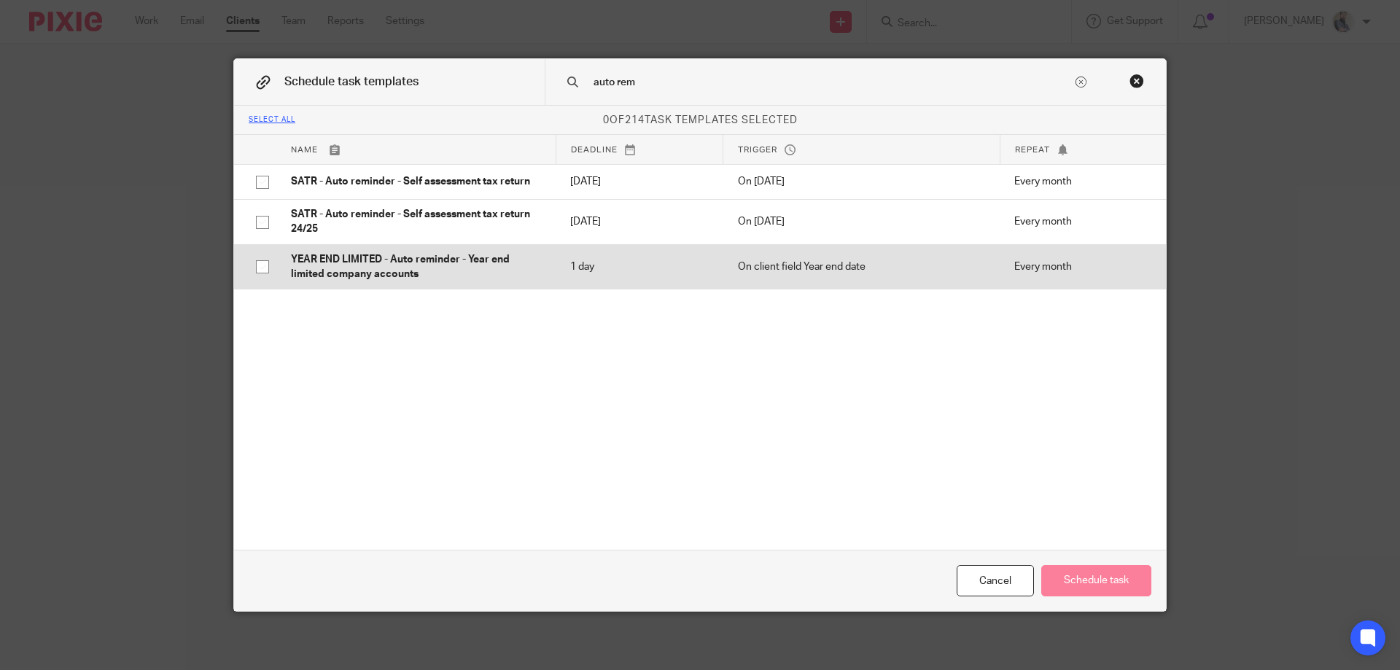
type input "auto rem"
click at [387, 258] on p "YEAR END LIMITED - Auto reminder - Year end limited company accounts" at bounding box center [416, 267] width 250 height 30
checkbox input "true"
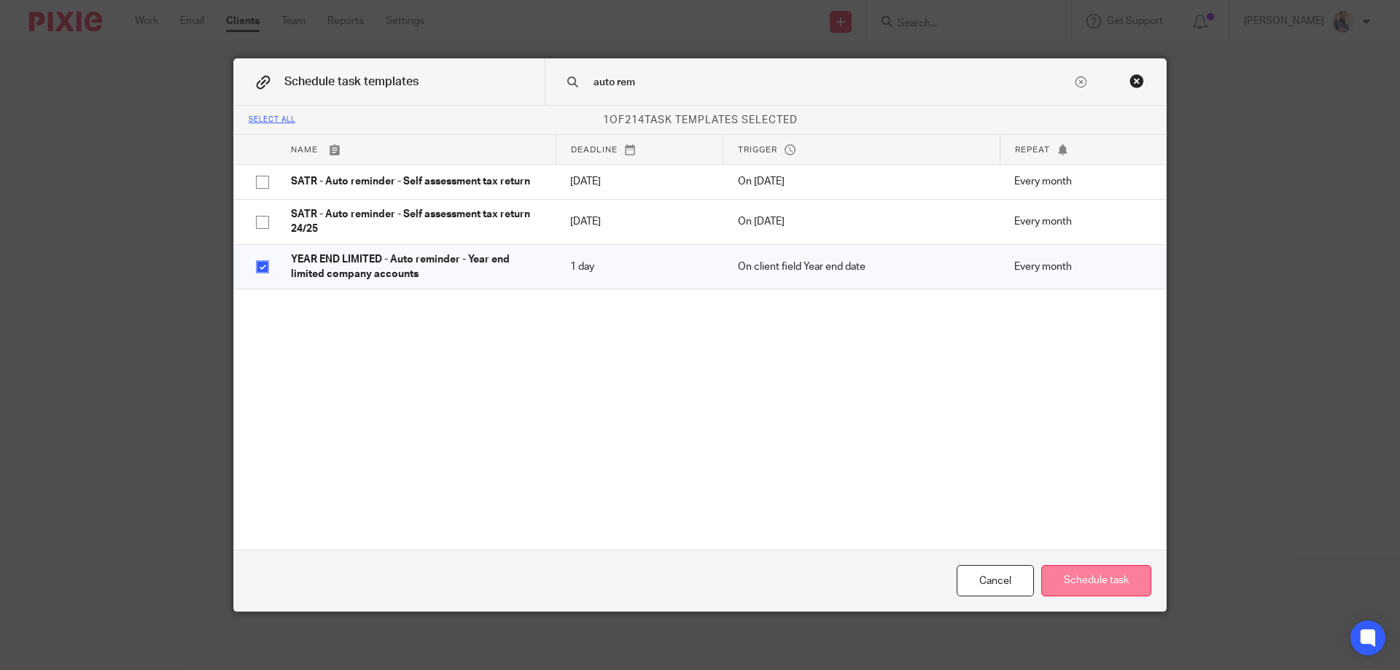
click at [1068, 579] on button "Schedule task" at bounding box center [1096, 580] width 110 height 31
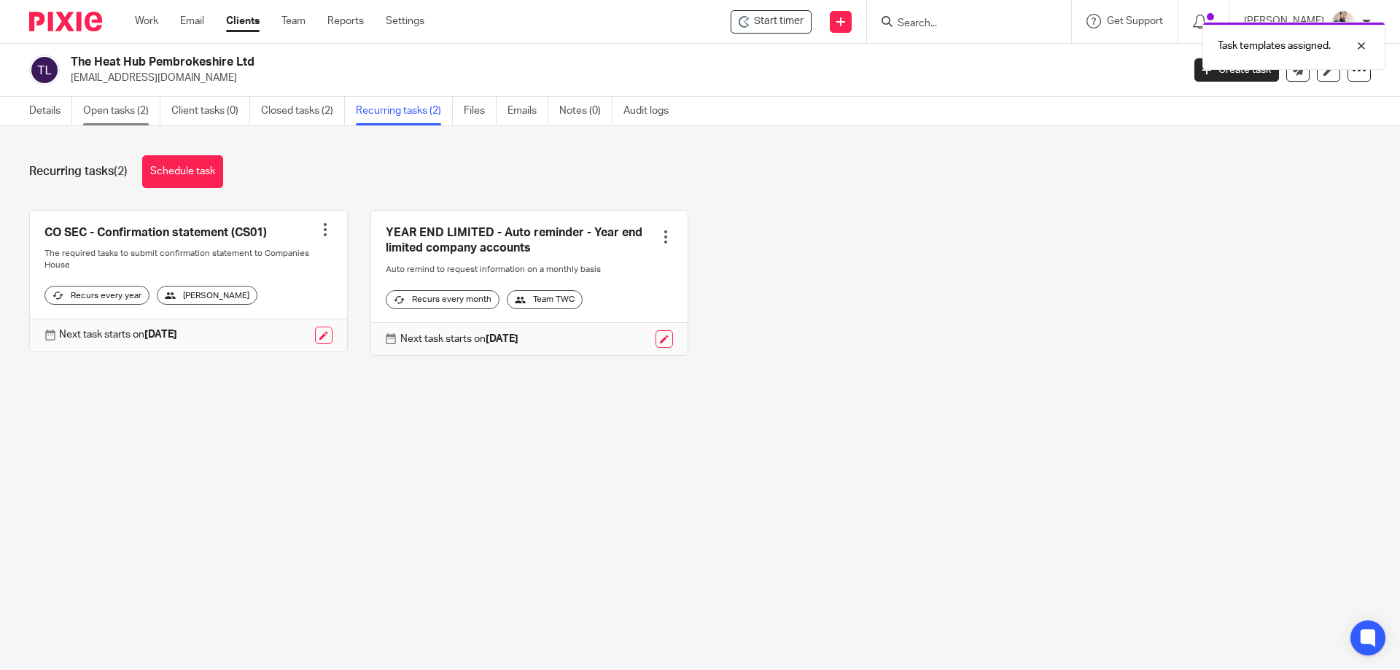
click at [151, 106] on link "Open tasks (2)" at bounding box center [121, 111] width 77 height 28
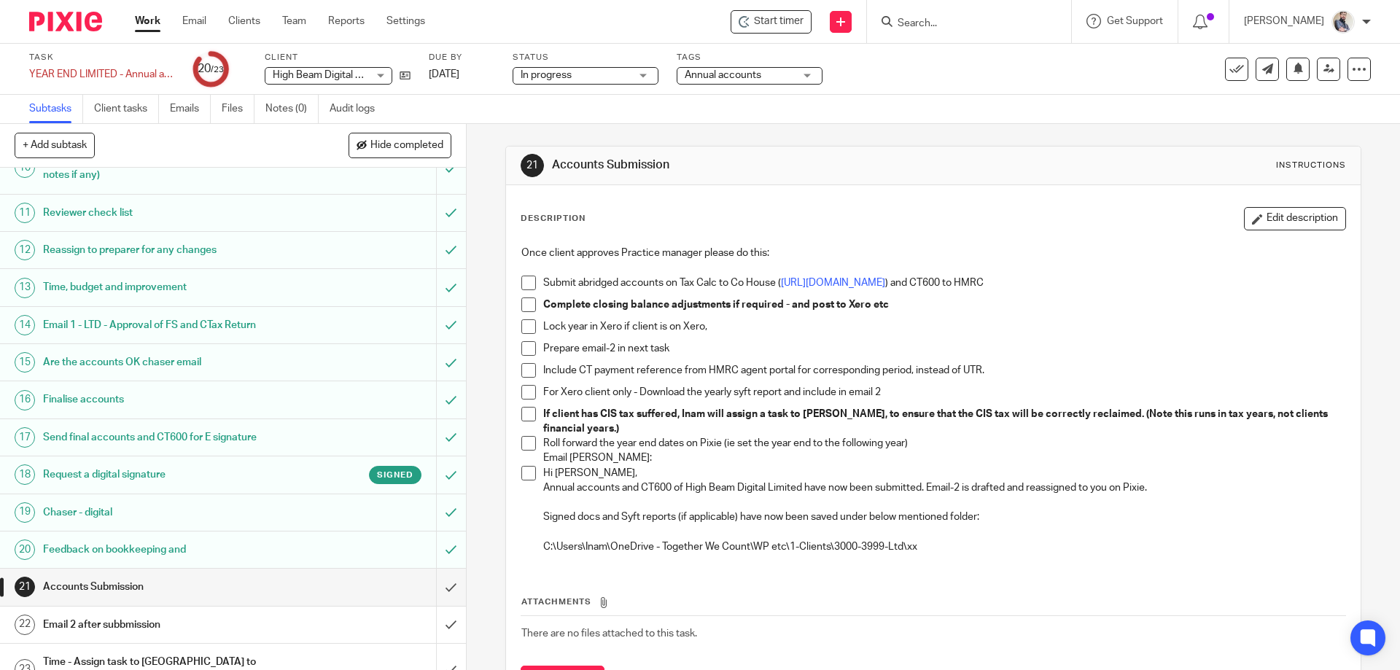
scroll to position [400, 0]
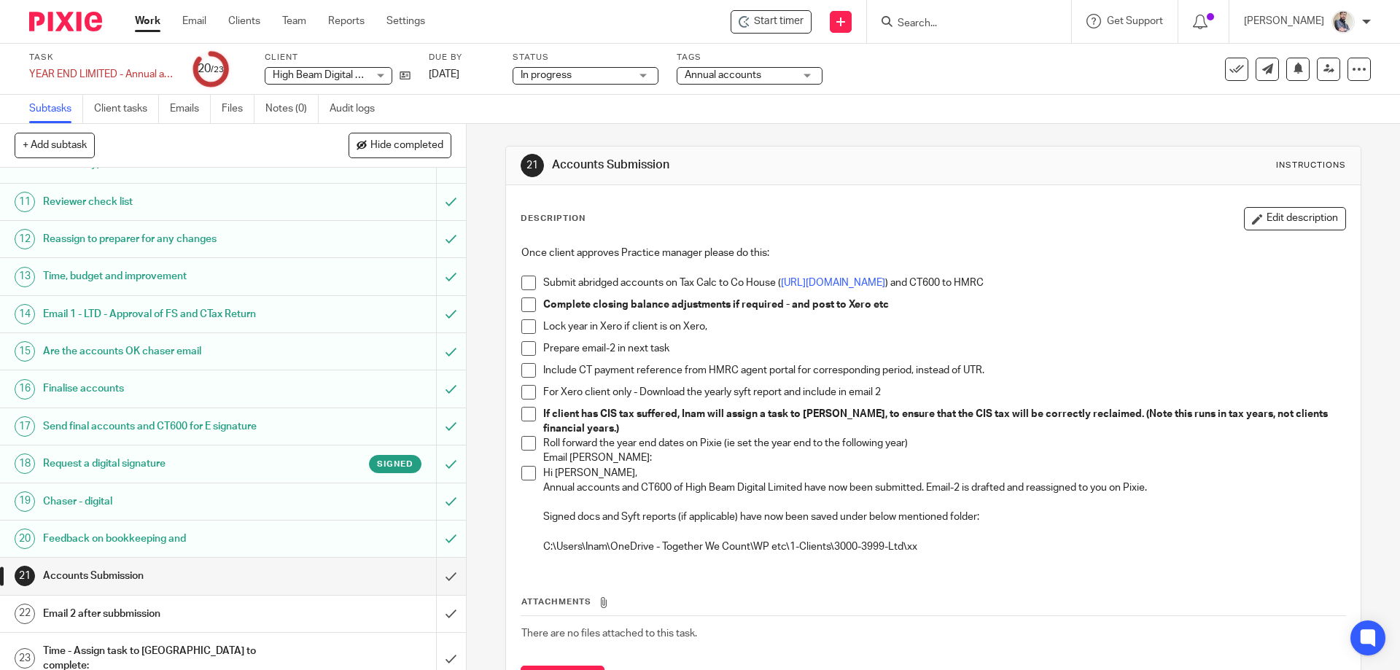
click at [124, 613] on h1 "Email 2 after subbmission" at bounding box center [169, 614] width 252 height 22
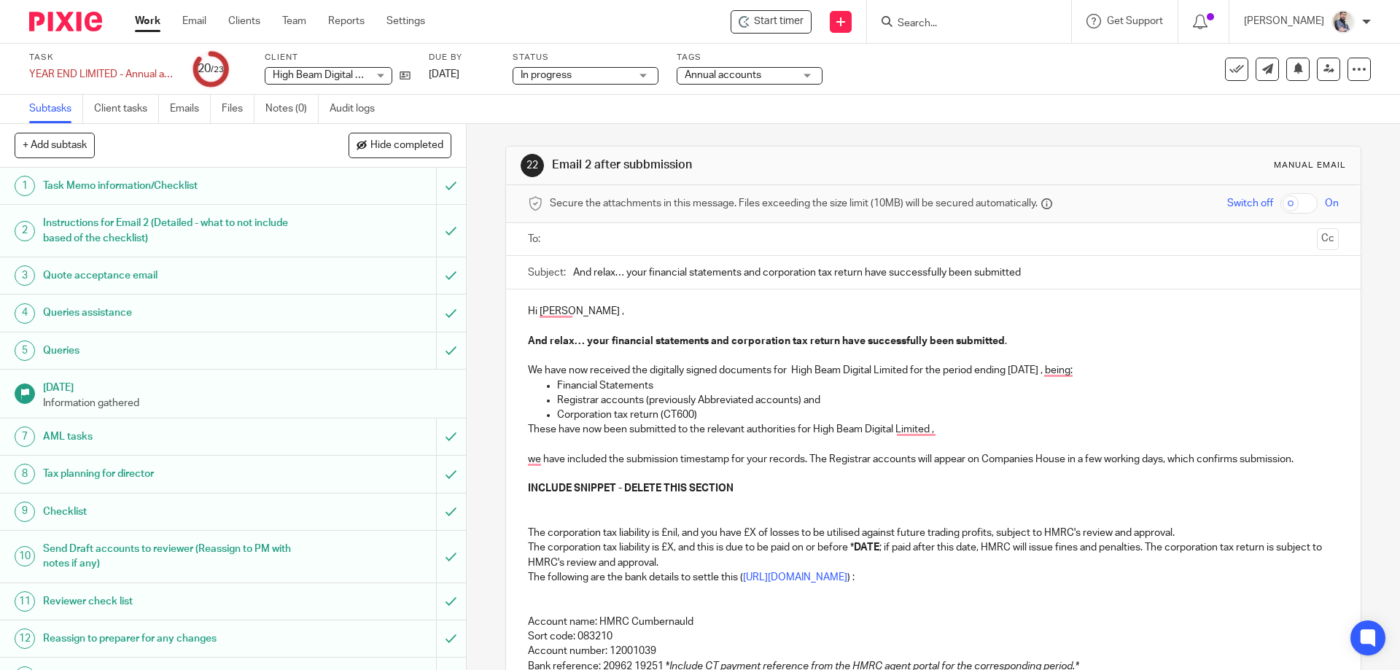
click at [601, 323] on p "To enrich screen reader interactions, please activate Accessibility in Grammarl…" at bounding box center [933, 326] width 810 height 15
click at [558, 448] on p "To enrich screen reader interactions, please activate Accessibility in Grammarl…" at bounding box center [933, 445] width 810 height 15
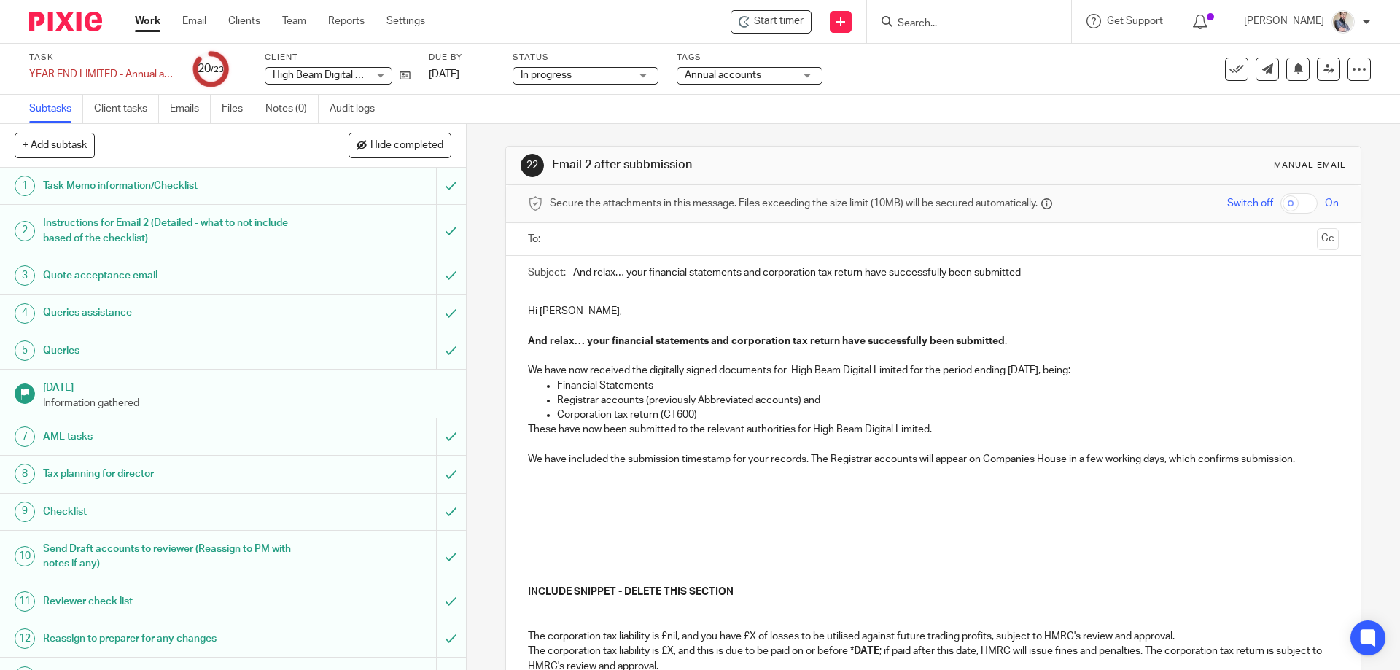
click at [557, 467] on p "We have included the submission timestamp for your records. The Registrar accou…" at bounding box center [933, 459] width 810 height 15
click at [569, 474] on p "To enrich screen reader interactions, please activate Accessibility in Grammarl…" at bounding box center [933, 474] width 810 height 15
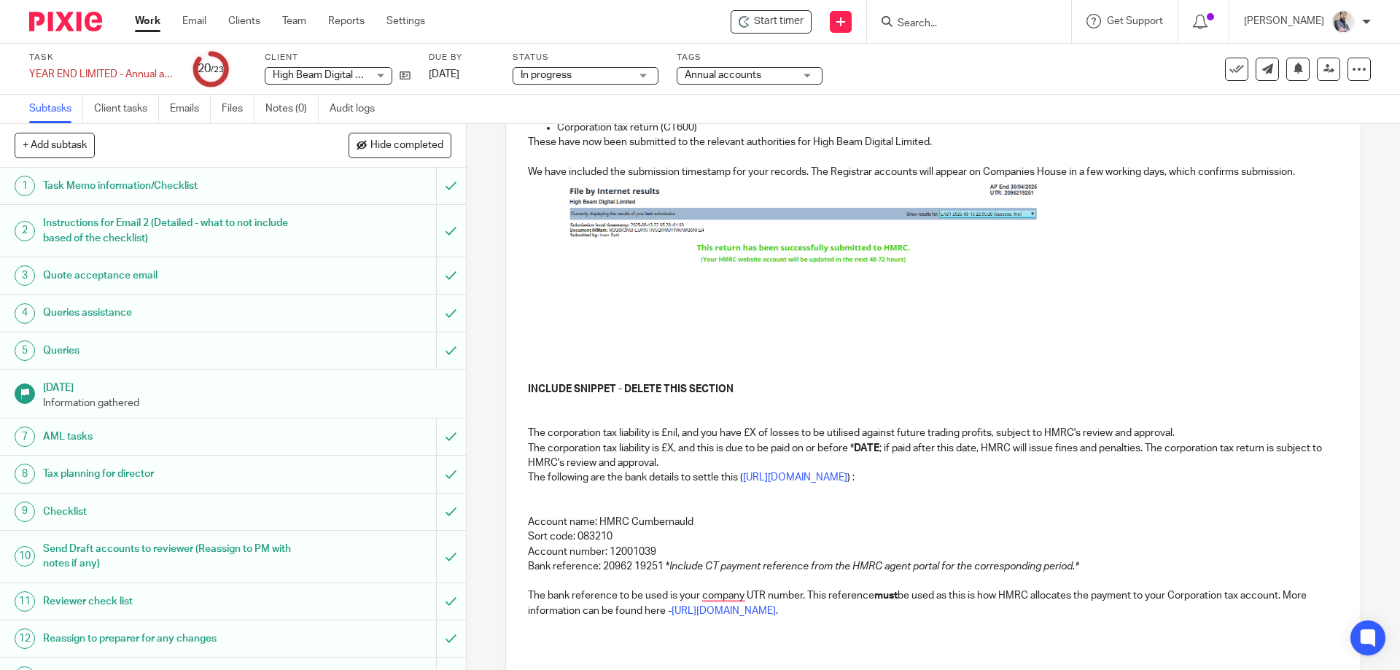
scroll to position [195, 0]
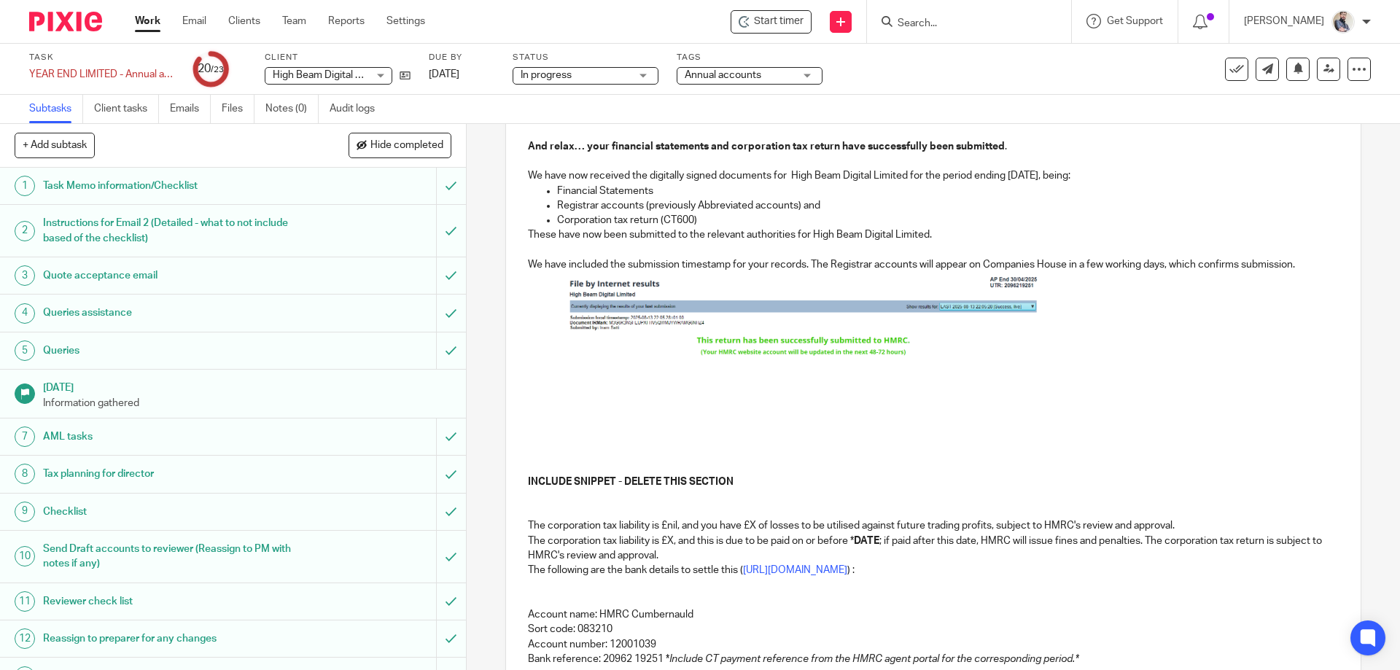
click at [783, 310] on img "To enrich screen reader interactions, please activate Accessibility in Grammarl…" at bounding box center [804, 319] width 474 height 94
drag, startPoint x: 799, startPoint y: 372, endPoint x: 810, endPoint y: 410, distance: 39.3
click at [810, 410] on span "To enrich screen reader interactions, please activate Accessibility in Grammarl…" at bounding box center [804, 404] width 15 height 15
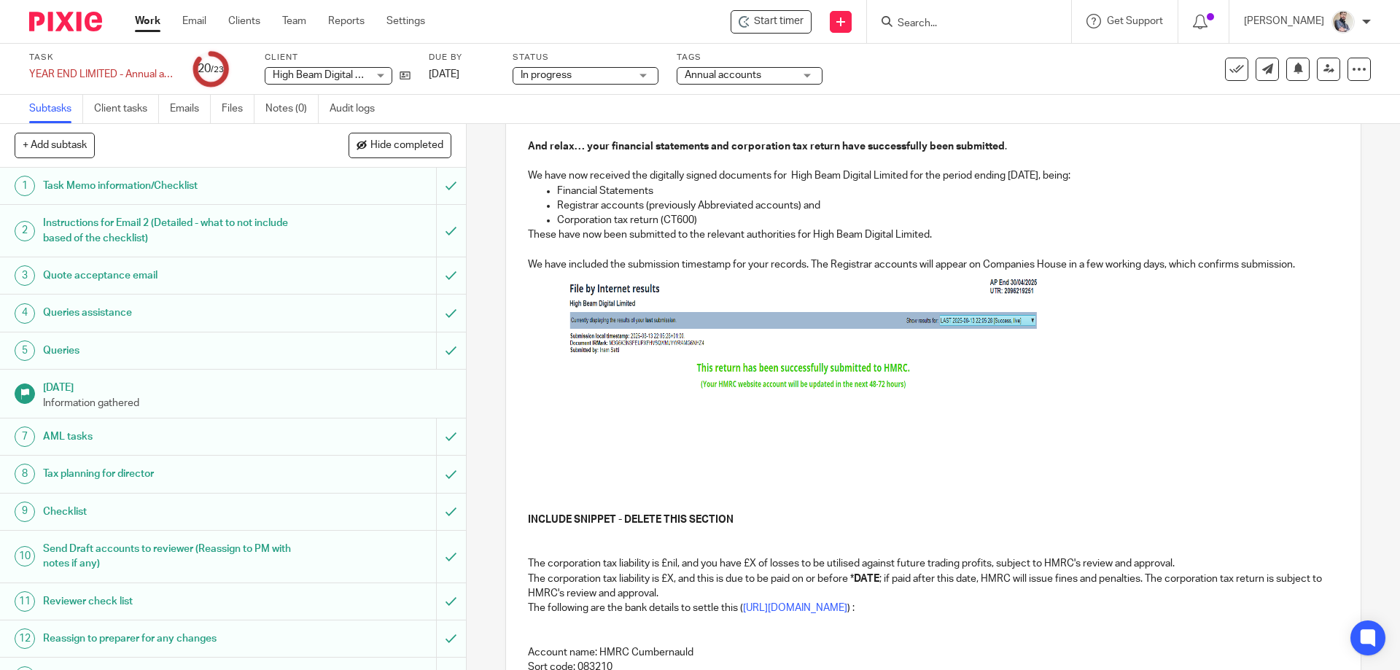
click at [648, 439] on p "To enrich screen reader interactions, please activate Accessibility in Grammarl…" at bounding box center [933, 445] width 810 height 15
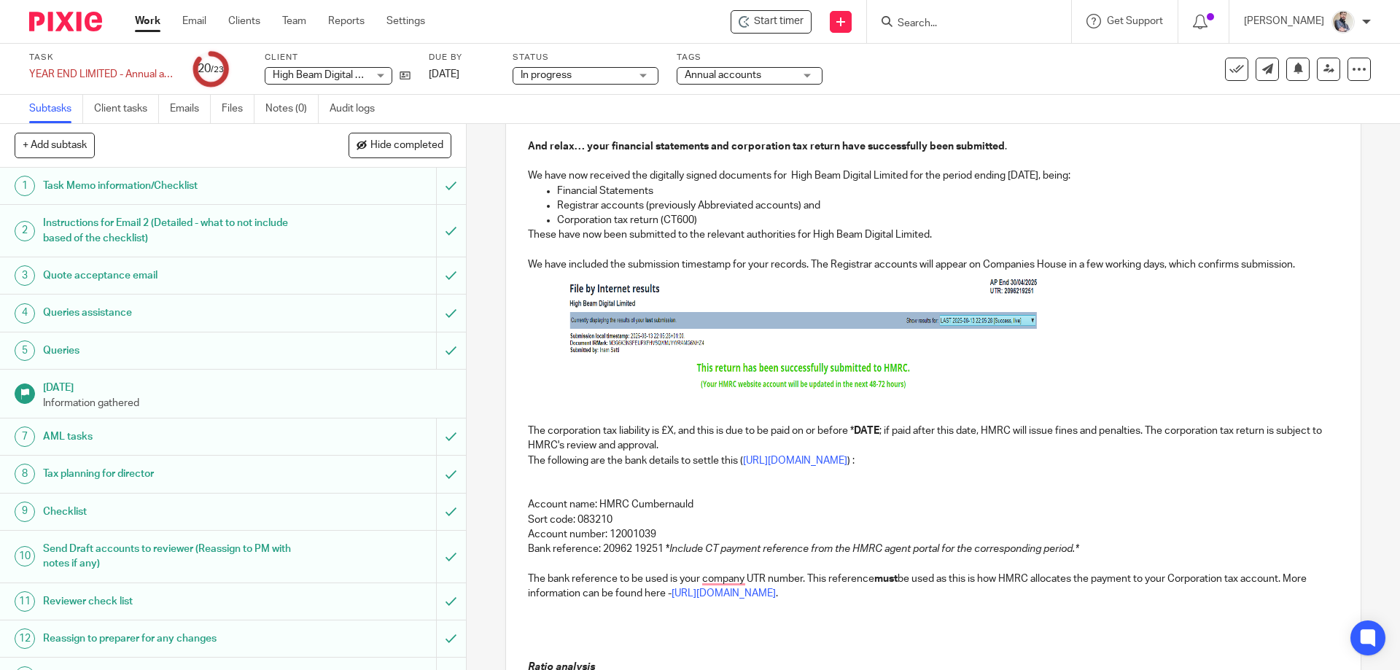
click at [666, 432] on p "The corporation tax liability is £X, and this is due to be paid on or before * …" at bounding box center [933, 439] width 810 height 30
click at [594, 546] on p "Bank reference: 20962 19251 * Include CT payment reference from the HMRC agent …" at bounding box center [933, 549] width 810 height 15
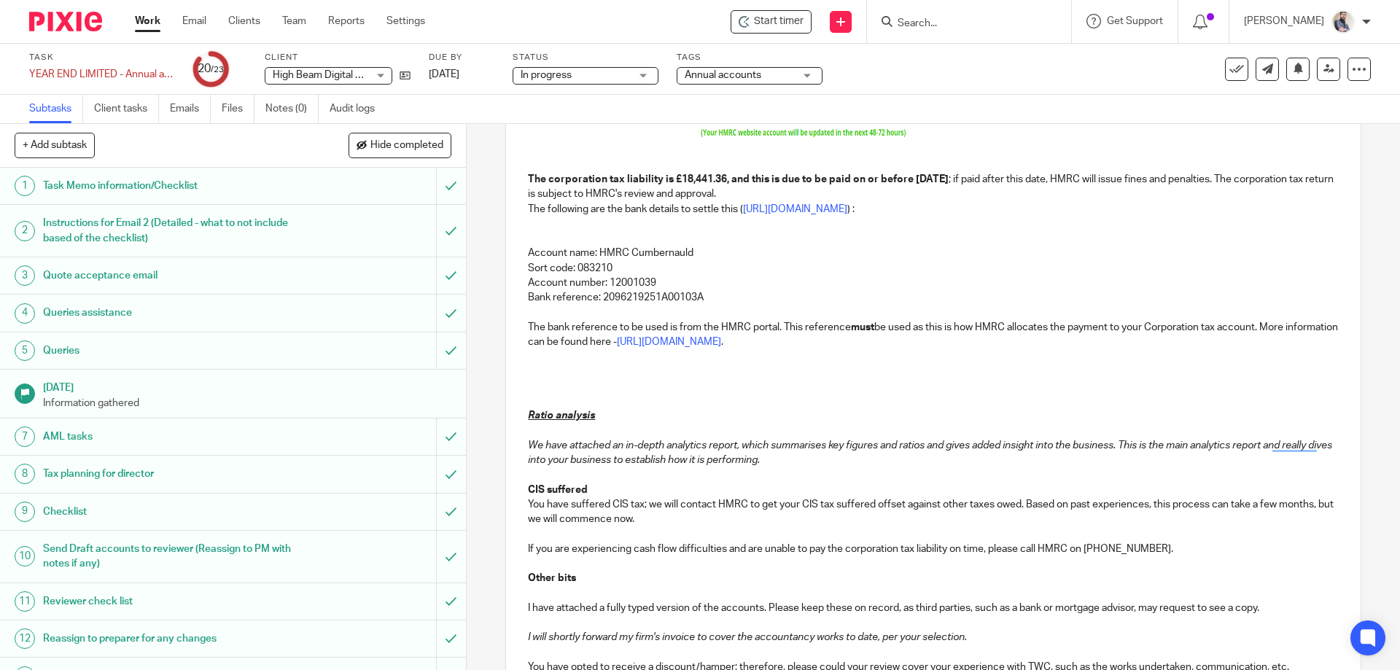
scroll to position [486, 0]
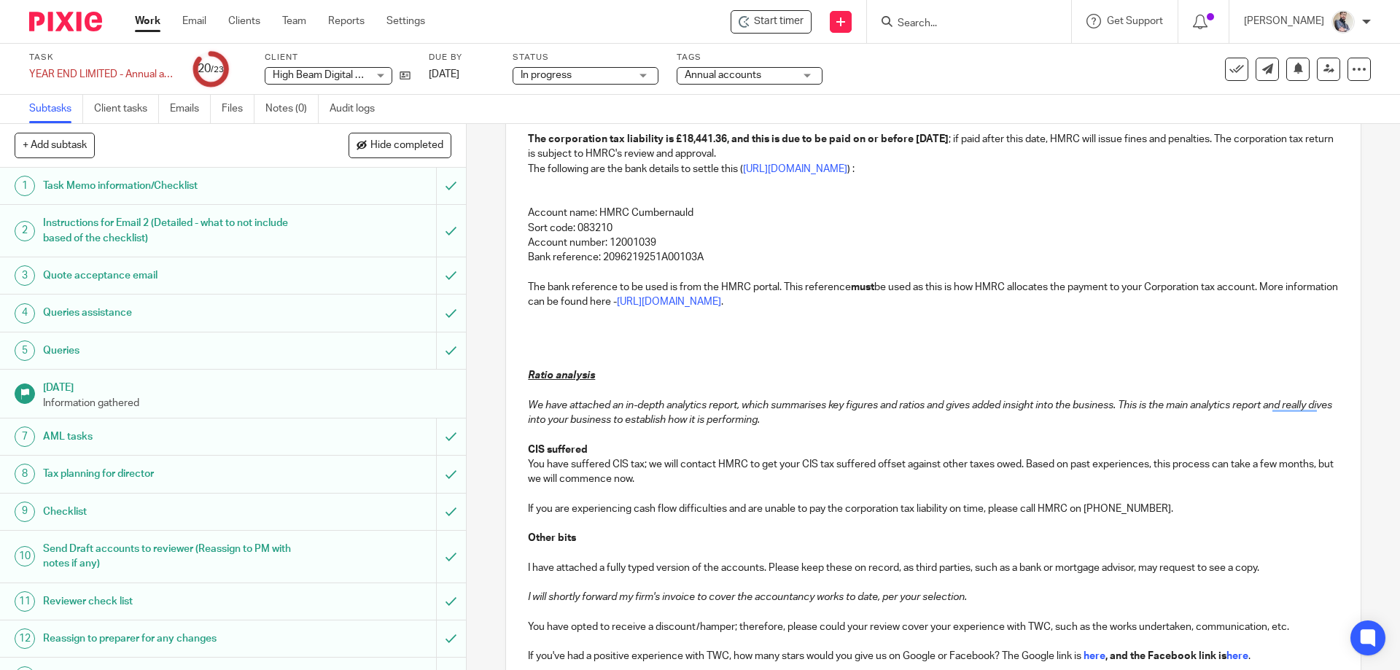
drag, startPoint x: 653, startPoint y: 479, endPoint x: 529, endPoint y: 450, distance: 128.1
click at [529, 450] on div "Hi Henry, And relax… your financial statements and corporation tax return have …" at bounding box center [933, 349] width 854 height 1093
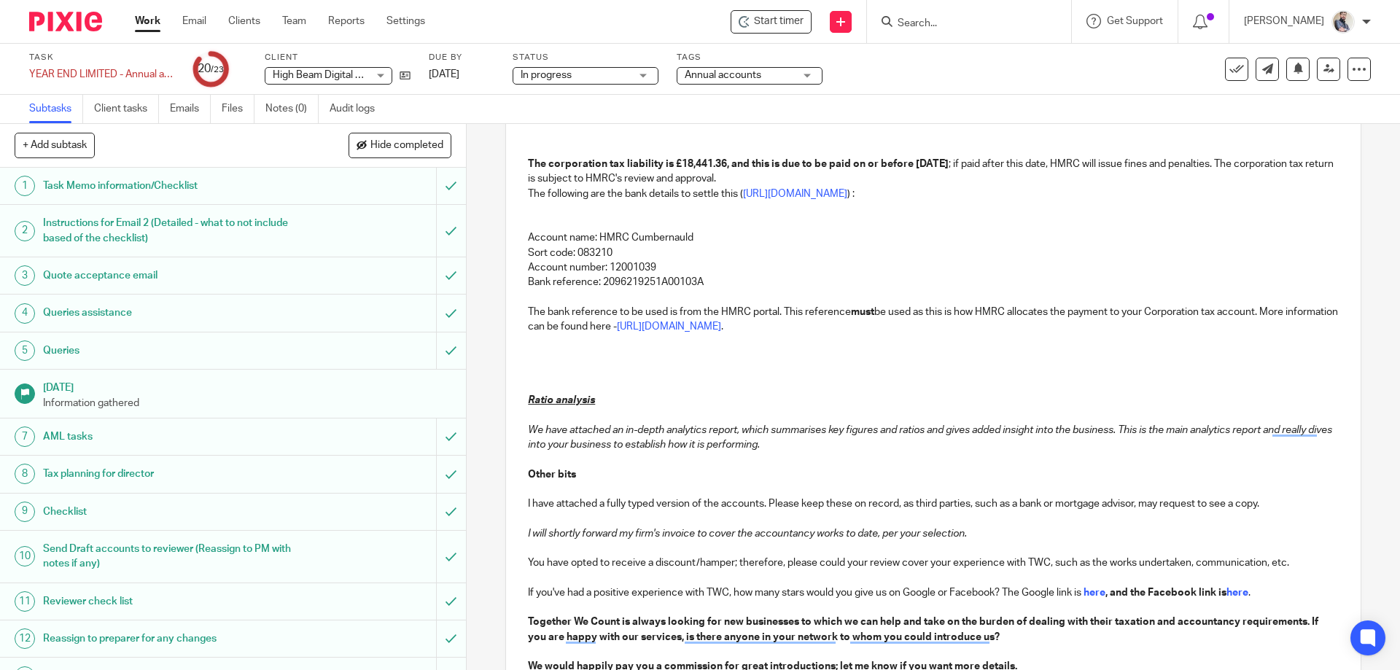
scroll to position [553, 0]
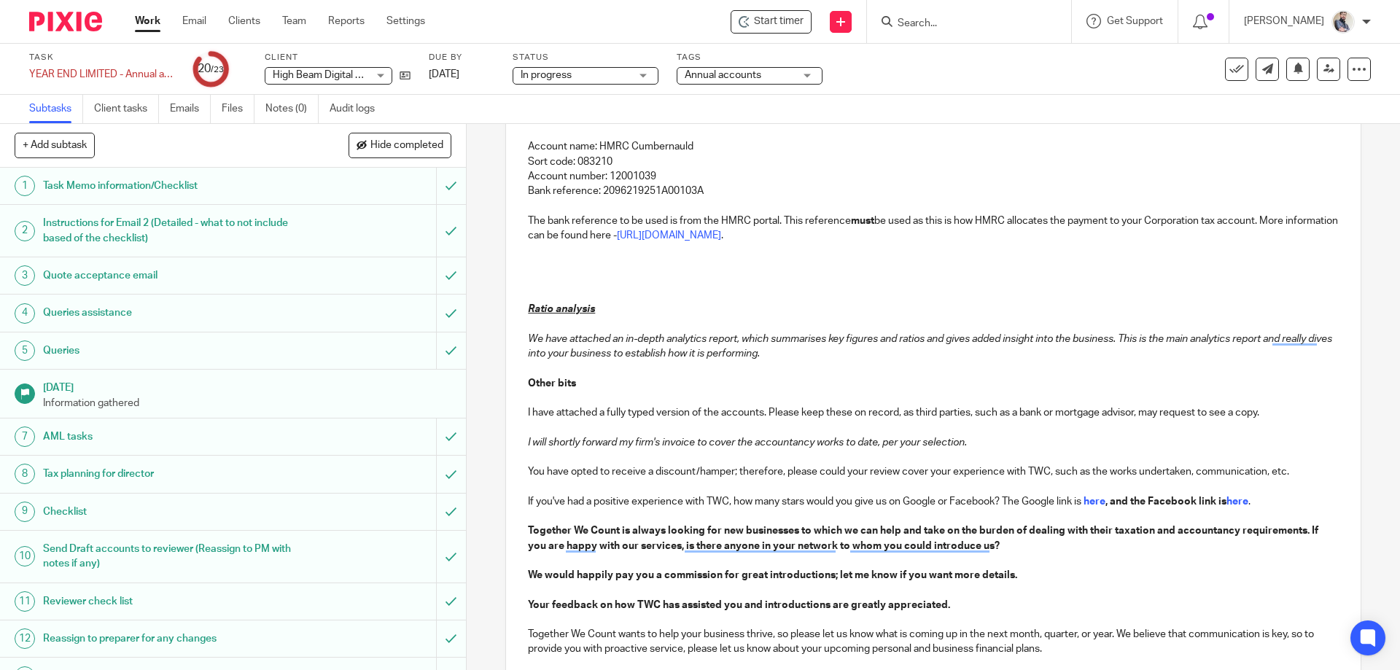
click at [528, 426] on p "To enrich screen reader interactions, please activate Accessibility in Grammarl…" at bounding box center [933, 427] width 810 height 15
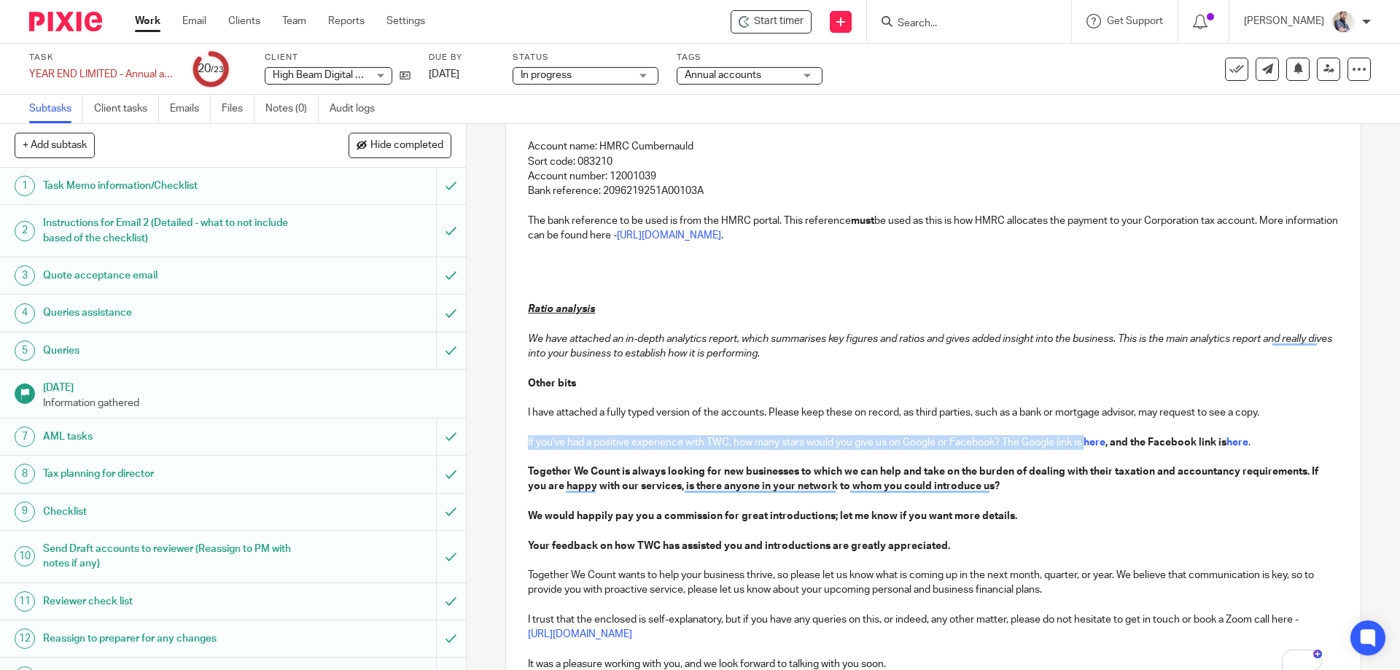
drag, startPoint x: 1087, startPoint y: 439, endPoint x: 513, endPoint y: 442, distance: 574.7
click at [513, 442] on div "Hi Henry, And relax… your financial statements and corporation tax return have …" at bounding box center [933, 210] width 854 height 946
click at [672, 378] on p "Other bits" at bounding box center [933, 383] width 810 height 15
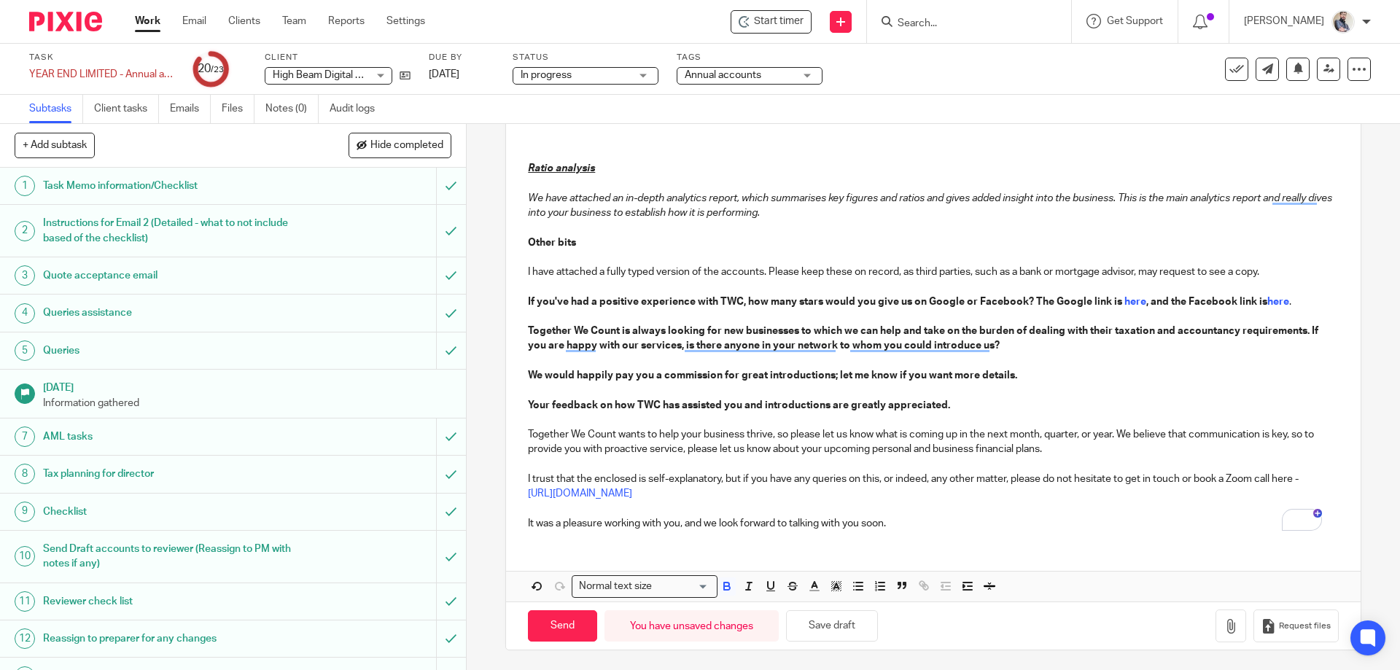
scroll to position [696, 0]
click at [843, 616] on button "Save draft" at bounding box center [832, 623] width 92 height 31
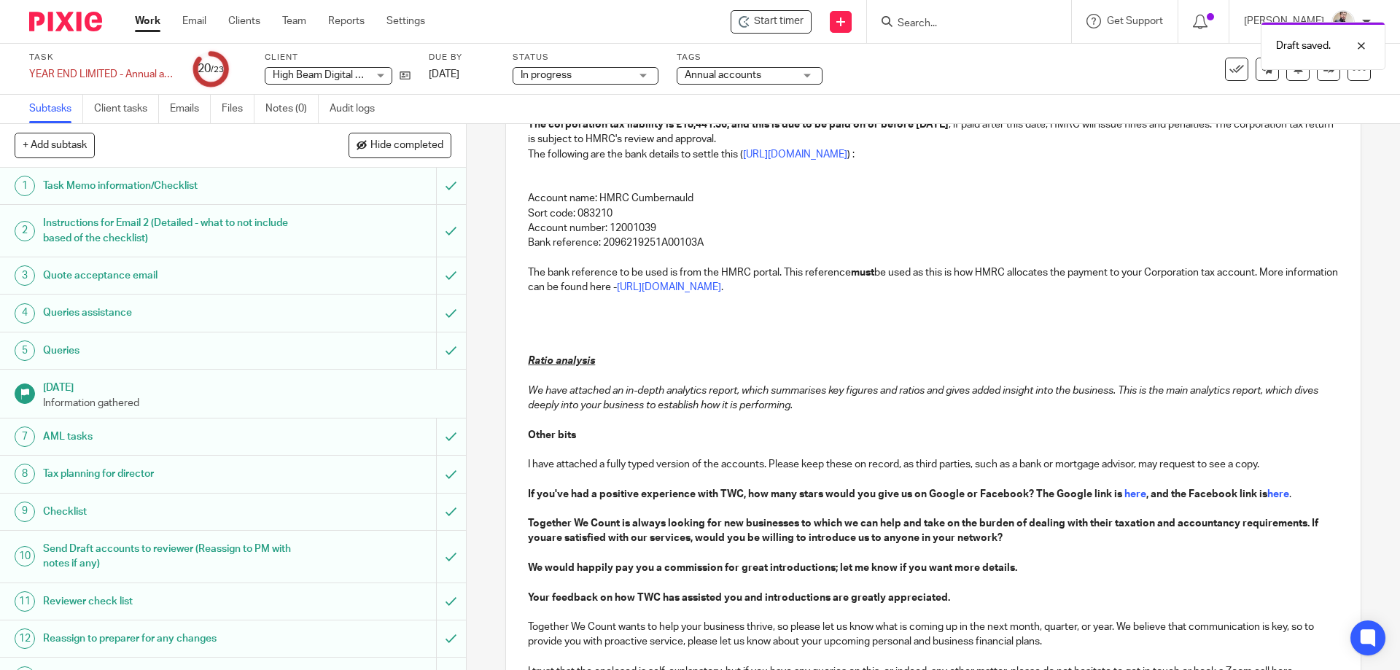
scroll to position [307, 0]
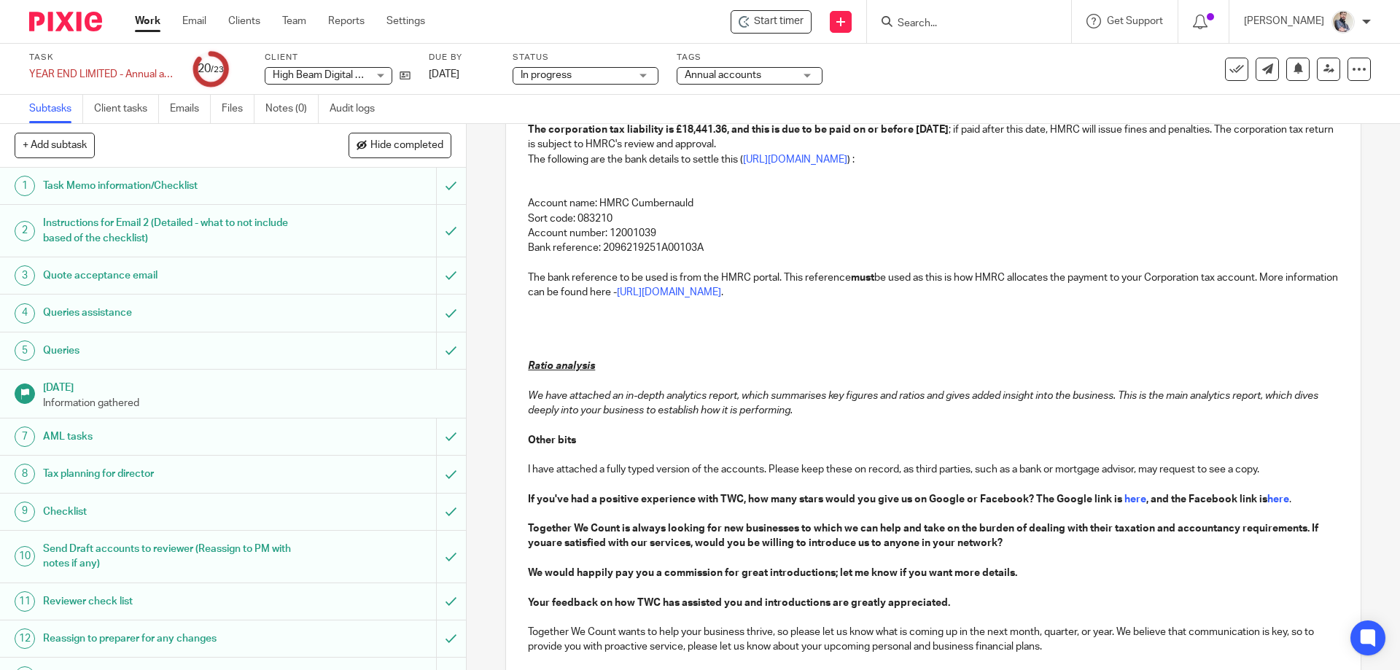
scroll to position [501, 0]
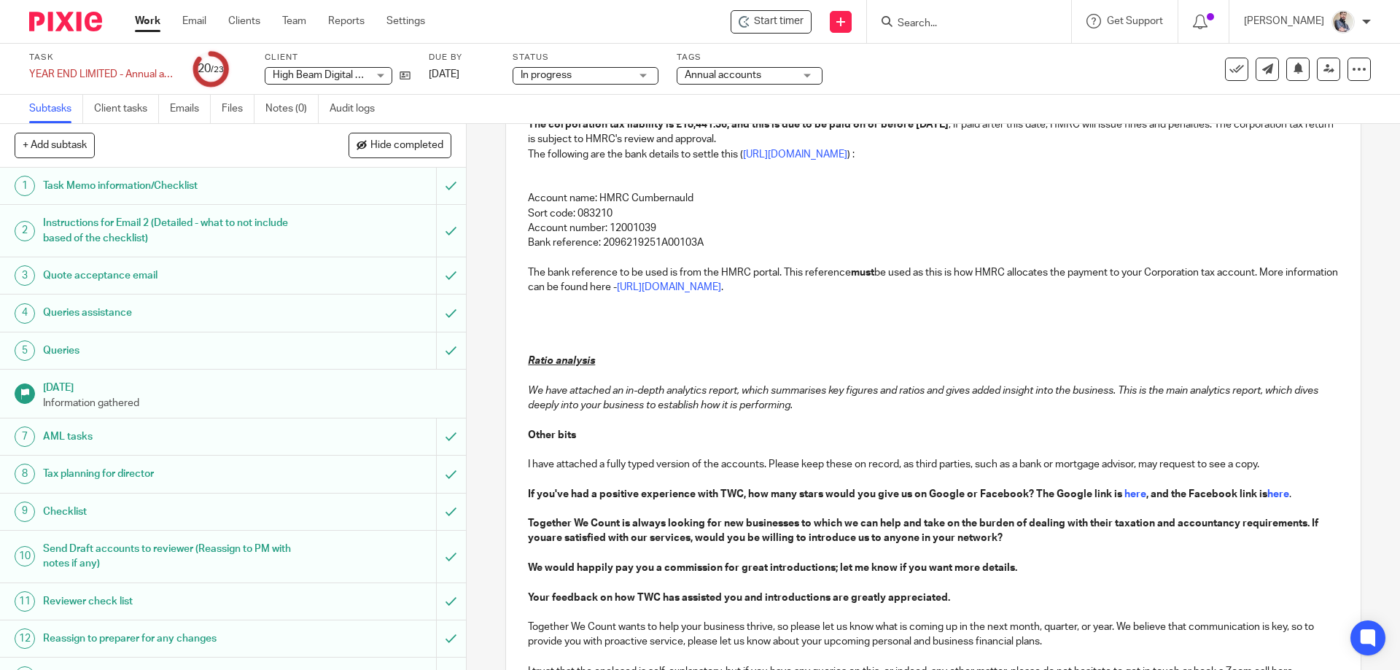
click at [573, 317] on p "To enrich screen reader interactions, please activate Accessibility in Grammarl…" at bounding box center [933, 316] width 810 height 15
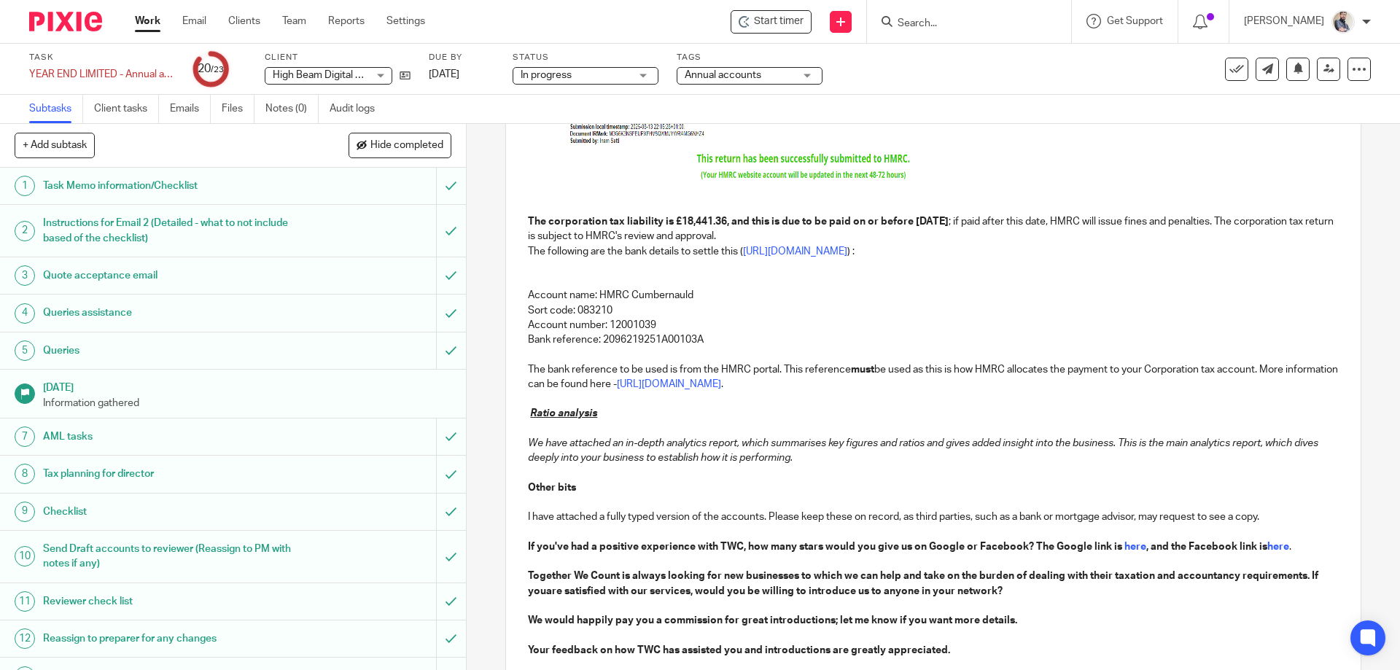
scroll to position [651, 0]
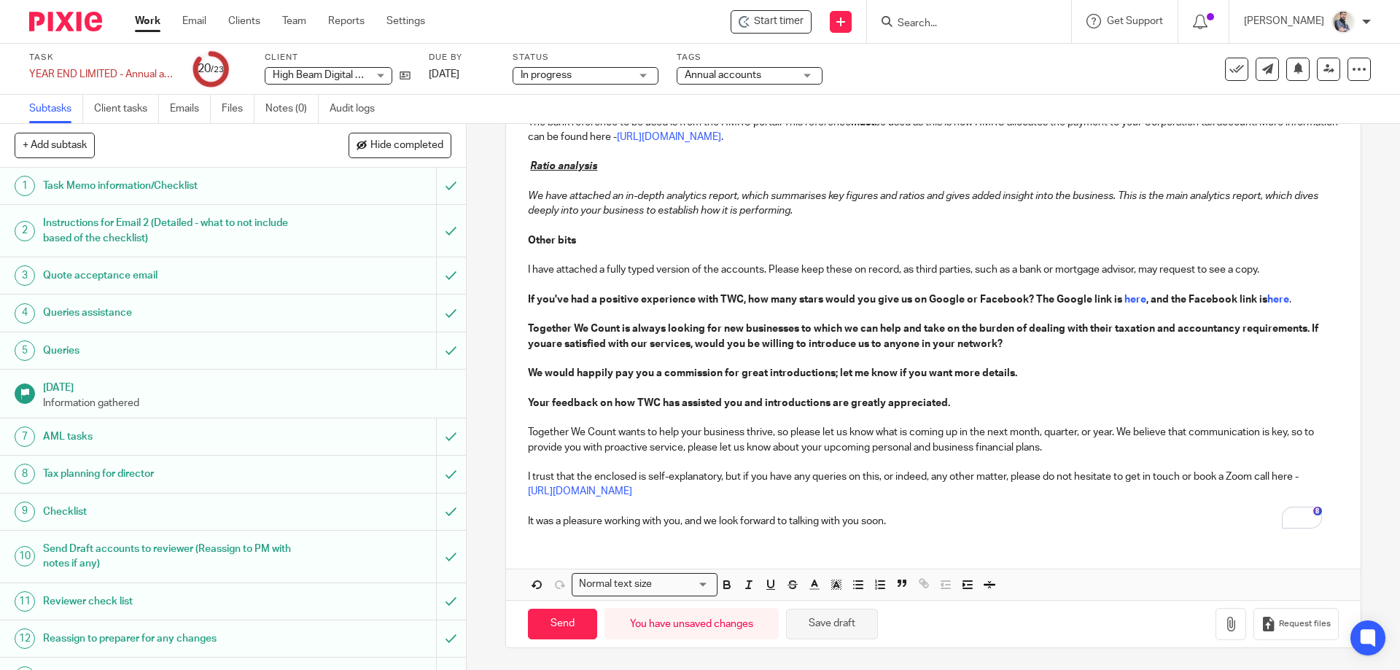
click at [843, 634] on button "Save draft" at bounding box center [832, 624] width 92 height 31
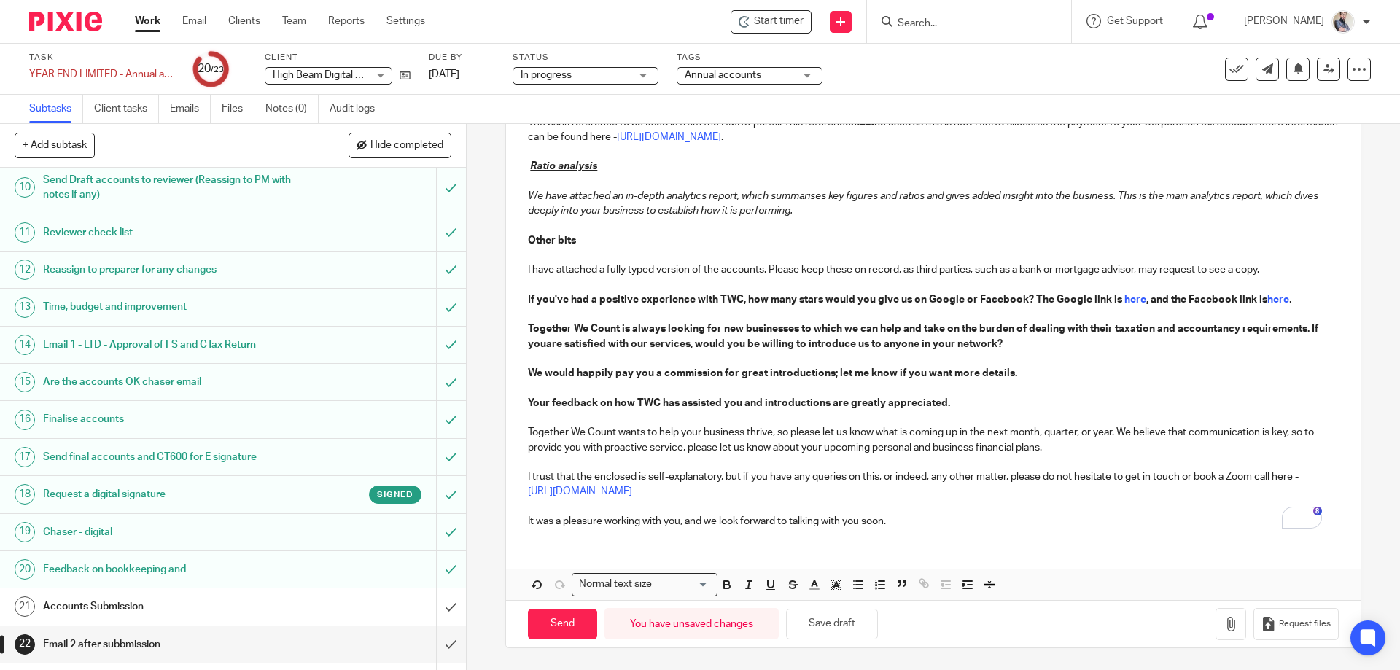
scroll to position [389, 0]
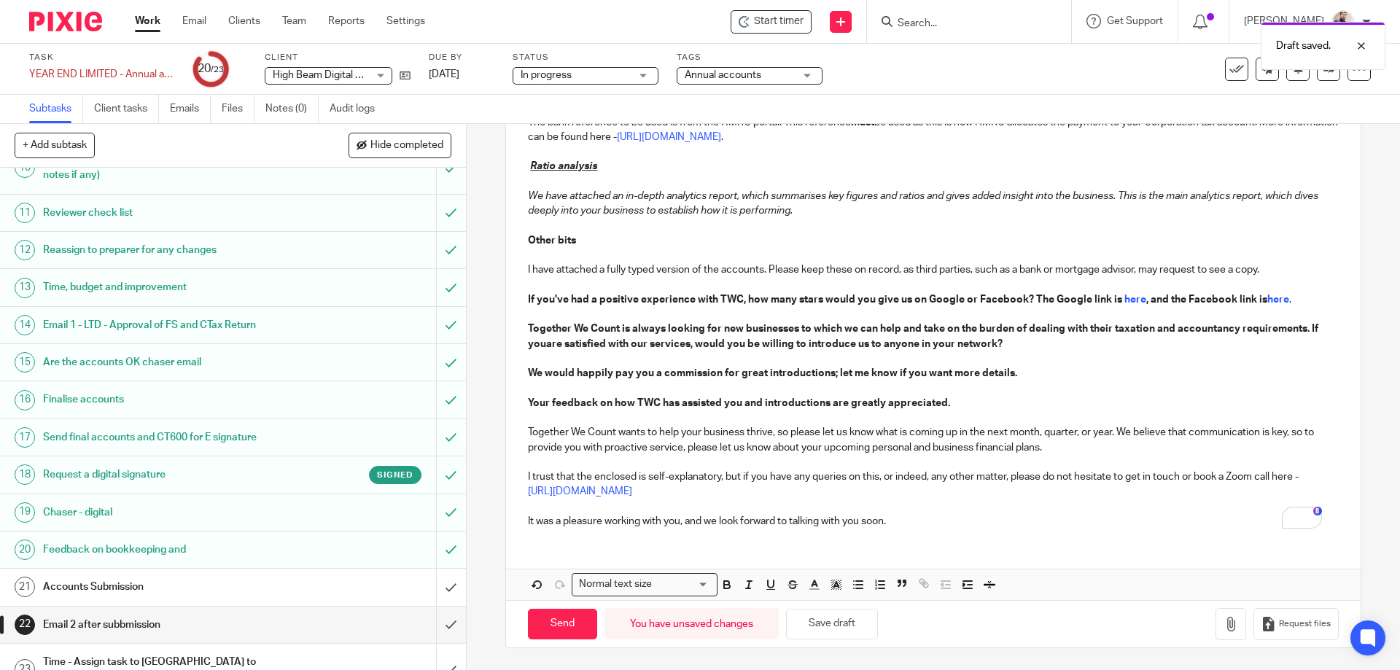
click at [241, 581] on h1 "Accounts Submission" at bounding box center [169, 587] width 252 height 22
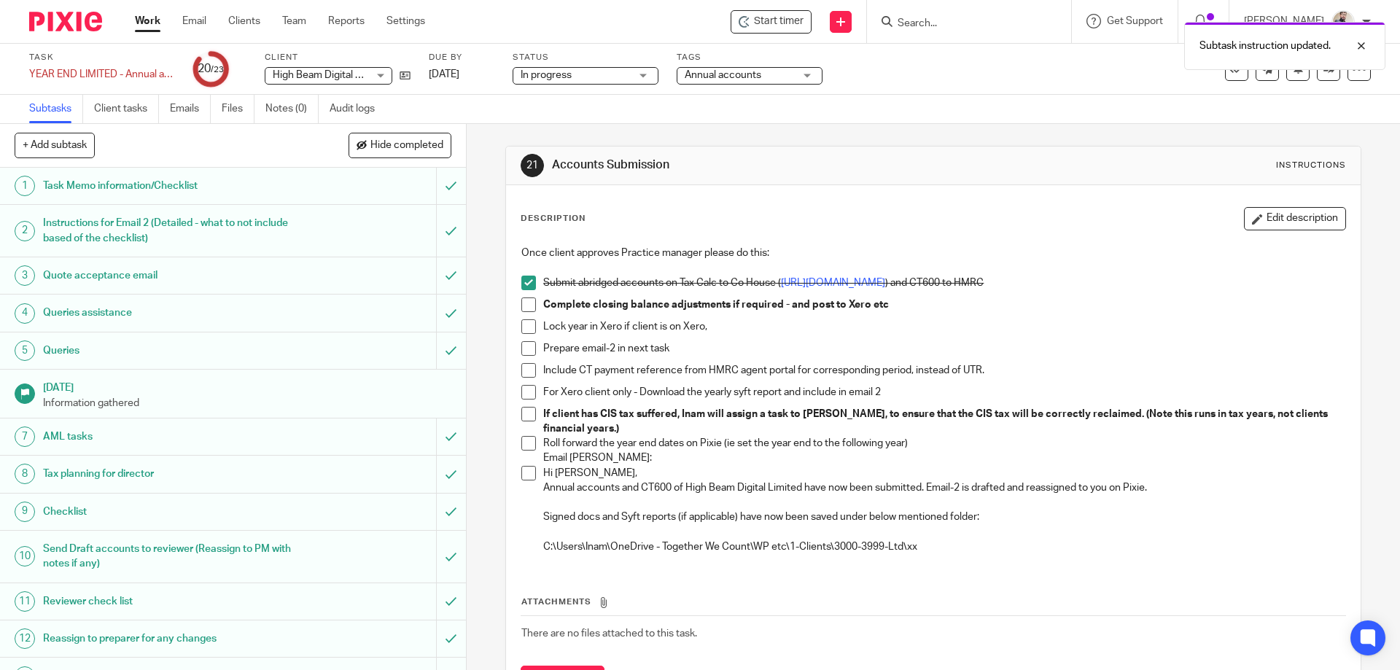
click at [521, 305] on span at bounding box center [528, 305] width 15 height 15
click at [529, 320] on span at bounding box center [528, 326] width 15 height 15
click at [521, 353] on span at bounding box center [528, 348] width 15 height 15
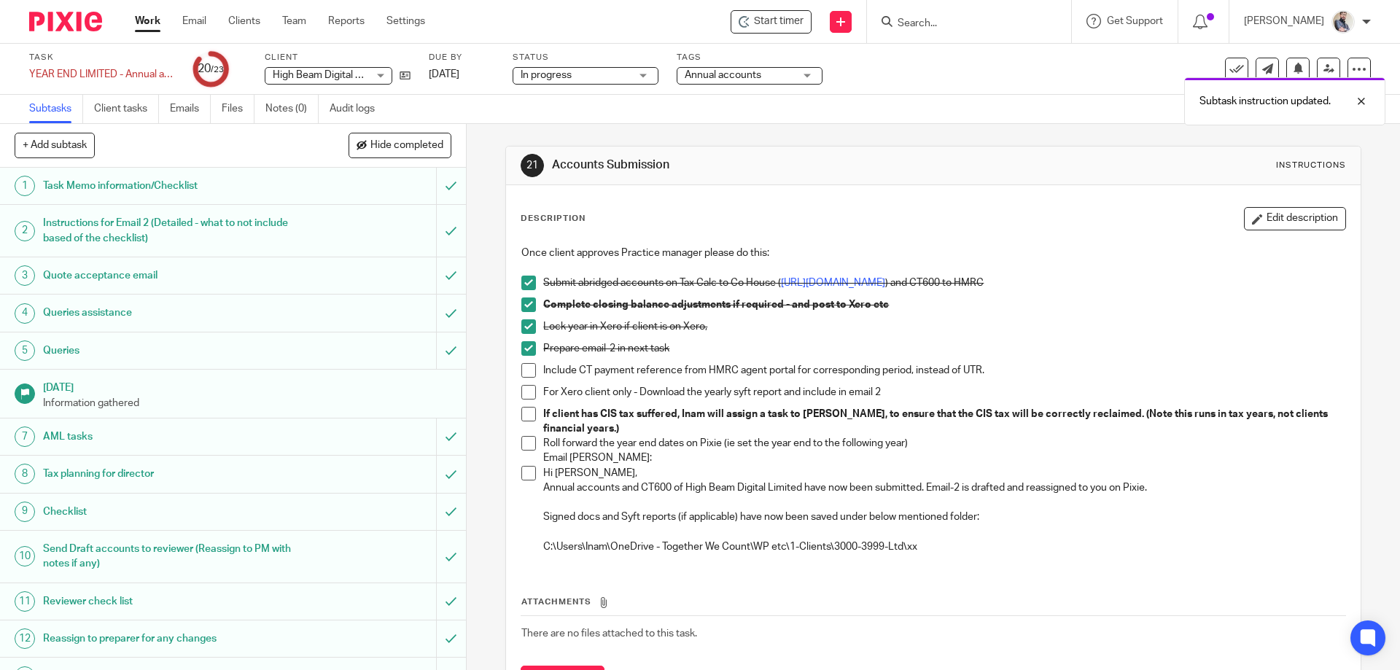
click at [522, 368] on span at bounding box center [528, 370] width 15 height 15
click at [523, 395] on span at bounding box center [528, 392] width 15 height 15
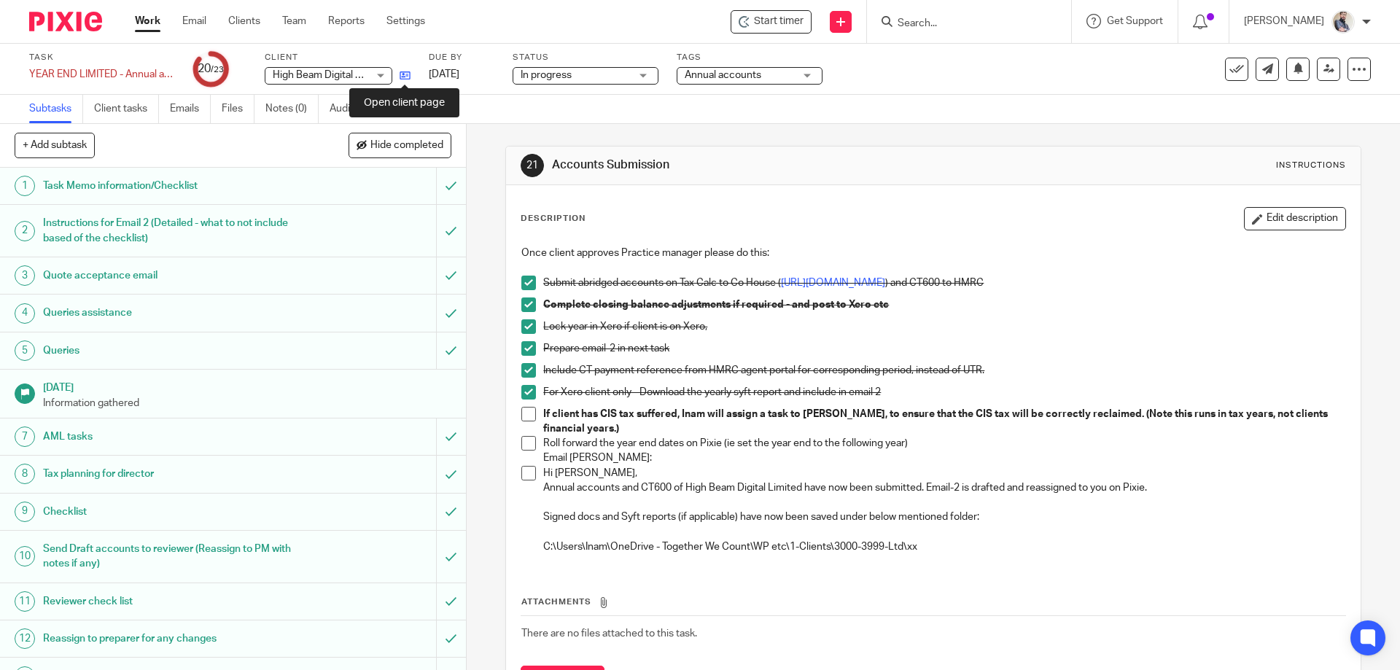
click at [405, 71] on icon at bounding box center [405, 75] width 11 height 11
click at [527, 442] on span at bounding box center [528, 443] width 15 height 15
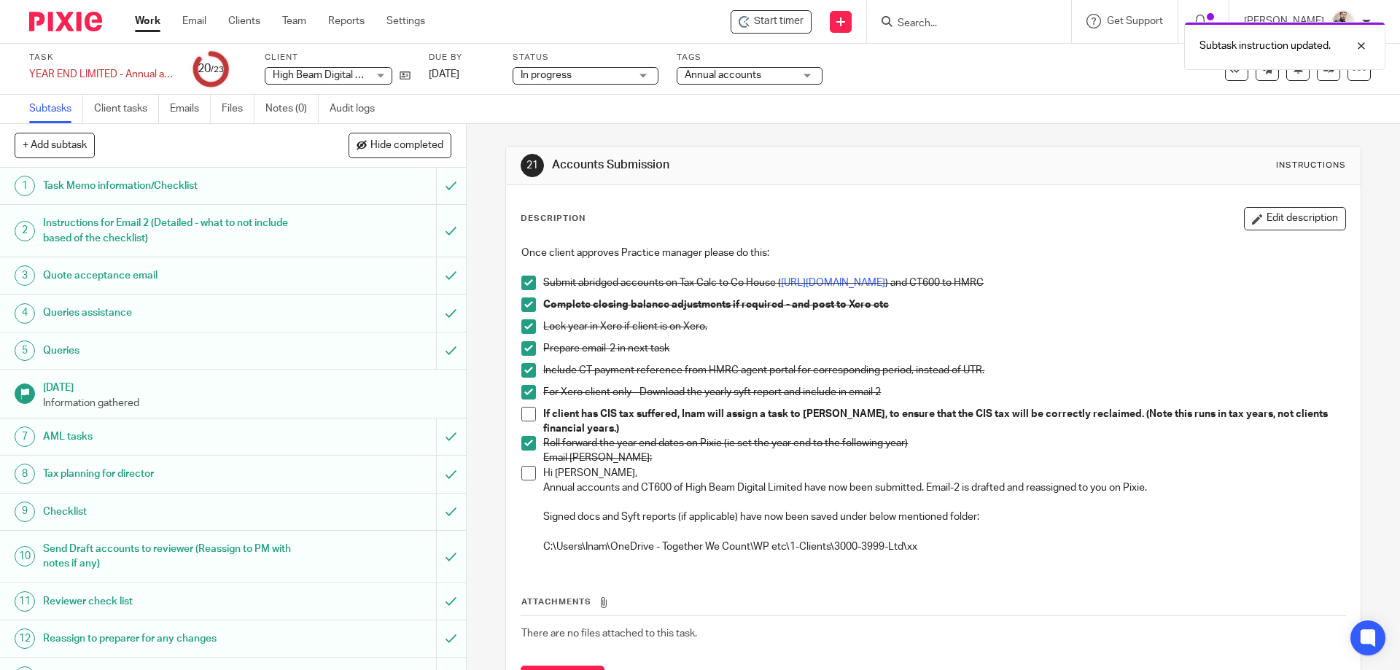
scroll to position [73, 0]
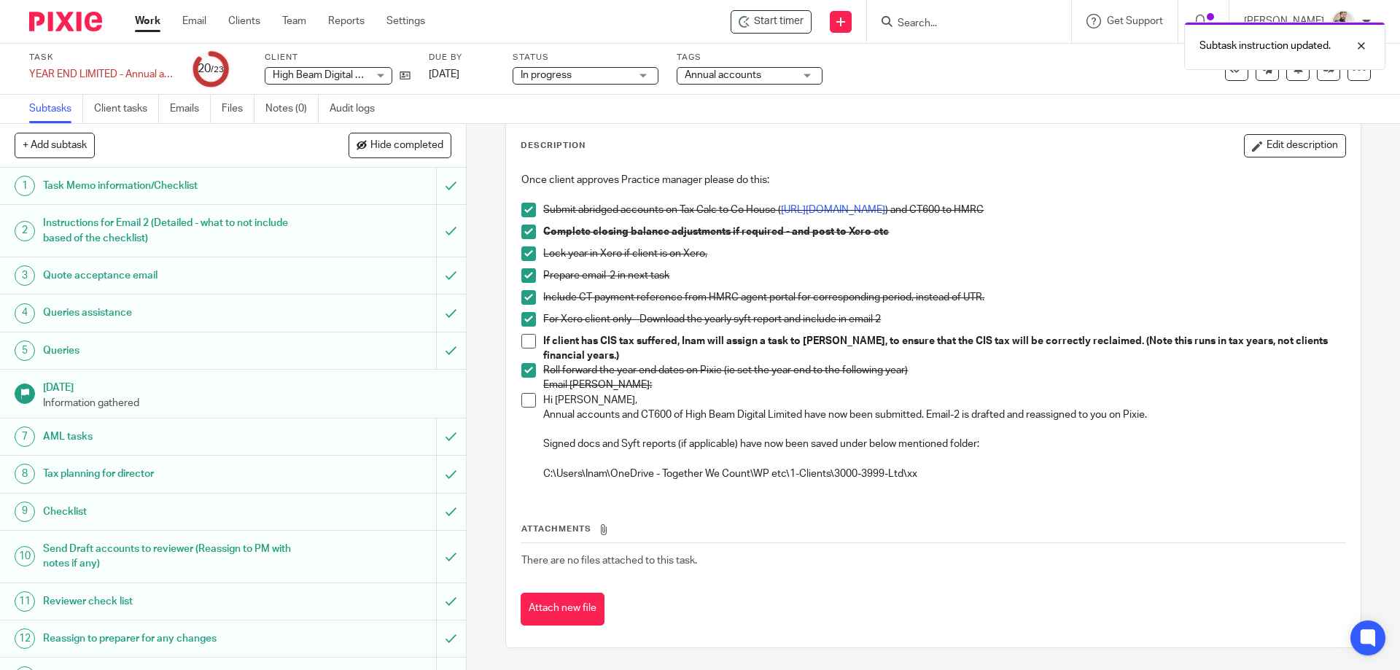
click at [562, 396] on p "Hi Aaron, Annual accounts and CT600 of High Beam Digital Limited have now been …" at bounding box center [943, 408] width 801 height 30
click at [753, 421] on p "Hi Aaron, Annual accounts and CT600 of High Beam Digital Limited have now been …" at bounding box center [943, 408] width 801 height 30
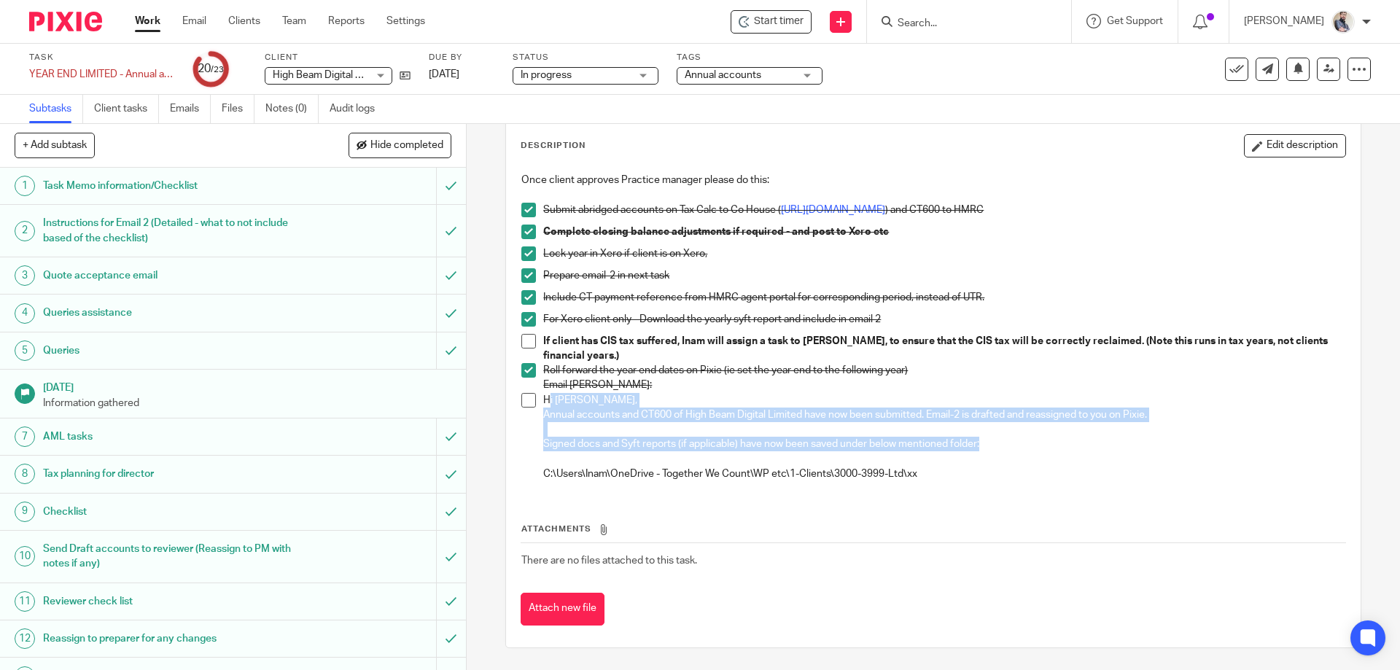
drag, startPoint x: 544, startPoint y: 397, endPoint x: 988, endPoint y: 440, distance: 446.2
click at [988, 440] on div "Hi Aaron, Annual accounts and CT600 of High Beam Digital Limited have now been …" at bounding box center [943, 437] width 801 height 89
copy div "i Aaron, Annual accounts and CT600 of High Beam Digital Limited have now been s…"
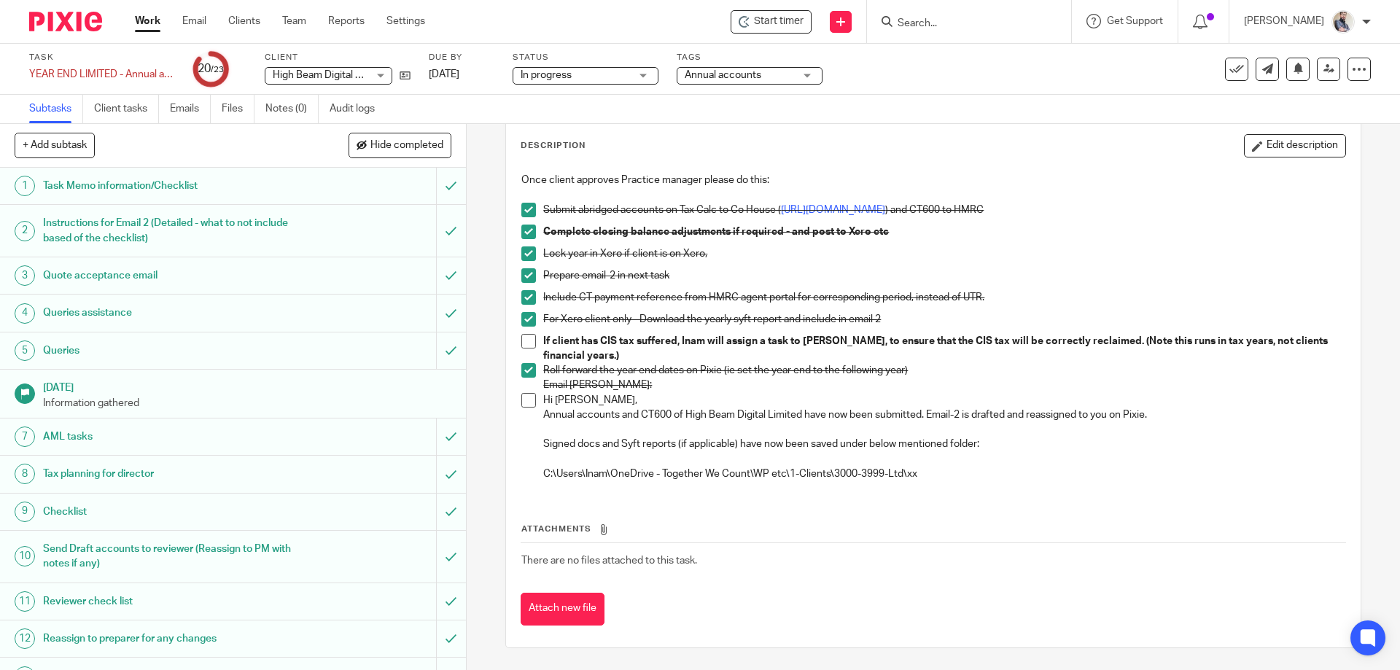
click at [521, 400] on span at bounding box center [528, 400] width 15 height 15
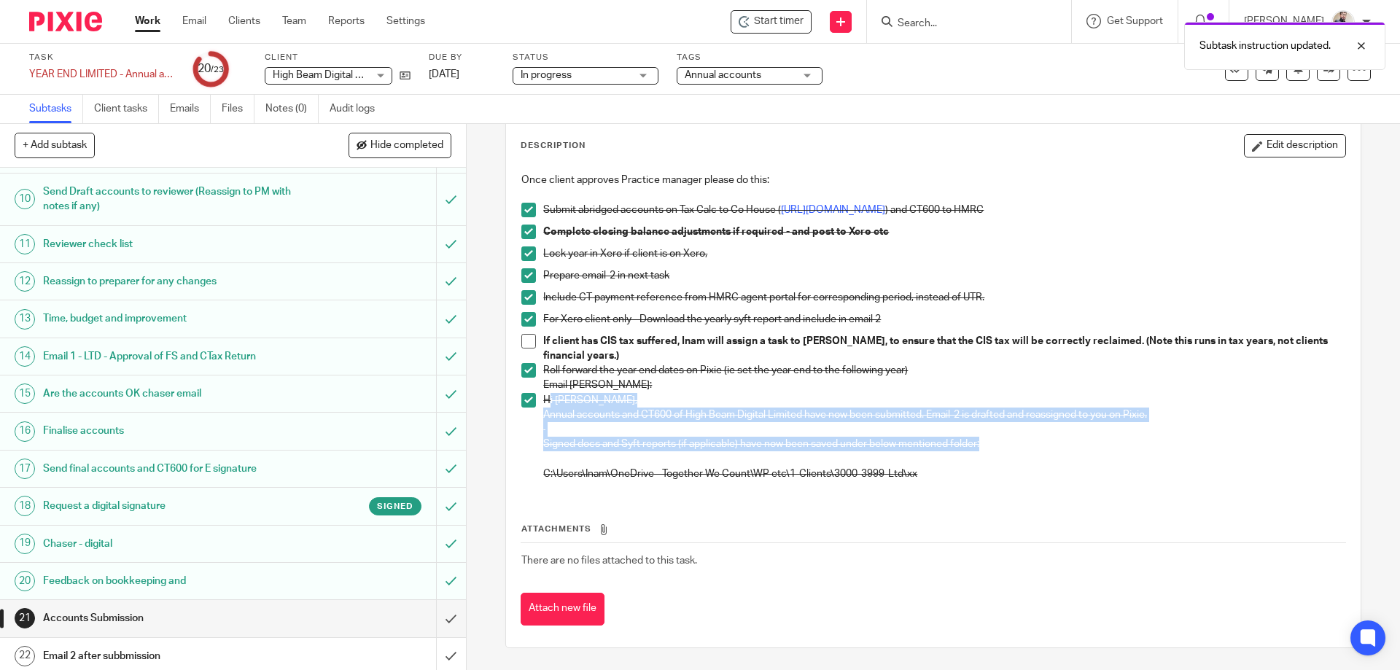
scroll to position [400, 0]
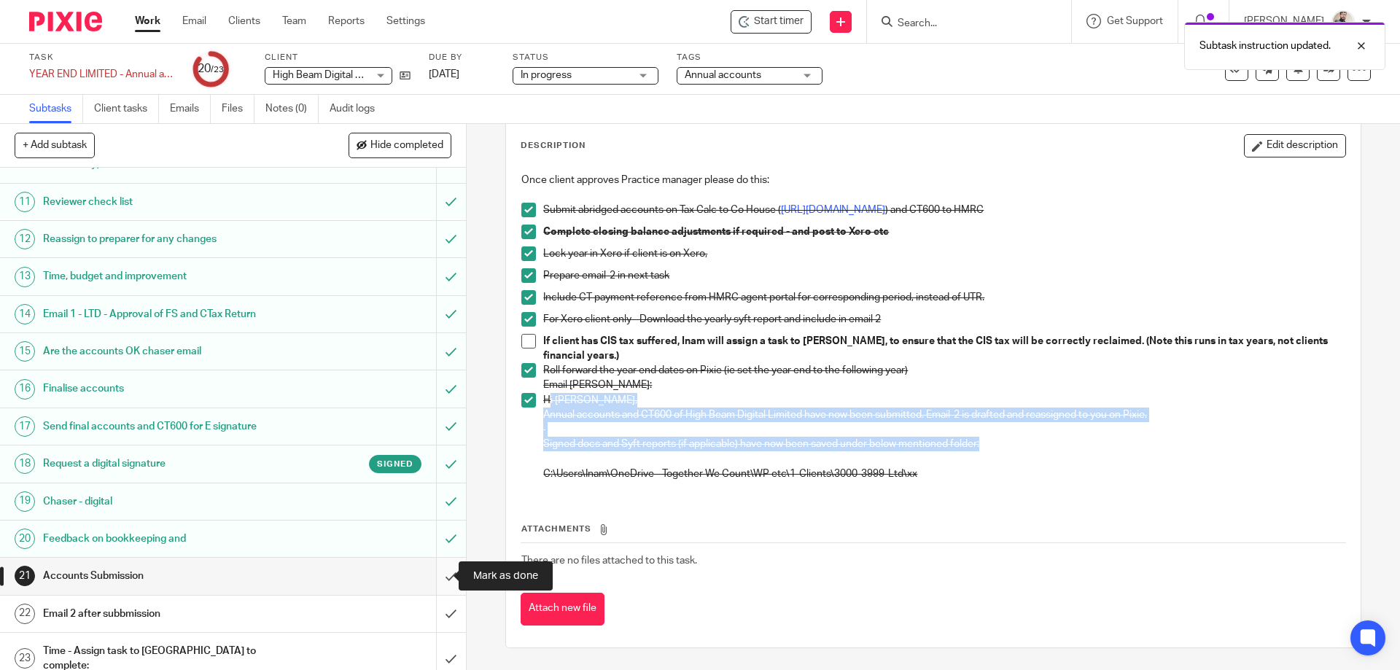
click at [435, 578] on input "submit" at bounding box center [233, 576] width 466 height 36
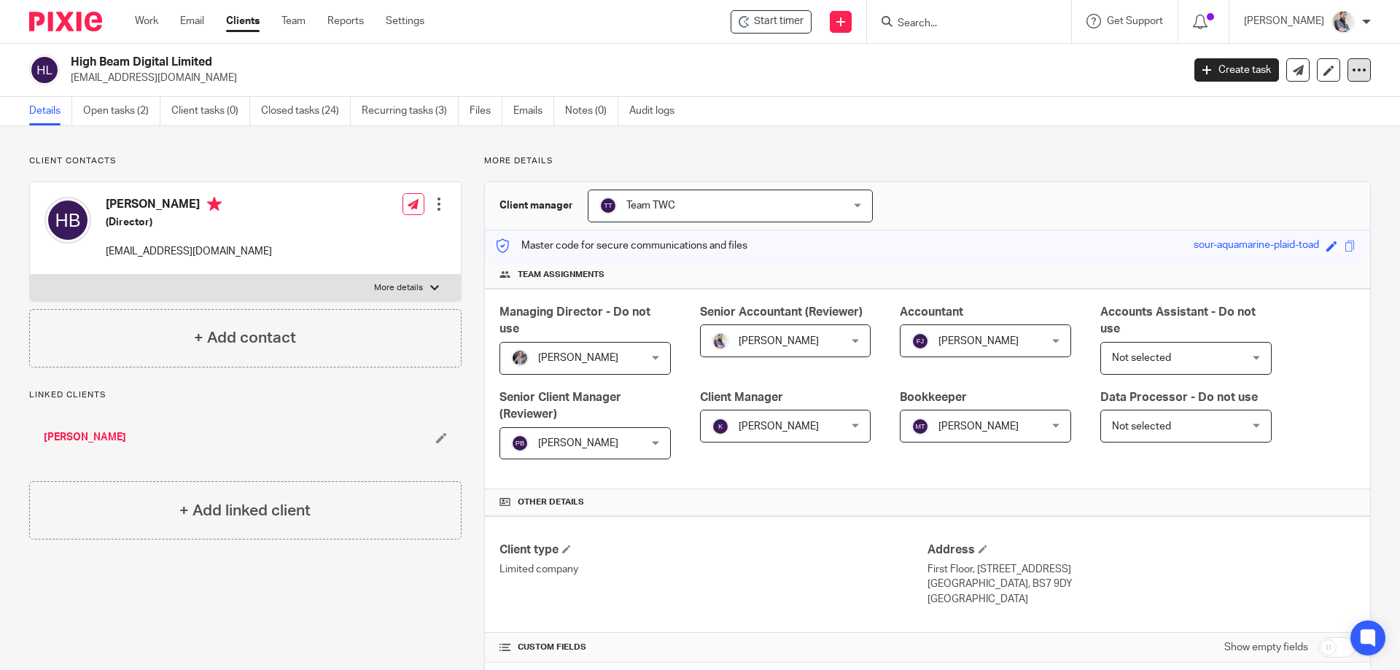
click at [1348, 62] on div at bounding box center [1359, 69] width 23 height 23
click at [1253, 109] on link "Update from Companies House" at bounding box center [1268, 106] width 161 height 21
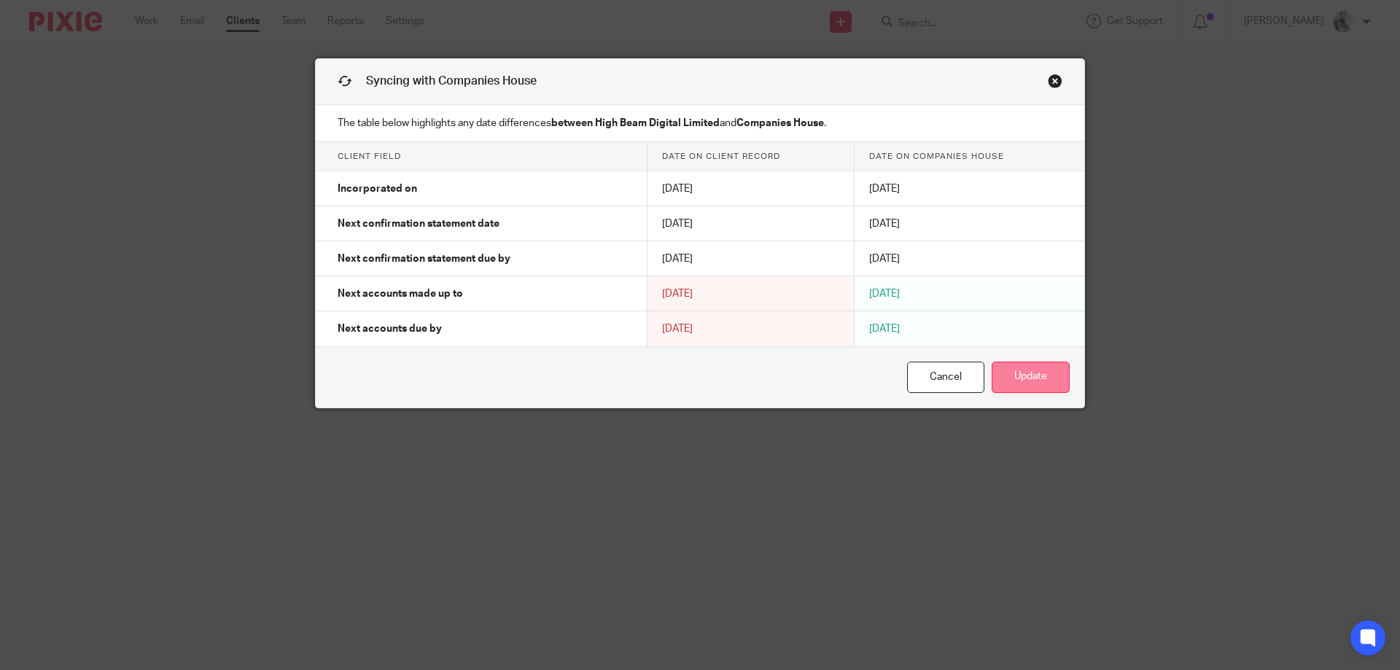
click at [1001, 377] on button "Update" at bounding box center [1031, 377] width 78 height 31
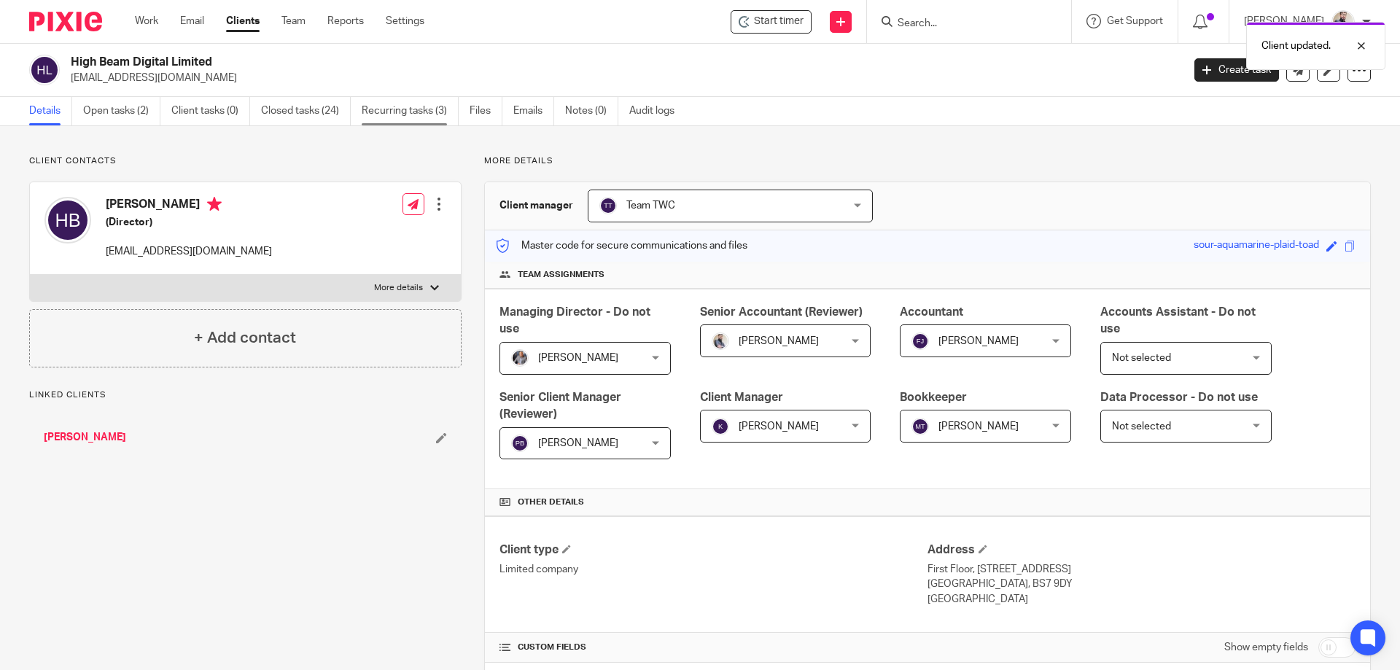
click at [415, 104] on link "Recurring tasks (3)" at bounding box center [410, 111] width 97 height 28
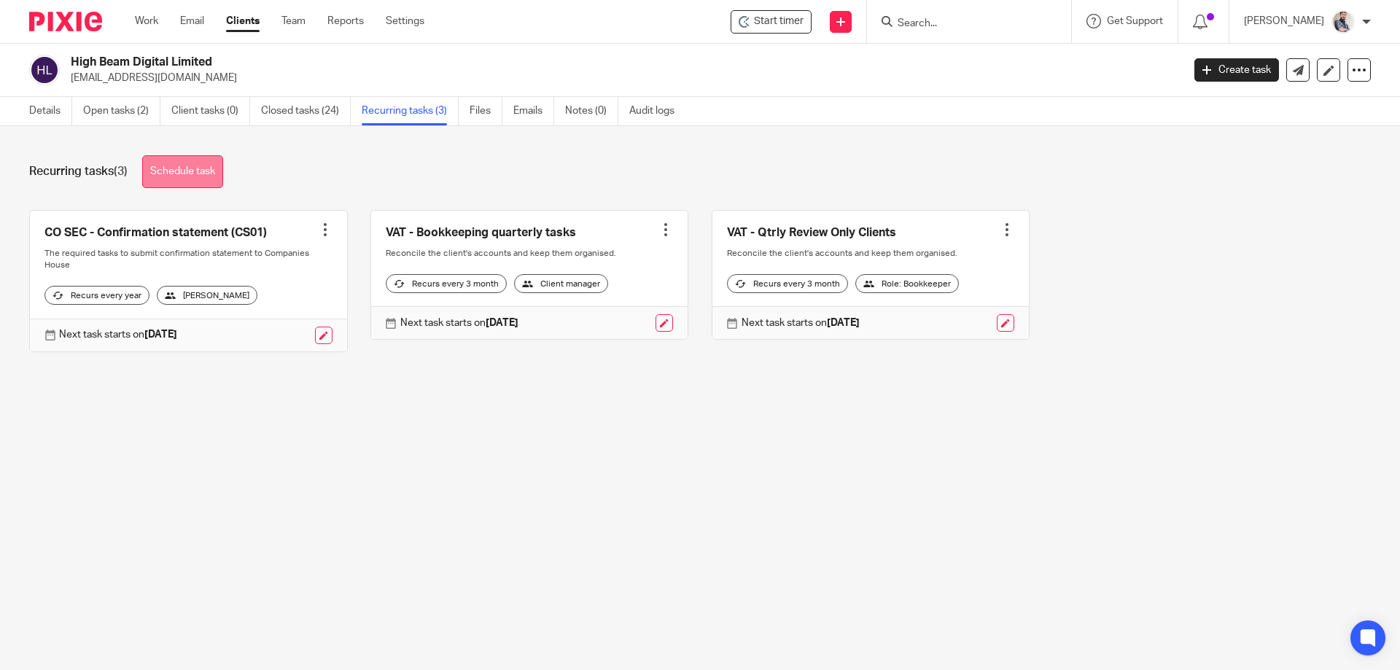
click at [174, 169] on link "Schedule task" at bounding box center [182, 171] width 81 height 33
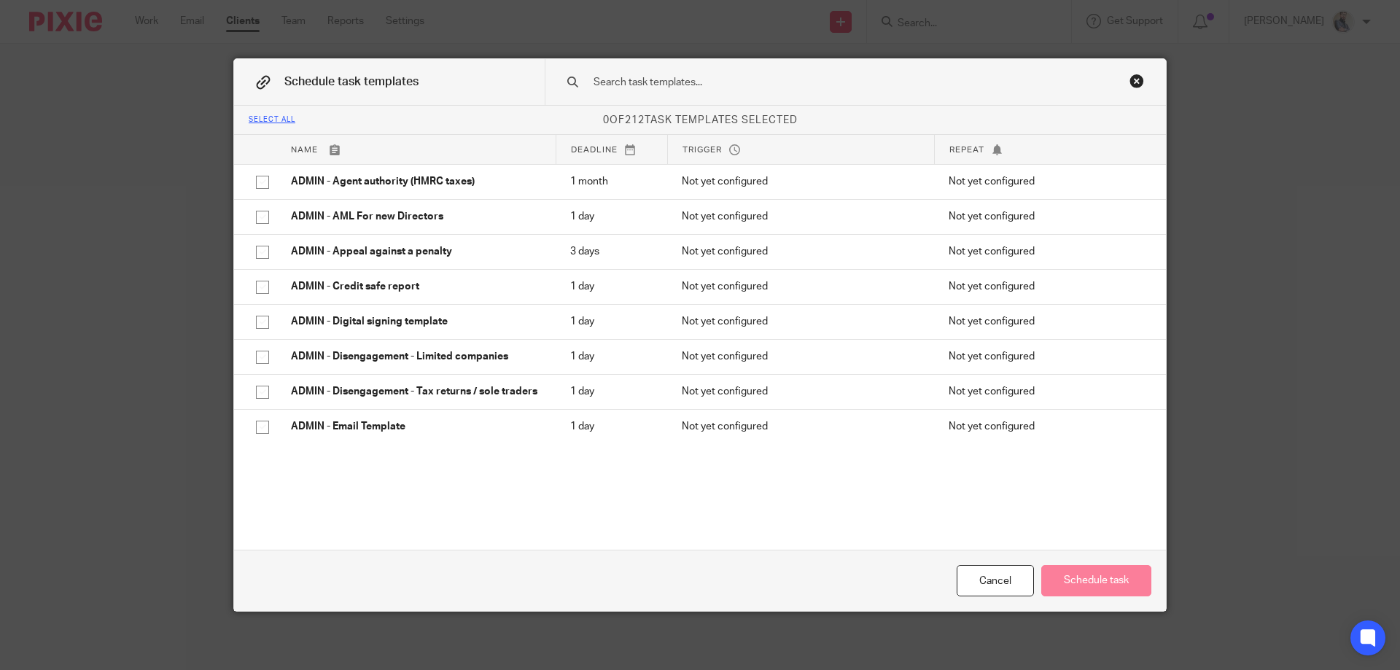
click at [678, 80] on input "text" at bounding box center [832, 82] width 481 height 16
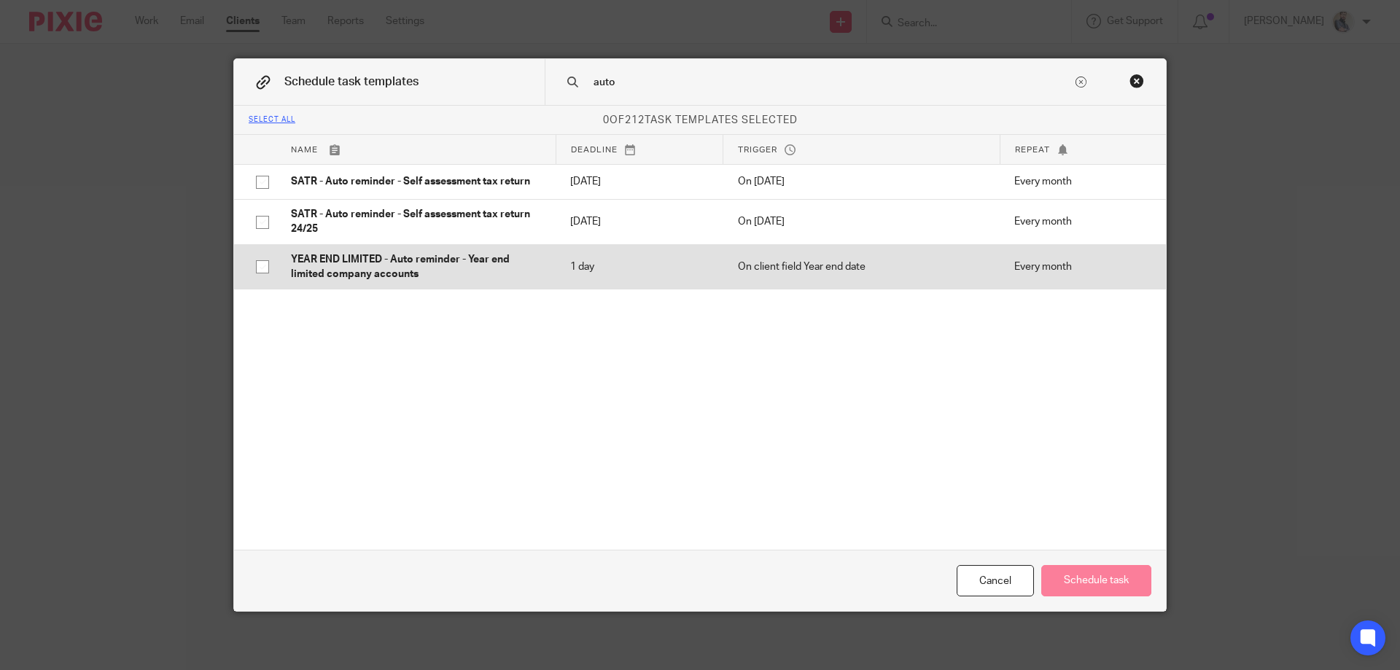
type input "auto"
click at [259, 271] on input "checkbox" at bounding box center [263, 267] width 28 height 28
checkbox input "true"
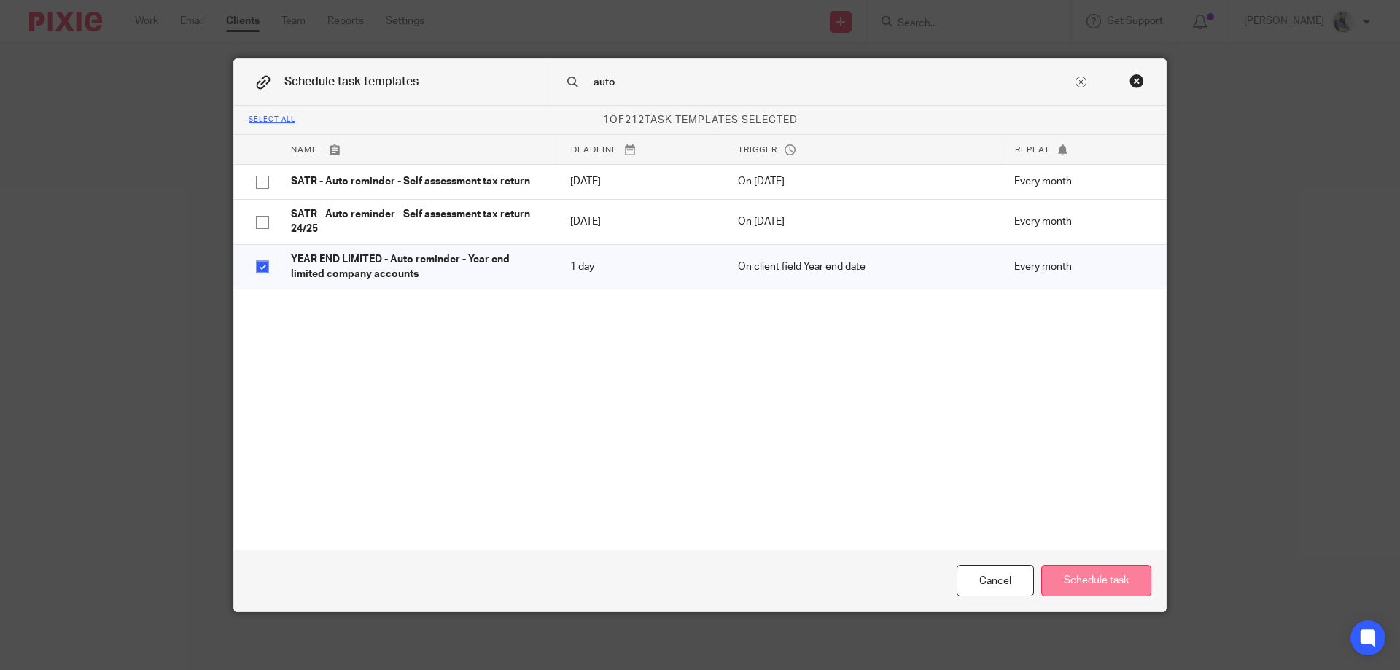
click at [1093, 576] on button "Schedule task" at bounding box center [1096, 580] width 110 height 31
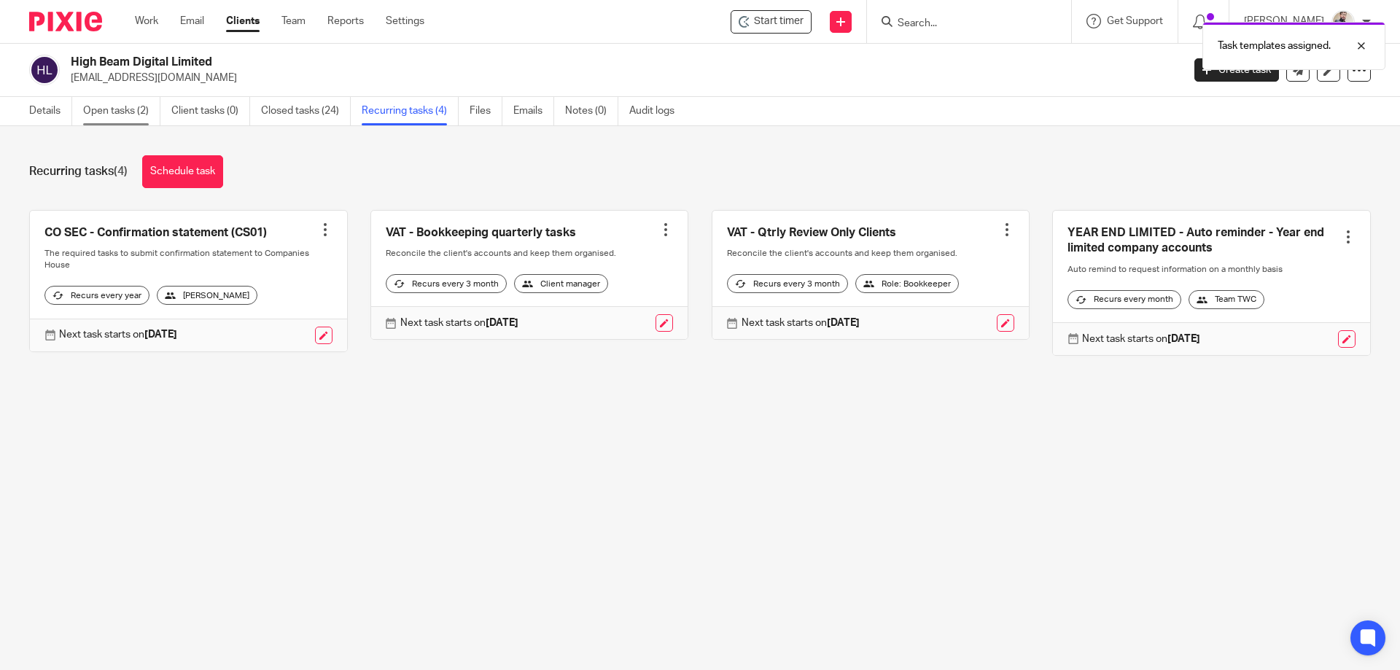
click at [118, 121] on link "Open tasks (2)" at bounding box center [121, 111] width 77 height 28
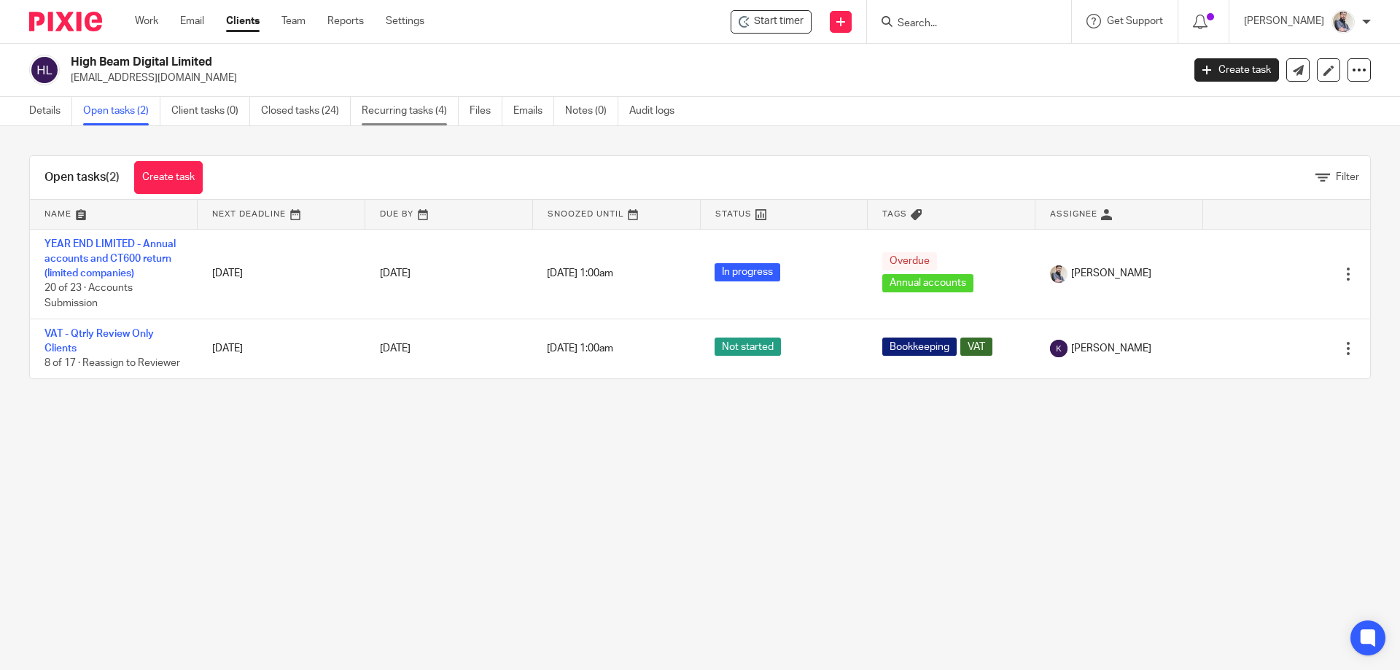
click at [434, 109] on link "Recurring tasks (4)" at bounding box center [410, 111] width 97 height 28
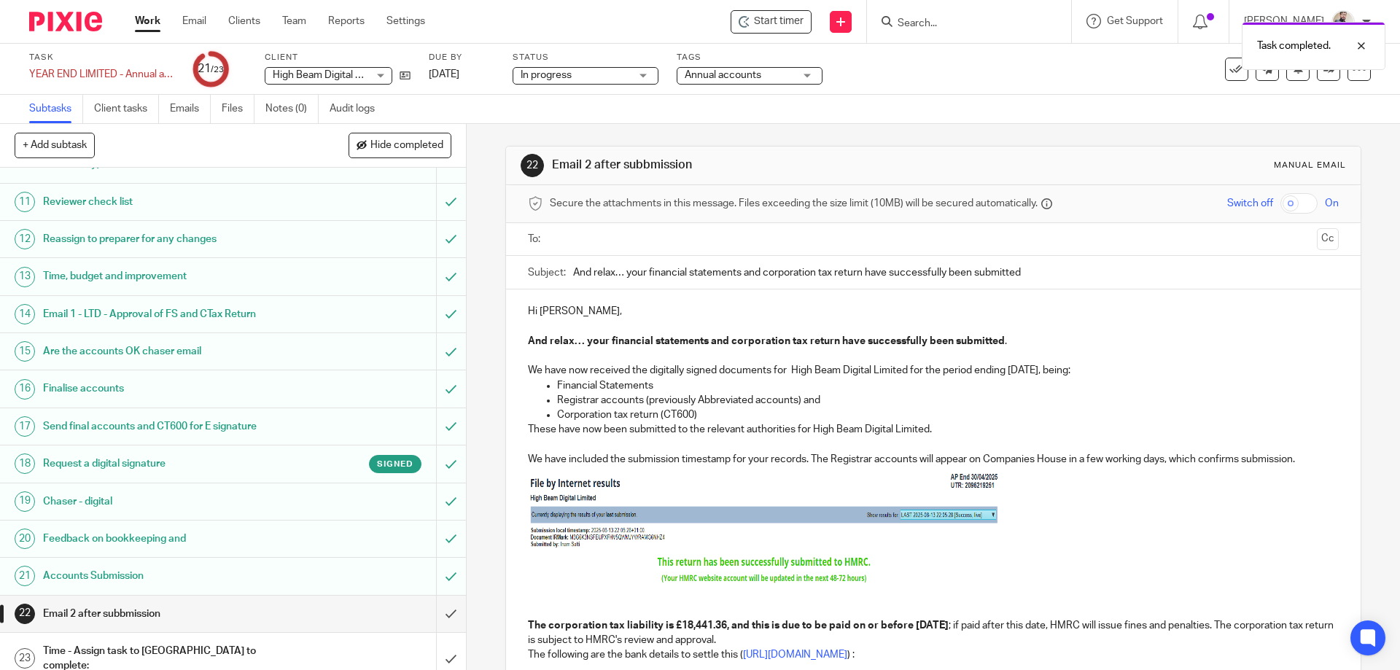
scroll to position [97, 0]
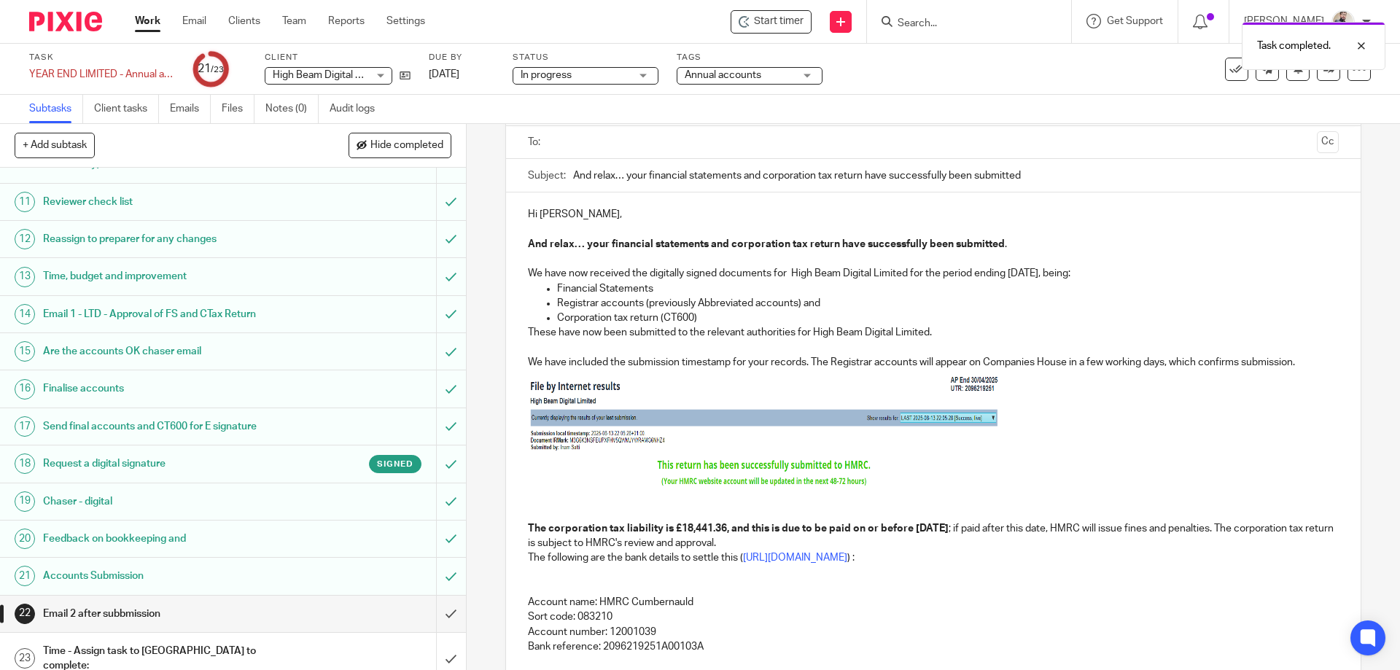
click at [769, 325] on p "These have now been submitted to the relevant authorities for High Beam Digital…" at bounding box center [933, 332] width 810 height 15
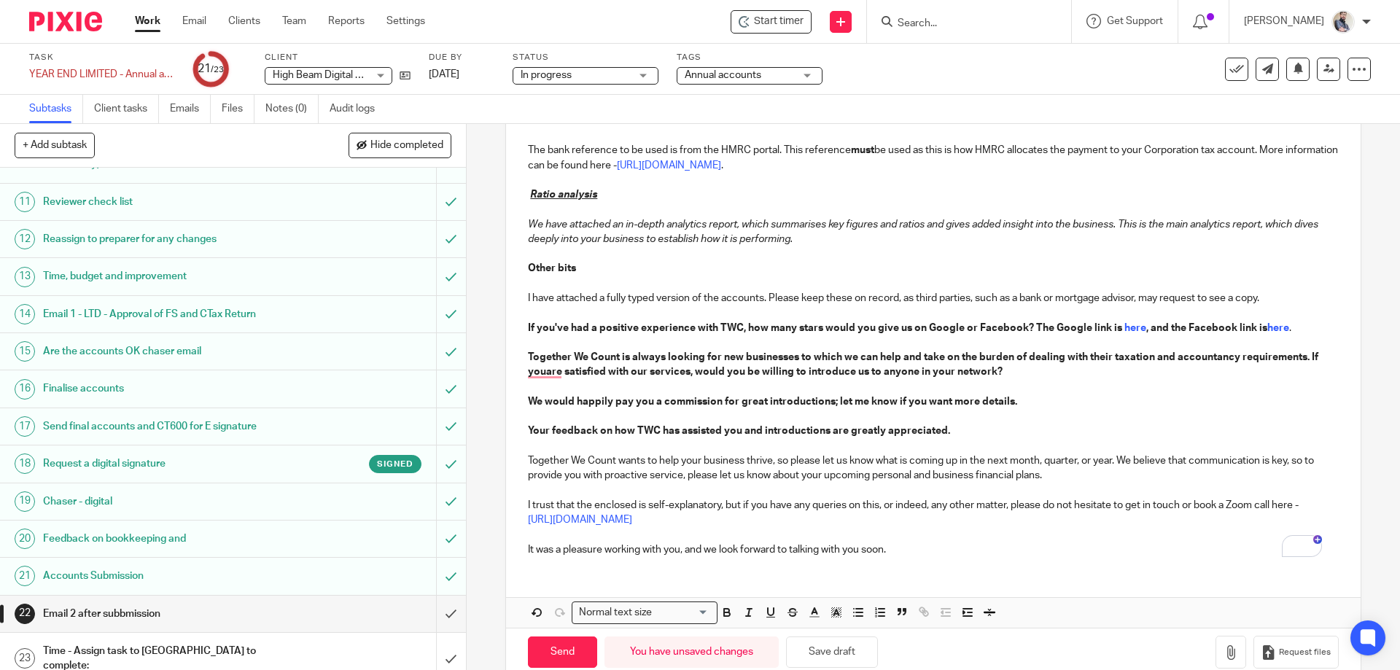
scroll to position [651, 0]
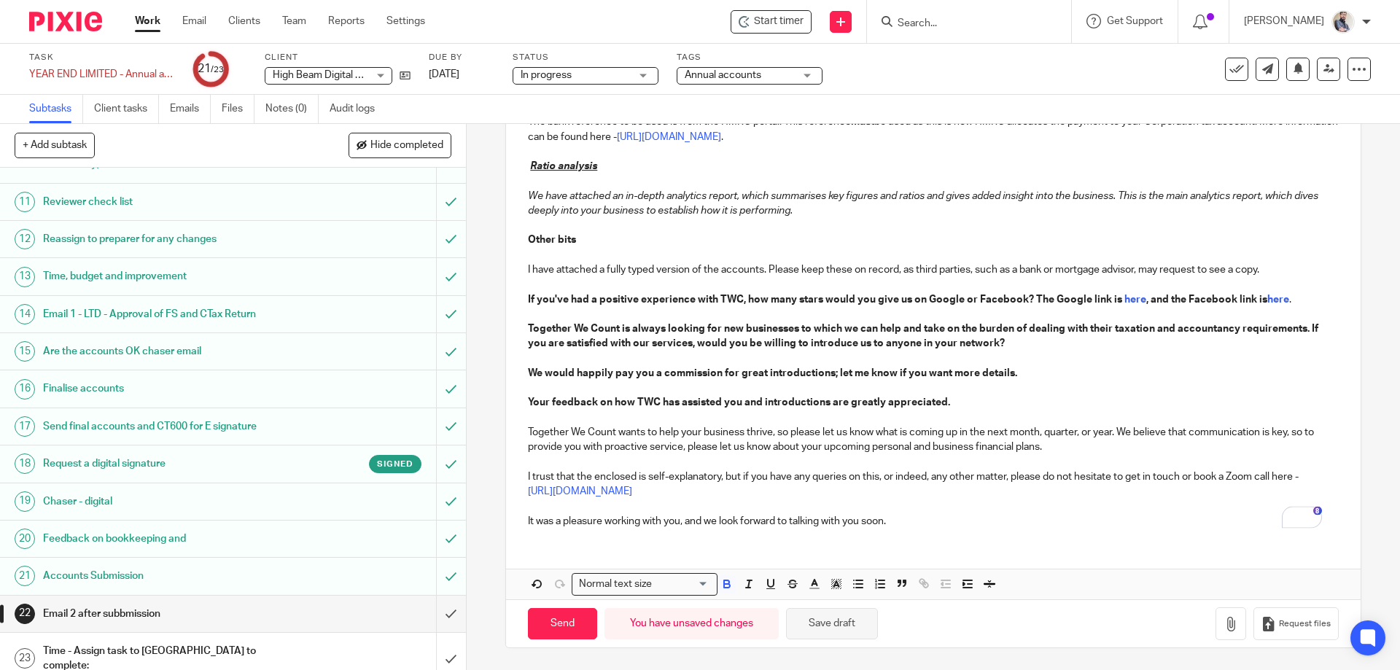
click at [847, 635] on button "Save draft" at bounding box center [832, 623] width 92 height 31
click at [830, 631] on button "Save draft" at bounding box center [832, 623] width 92 height 31
click at [836, 621] on button "Save draft" at bounding box center [832, 623] width 92 height 31
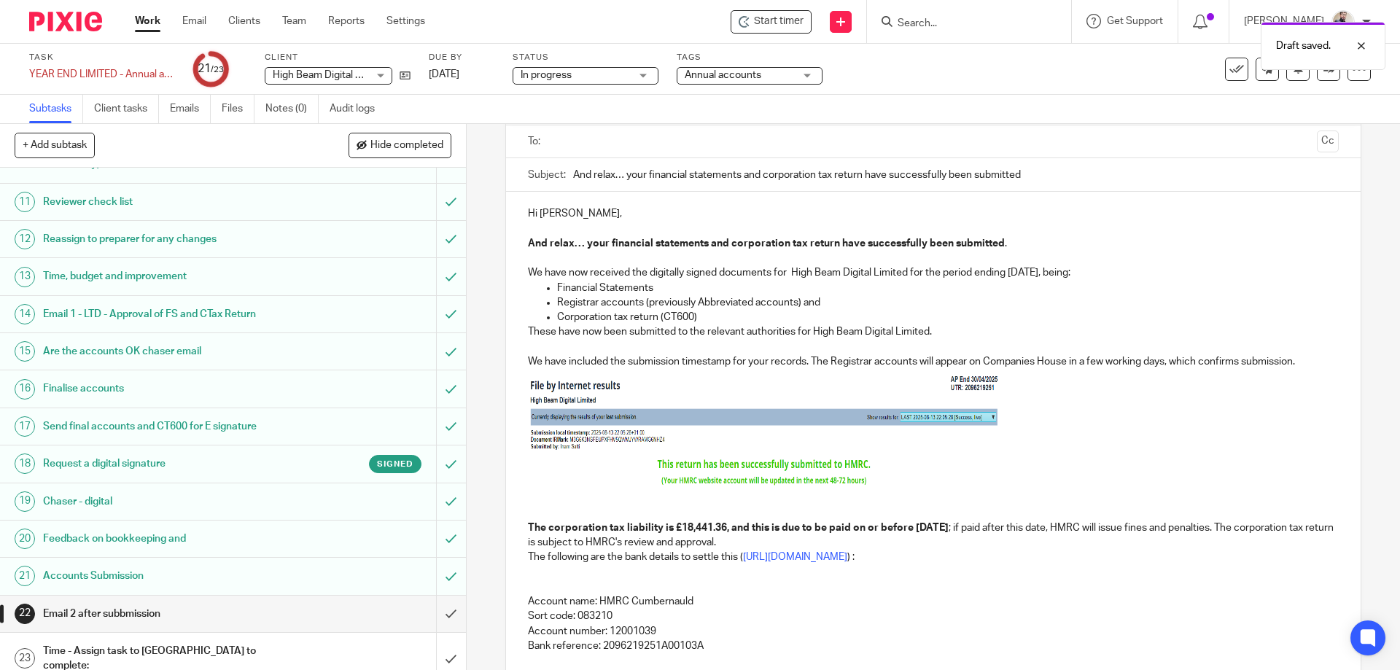
scroll to position [68, 0]
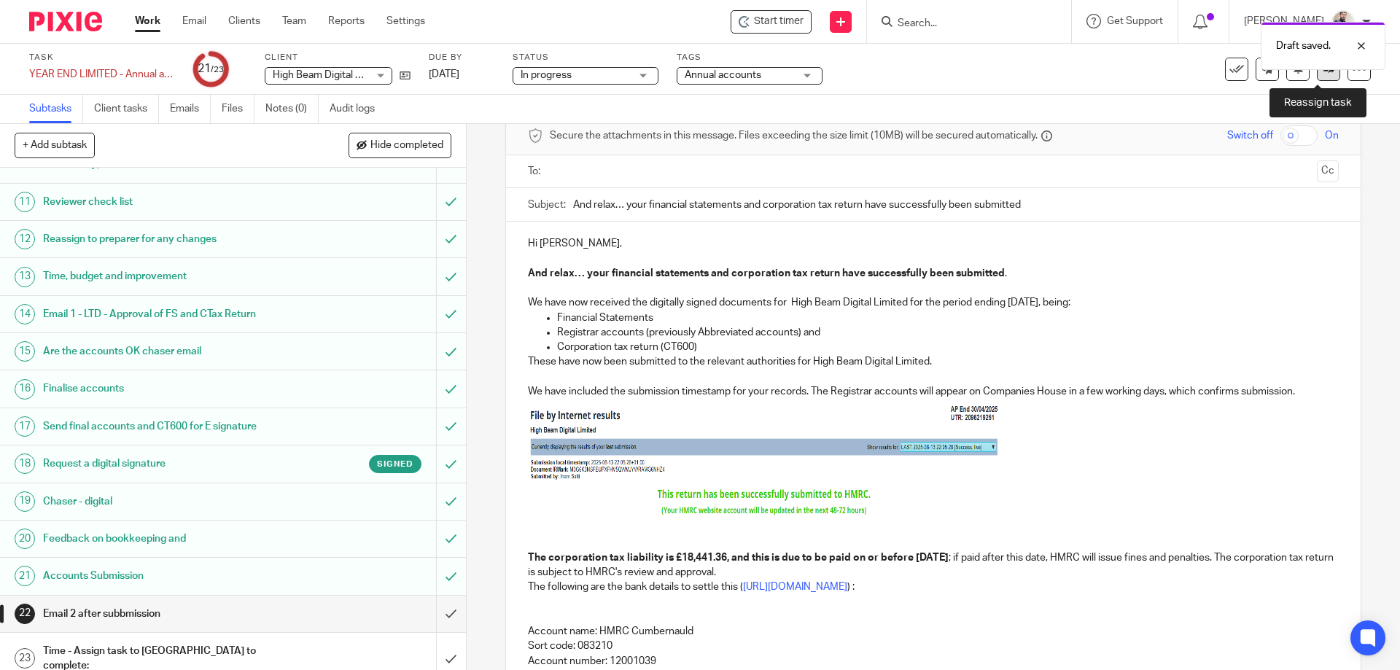
click at [1327, 73] on link at bounding box center [1328, 69] width 23 height 23
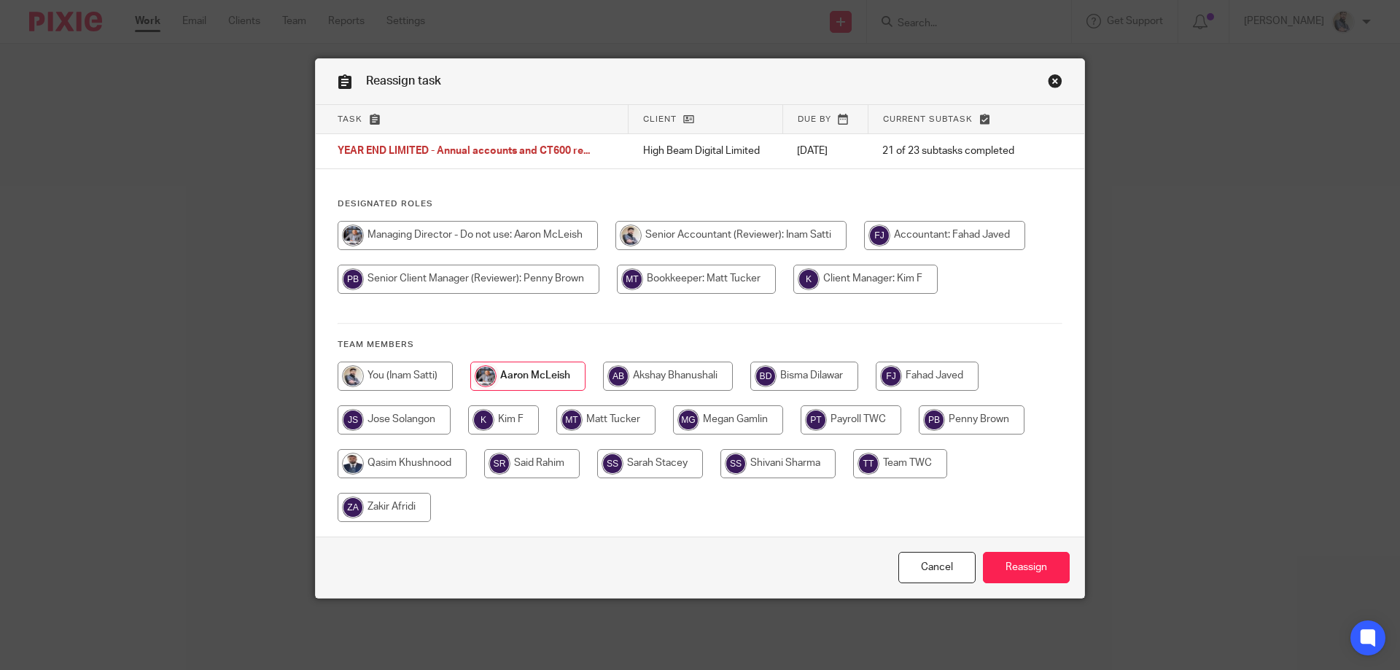
click at [1006, 570] on input "Reassign" at bounding box center [1026, 567] width 87 height 31
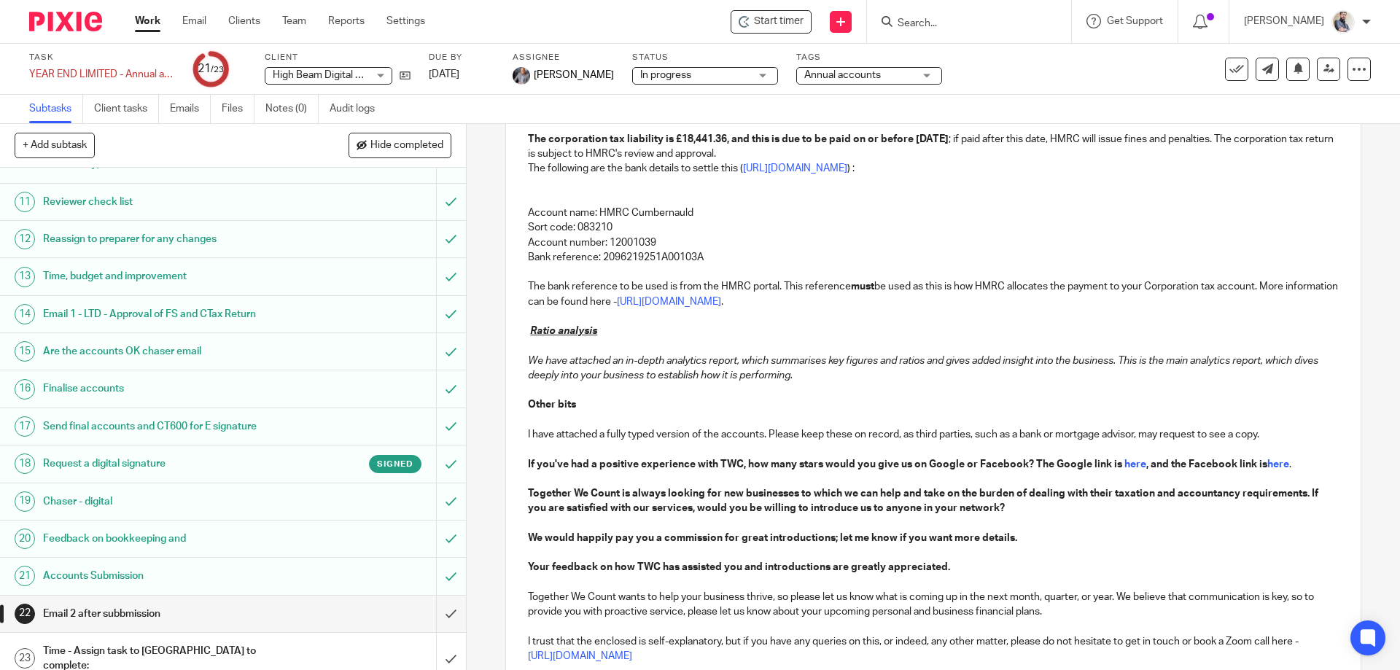
scroll to position [651, 0]
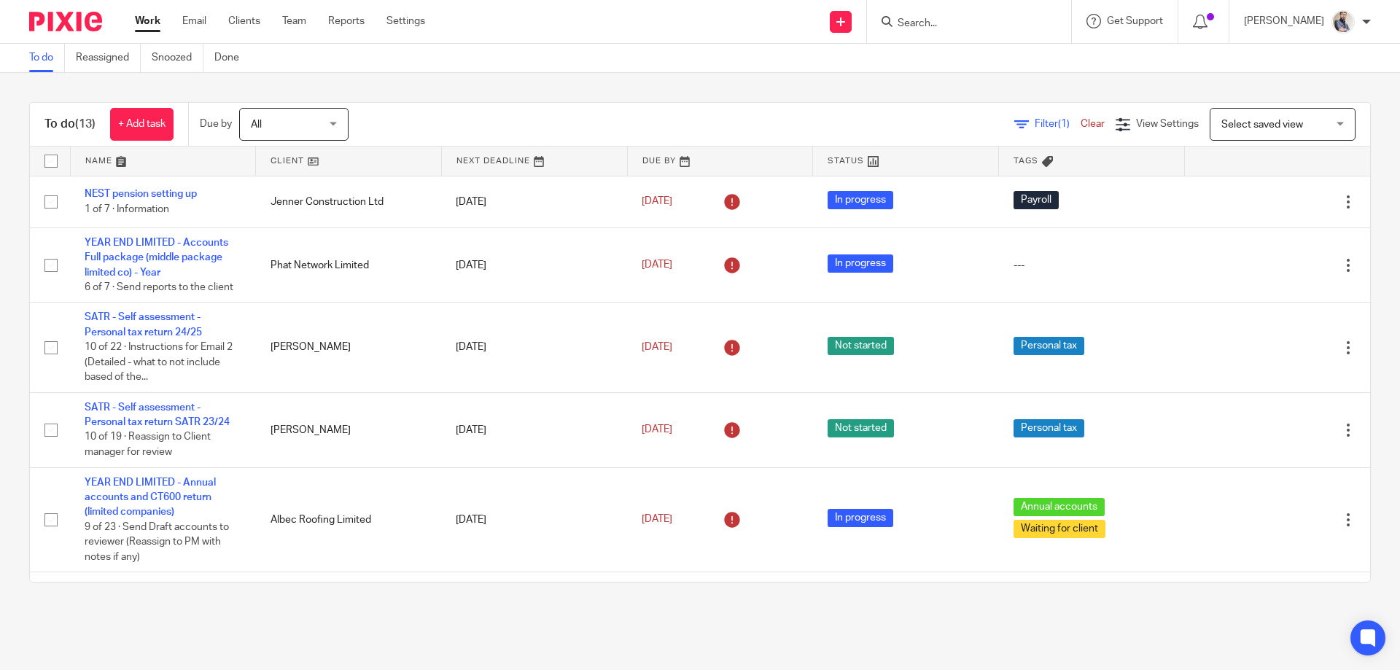
click at [1028, 18] on input "Search" at bounding box center [961, 24] width 131 height 13
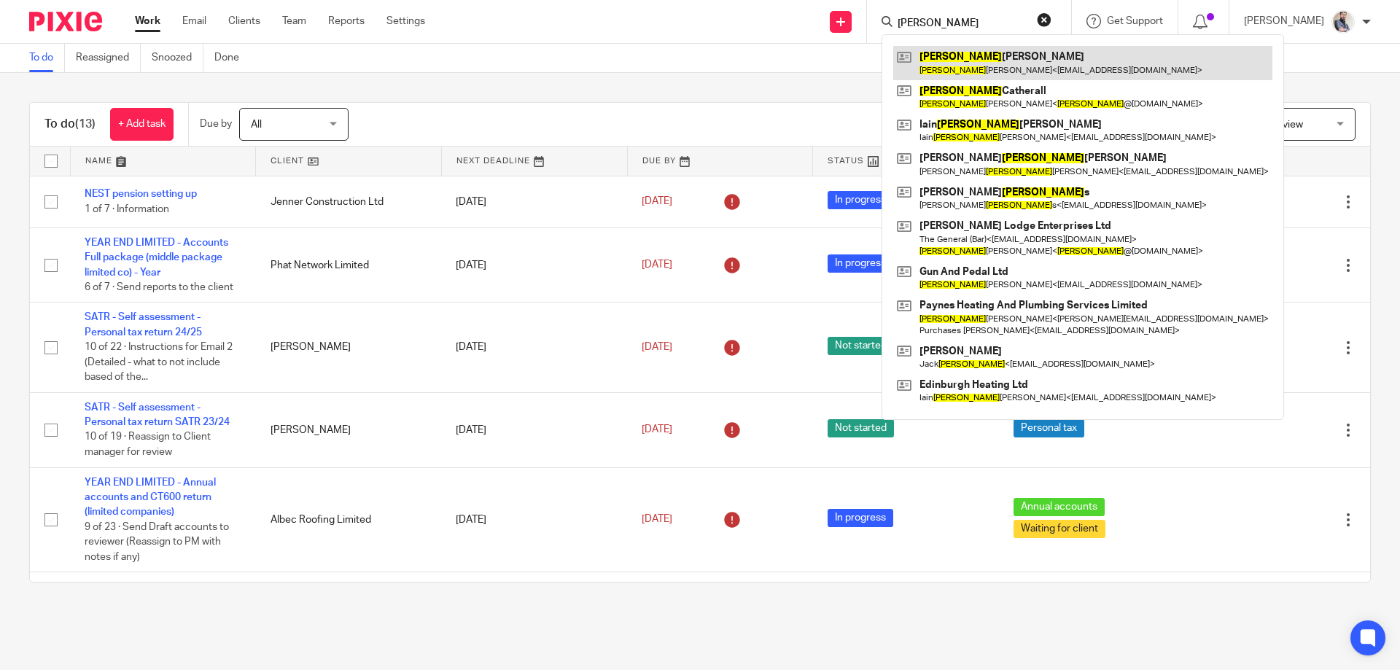
type input "andrew"
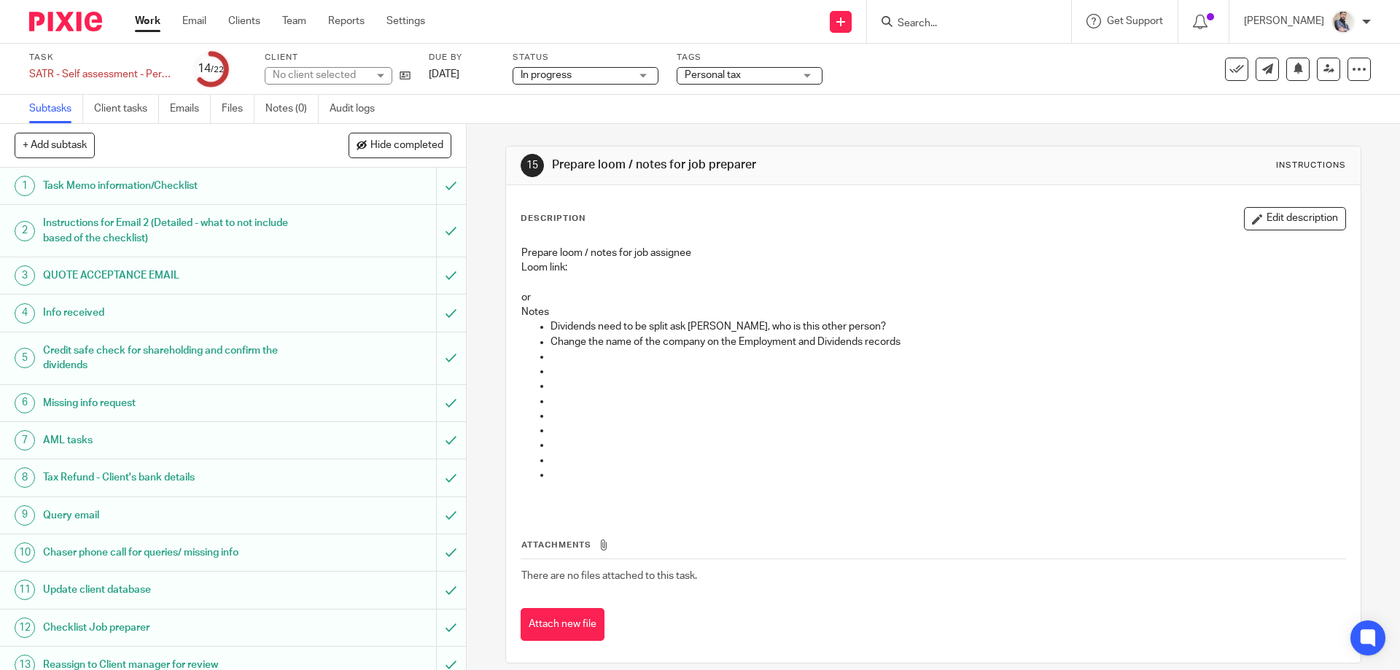
scroll to position [381, 0]
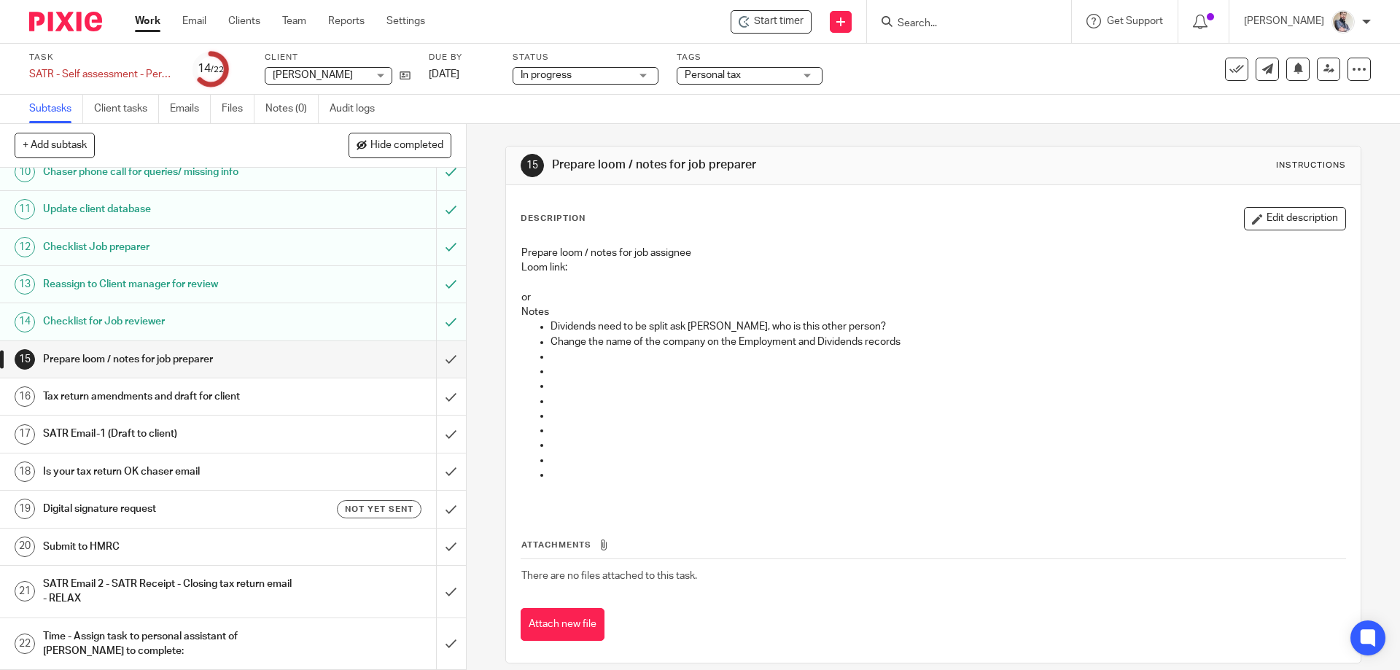
click at [940, 24] on input "Search" at bounding box center [961, 24] width 131 height 13
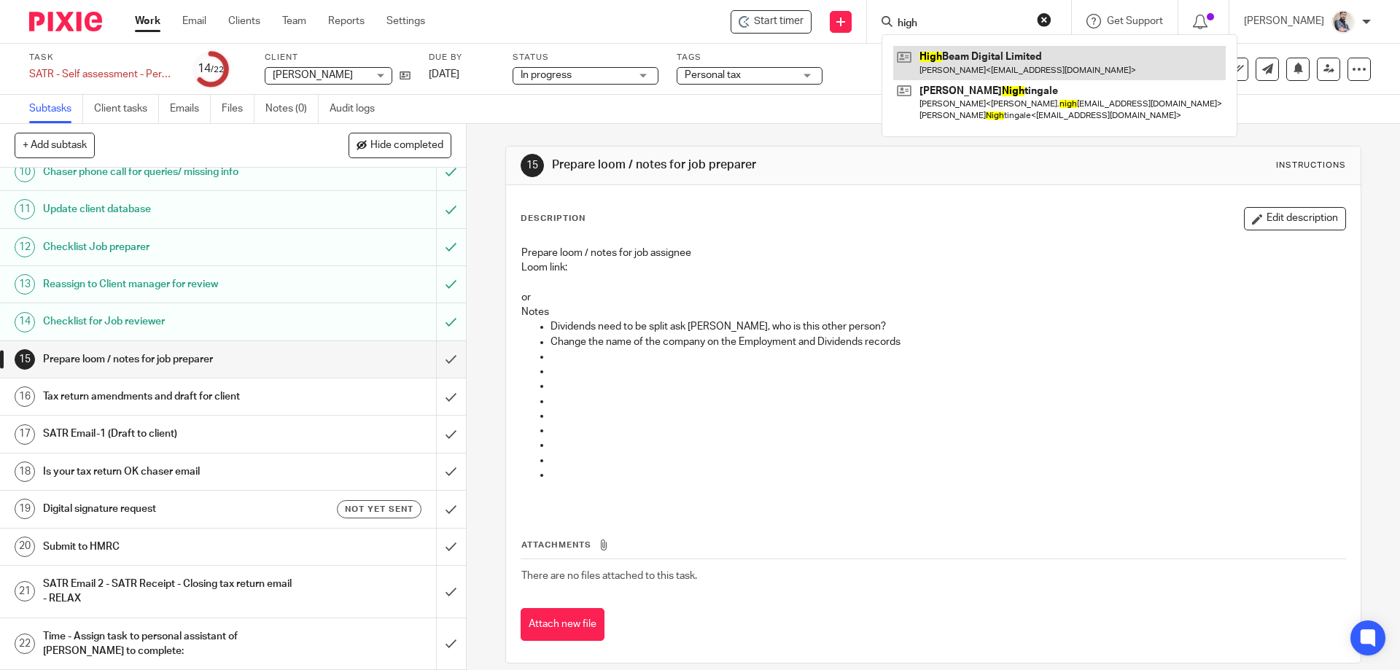
type input "high"
click at [1003, 47] on link at bounding box center [1059, 63] width 333 height 34
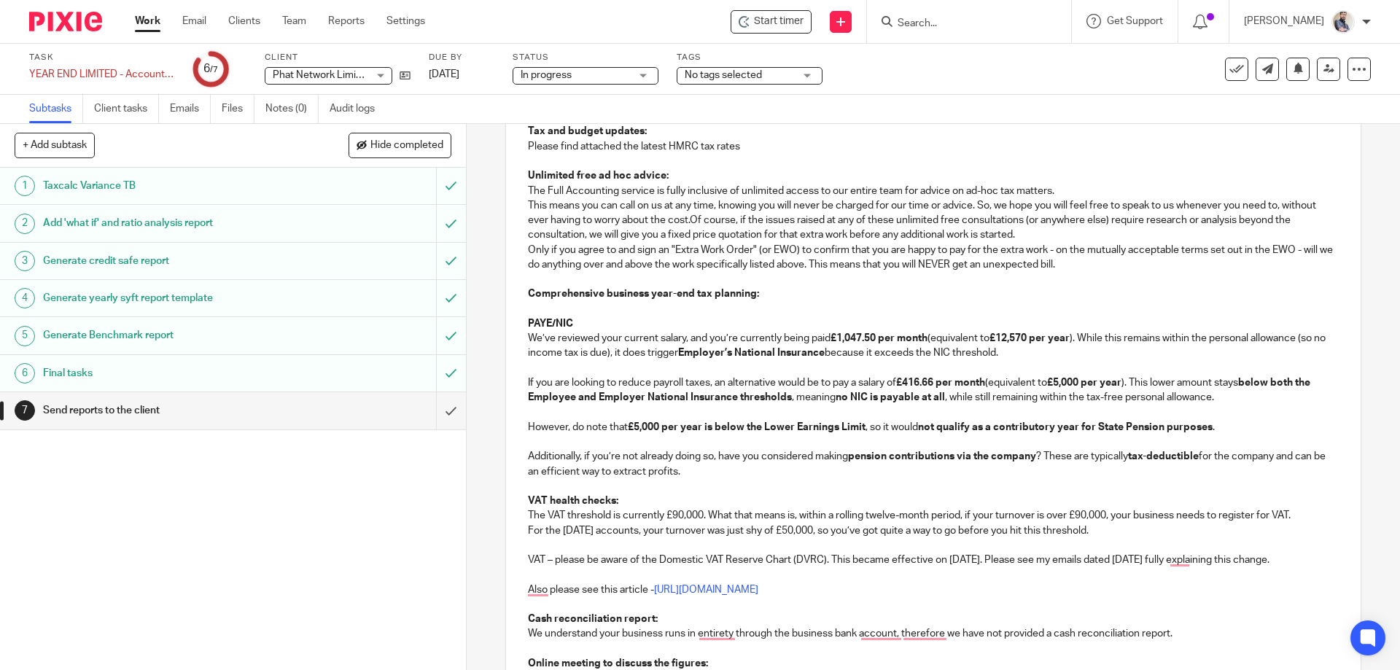
scroll to position [680, 0]
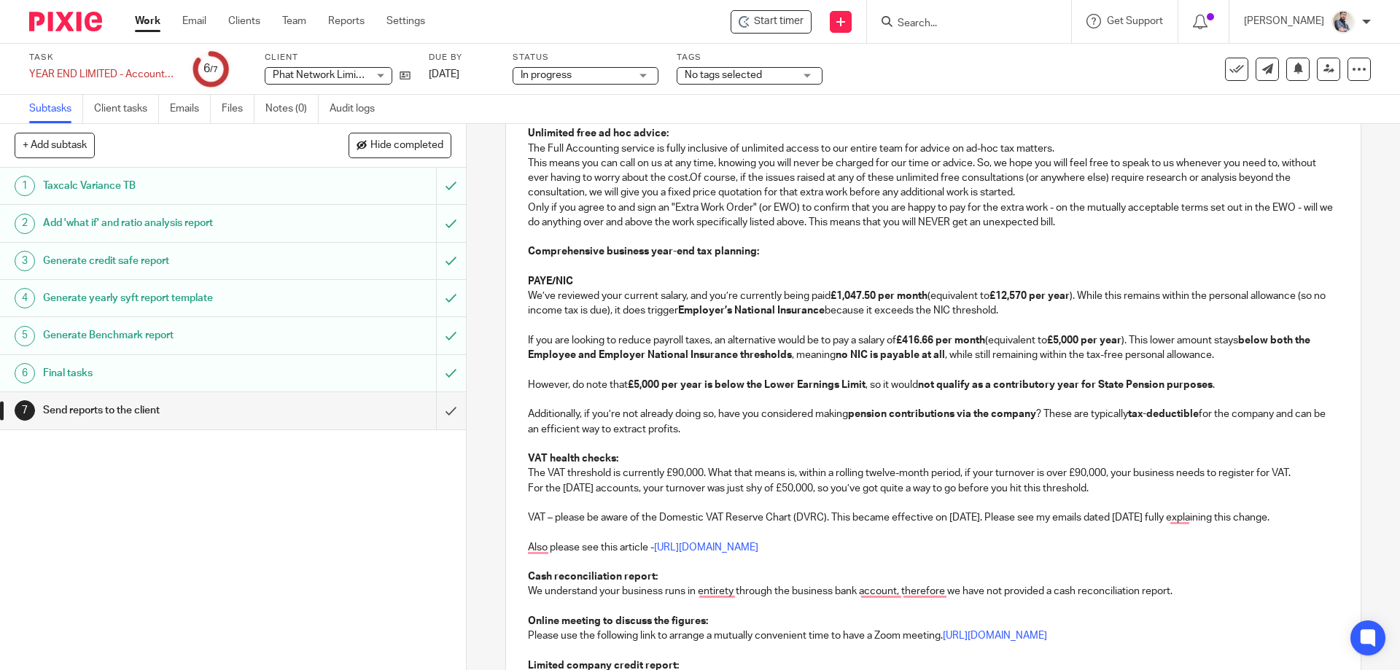
drag, startPoint x: 1027, startPoint y: 309, endPoint x: 1067, endPoint y: 309, distance: 40.1
click at [1027, 309] on p "We’ve reviewed your current salary, and you’re currently being paid £1,047.50 p…" at bounding box center [933, 304] width 810 height 30
click at [728, 549] on link "https://togetherwecount.co.uk/reducing-vat-bill-working-energy-saving-materials/" at bounding box center [708, 548] width 104 height 10
click at [582, 591] on link "https://togetherwecount.co.uk/reducing-vat-bill-working-energy-saving-materials/" at bounding box center [634, 592] width 104 height 15
click at [769, 443] on p "To enrich screen reader interactions, please activate Accessibility in Grammarl…" at bounding box center [933, 444] width 810 height 15
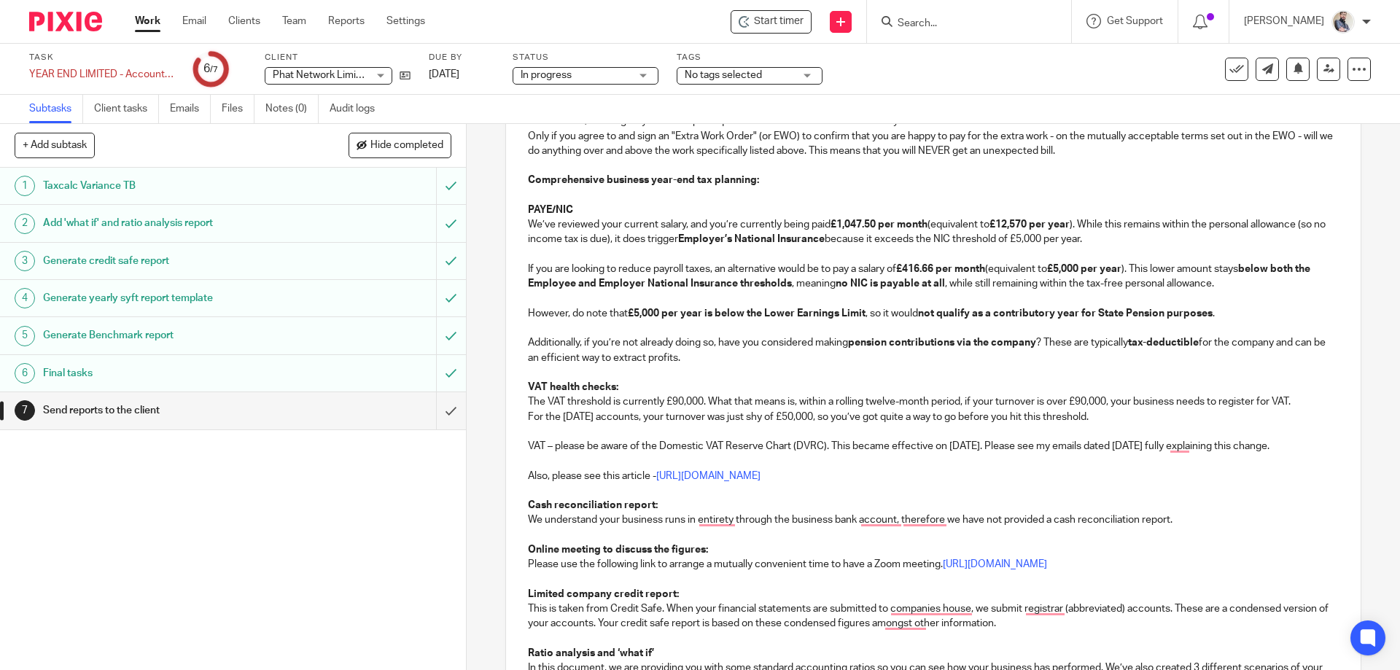
scroll to position [778, 0]
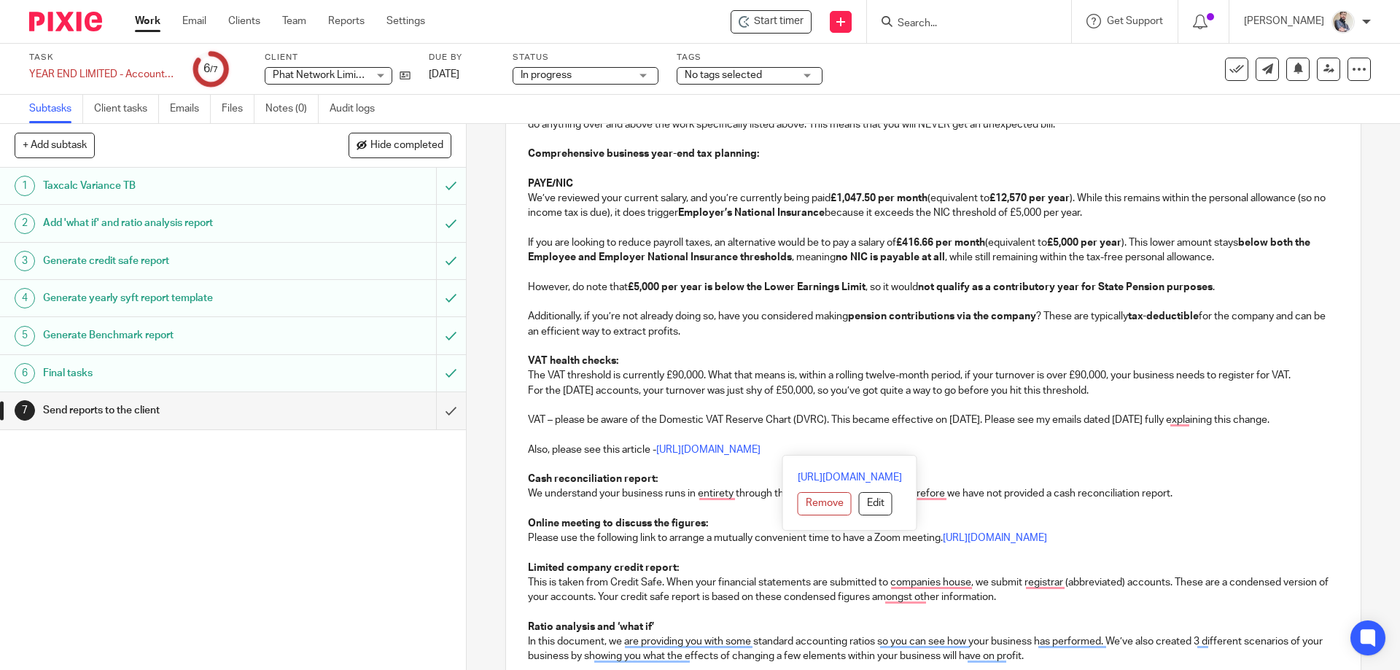
drag, startPoint x: 1051, startPoint y: 447, endPoint x: 656, endPoint y: 449, distance: 395.3
click at [656, 449] on p "Also, please see this article - https://togetherwecount.co.uk/reducing-vat-bill…" at bounding box center [933, 450] width 810 height 15
copy link "[URL][DOMAIN_NAME]"
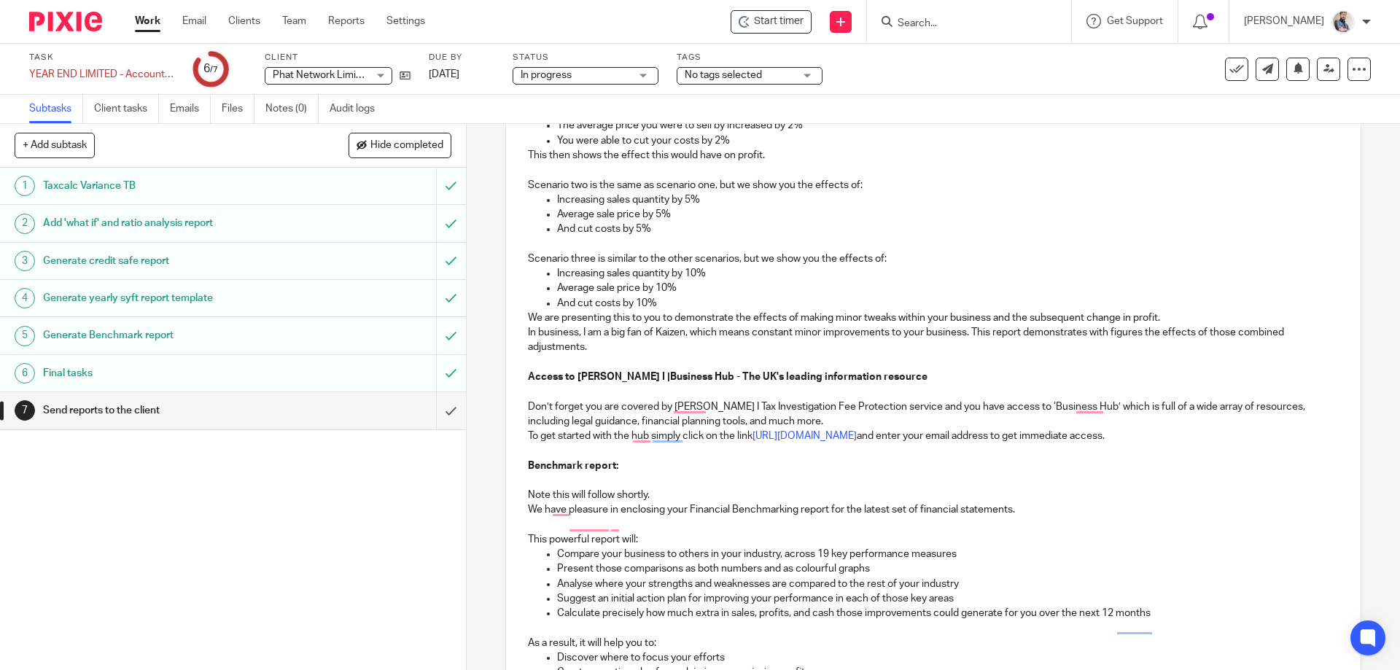
scroll to position [1459, 0]
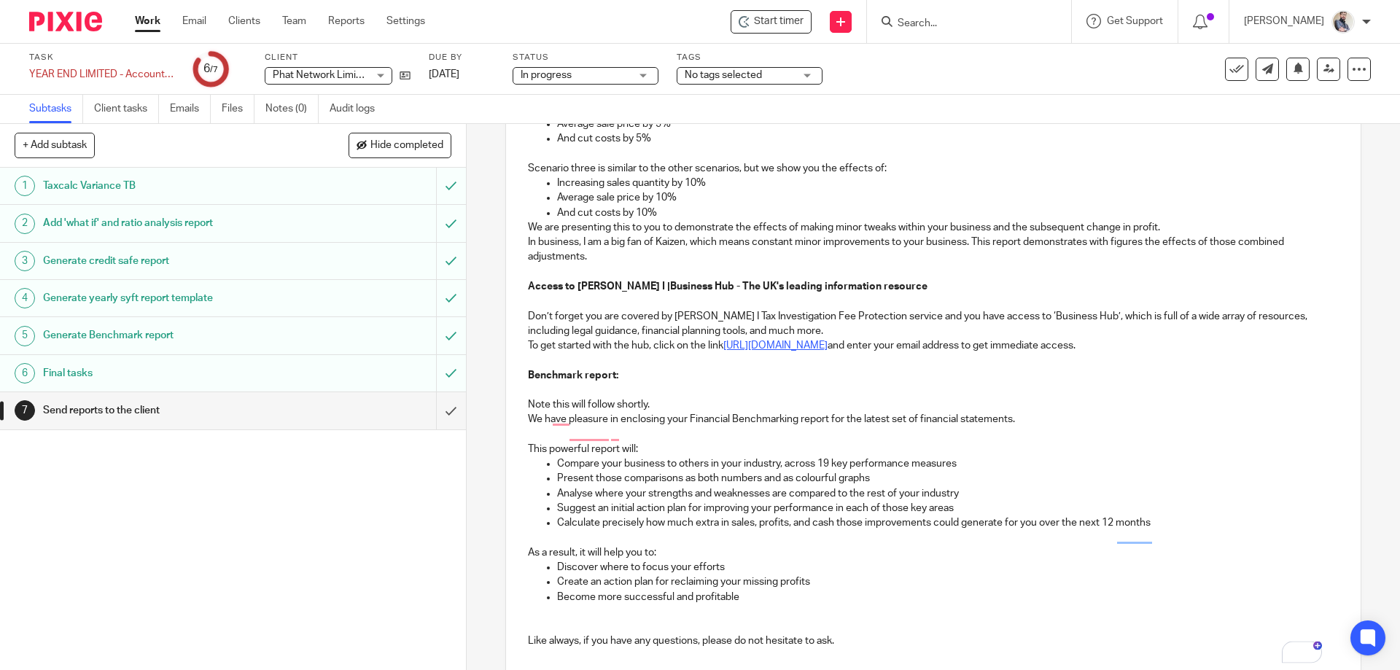
click at [811, 347] on link "[URL][DOMAIN_NAME]" at bounding box center [775, 346] width 104 height 10
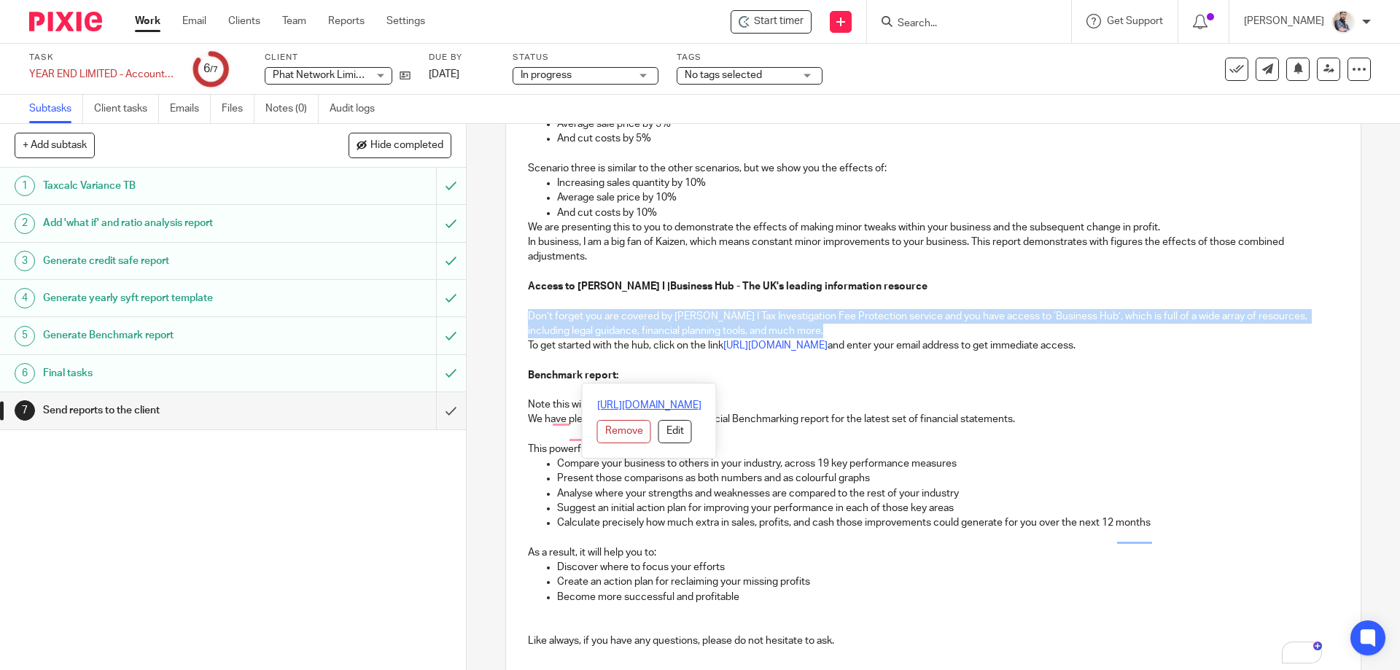
click at [680, 408] on link "[URL][DOMAIN_NAME]" at bounding box center [649, 405] width 104 height 15
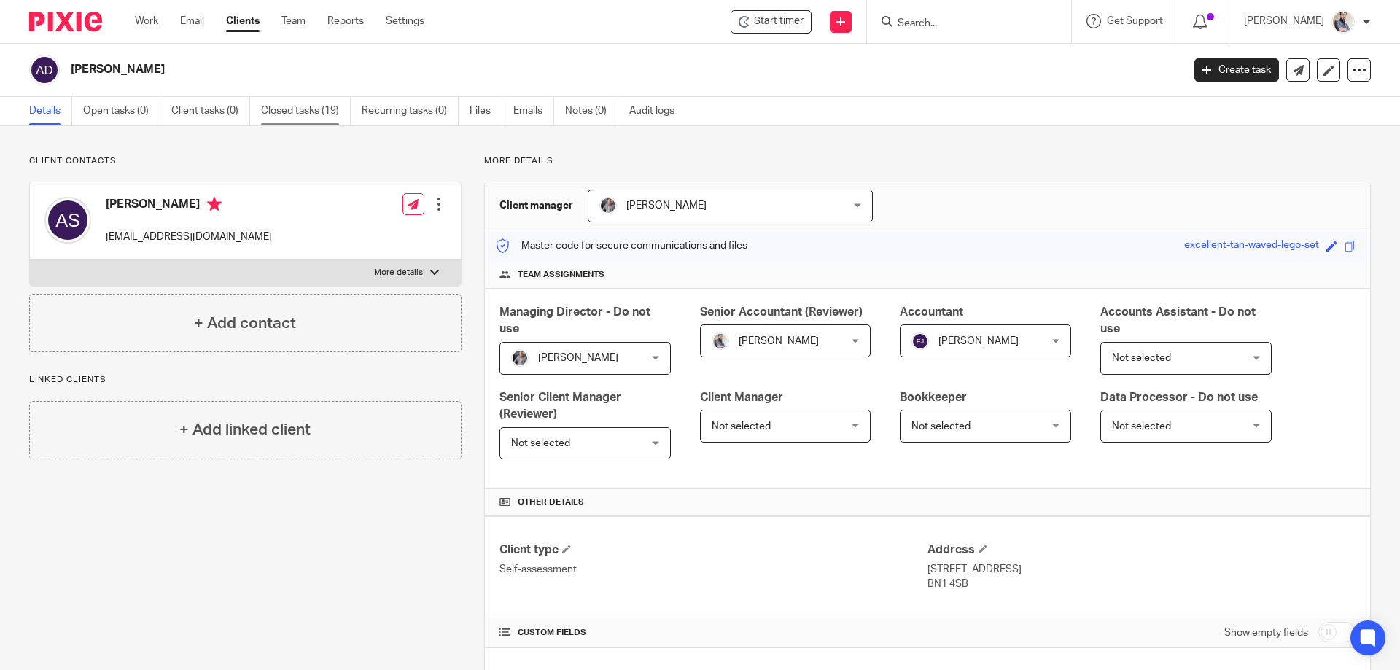
click at [313, 114] on link "Closed tasks (19)" at bounding box center [306, 111] width 90 height 28
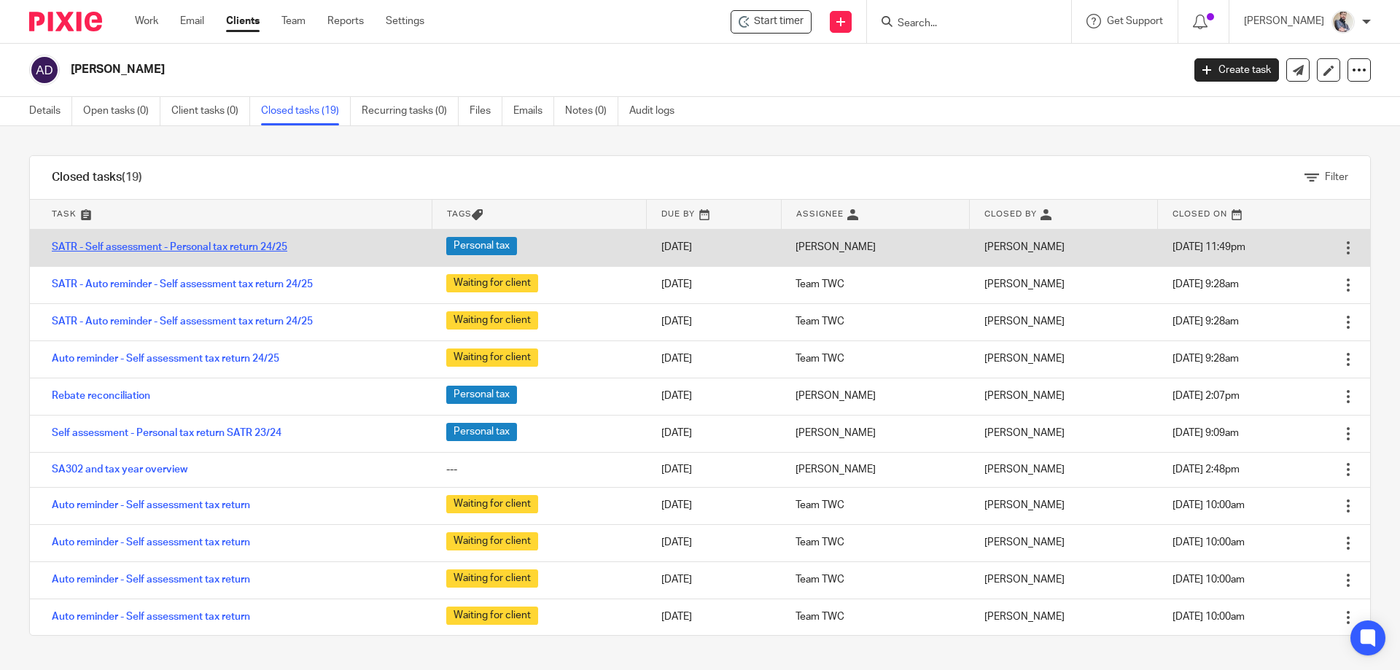
click at [233, 249] on link "SATR - Self assessment - Personal tax return 24/25" at bounding box center [170, 247] width 236 height 10
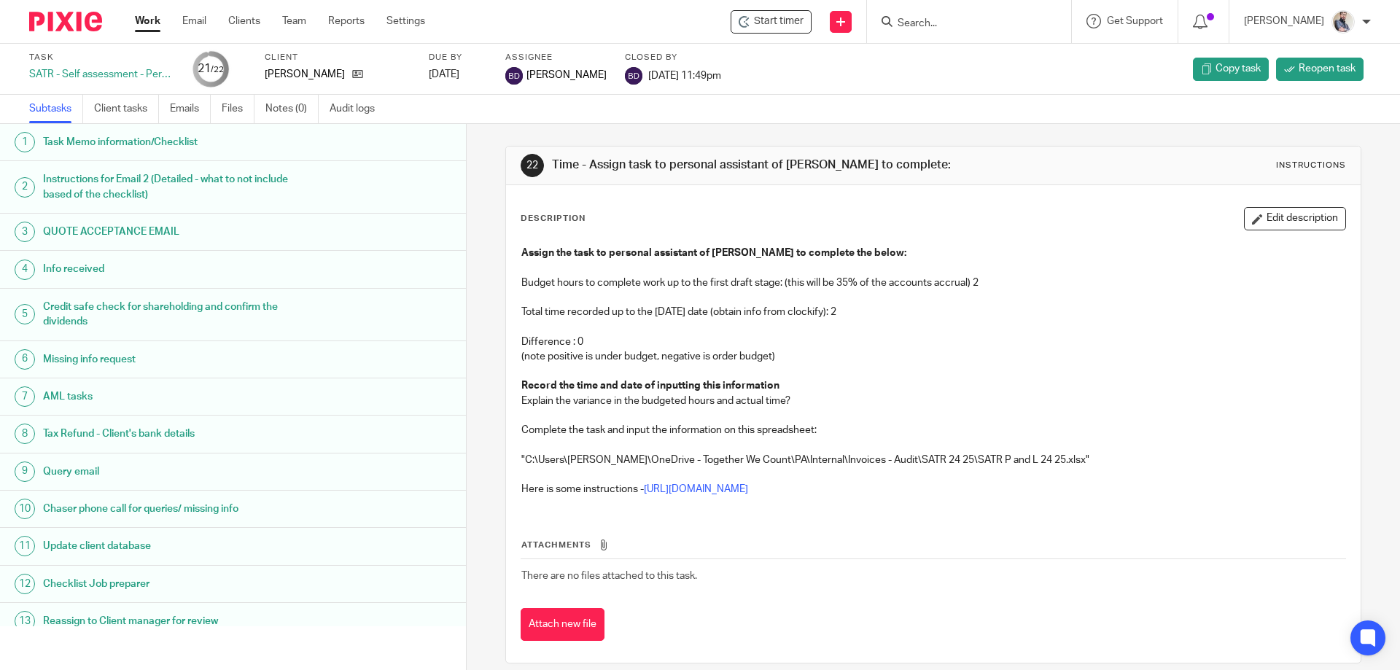
click at [155, 150] on h1 "Task Memo information/Checklist" at bounding box center [179, 142] width 273 height 22
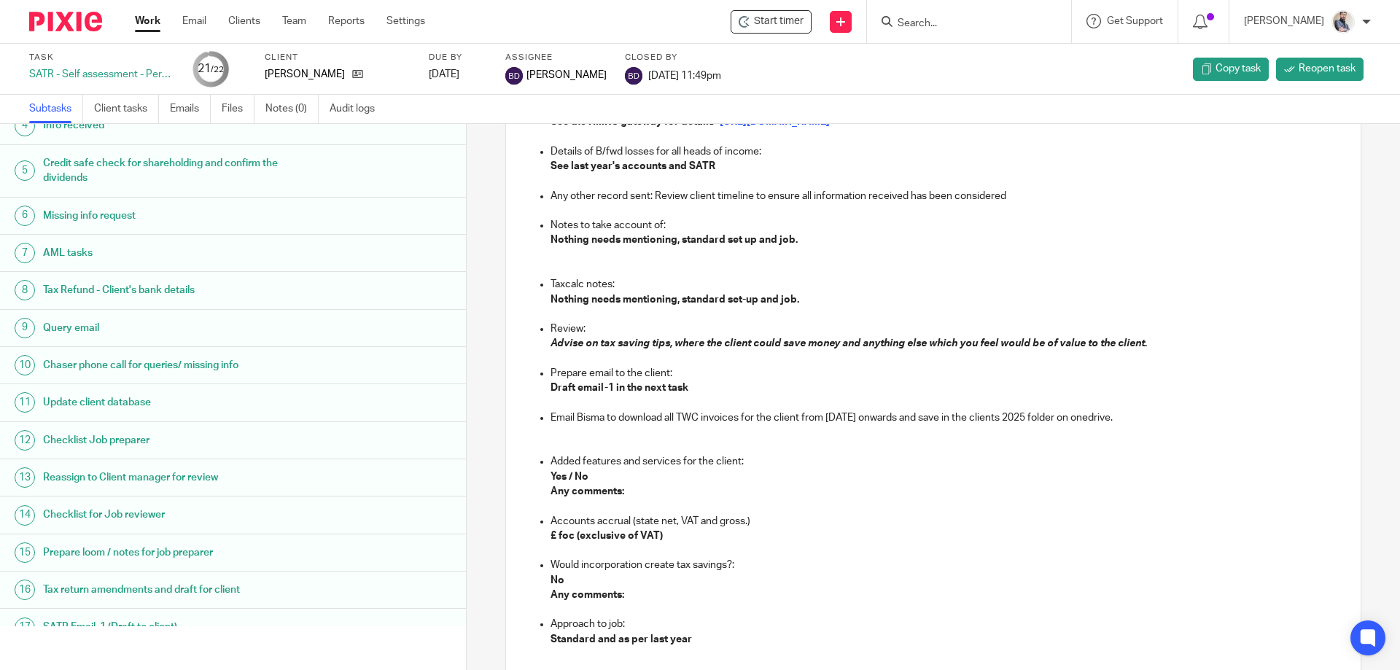
scroll to position [381, 0]
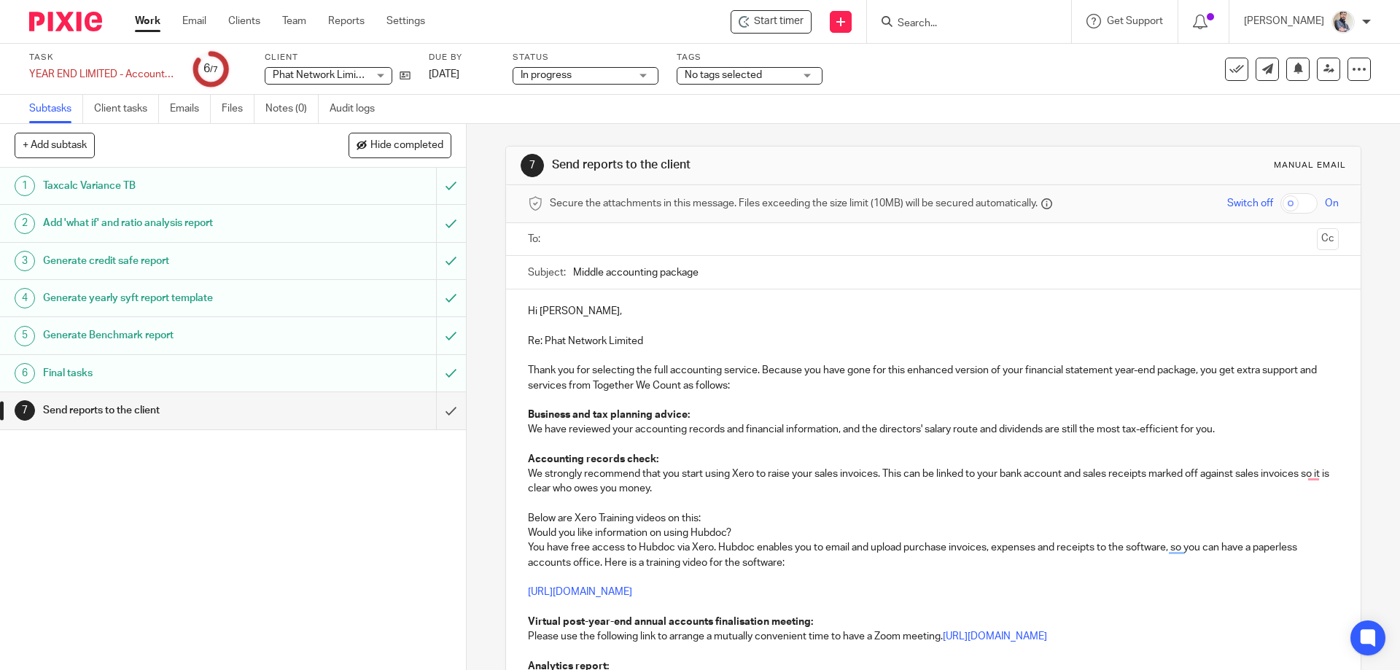
scroll to position [1459, 0]
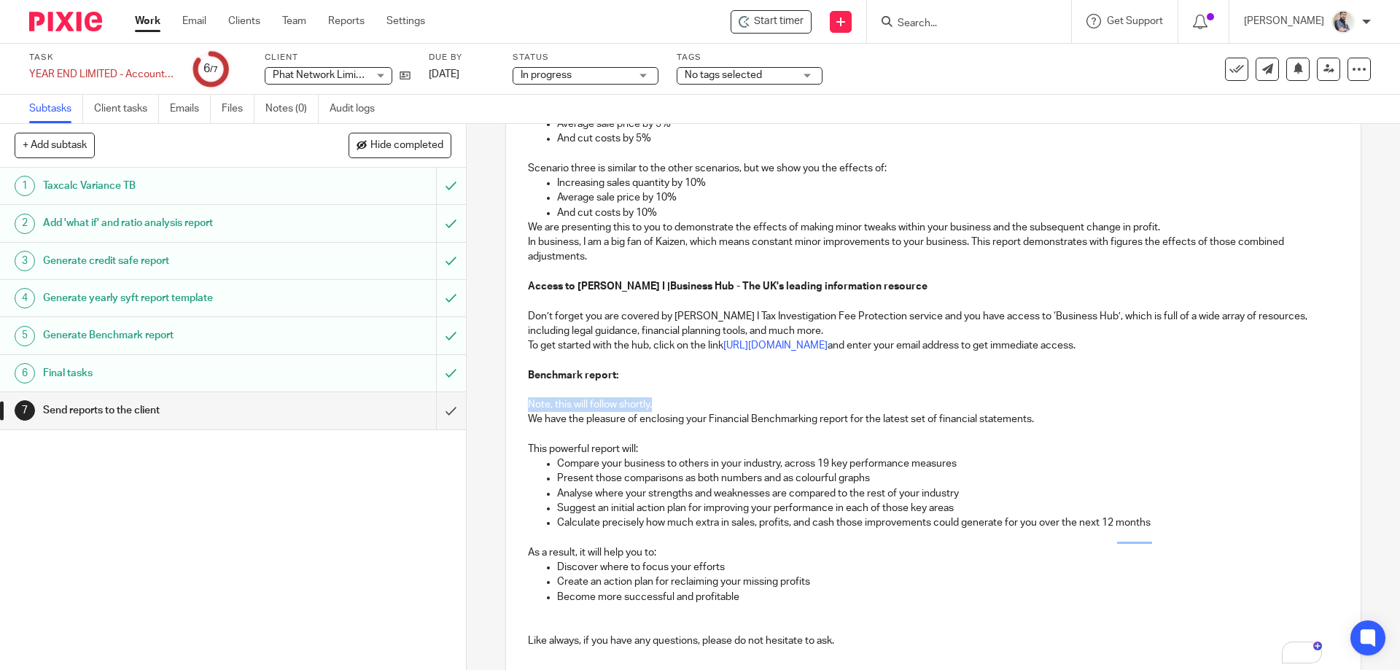
drag, startPoint x: 672, startPoint y: 425, endPoint x: 521, endPoint y: 422, distance: 151.7
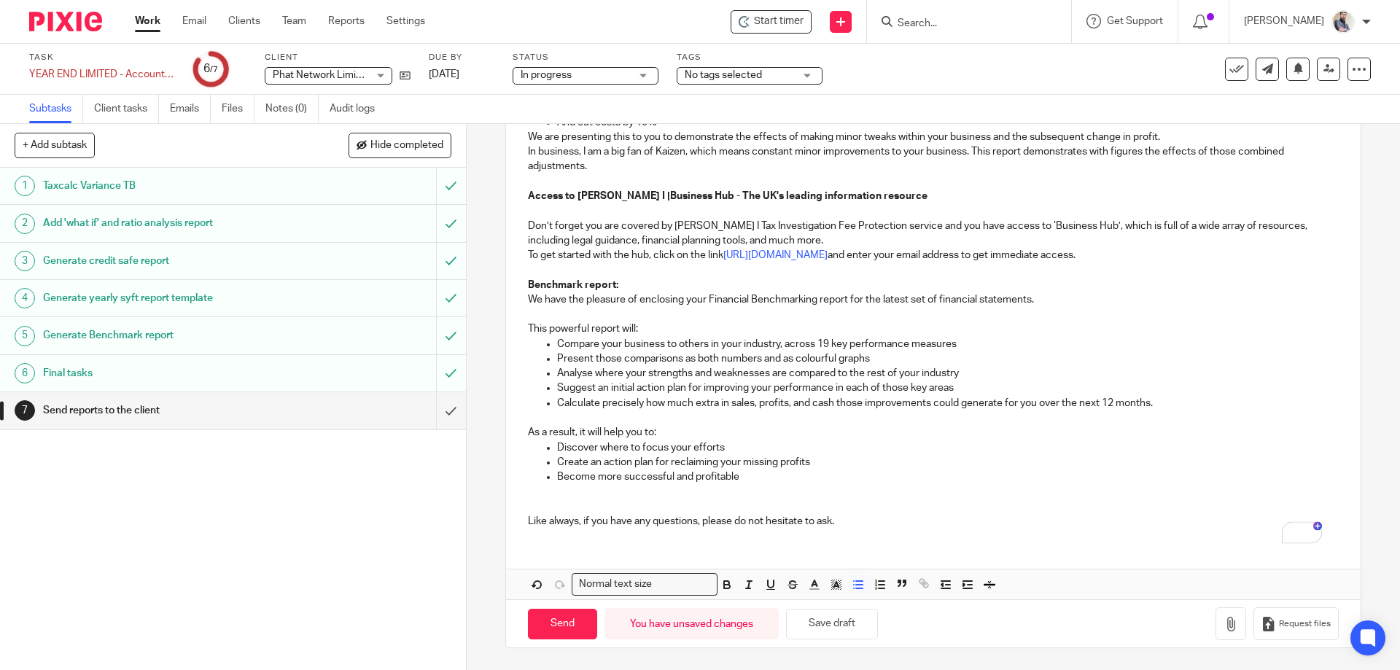
scroll to position [1564, 0]
click at [850, 624] on button "Save draft" at bounding box center [832, 624] width 92 height 31
click at [815, 617] on button "Save draft" at bounding box center [832, 624] width 92 height 31
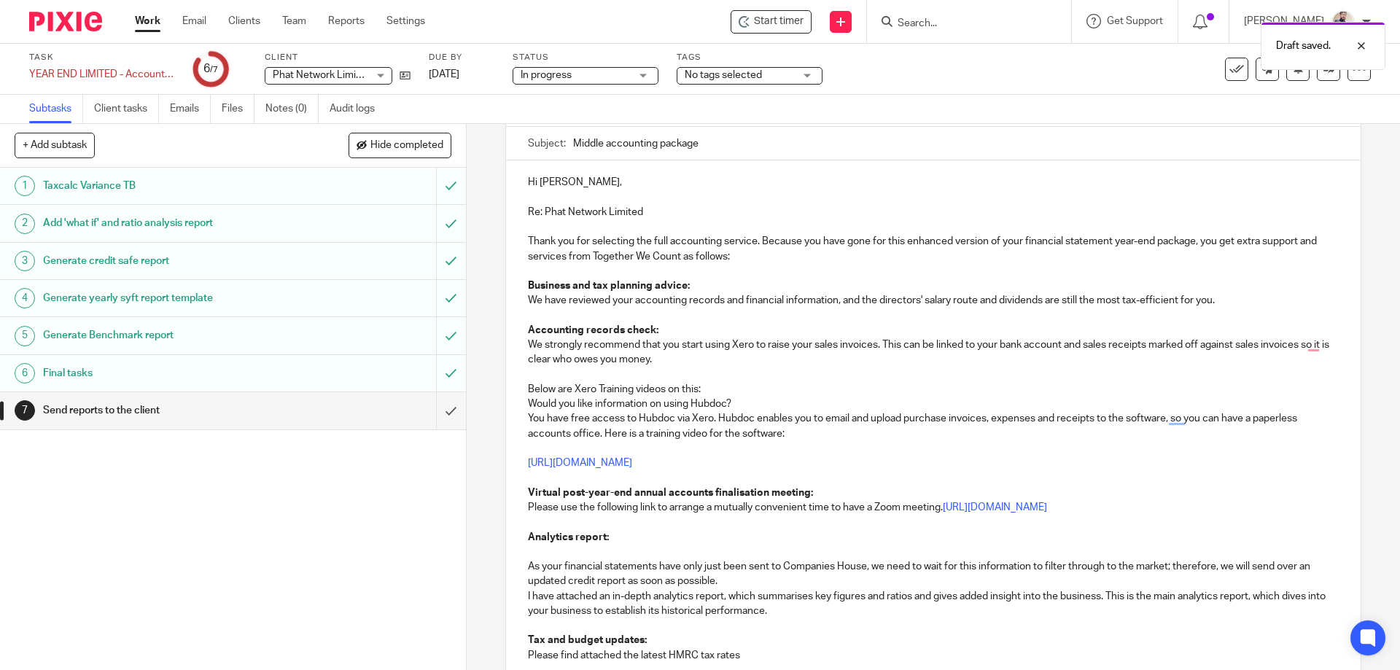
scroll to position [0, 0]
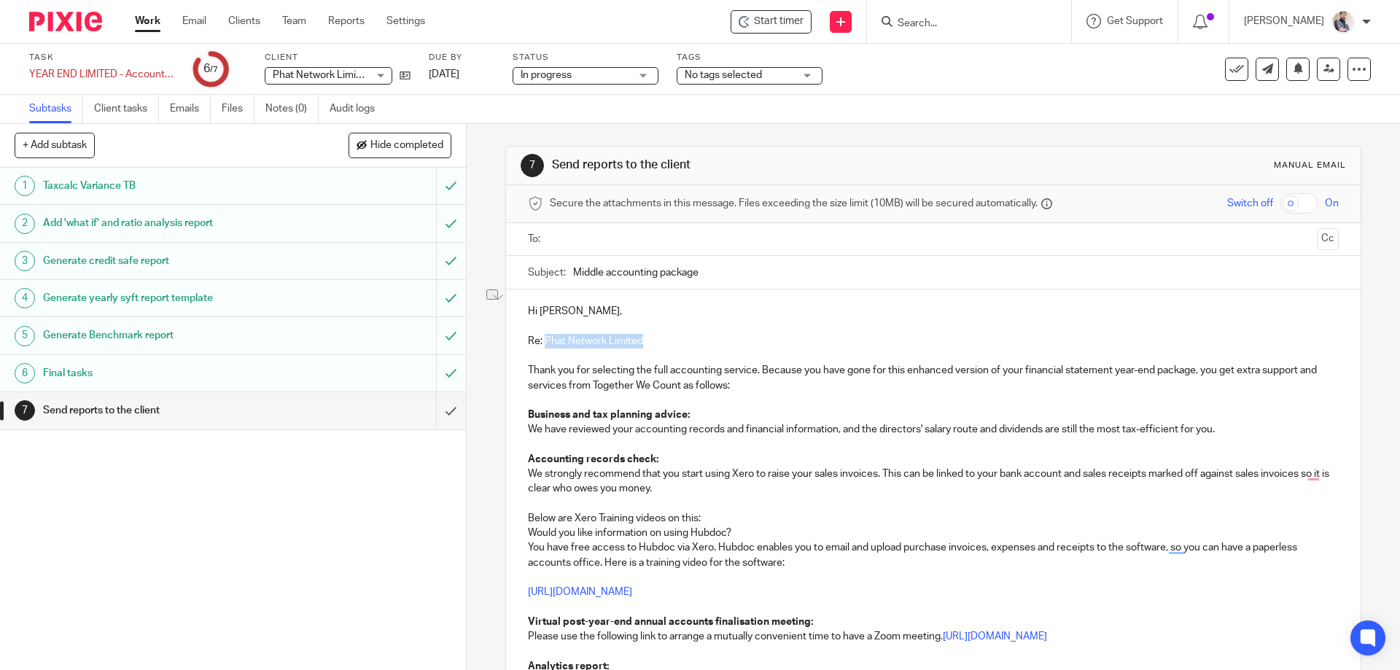
drag, startPoint x: 642, startPoint y: 341, endPoint x: 542, endPoint y: 341, distance: 100.6
click at [542, 341] on p "Re: Phat Network Limited" at bounding box center [933, 341] width 810 height 15
copy p "Phat Network Limited"
drag, startPoint x: 667, startPoint y: 373, endPoint x: 718, endPoint y: 370, distance: 51.1
click at [718, 370] on p "Thank you for selecting the full accounting service. Because you have gone for …" at bounding box center [933, 378] width 810 height 30
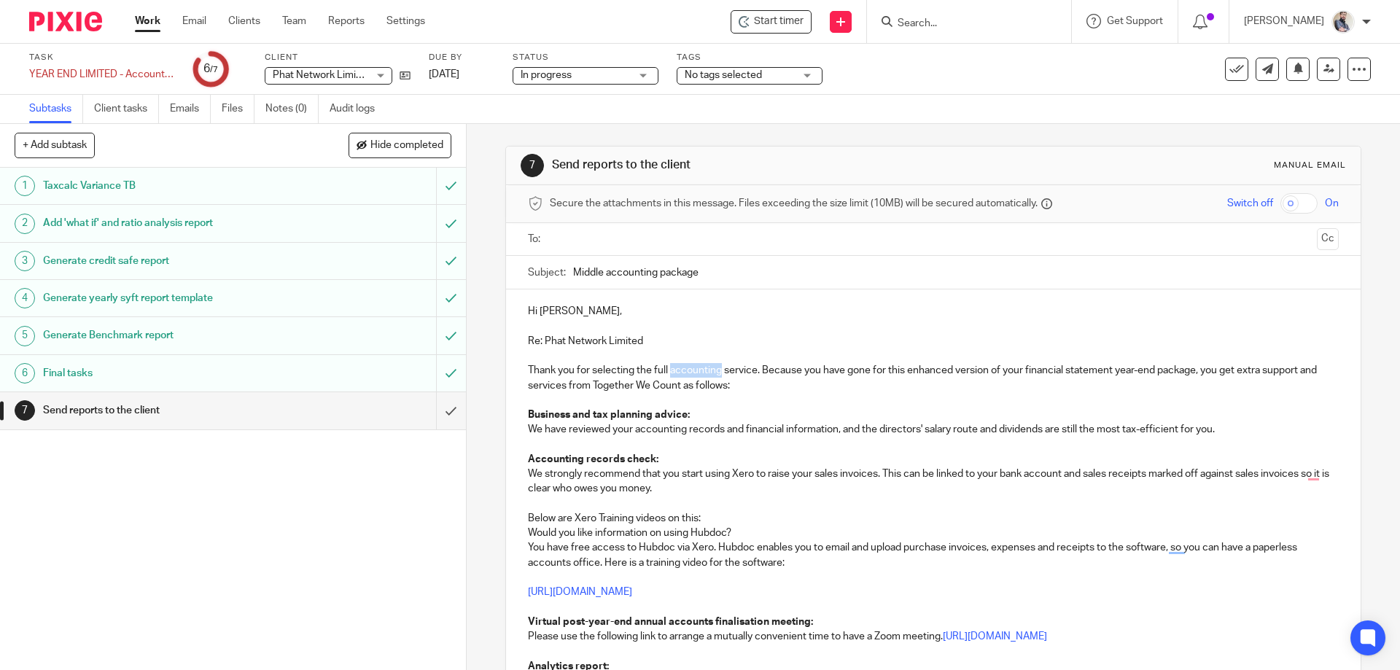
copy p "accounting"
click at [600, 277] on input "Middle accounting package" at bounding box center [955, 272] width 765 height 33
drag, startPoint x: 721, startPoint y: 287, endPoint x: 561, endPoint y: 279, distance: 159.9
click at [561, 279] on div "Subject: Full accounting package" at bounding box center [933, 272] width 810 height 33
type input "Full accounting package"
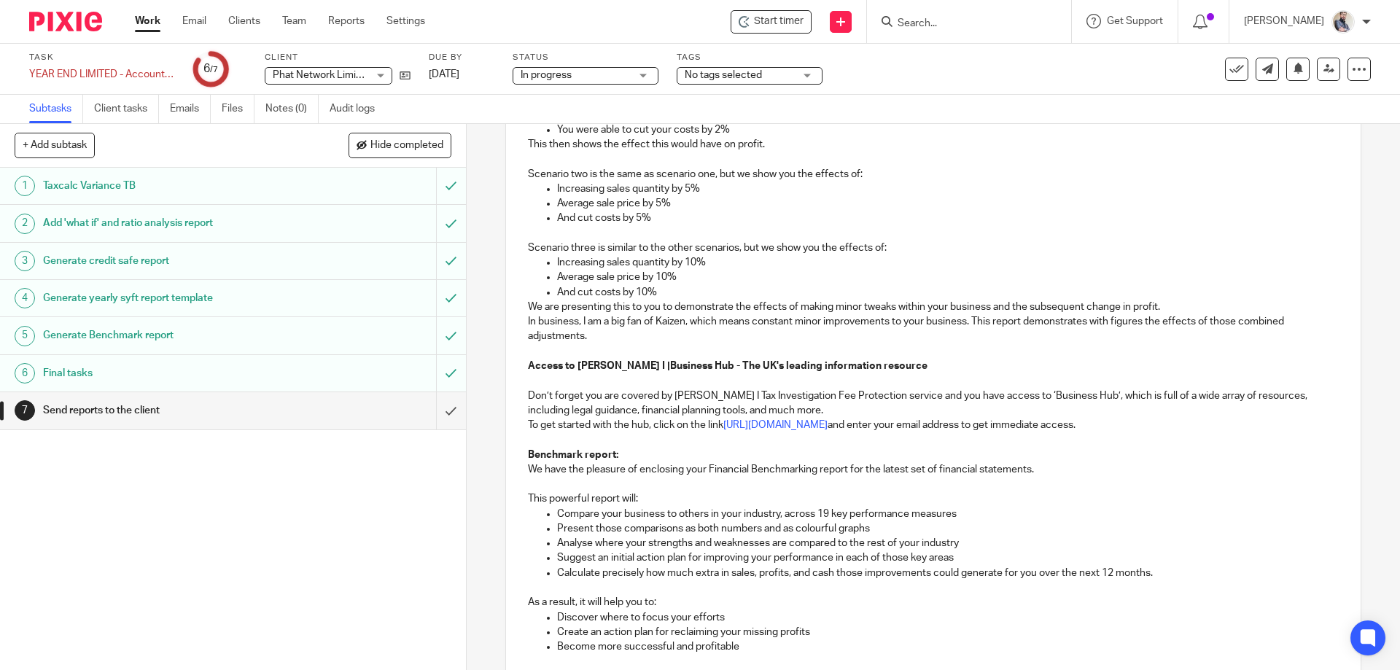
scroll to position [1564, 0]
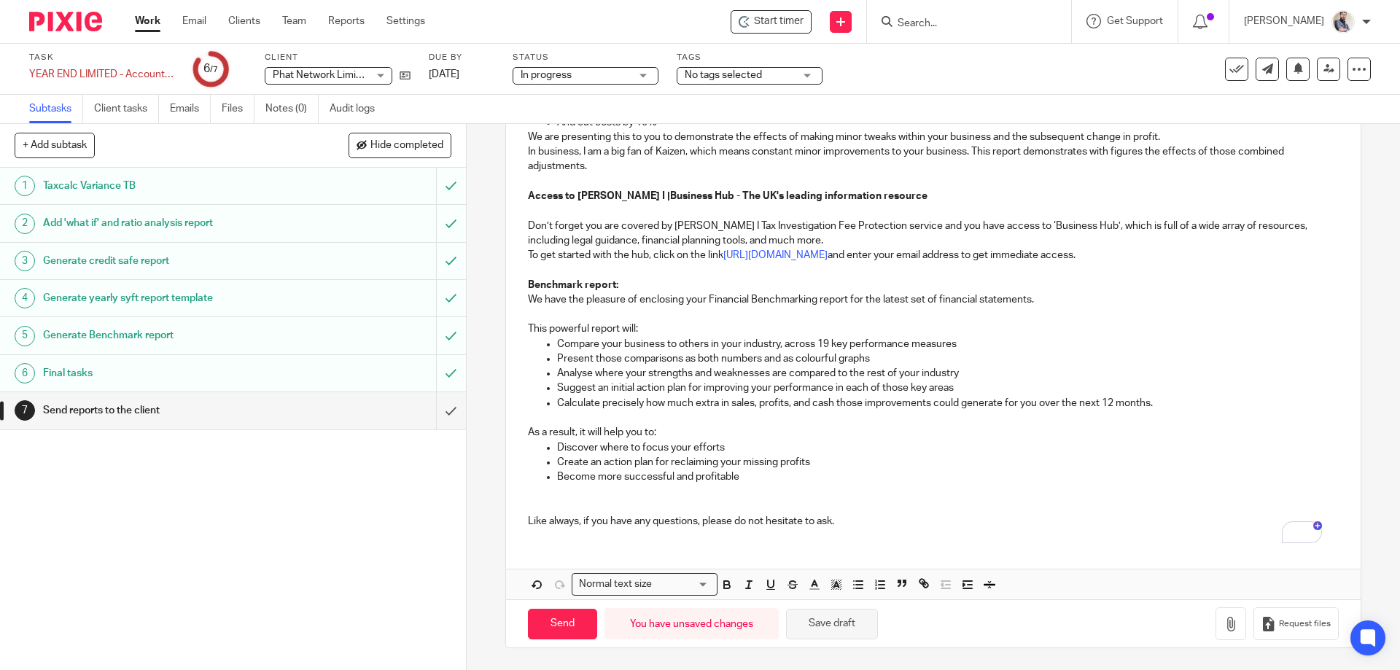
click at [828, 627] on button "Save draft" at bounding box center [832, 624] width 92 height 31
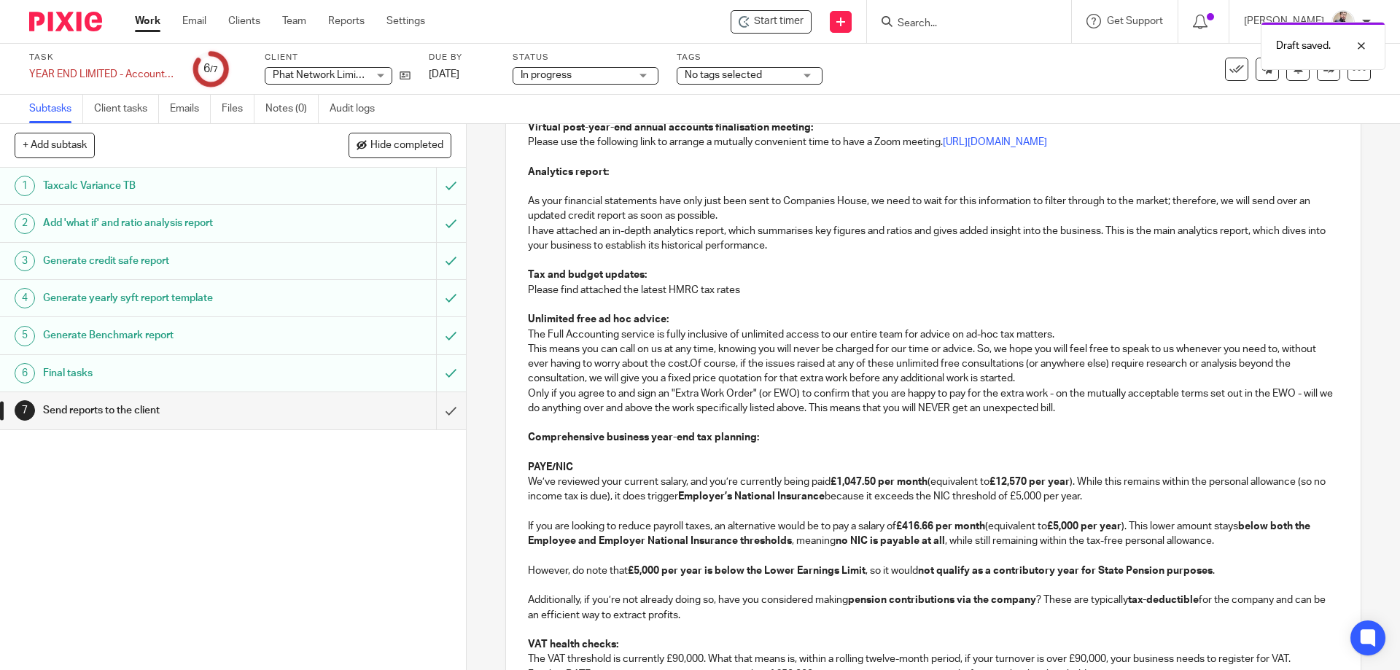
scroll to position [0, 0]
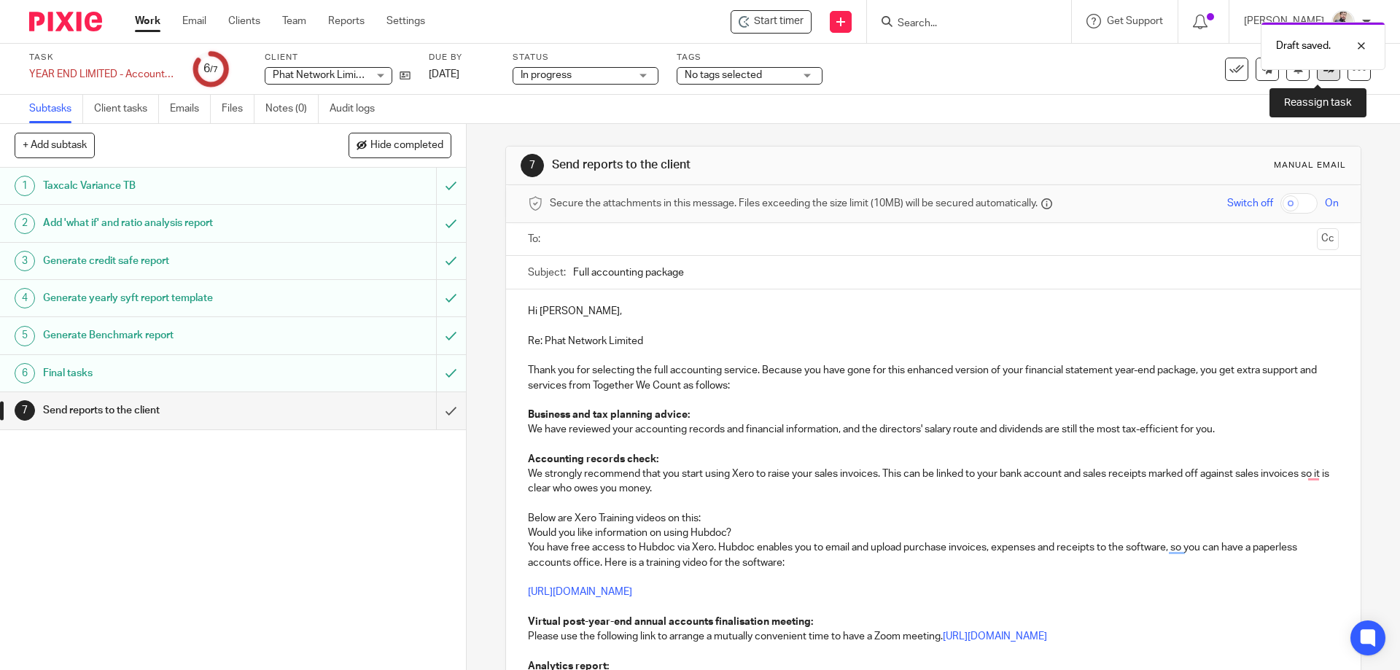
click at [1319, 79] on link at bounding box center [1328, 69] width 23 height 23
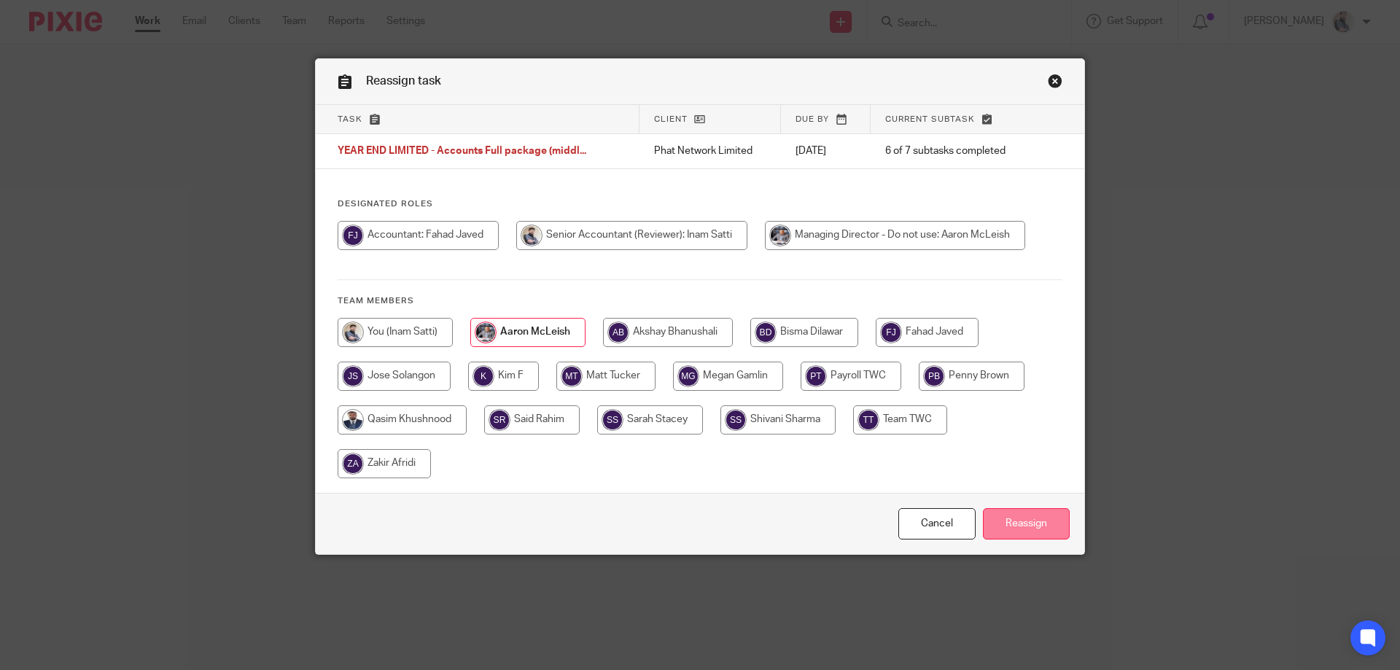
click at [1019, 528] on input "Reassign" at bounding box center [1026, 523] width 87 height 31
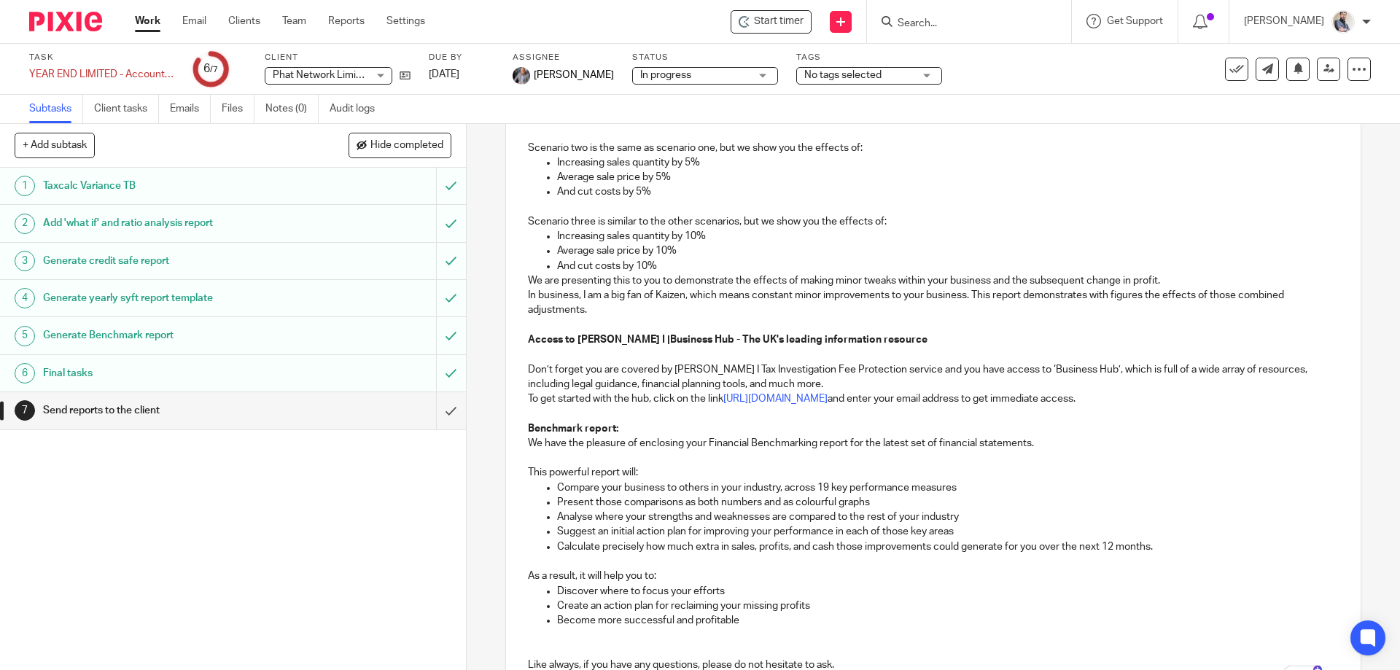
scroll to position [1564, 0]
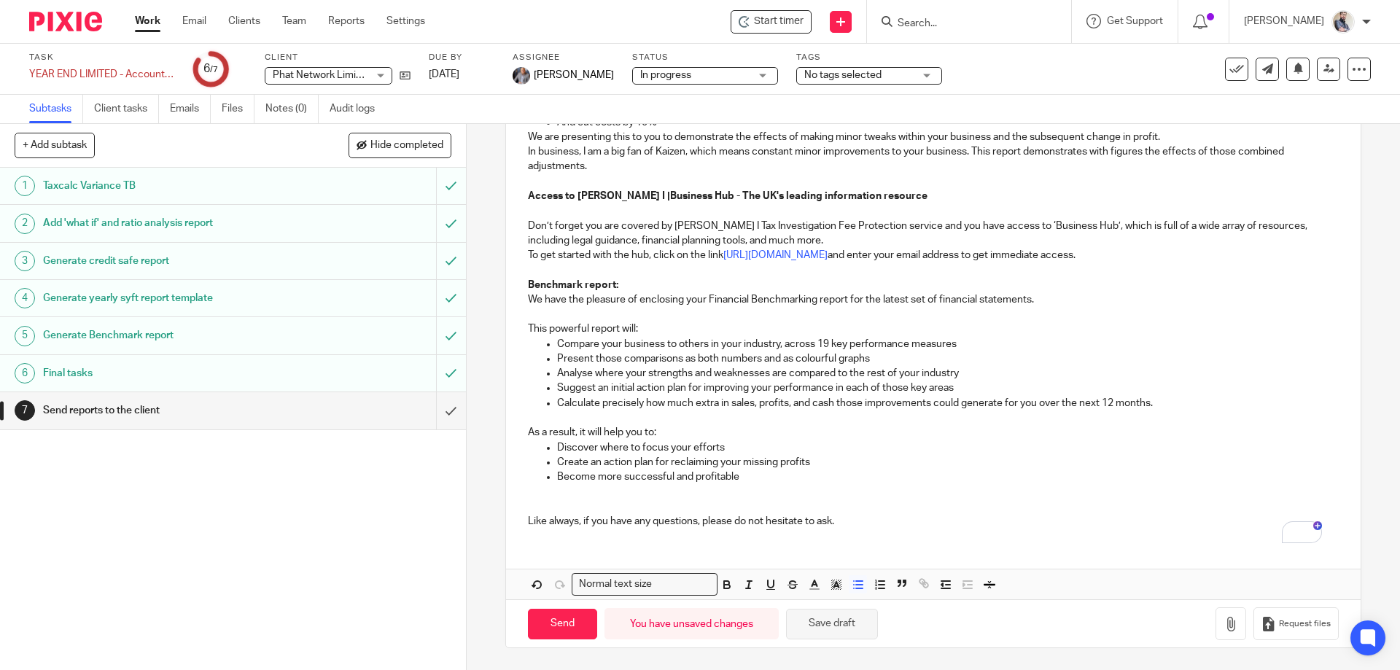
click at [826, 625] on button "Save draft" at bounding box center [832, 624] width 92 height 31
click at [837, 623] on button "Save draft" at bounding box center [832, 624] width 92 height 31
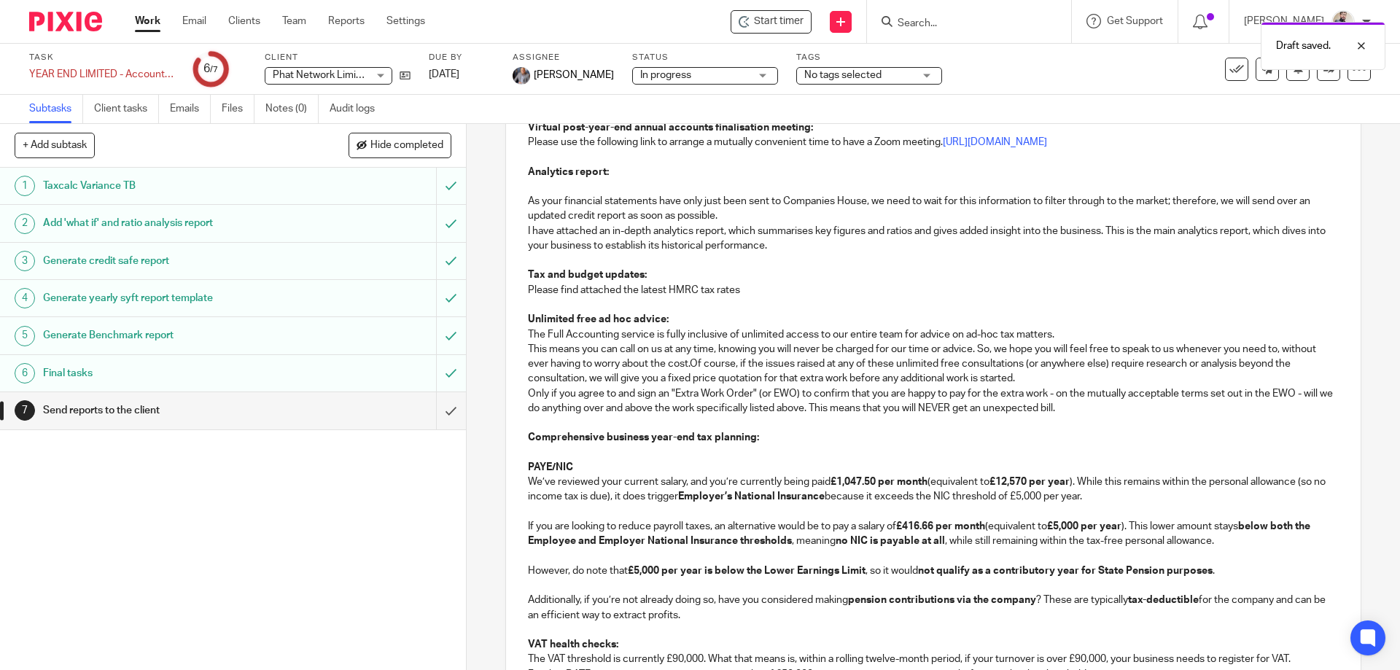
scroll to position [0, 0]
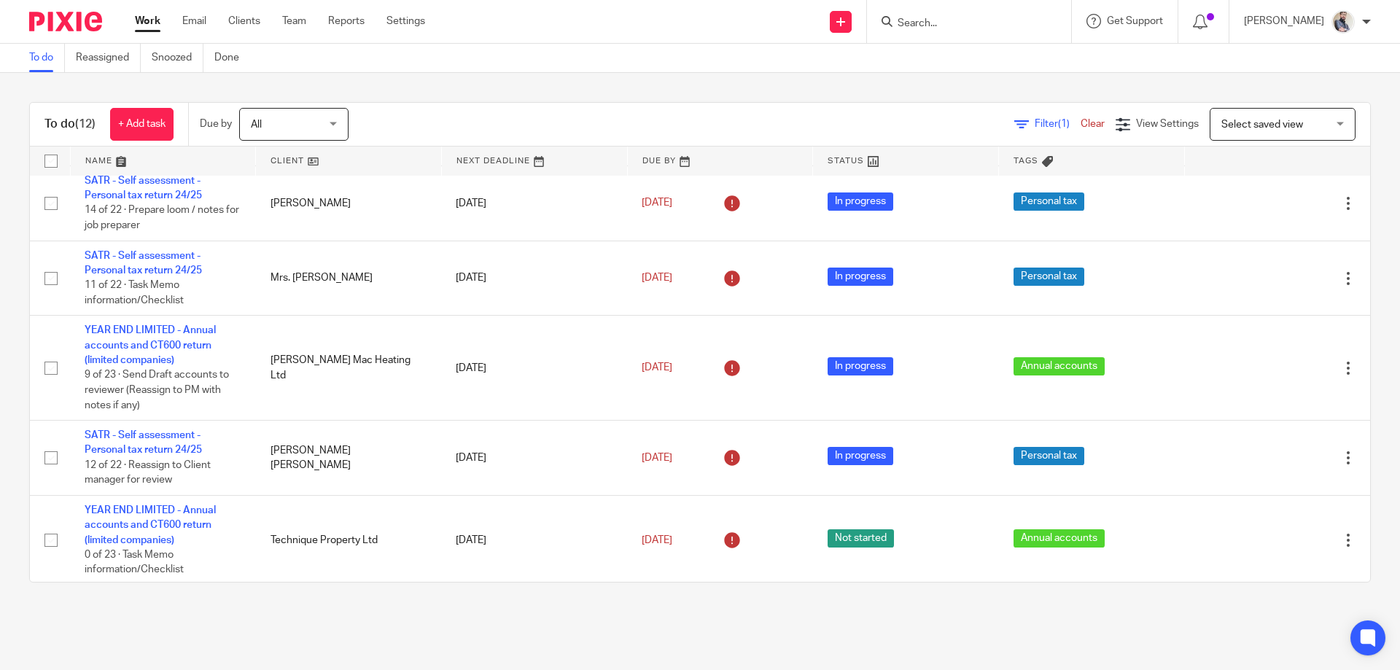
scroll to position [634, 0]
